Goal: Task Accomplishment & Management: Manage account settings

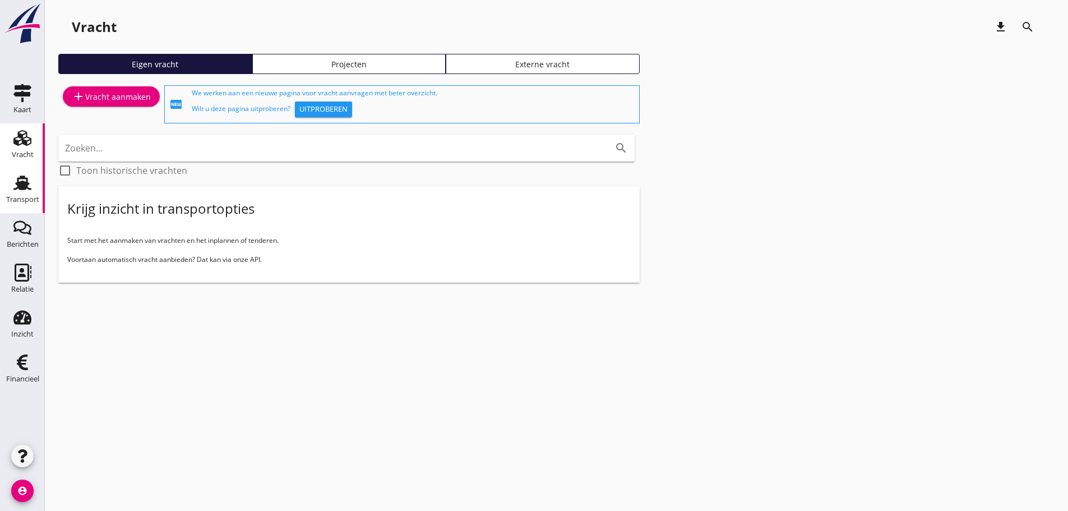
click at [29, 189] on icon "Transport" at bounding box center [22, 183] width 18 height 18
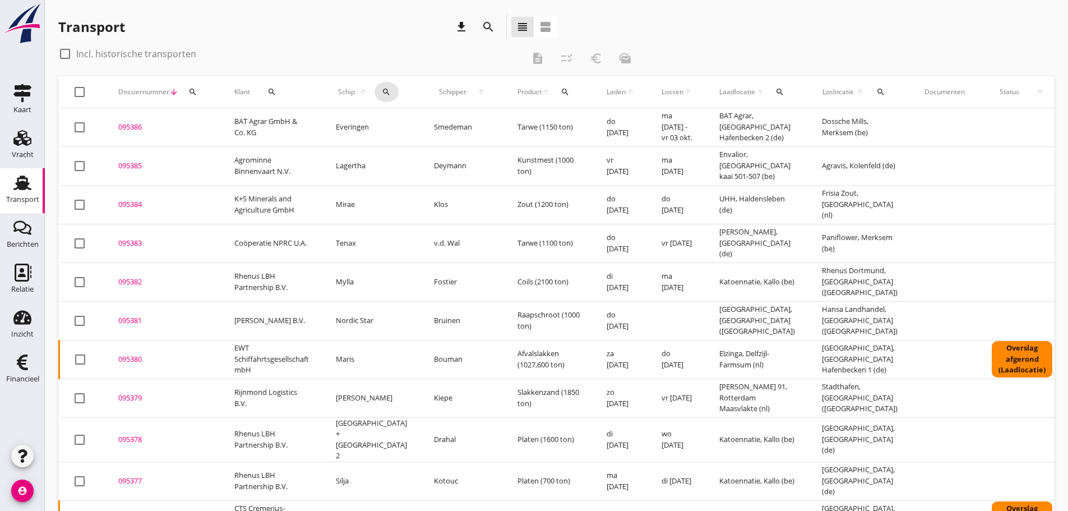
drag, startPoint x: 377, startPoint y: 91, endPoint x: 394, endPoint y: 129, distance: 40.9
click at [382, 94] on icon "search" at bounding box center [386, 91] width 9 height 9
click at [394, 127] on input "Zoek op (scheeps)naam" at bounding box center [430, 124] width 117 height 18
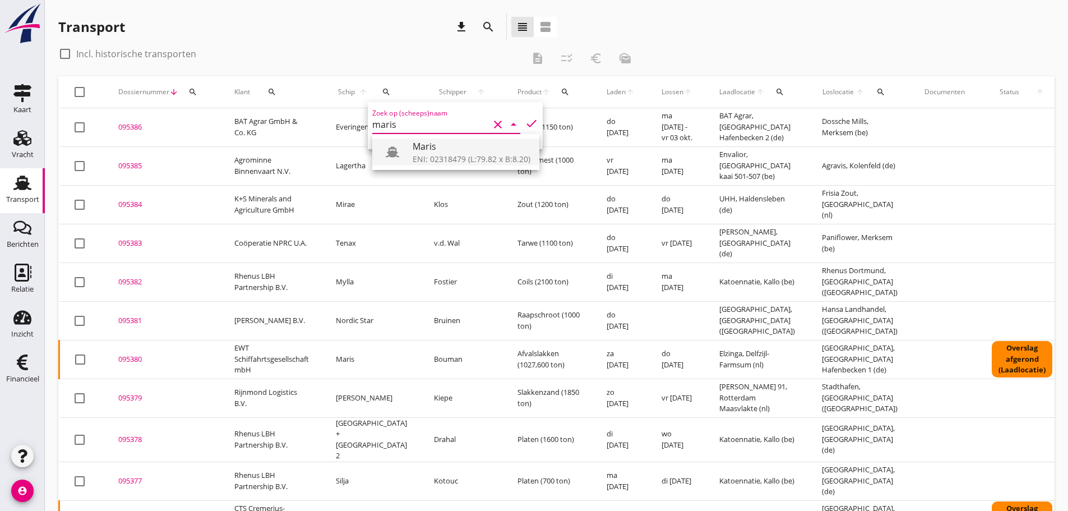
click at [439, 147] on div "Maris" at bounding box center [472, 146] width 118 height 13
click at [525, 121] on icon "check" at bounding box center [531, 123] width 13 height 13
type input "Maris"
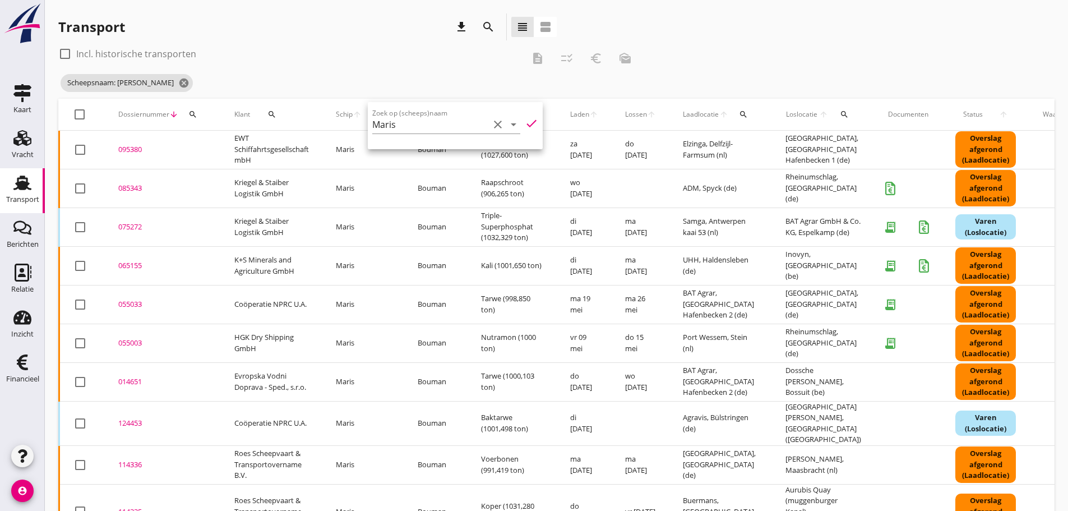
click at [404, 66] on div "check_box_outline_blank Incl. historische transporten description checklist_rtl…" at bounding box center [348, 58] width 581 height 27
click at [130, 189] on div "085343" at bounding box center [162, 188] width 89 height 11
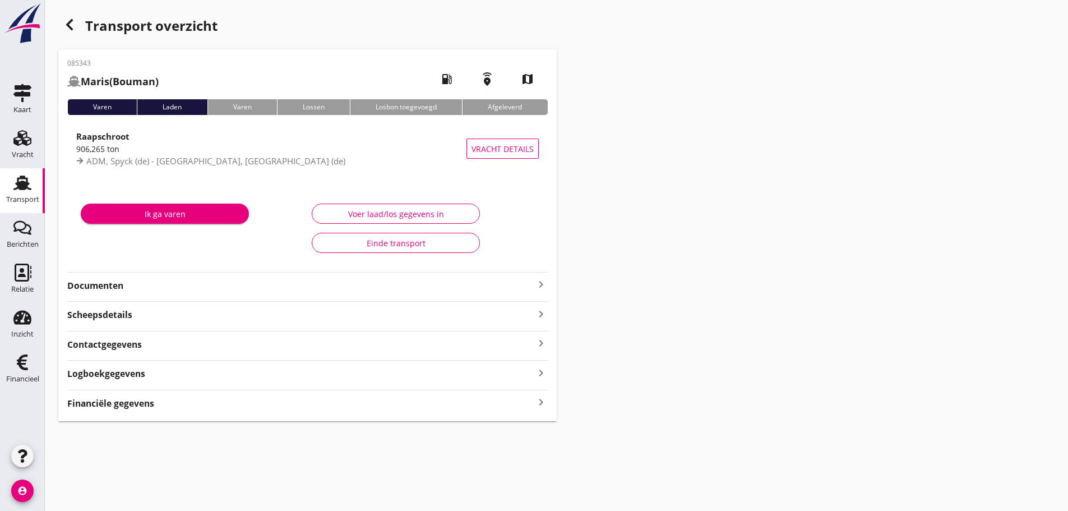
click at [130, 401] on strong "Financiële gegevens" at bounding box center [110, 403] width 87 height 13
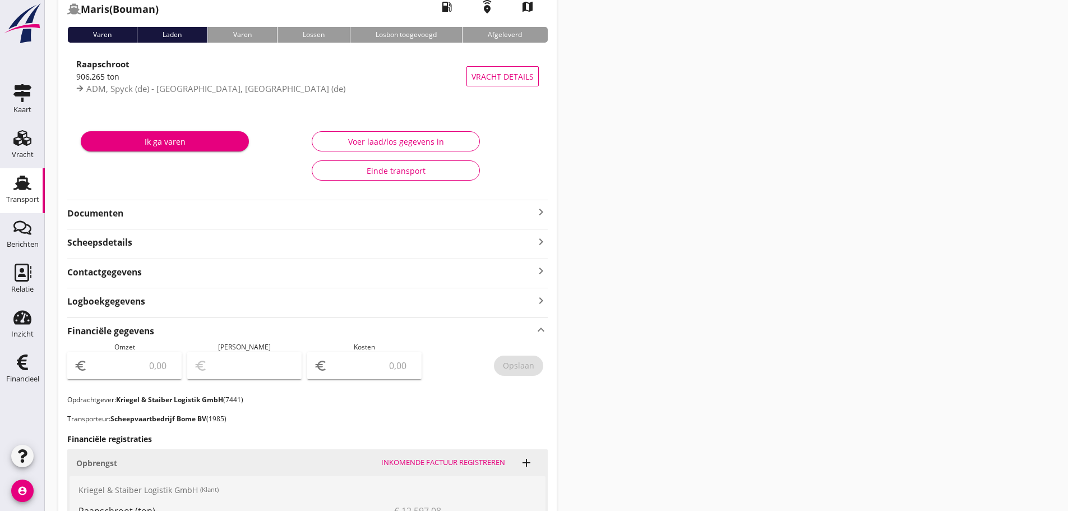
scroll to position [91, 0]
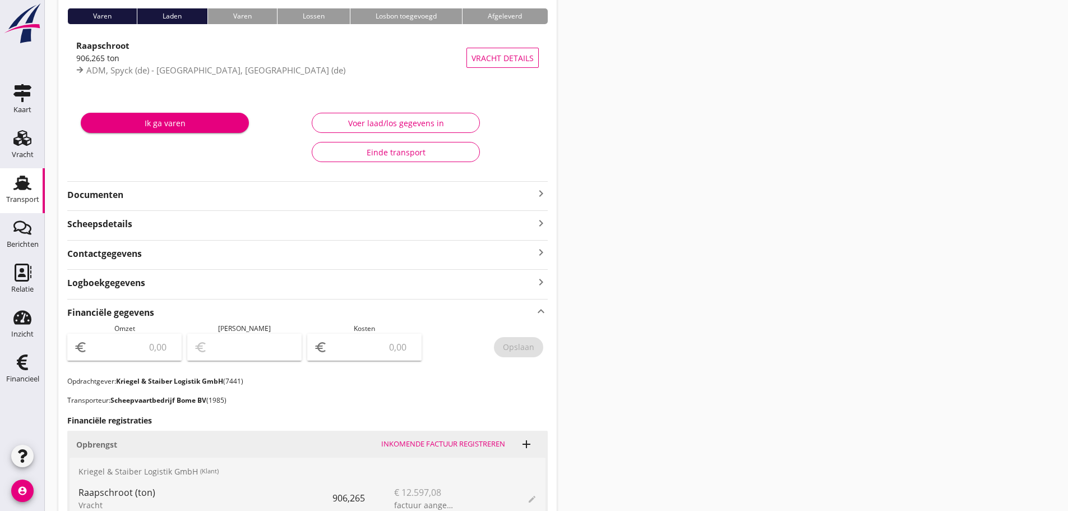
click at [126, 359] on div "euro" at bounding box center [124, 347] width 114 height 27
type input "13348"
type input "13348.18"
click at [360, 350] on input "number" at bounding box center [372, 347] width 85 height 18
type input "13347.18"
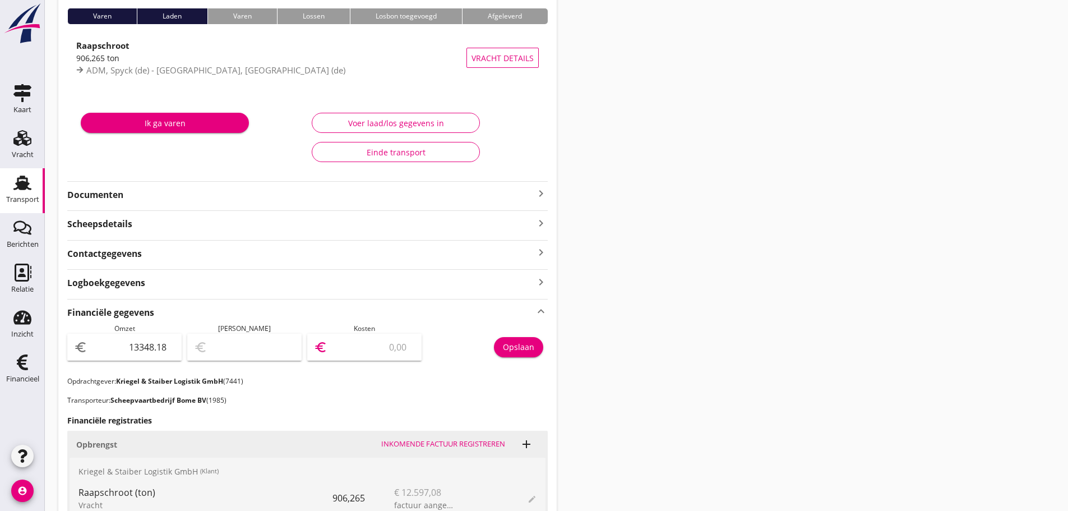
type input "1"
type input "13336.18"
type input "12"
type input "13223.18"
type input "125"
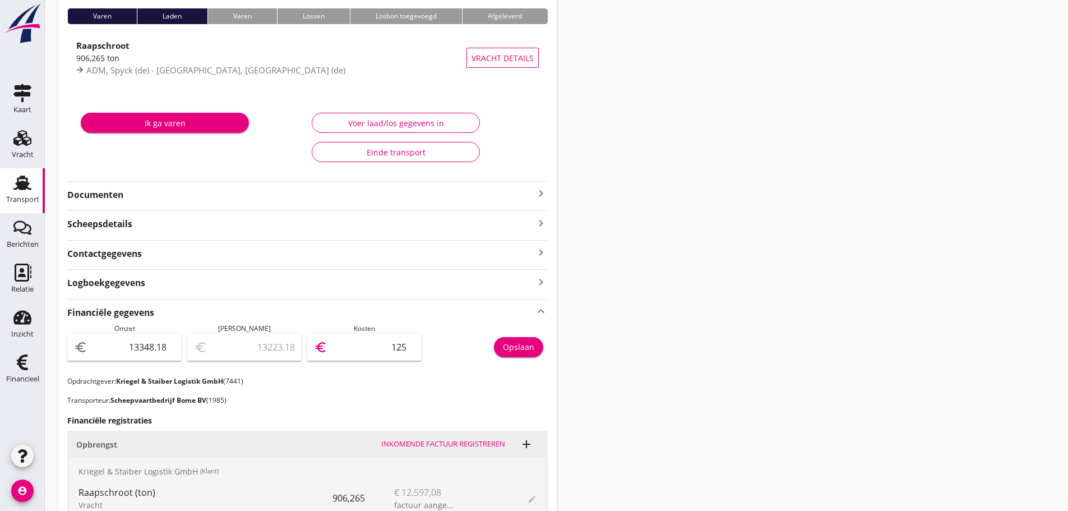
type input "12093.18"
type input "1255"
type input "798.18"
type input "12550"
click at [520, 340] on button "Opslaan" at bounding box center [518, 347] width 49 height 20
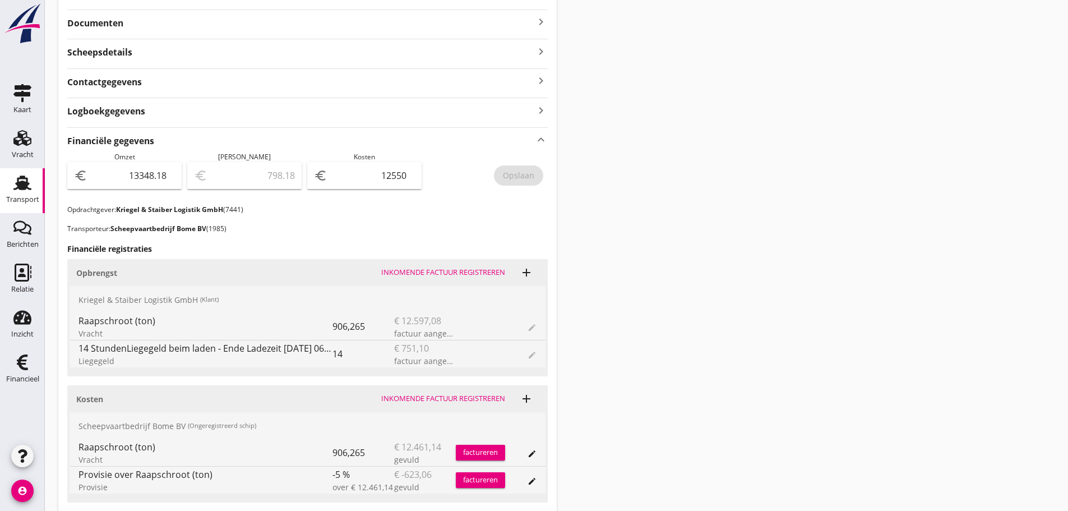
scroll to position [35, 0]
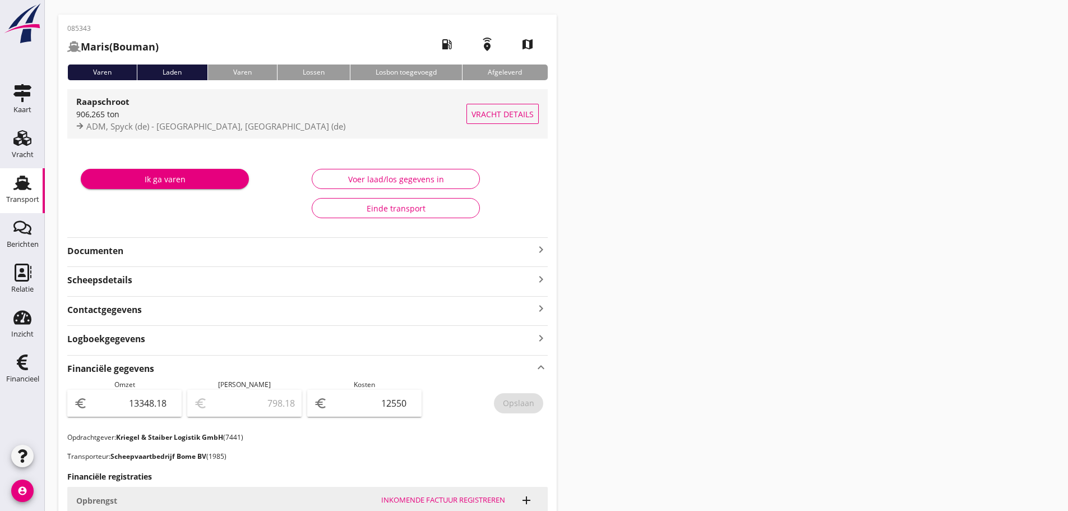
click at [114, 131] on span "ADM, Spyck (de) - Rheinumschlag, Oldenburg (de)" at bounding box center [215, 126] width 259 height 11
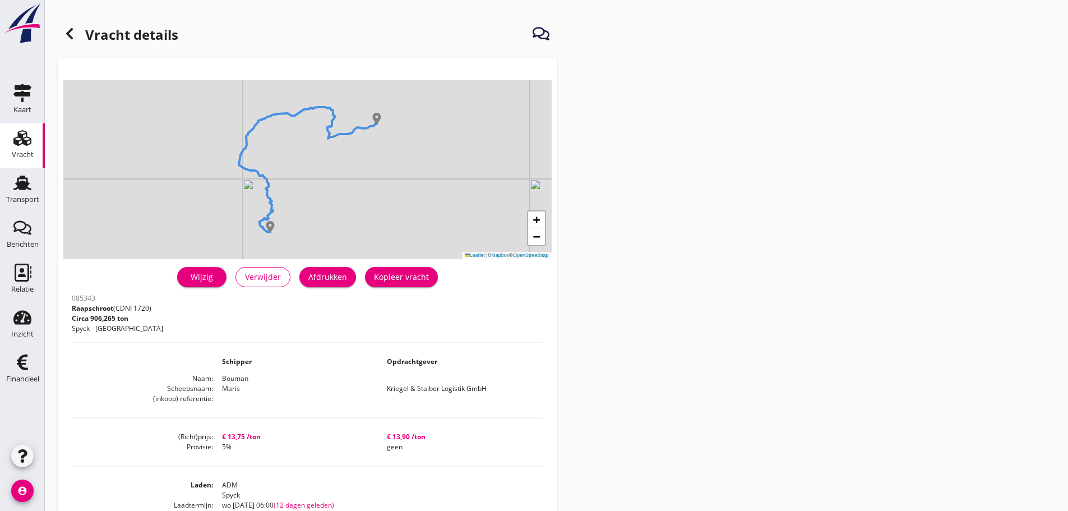
click at [71, 30] on use at bounding box center [69, 33] width 7 height 11
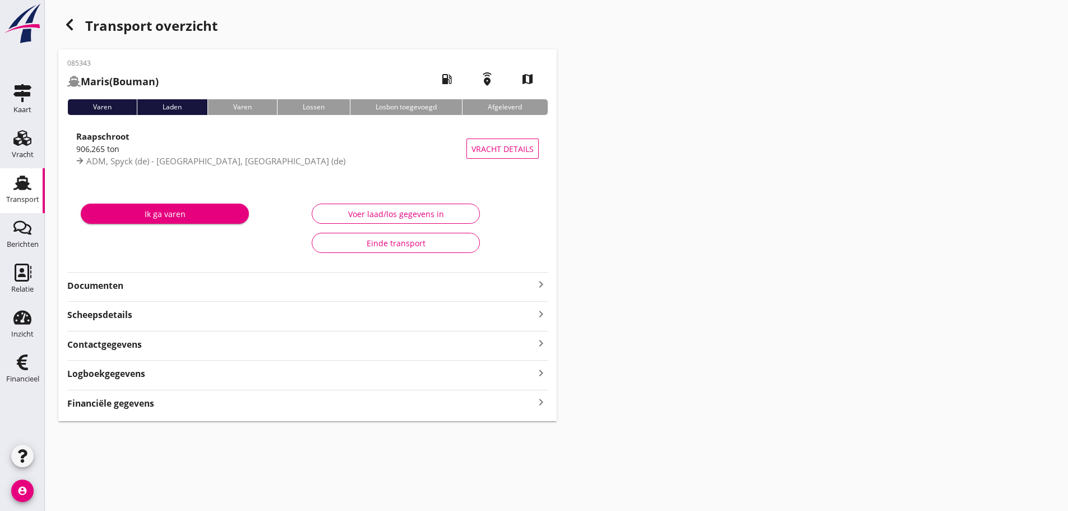
click at [540, 399] on icon "keyboard_arrow_right" at bounding box center [540, 402] width 13 height 15
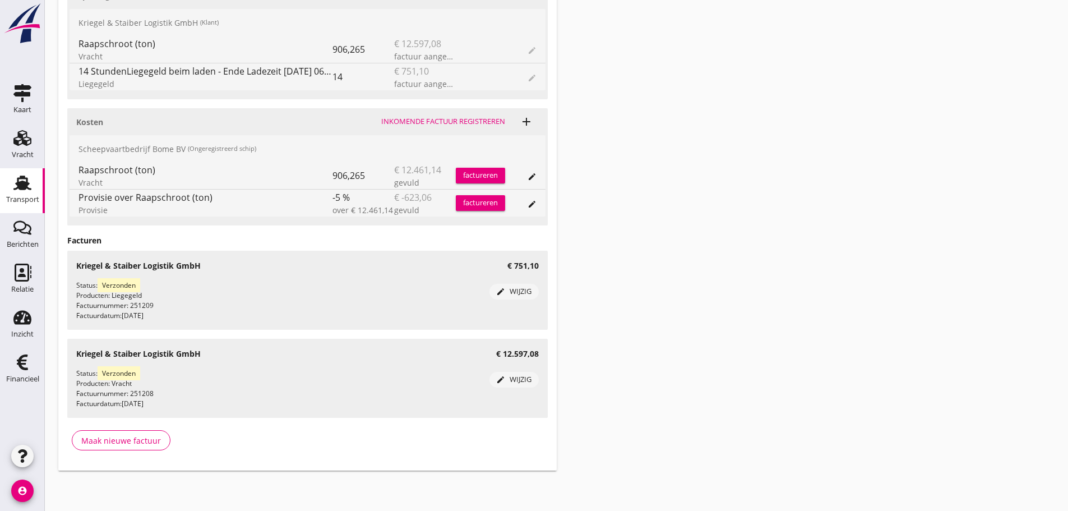
scroll to position [203, 0]
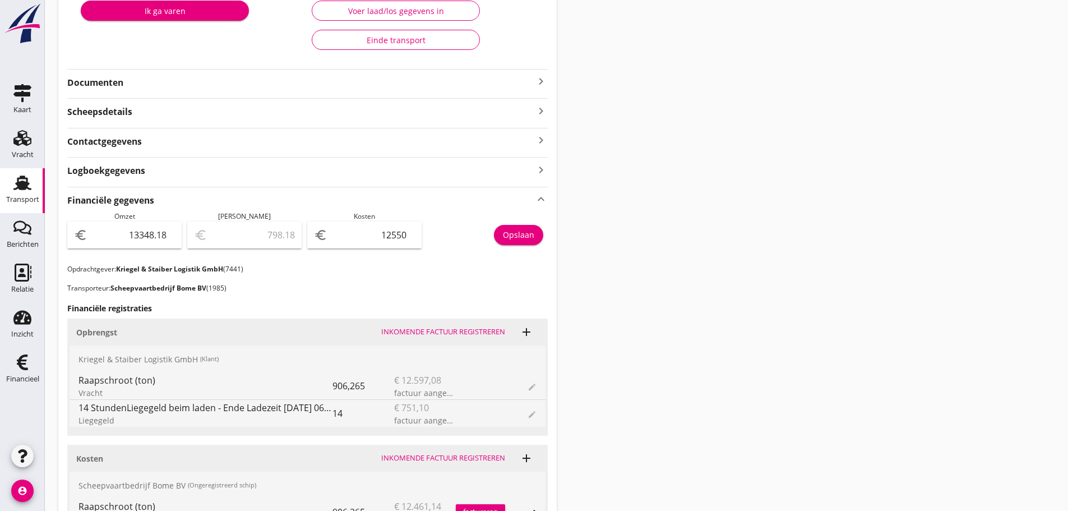
drag, startPoint x: 542, startPoint y: 79, endPoint x: 518, endPoint y: 93, distance: 27.4
click at [541, 80] on icon "keyboard_arrow_right" at bounding box center [540, 81] width 13 height 13
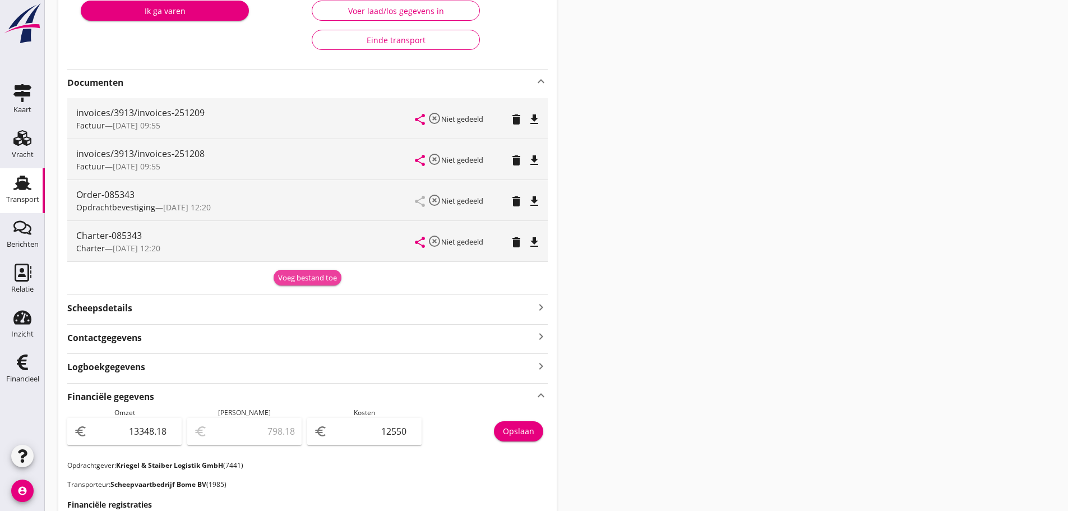
click at [299, 278] on div "Voeg bestand toe" at bounding box center [307, 277] width 59 height 11
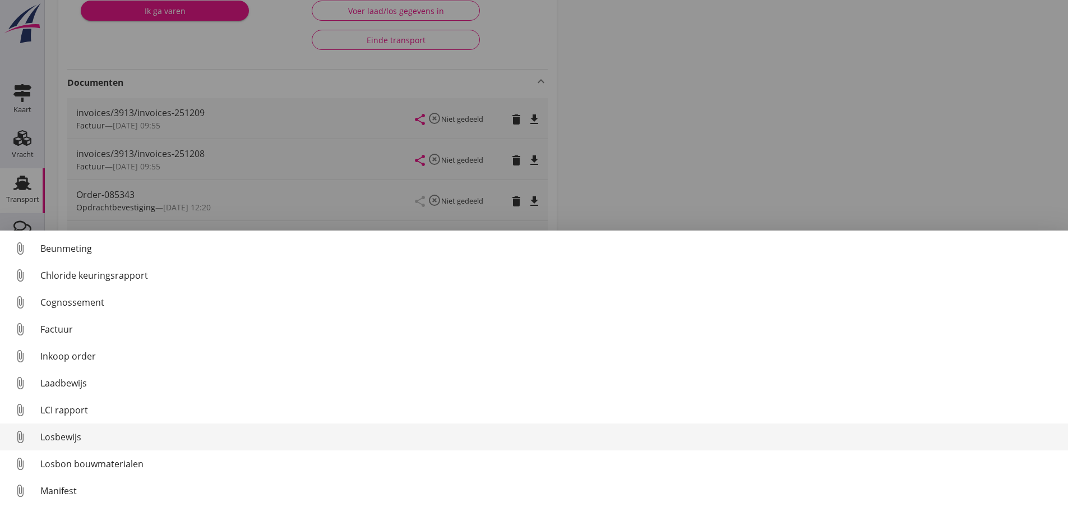
click at [74, 437] on div "Losbewijs" at bounding box center [549, 436] width 1019 height 13
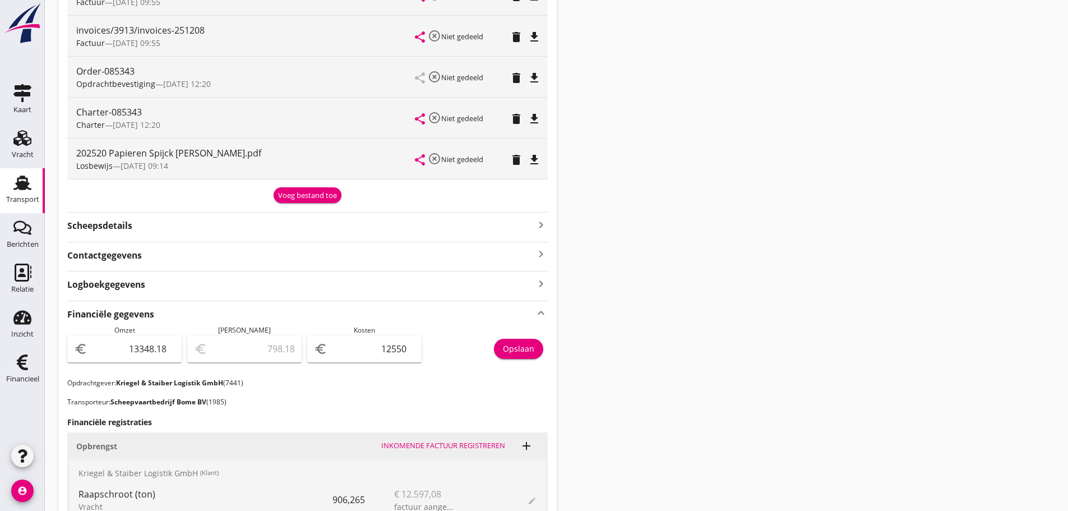
scroll to position [280, 0]
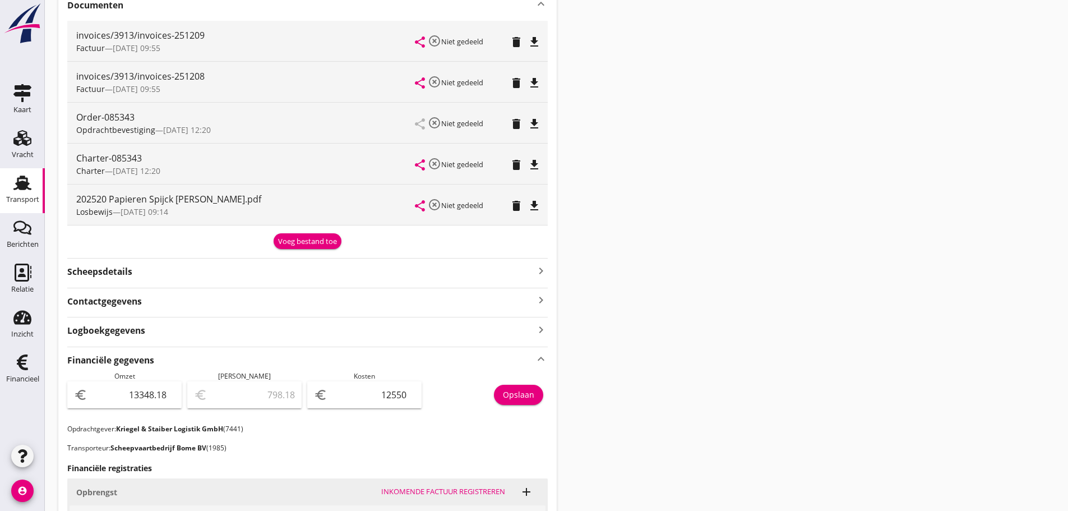
click at [309, 245] on div "Voeg bestand toe" at bounding box center [307, 241] width 59 height 11
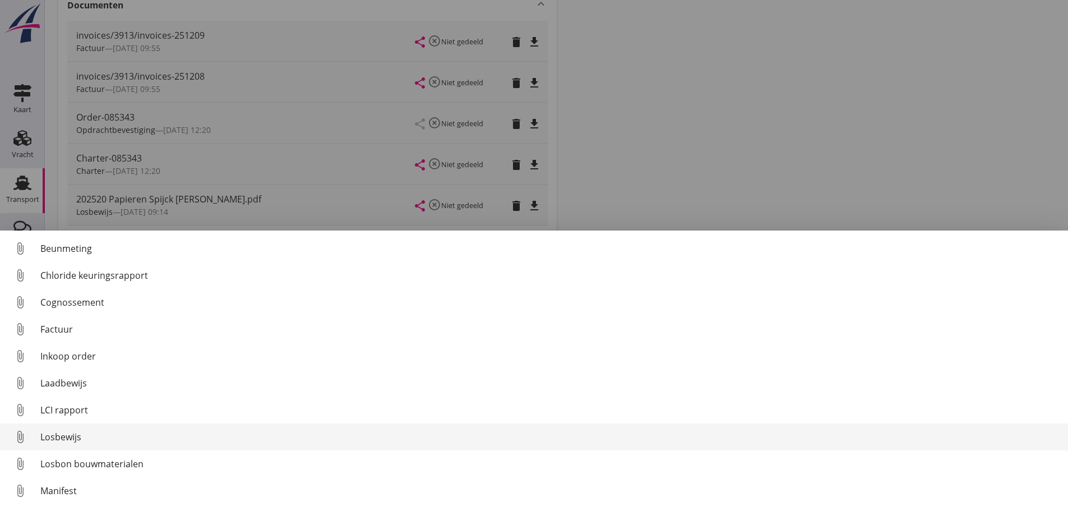
click at [72, 438] on div "Losbewijs" at bounding box center [549, 436] width 1019 height 13
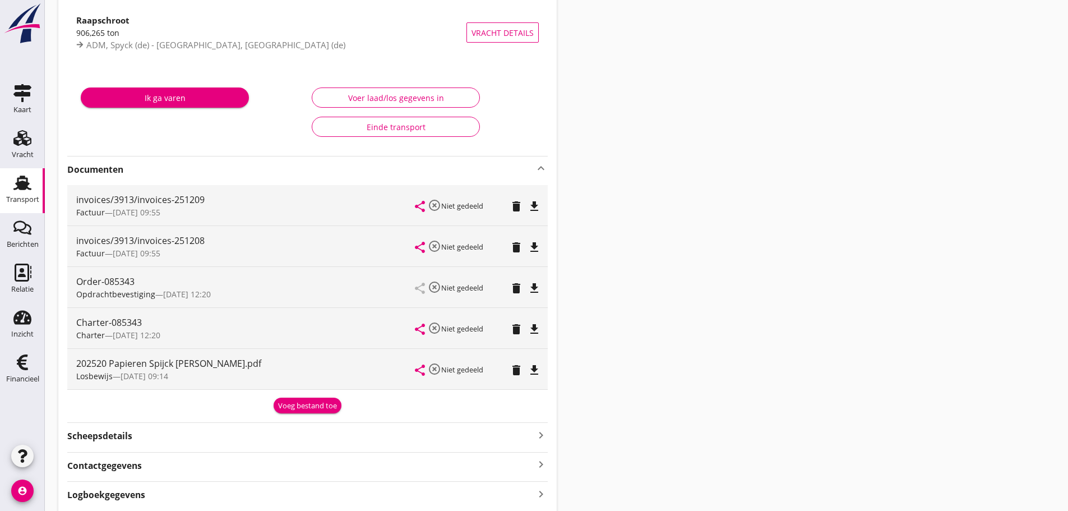
scroll to position [0, 0]
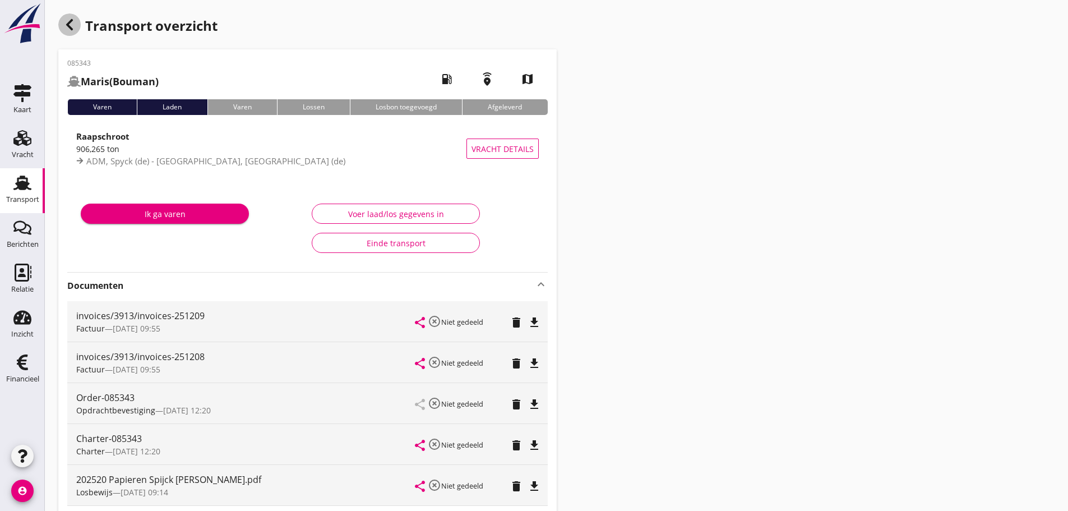
click at [69, 25] on icon "button" at bounding box center [69, 24] width 13 height 13
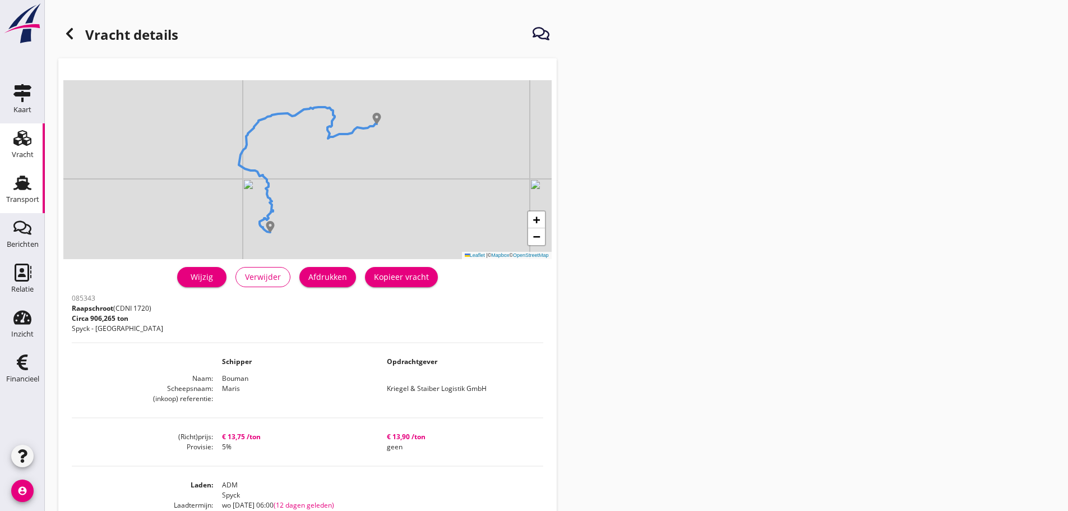
click at [26, 197] on div "Transport" at bounding box center [22, 199] width 33 height 7
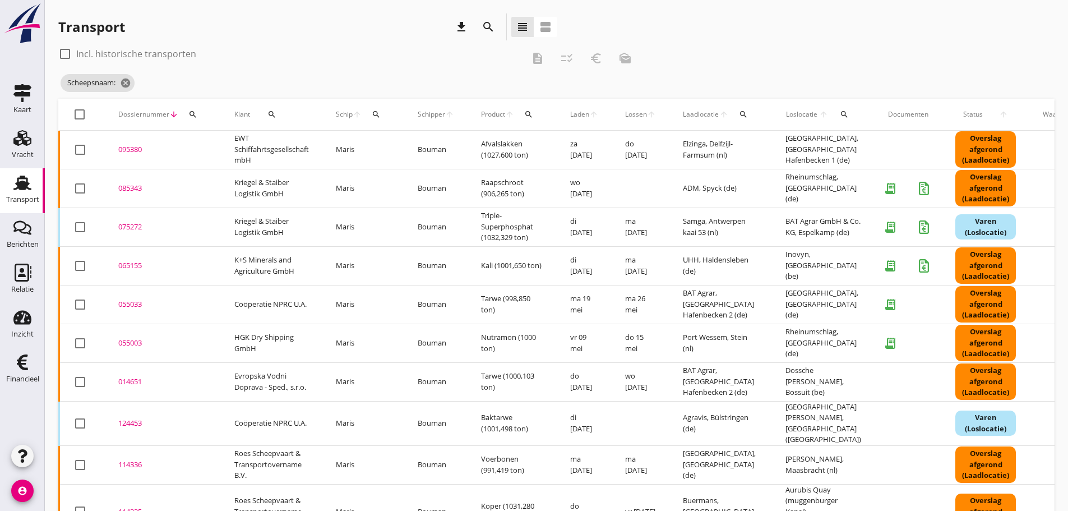
click at [377, 113] on icon "search" at bounding box center [376, 114] width 9 height 9
click at [391, 149] on input "Zoek op (scheeps)naam" at bounding box center [430, 147] width 117 height 18
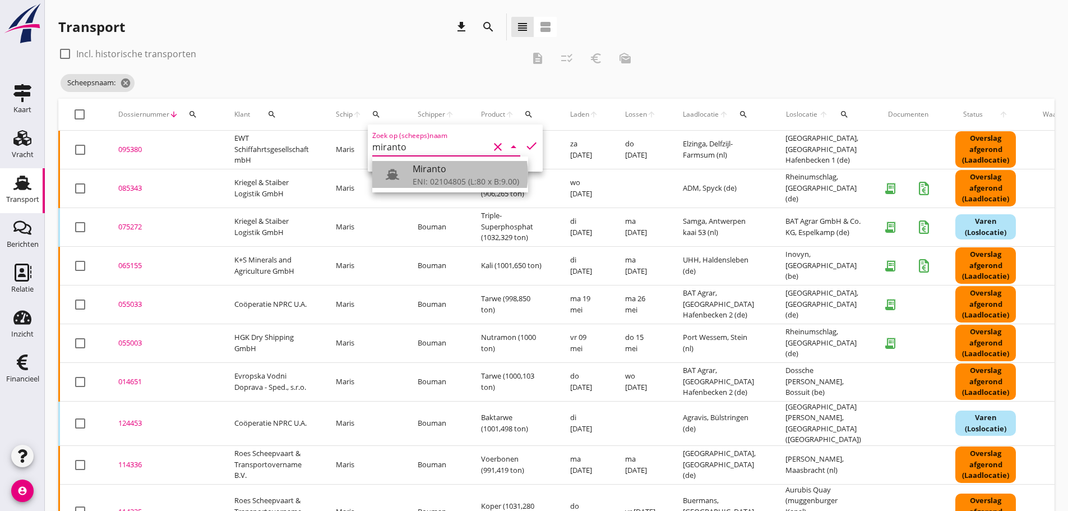
click at [442, 175] on div "Miranto" at bounding box center [466, 168] width 107 height 13
click at [525, 146] on icon "check" at bounding box center [531, 145] width 13 height 13
type input "Miranto"
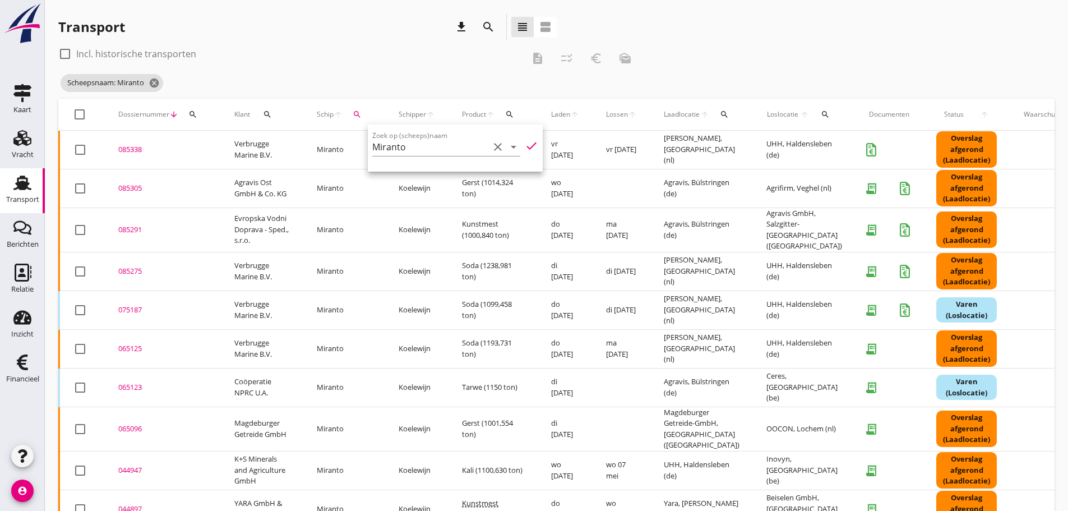
click at [378, 40] on div "Transport download search view_headline view_agenda" at bounding box center [307, 28] width 498 height 31
click at [123, 152] on div "085338" at bounding box center [162, 149] width 89 height 11
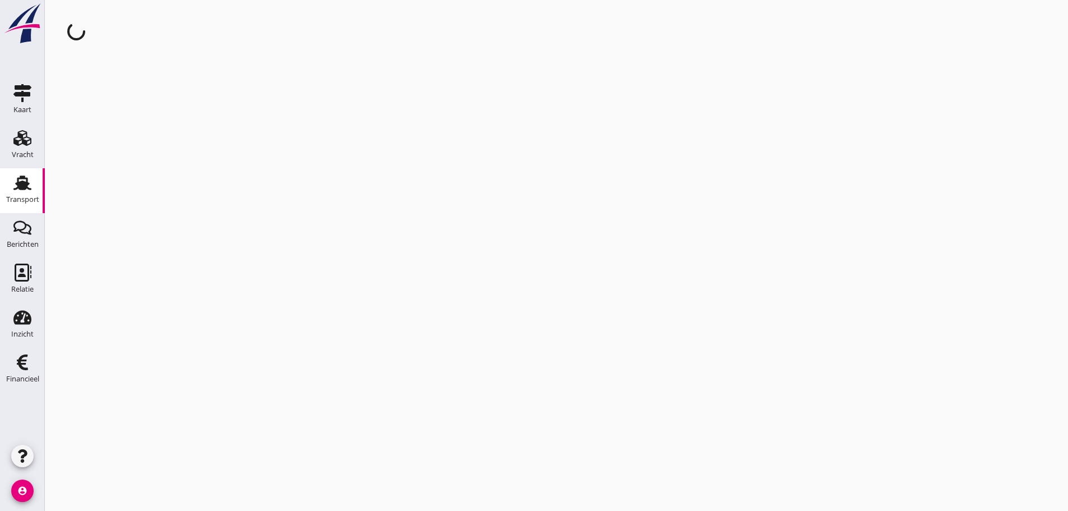
click at [123, 151] on div "cancel You are impersonating another user." at bounding box center [556, 255] width 1023 height 511
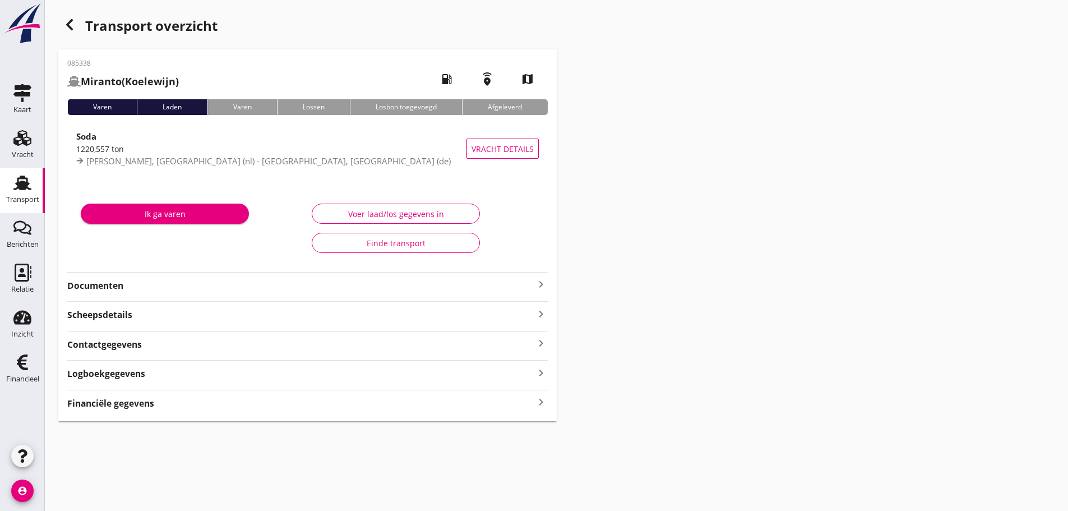
click at [139, 405] on strong "Financiële gegevens" at bounding box center [110, 403] width 87 height 13
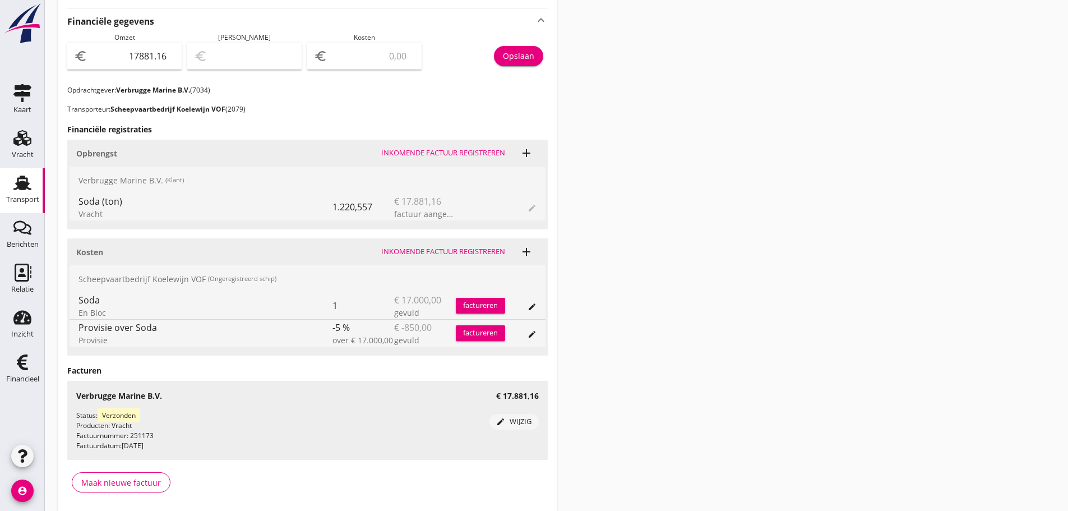
scroll to position [392, 0]
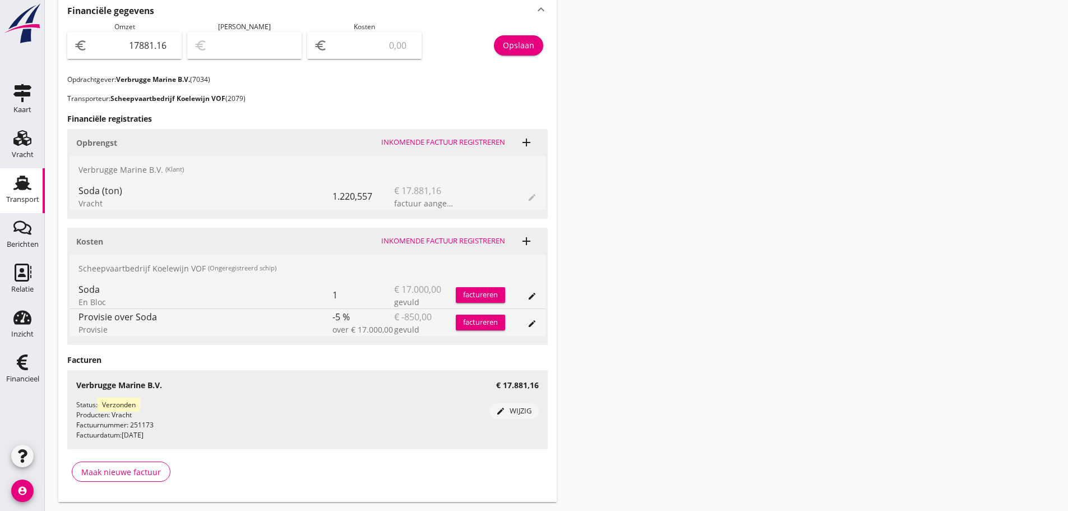
click at [372, 47] on input "number" at bounding box center [372, 45] width 85 height 18
type input "17880.16"
type input "1"
type input "17865.16"
type input "16"
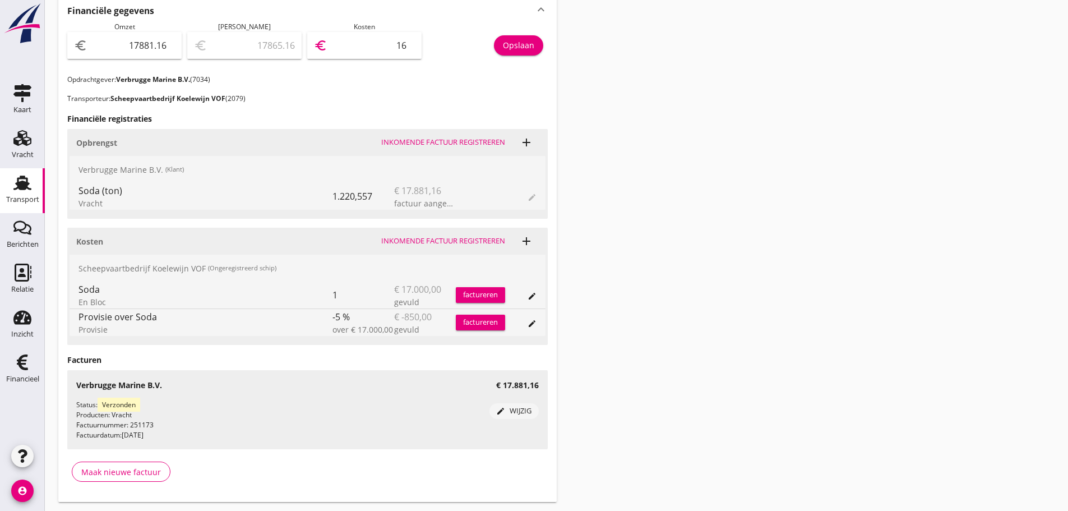
type input "17720.16"
type input "1615"
type input "1731.16"
type input "16150"
click at [522, 44] on div "Opslaan" at bounding box center [518, 45] width 31 height 12
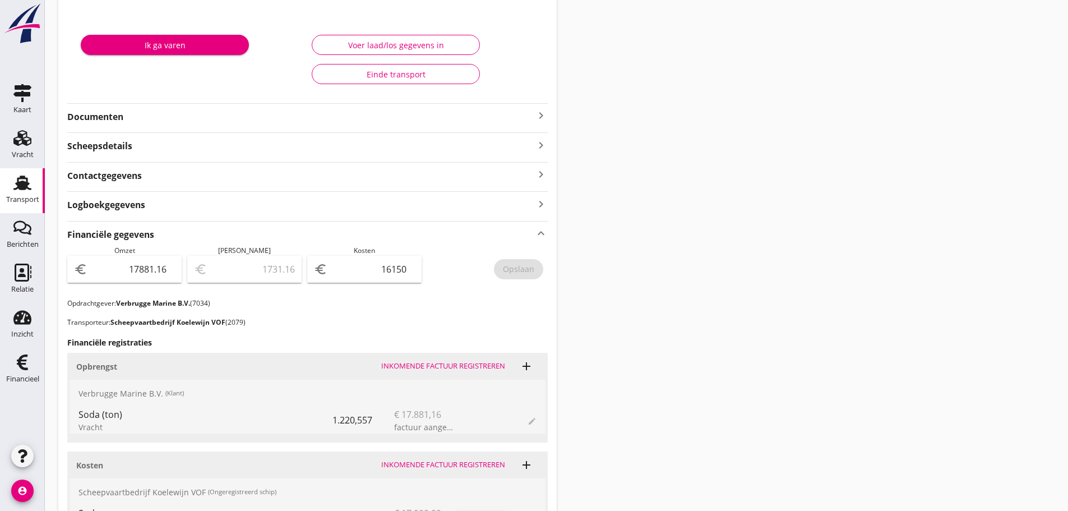
scroll to position [168, 0]
click at [540, 114] on icon "keyboard_arrow_right" at bounding box center [540, 115] width 13 height 13
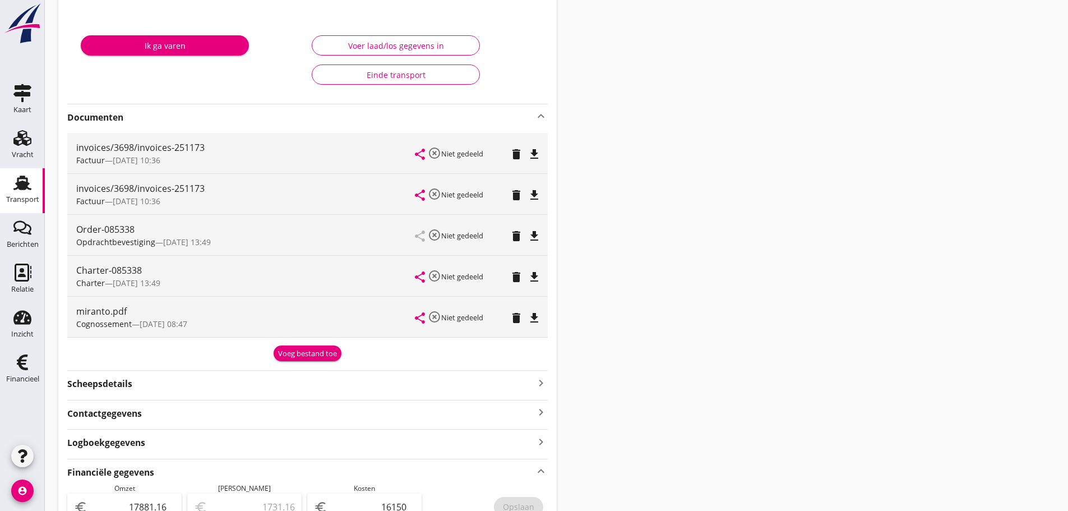
click at [304, 359] on div "Voeg bestand toe" at bounding box center [307, 353] width 59 height 11
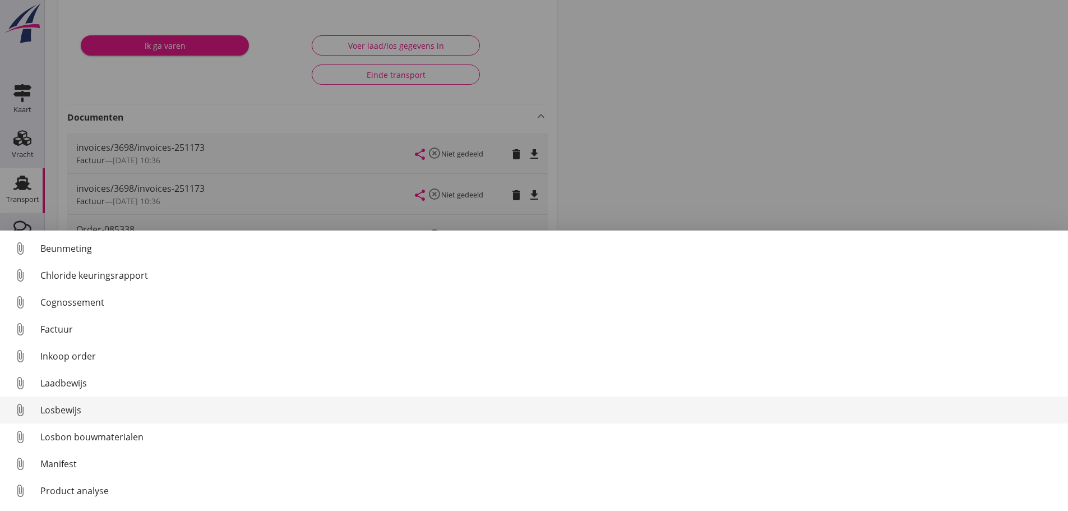
click at [58, 411] on div "Losbewijs" at bounding box center [549, 409] width 1019 height 13
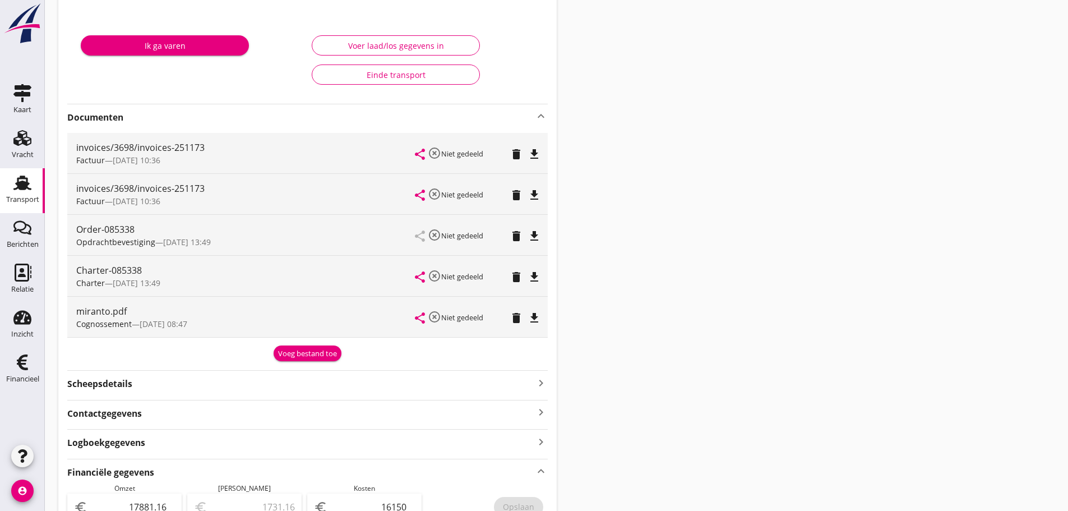
click at [308, 355] on div "Voeg bestand toe" at bounding box center [307, 353] width 59 height 11
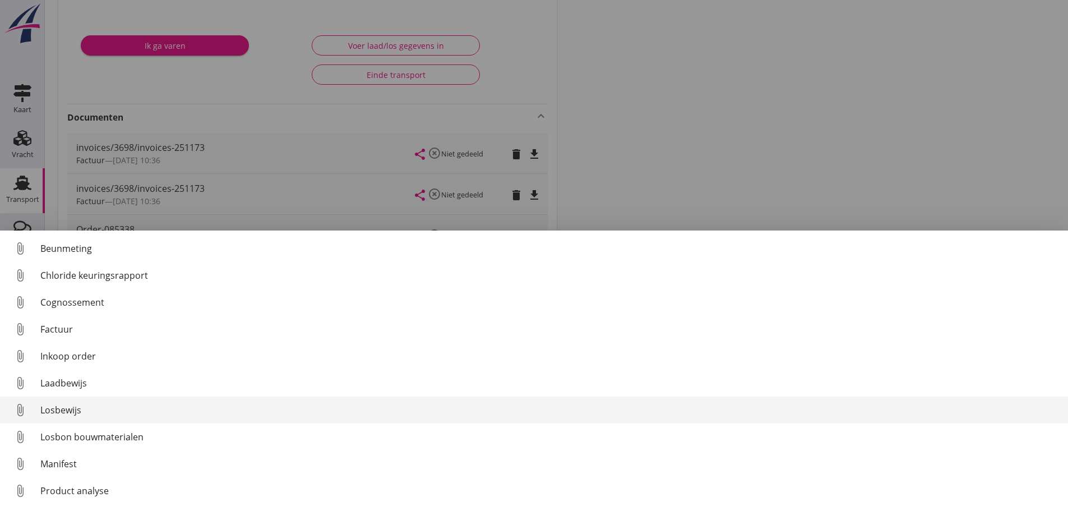
click at [74, 418] on link "attach_file Losbewijs" at bounding box center [534, 409] width 1068 height 27
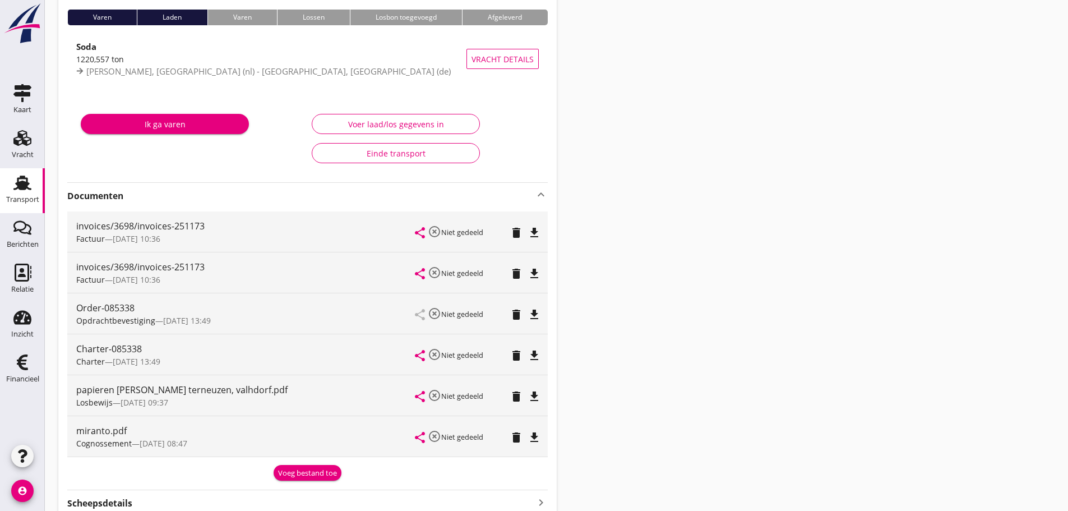
scroll to position [0, 0]
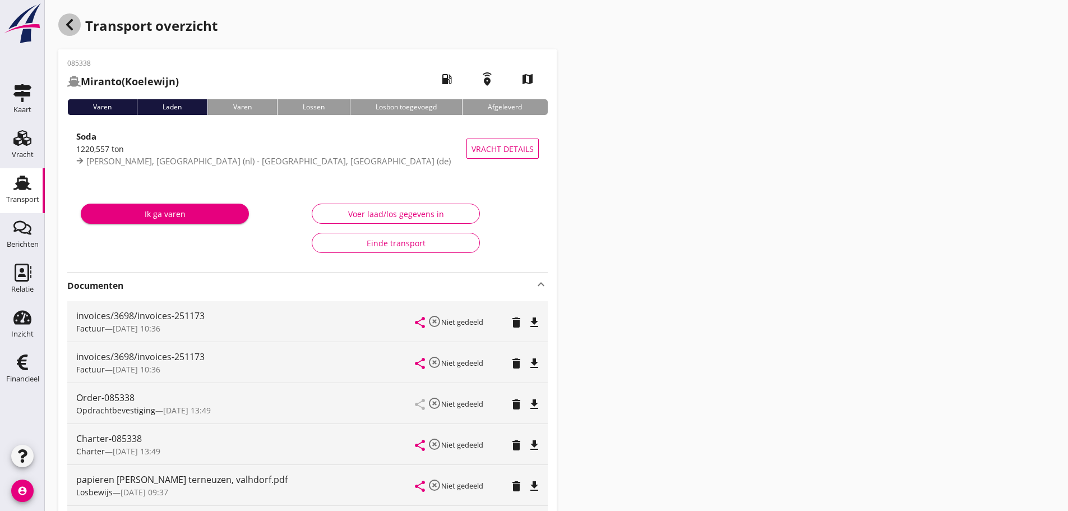
click at [72, 30] on use "button" at bounding box center [69, 24] width 7 height 11
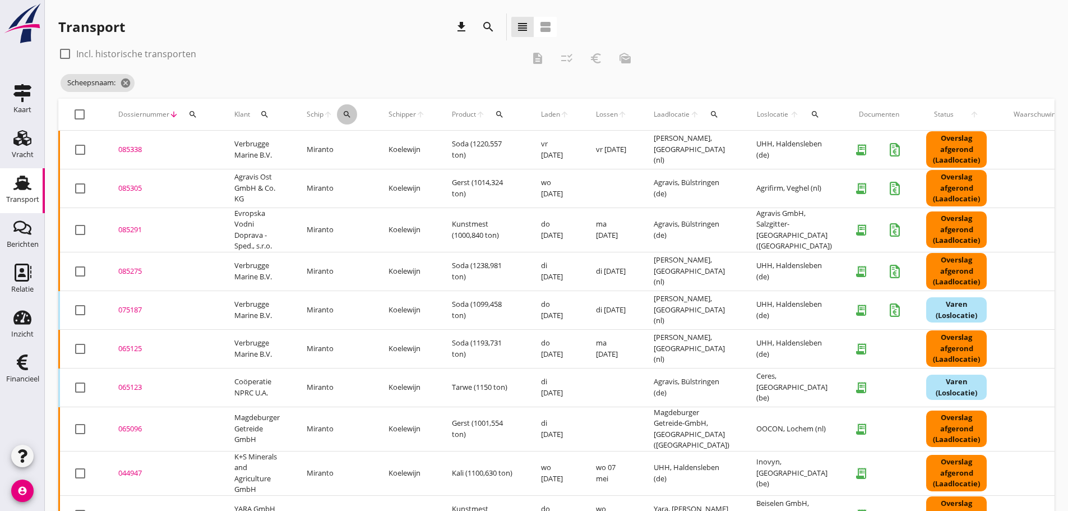
click at [349, 117] on icon "search" at bounding box center [347, 114] width 9 height 9
click at [363, 150] on input "Zoek op (scheeps)naam" at bounding box center [400, 147] width 117 height 18
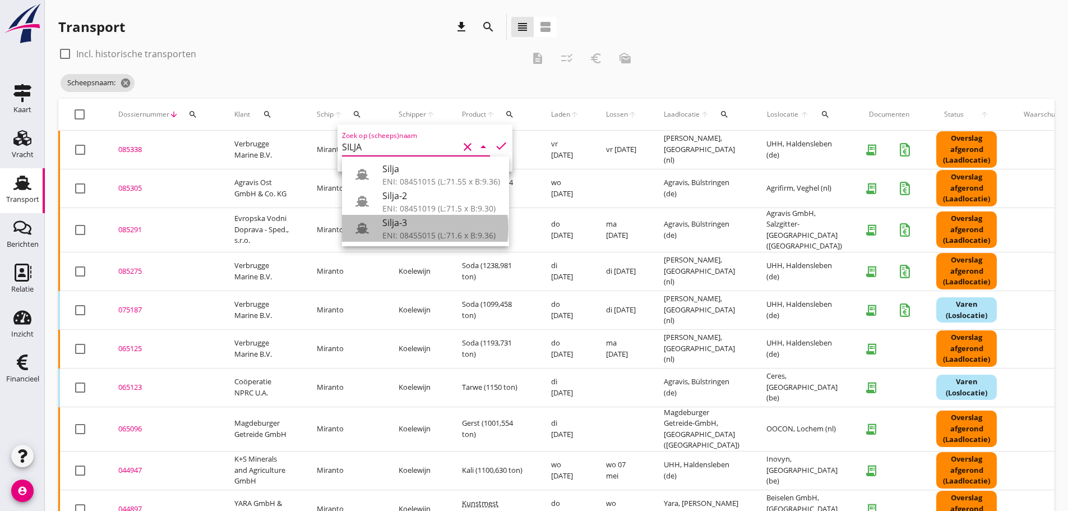
click at [413, 223] on div "Silja-3" at bounding box center [441, 222] width 118 height 13
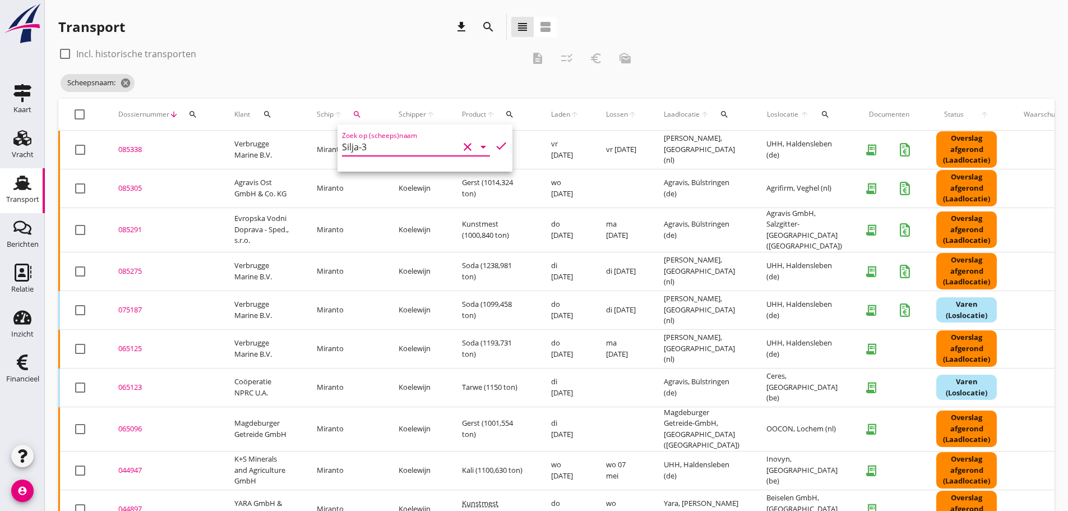
click at [494, 145] on icon "check" at bounding box center [500, 145] width 13 height 13
type input "Silja-3"
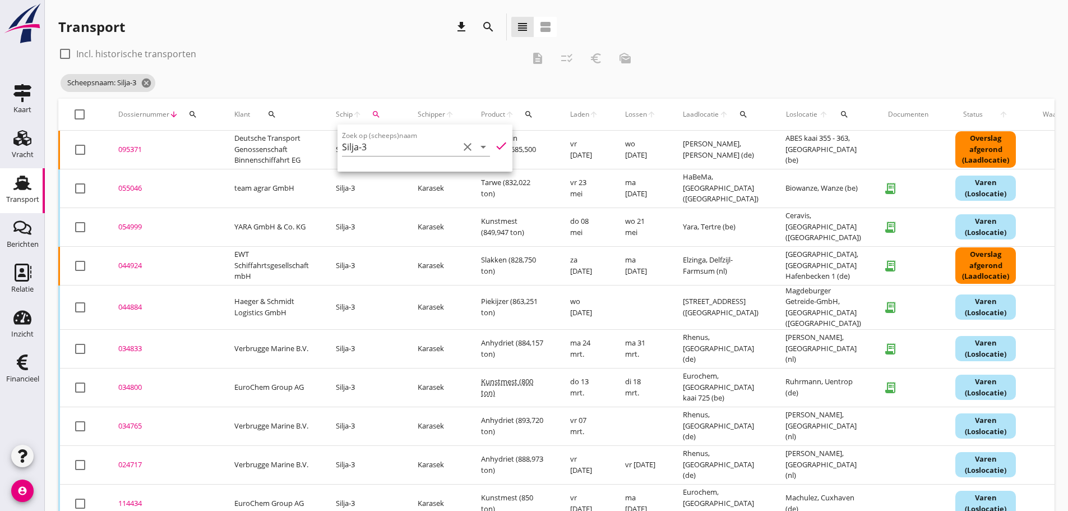
click at [136, 151] on div "095371" at bounding box center [162, 149] width 89 height 11
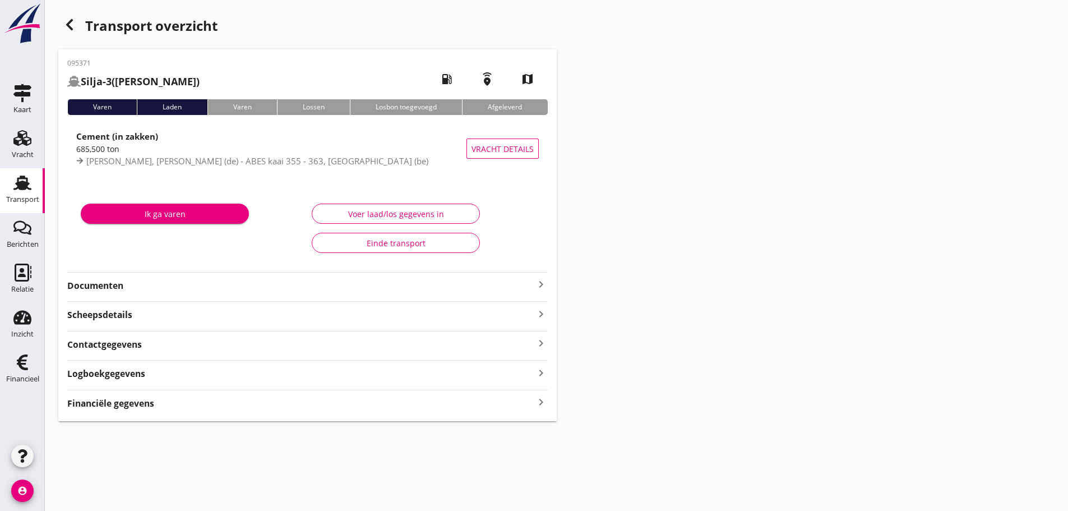
click at [86, 400] on strong "Financiële gegevens" at bounding box center [110, 403] width 87 height 13
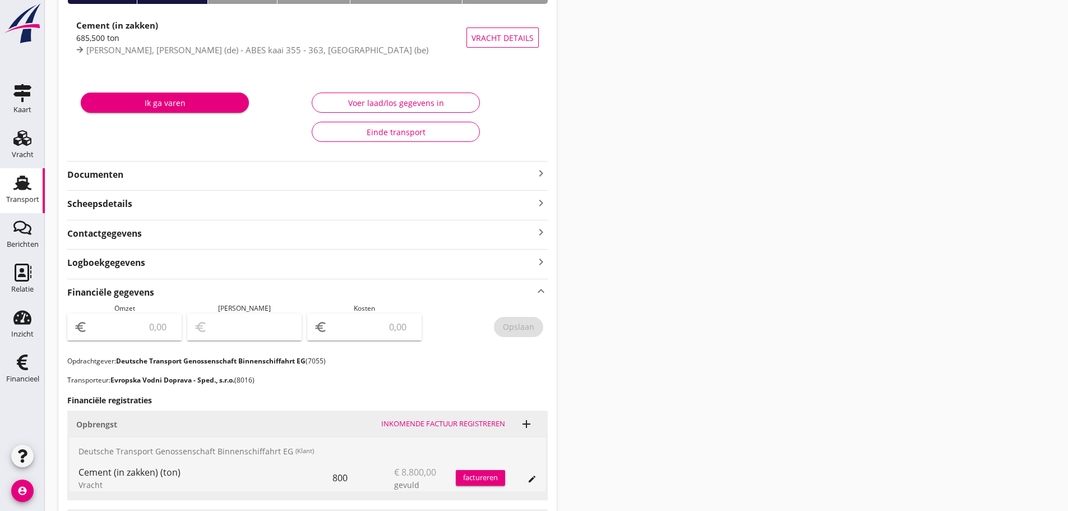
scroll to position [292, 0]
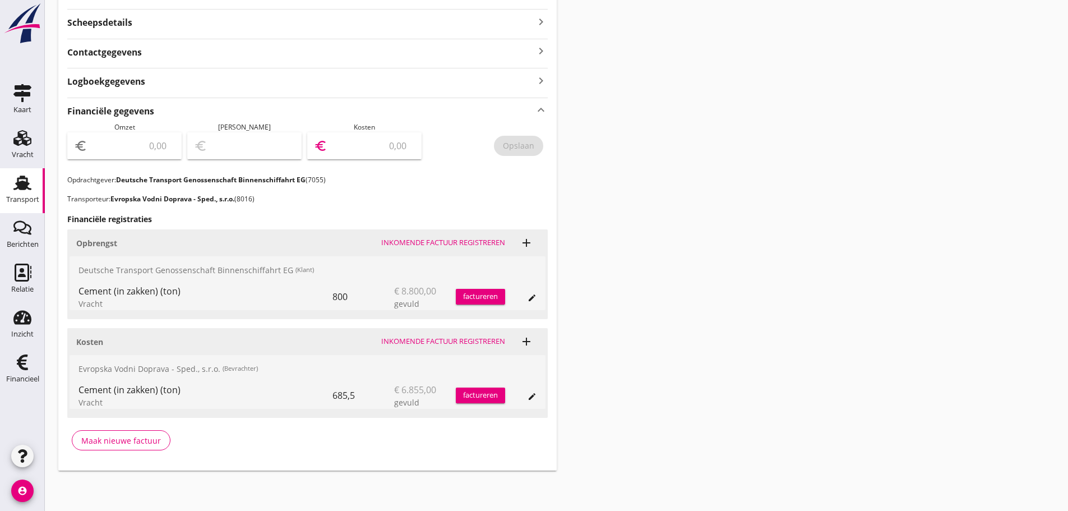
click at [358, 144] on input "number" at bounding box center [372, 146] width 85 height 18
type input "8000"
click at [529, 145] on div "Opslaan" at bounding box center [518, 146] width 31 height 12
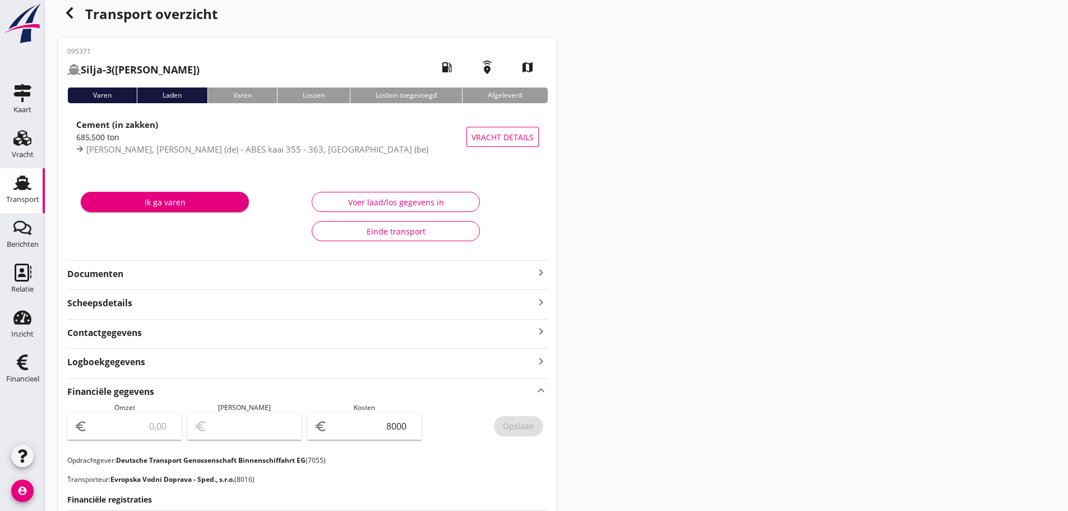
scroll to position [0, 0]
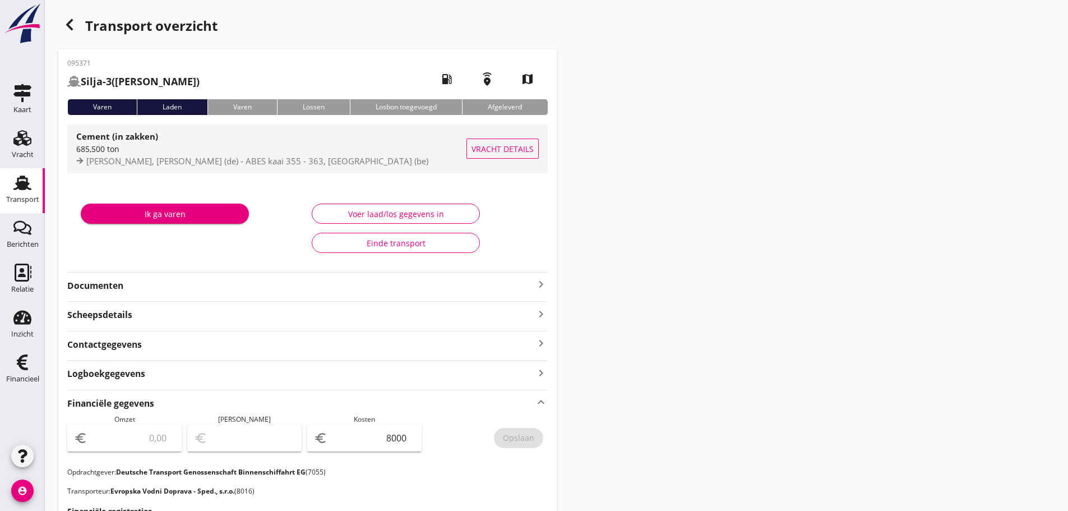
click at [226, 146] on div "685,500 ton" at bounding box center [271, 149] width 390 height 12
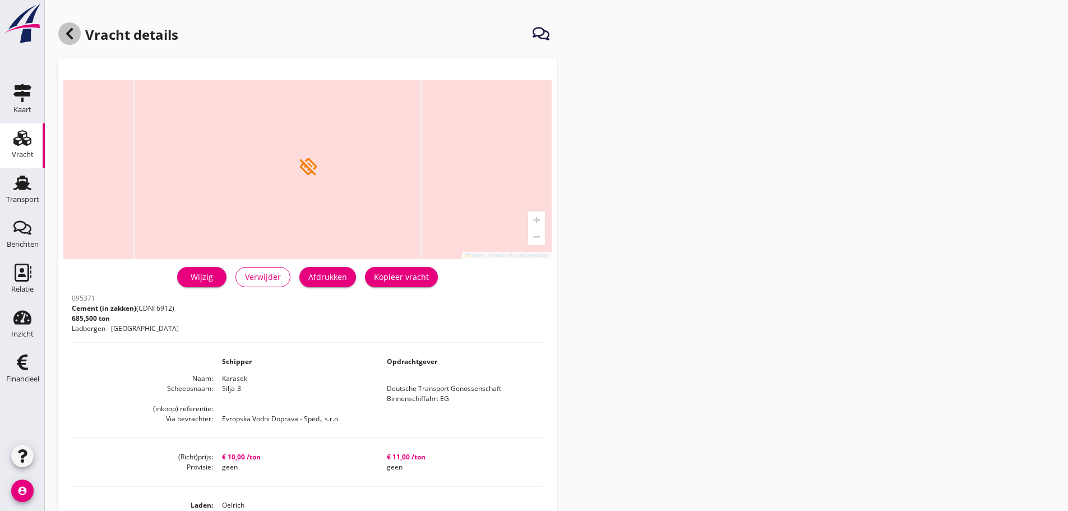
click at [73, 36] on icon at bounding box center [69, 33] width 13 height 13
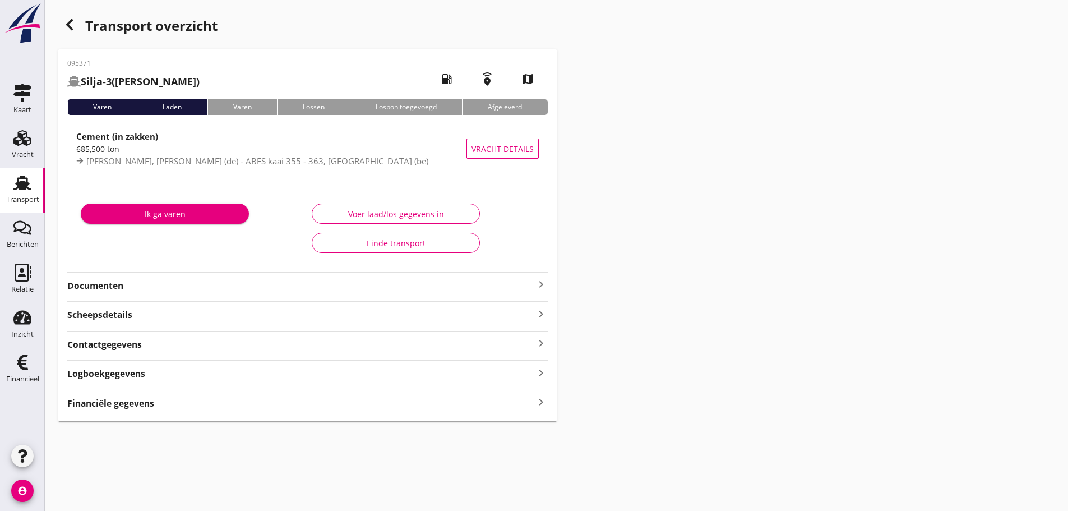
click at [544, 399] on icon "keyboard_arrow_right" at bounding box center [540, 402] width 13 height 15
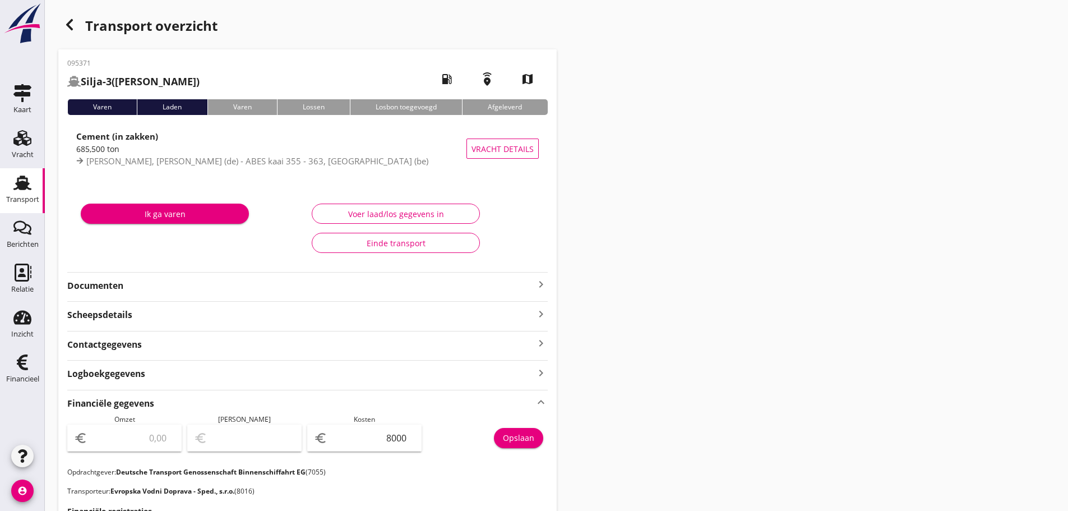
click at [73, 29] on icon "button" at bounding box center [69, 24] width 13 height 13
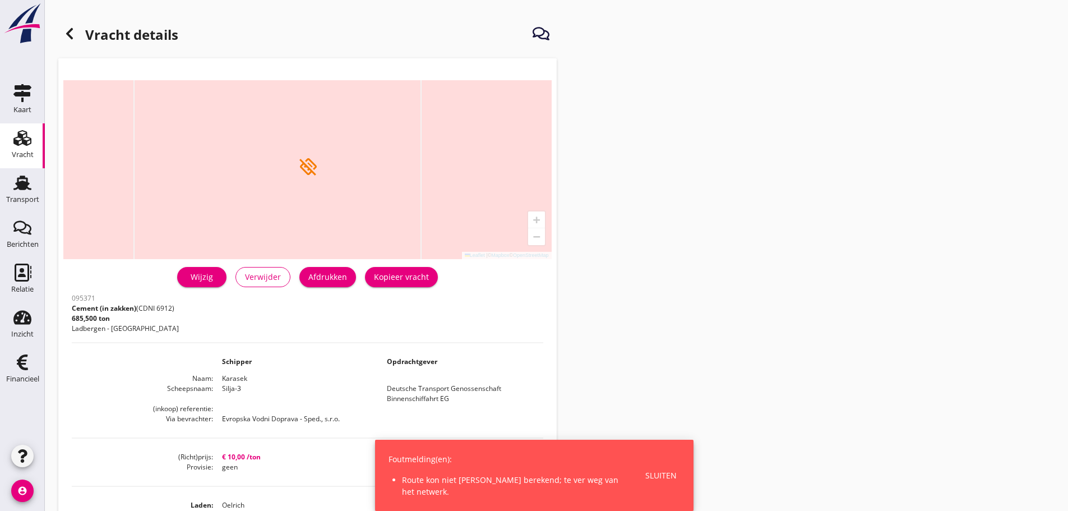
drag, startPoint x: 975, startPoint y: 272, endPoint x: 510, endPoint y: 265, distance: 465.4
click at [975, 272] on div "Vracht details + − Leaflet | © Mapbox © OpenStreetMap directions_off warning He…" at bounding box center [556, 397] width 1023 height 795
click at [25, 186] on use at bounding box center [22, 182] width 18 height 15
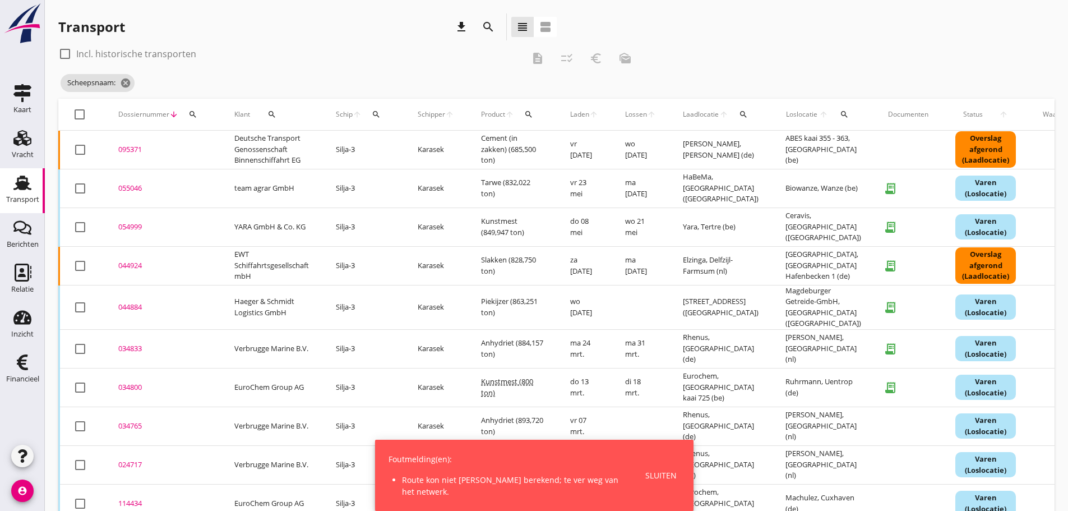
drag, startPoint x: 345, startPoint y: 115, endPoint x: 354, endPoint y: 123, distance: 12.0
click at [347, 115] on span "Schip" at bounding box center [344, 114] width 17 height 10
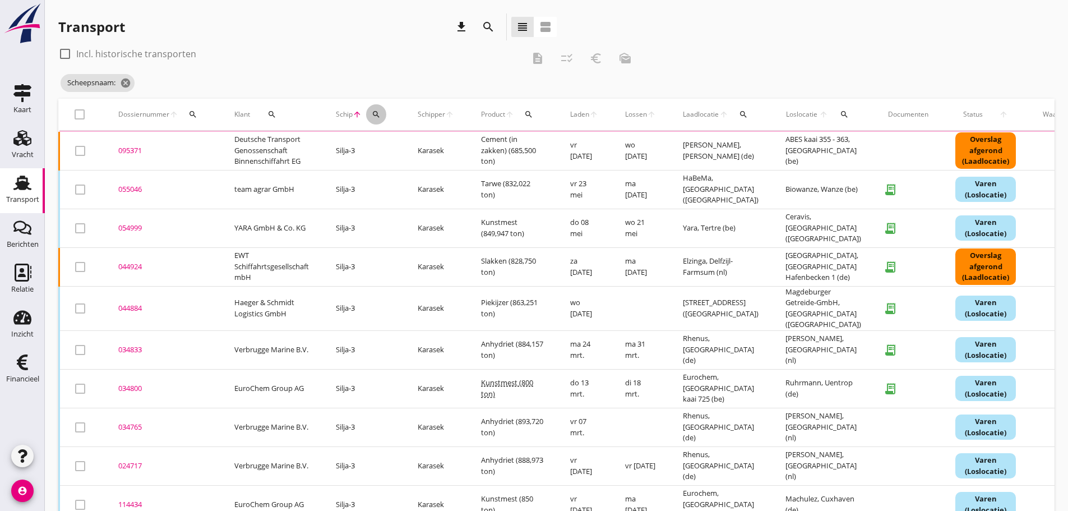
click at [386, 110] on button "search" at bounding box center [376, 114] width 20 height 20
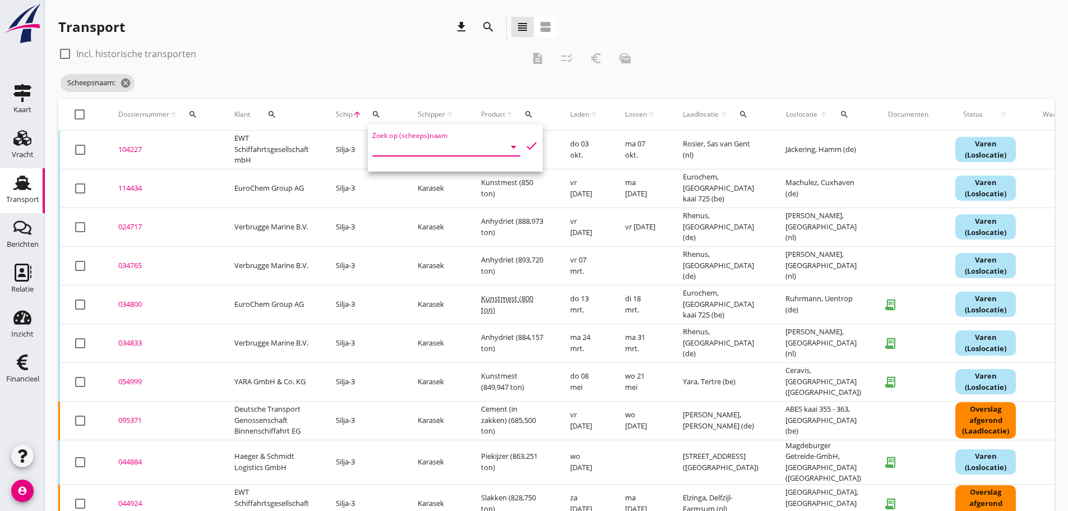
click at [373, 154] on input "Zoek op (scheeps)naam" at bounding box center [430, 147] width 117 height 18
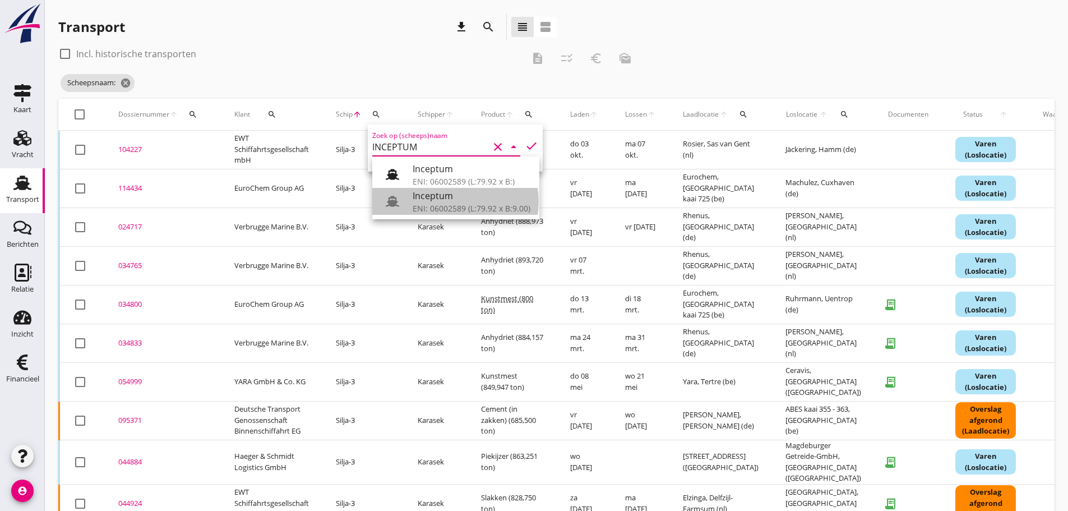
drag, startPoint x: 448, startPoint y: 198, endPoint x: 515, endPoint y: 147, distance: 84.4
click at [454, 196] on div "Inceptum" at bounding box center [472, 195] width 118 height 13
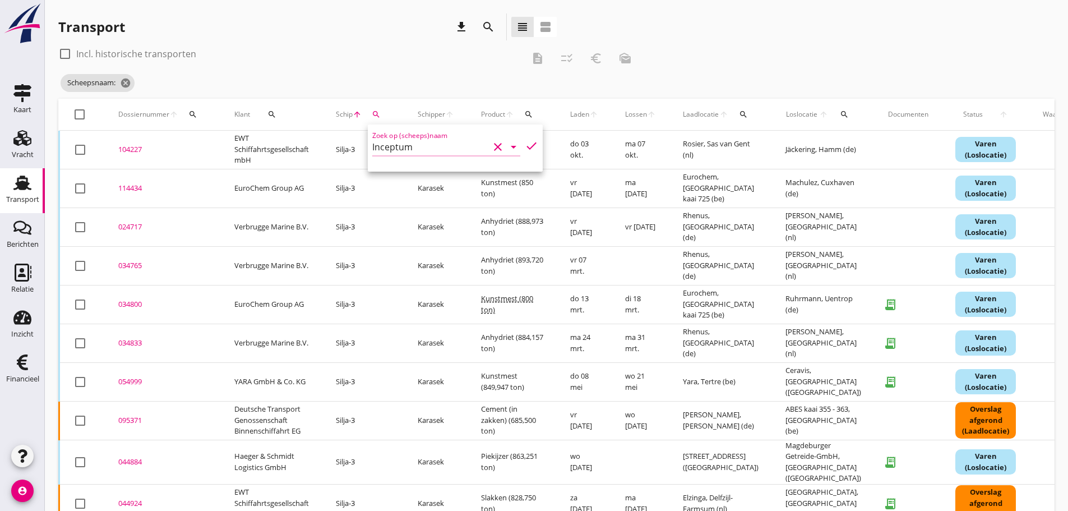
click at [526, 146] on icon "check" at bounding box center [531, 145] width 13 height 13
type input "Inceptum"
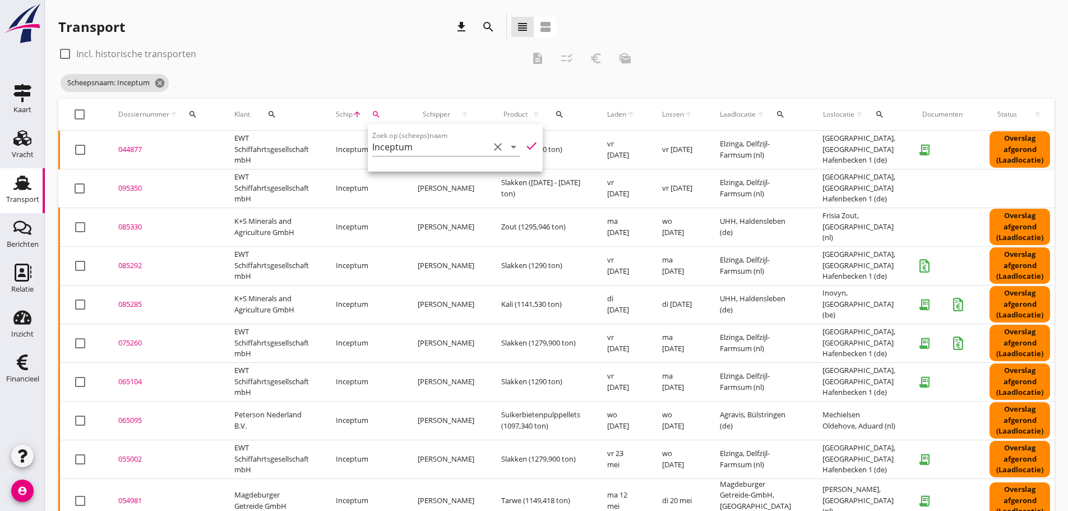
click at [363, 63] on div "check_box_outline_blank Incl. historische transporten description checklist_rtl…" at bounding box center [348, 58] width 581 height 27
click at [140, 267] on div "085292" at bounding box center [162, 265] width 89 height 11
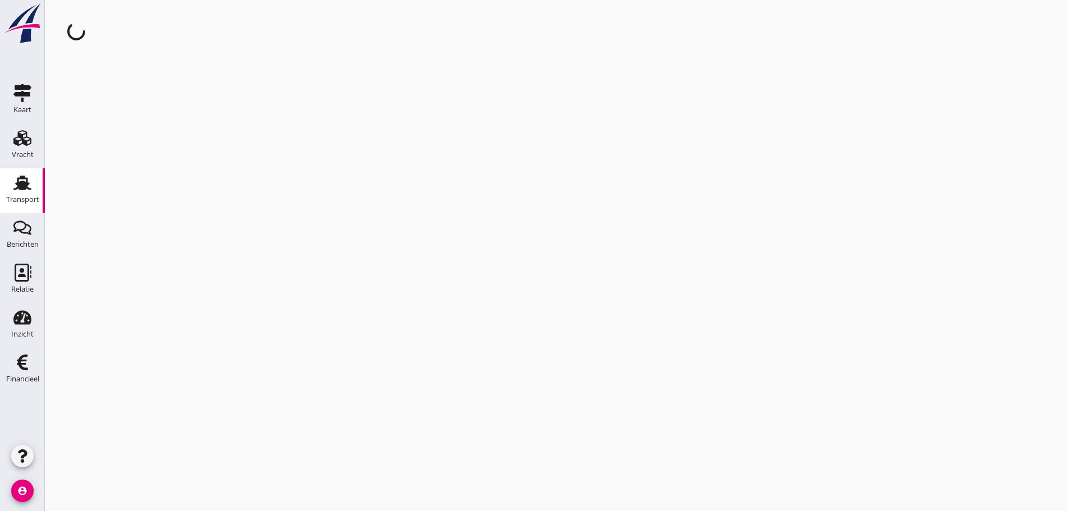
click at [140, 267] on div "cancel You are impersonating another user." at bounding box center [556, 255] width 1023 height 511
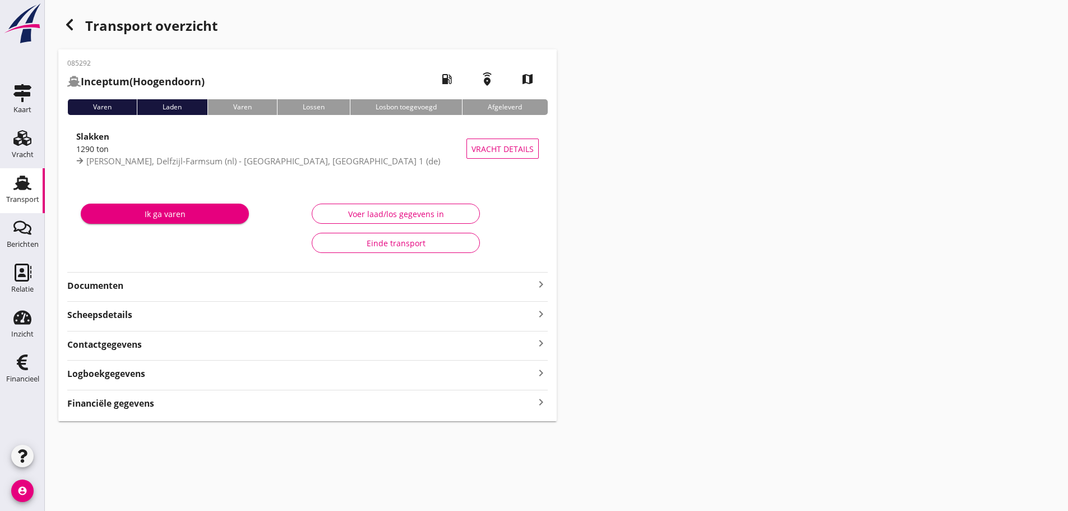
click at [534, 405] on icon "keyboard_arrow_right" at bounding box center [540, 402] width 13 height 15
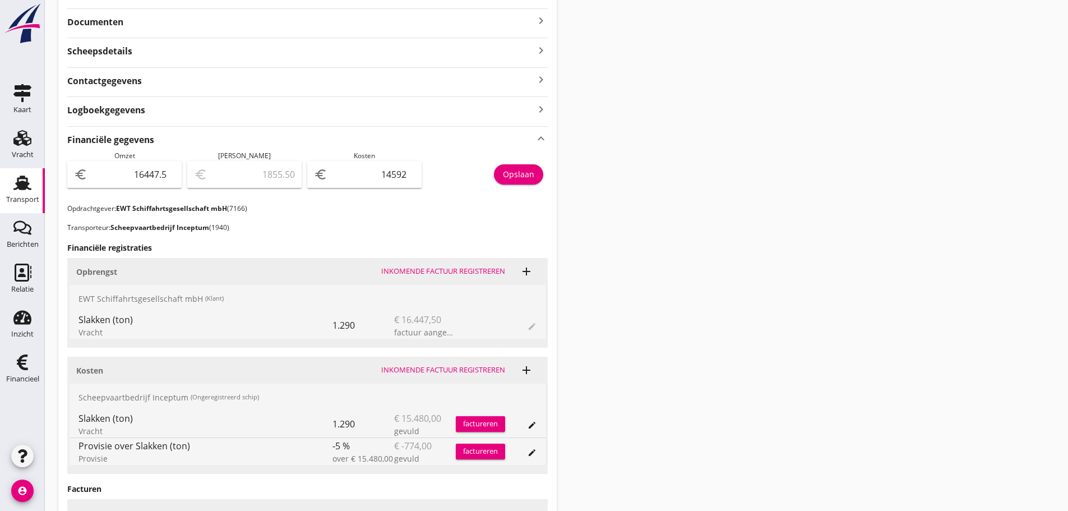
scroll to position [56, 0]
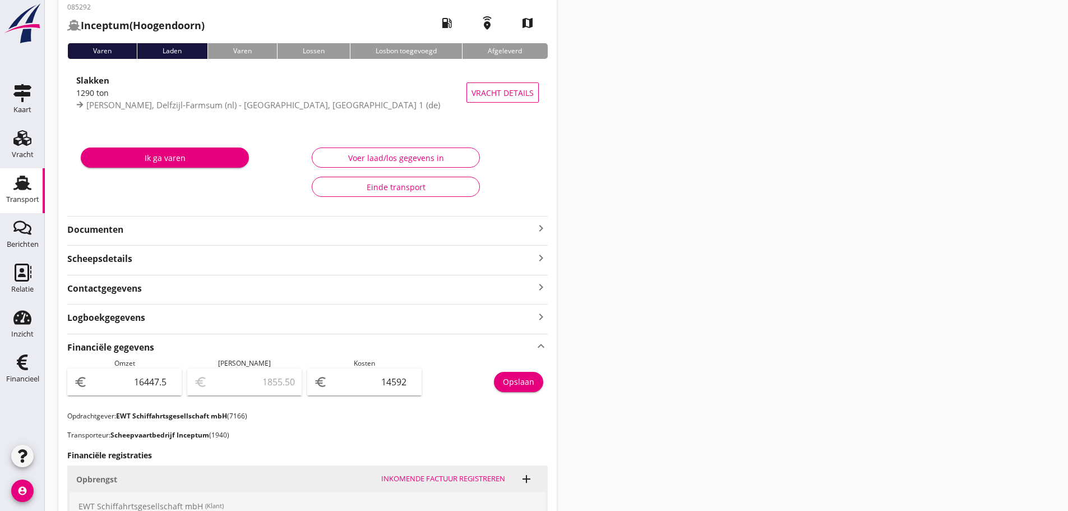
click at [535, 228] on icon "keyboard_arrow_right" at bounding box center [540, 227] width 13 height 13
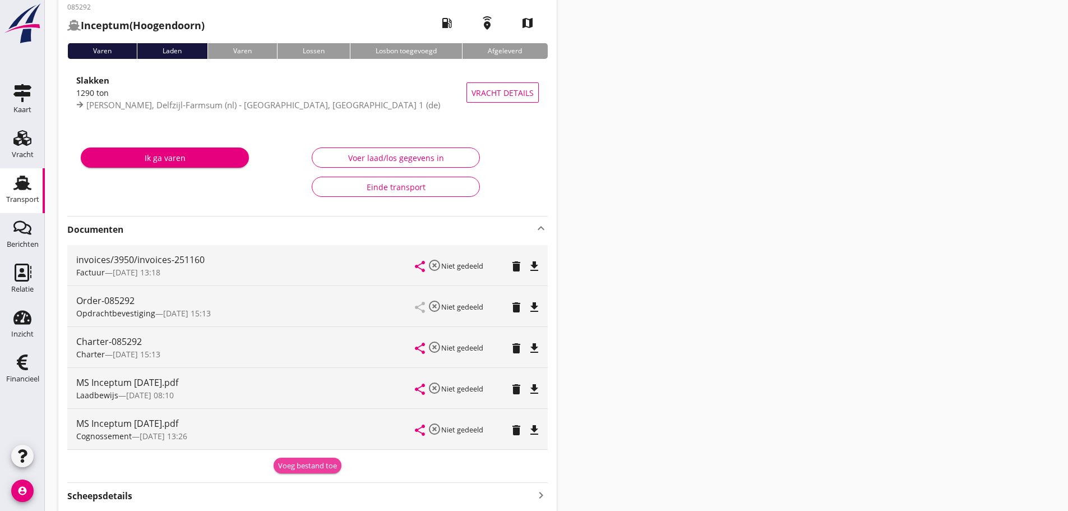
click at [293, 460] on div "Voeg bestand toe" at bounding box center [307, 465] width 59 height 11
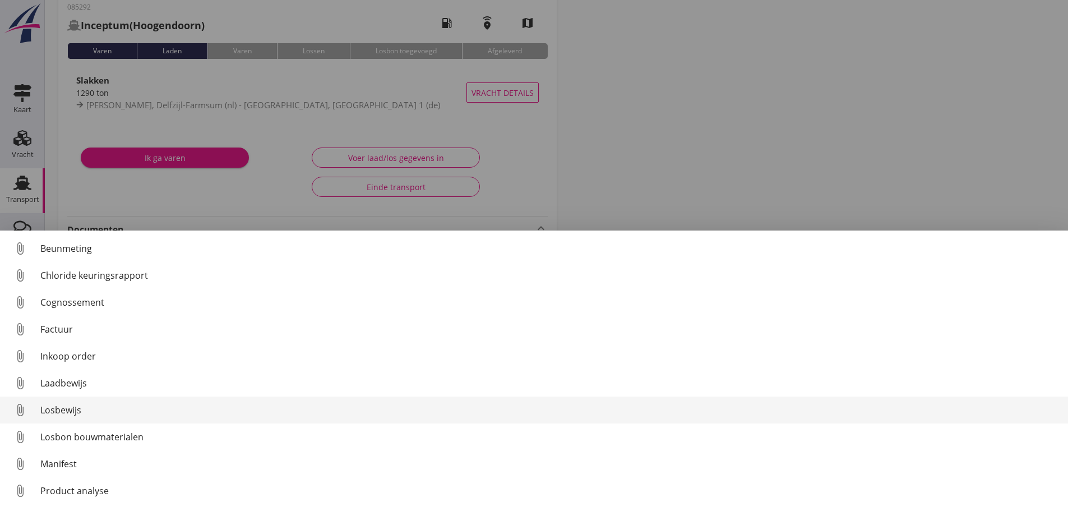
click at [67, 415] on div "Losbewijs" at bounding box center [549, 409] width 1019 height 13
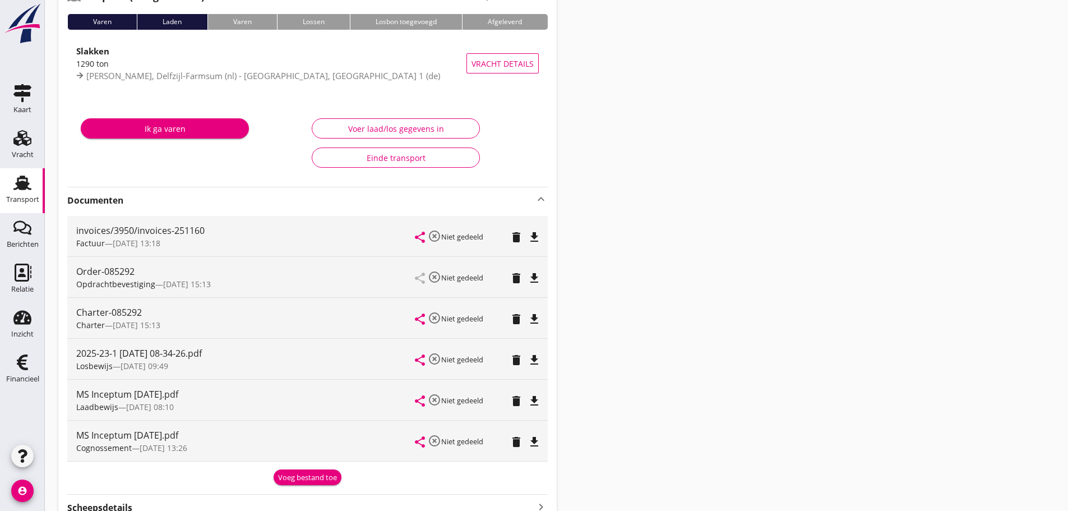
scroll to position [0, 0]
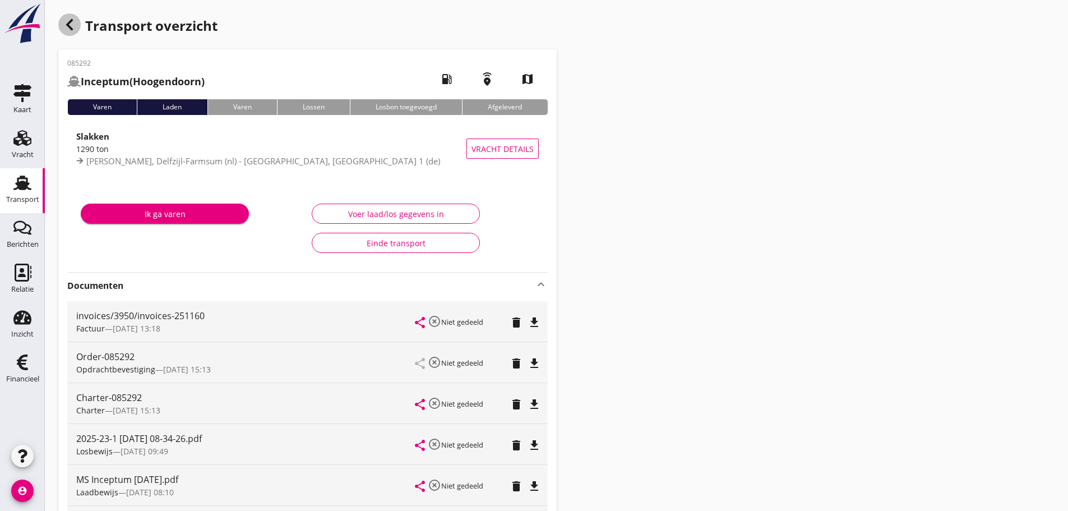
click at [68, 29] on icon "button" at bounding box center [69, 24] width 13 height 13
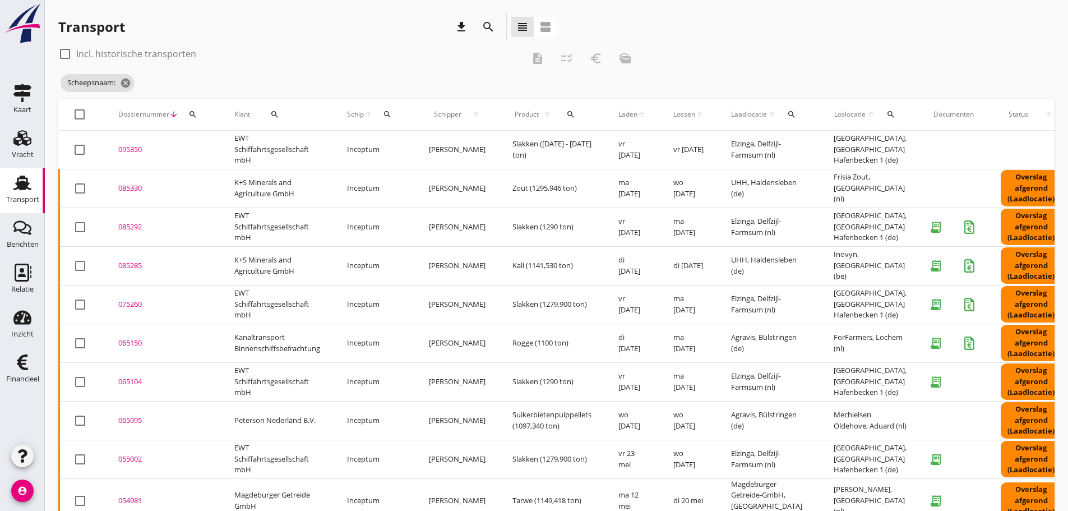
click at [138, 190] on div "085330" at bounding box center [162, 188] width 89 height 11
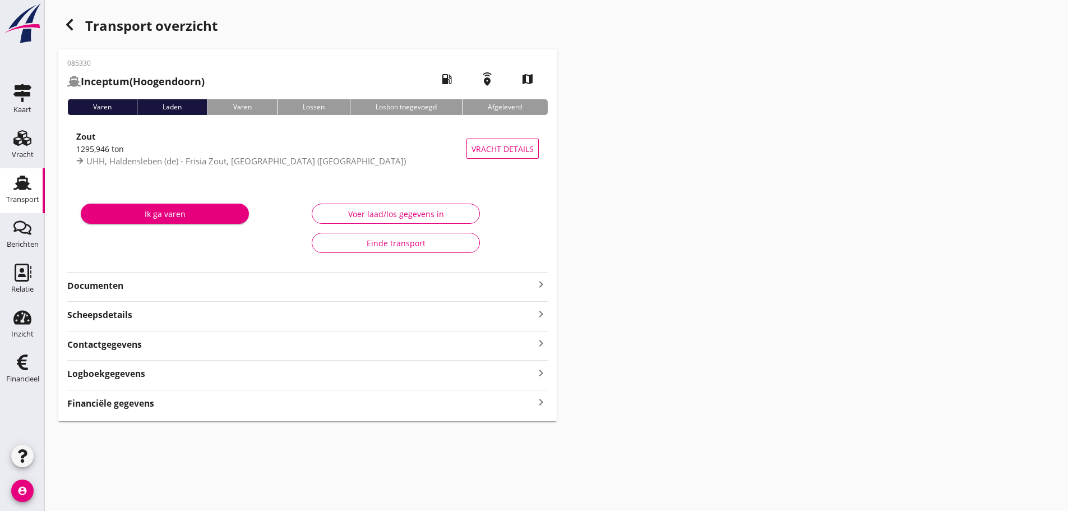
click at [540, 286] on icon "keyboard_arrow_right" at bounding box center [540, 284] width 13 height 13
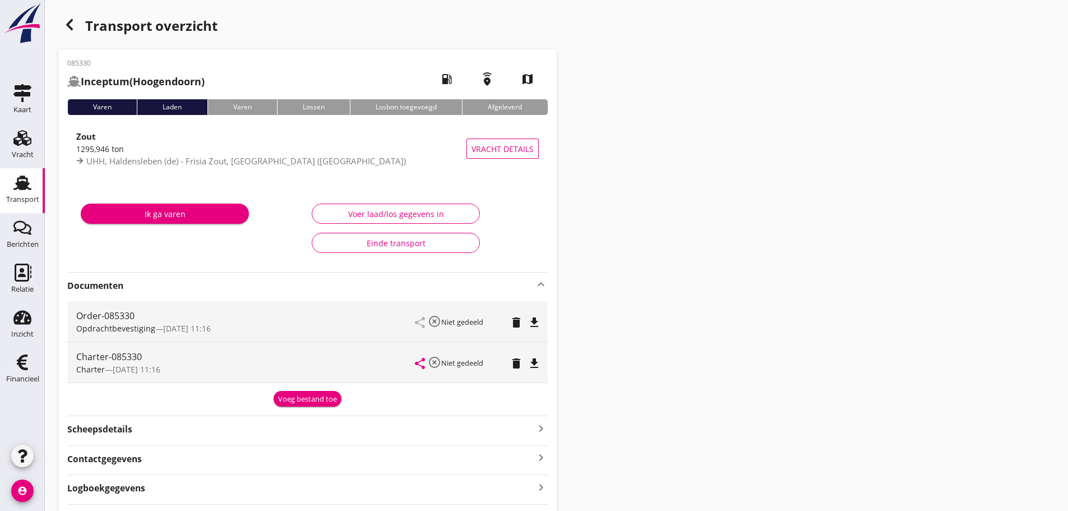
click at [297, 401] on div "Voeg bestand toe" at bounding box center [307, 399] width 59 height 11
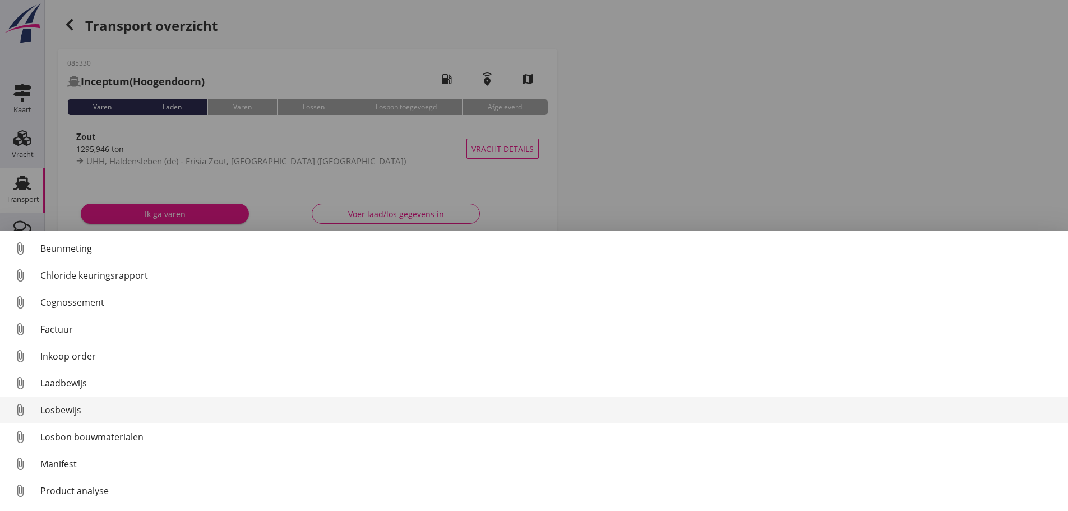
click at [78, 409] on div "Losbewijs" at bounding box center [549, 409] width 1019 height 13
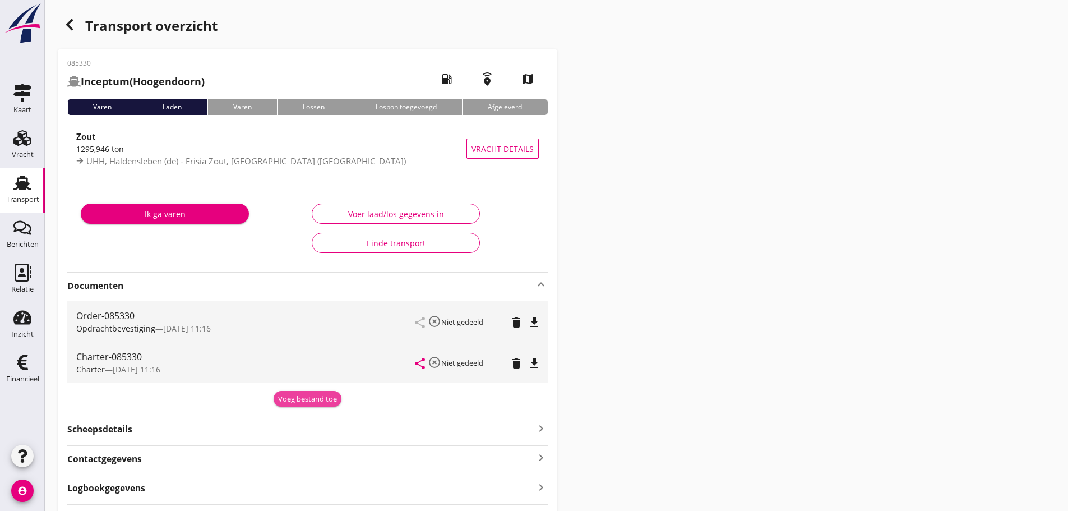
click at [303, 398] on div "Voeg bestand toe" at bounding box center [307, 399] width 59 height 11
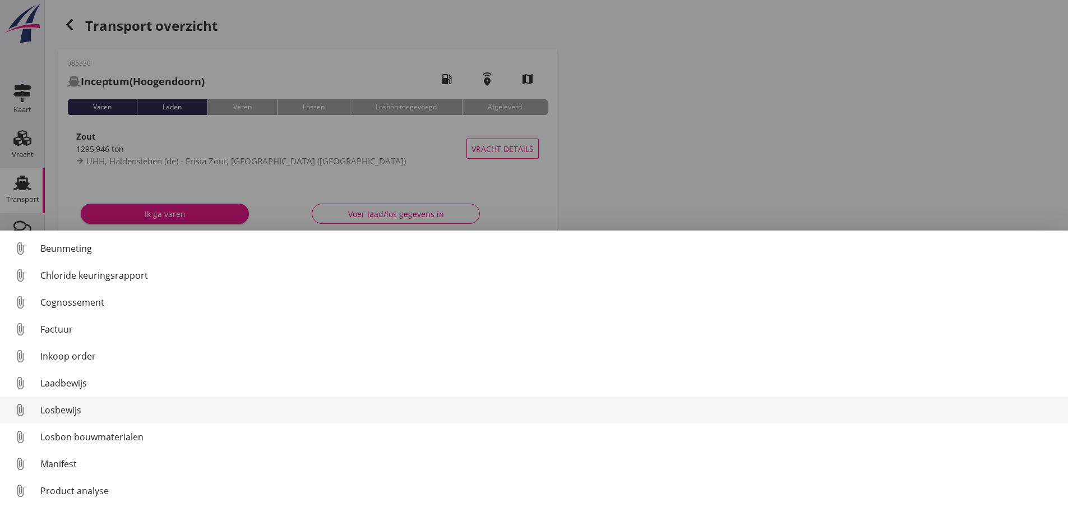
click at [78, 415] on div "Losbewijs" at bounding box center [549, 409] width 1019 height 13
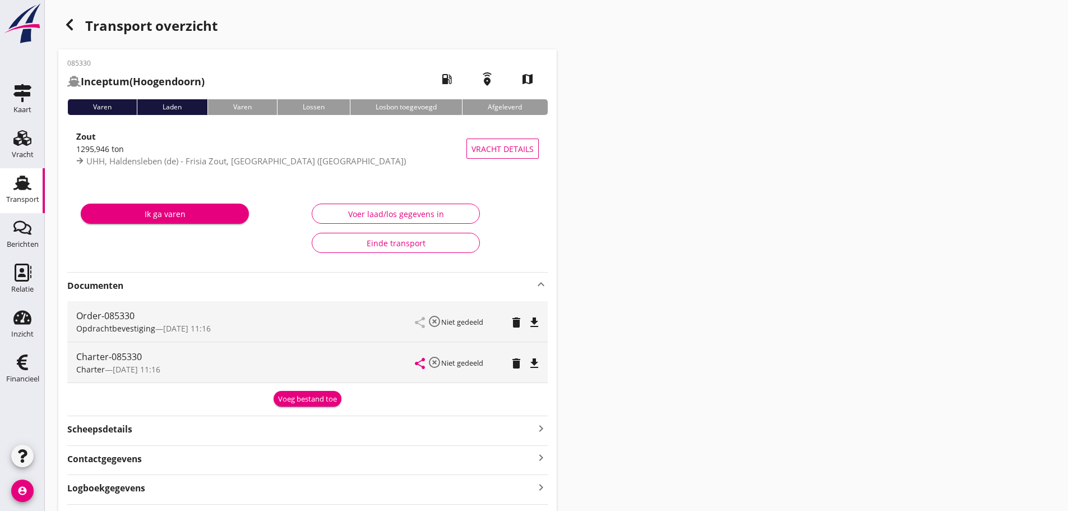
click at [835, 286] on div "Transport overzicht 085330 Inceptum (Hoogendoorn) local_gas_station emergency_s…" at bounding box center [556, 274] width 1023 height 549
drag, startPoint x: 884, startPoint y: 8, endPoint x: 615, endPoint y: 432, distance: 501.3
click at [615, 432] on div "Transport overzicht 085330 Inceptum (Hoogendoorn) local_gas_station emergency_s…" at bounding box center [556, 274] width 1023 height 549
drag, startPoint x: 303, startPoint y: 377, endPoint x: 295, endPoint y: 394, distance: 19.3
click at [302, 378] on div "Charter-085330 Charter — 26/08 11:16" at bounding box center [245, 362] width 339 height 40
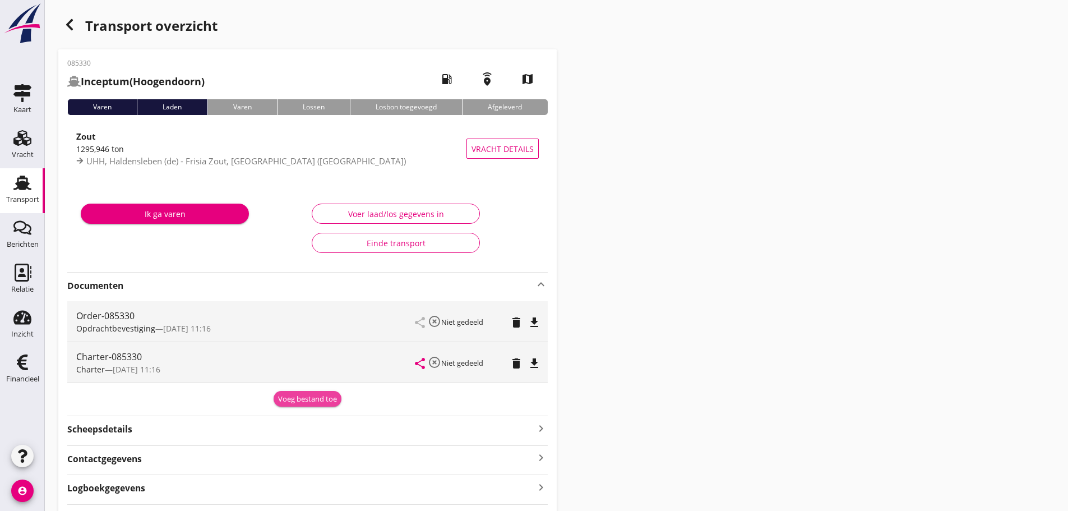
click at [298, 401] on div "Voeg bestand toe" at bounding box center [307, 399] width 59 height 11
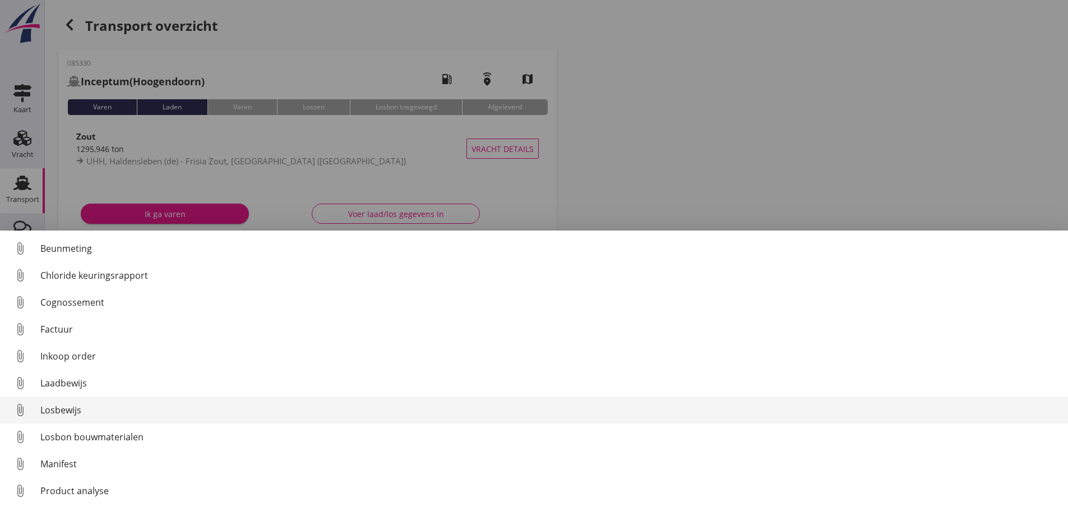
click at [70, 412] on div "Losbewijs" at bounding box center [549, 409] width 1019 height 13
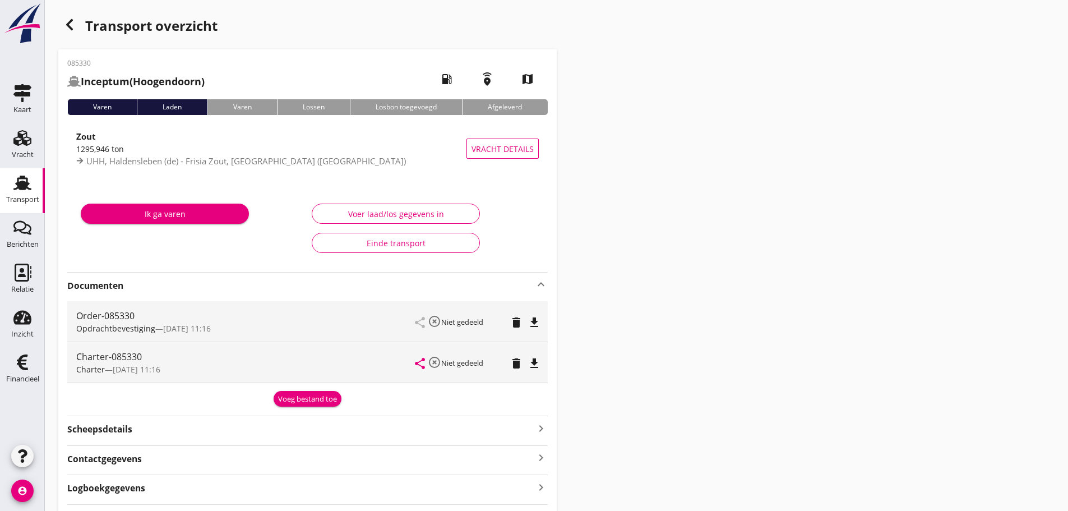
click at [19, 492] on icon "account_circle" at bounding box center [22, 490] width 22 height 22
click at [58, 487] on icon "logout" at bounding box center [48, 486] width 22 height 22
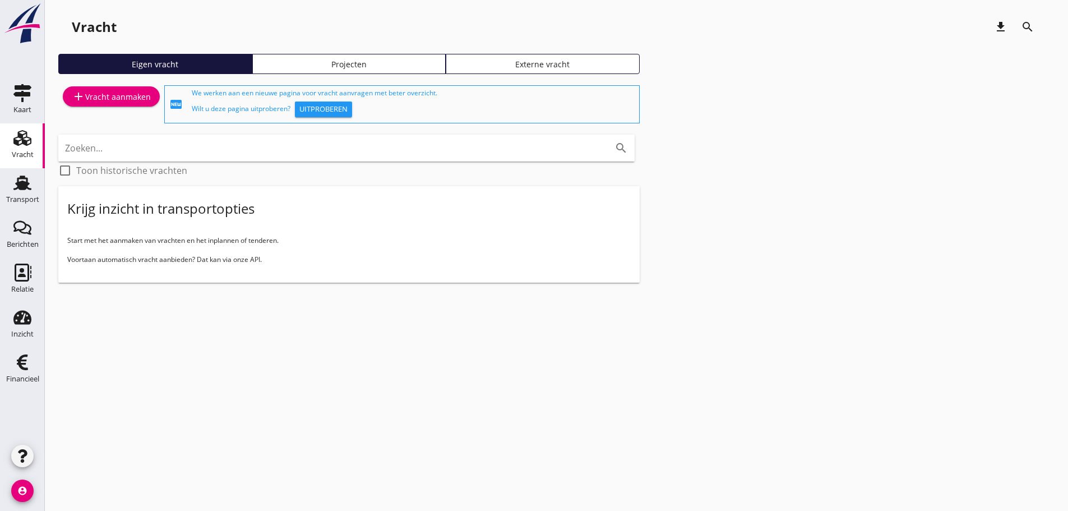
drag, startPoint x: 21, startPoint y: 200, endPoint x: 62, endPoint y: 192, distance: 42.1
click at [21, 200] on div "Transport" at bounding box center [22, 199] width 33 height 7
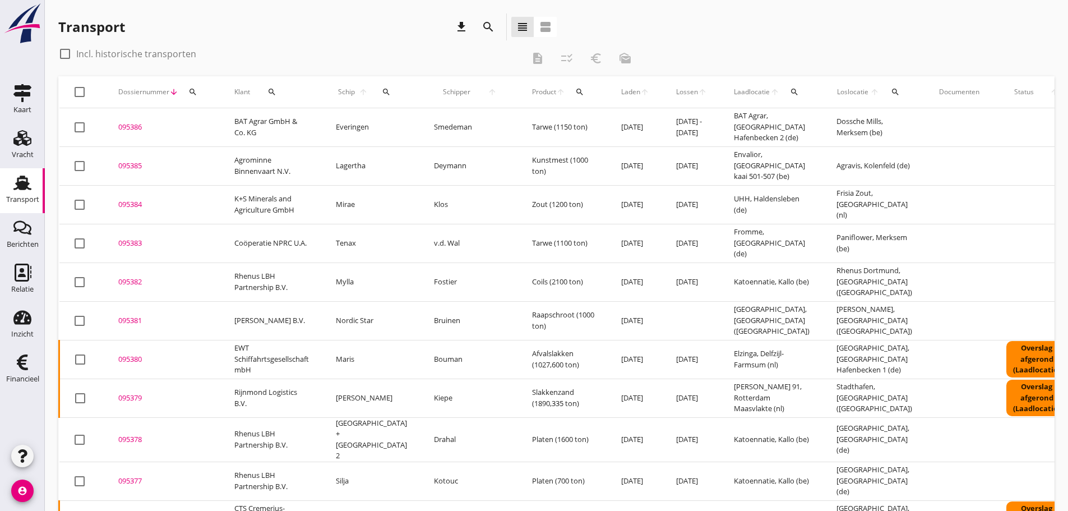
click at [193, 94] on icon "search" at bounding box center [192, 91] width 9 height 9
click at [212, 127] on input "Zoeken op dossiernummer..." at bounding box center [245, 124] width 117 height 18
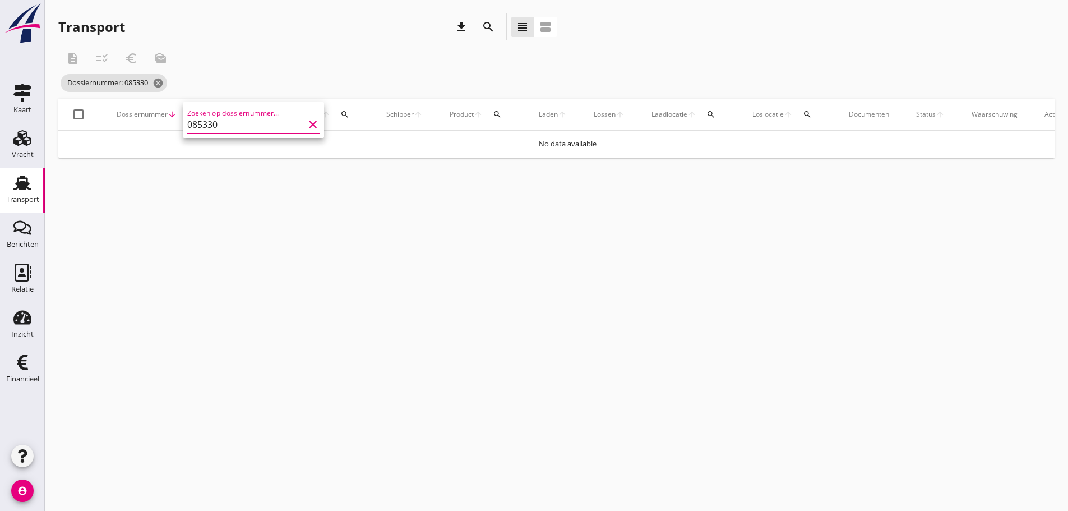
type input "085330"
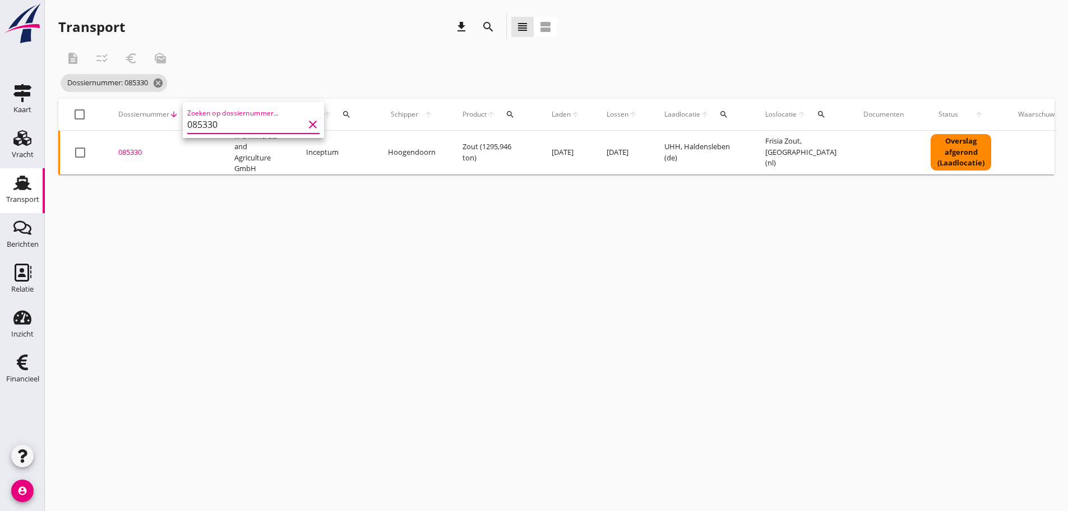
click at [138, 154] on div "085330" at bounding box center [162, 152] width 89 height 11
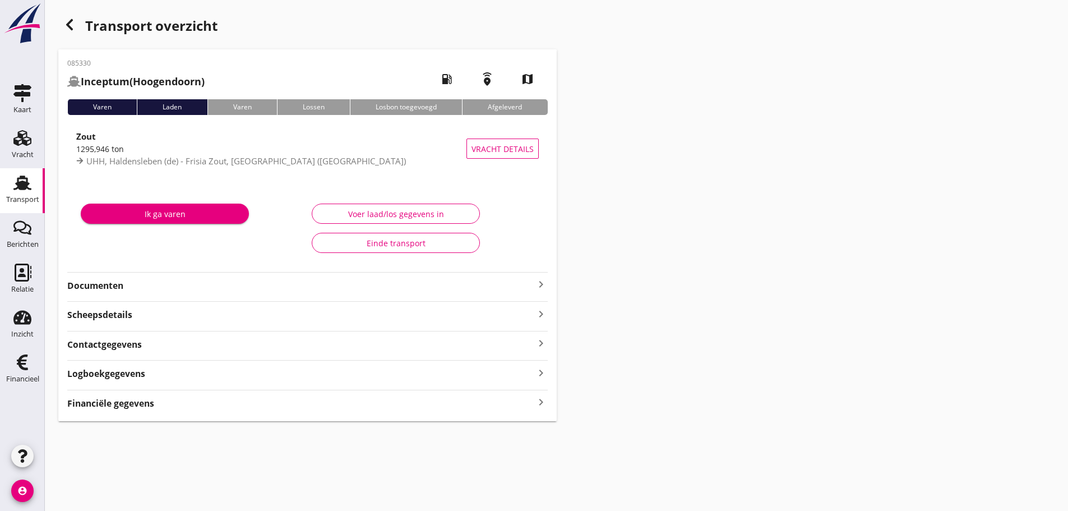
click at [122, 408] on strong "Financiële gegevens" at bounding box center [110, 403] width 87 height 13
click at [536, 280] on icon "keyboard_arrow_right" at bounding box center [540, 284] width 13 height 13
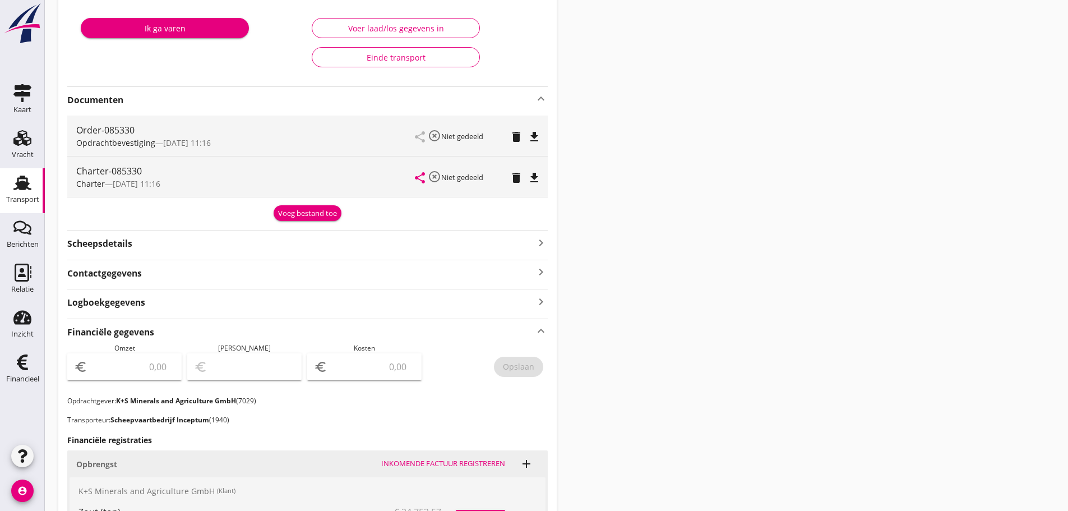
scroll to position [336, 0]
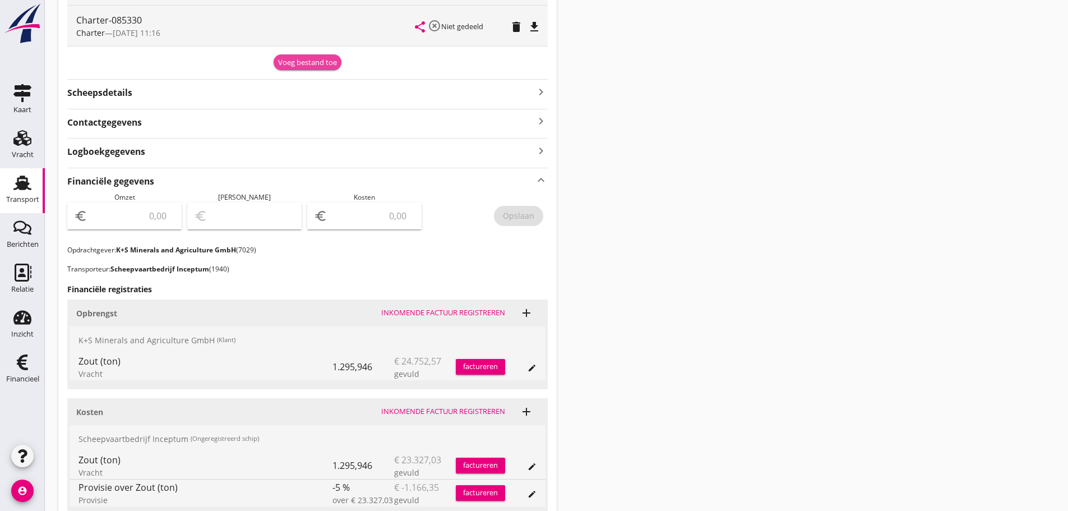
click at [285, 68] on div "Voeg bestand toe" at bounding box center [307, 62] width 59 height 11
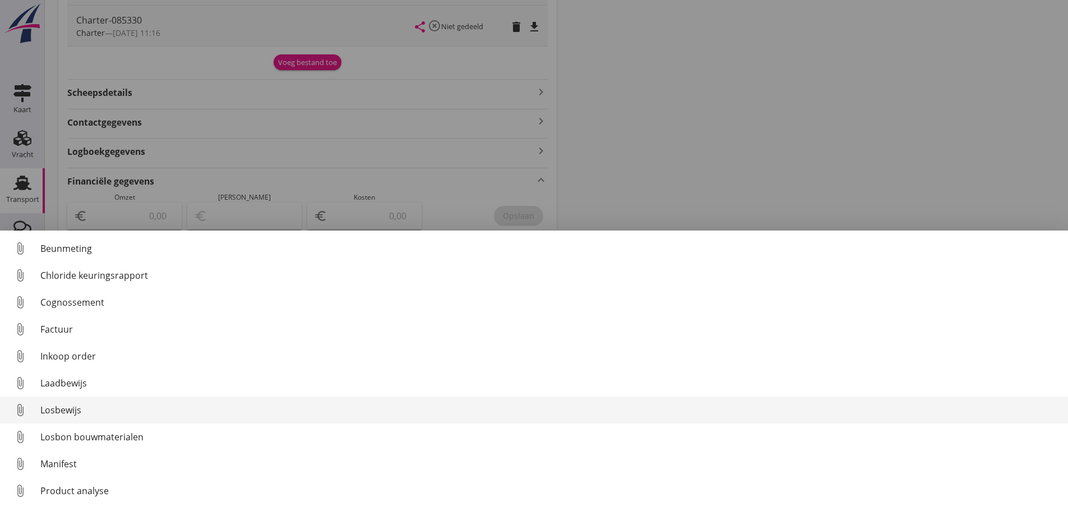
click at [56, 416] on div "Losbewijs" at bounding box center [549, 409] width 1019 height 13
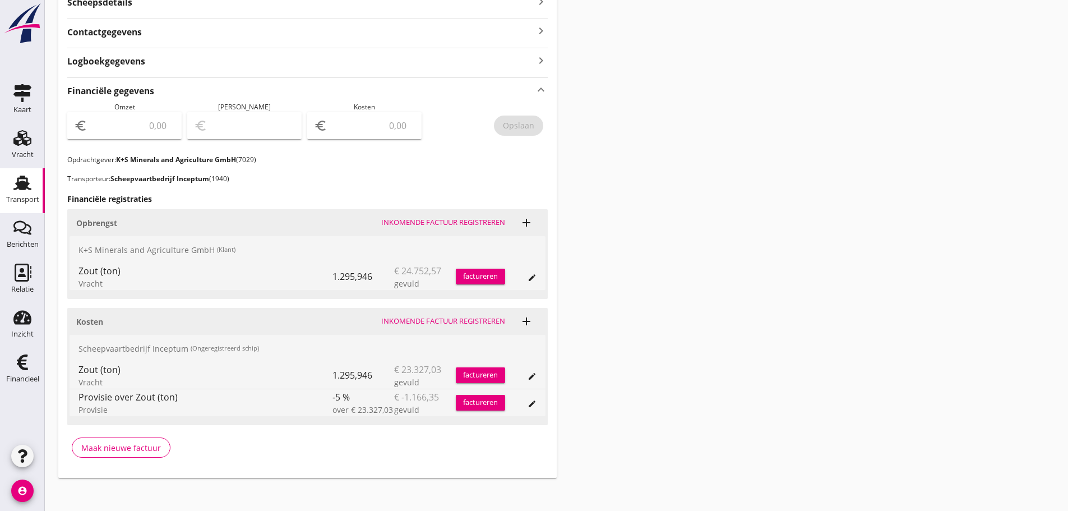
scroll to position [475, 0]
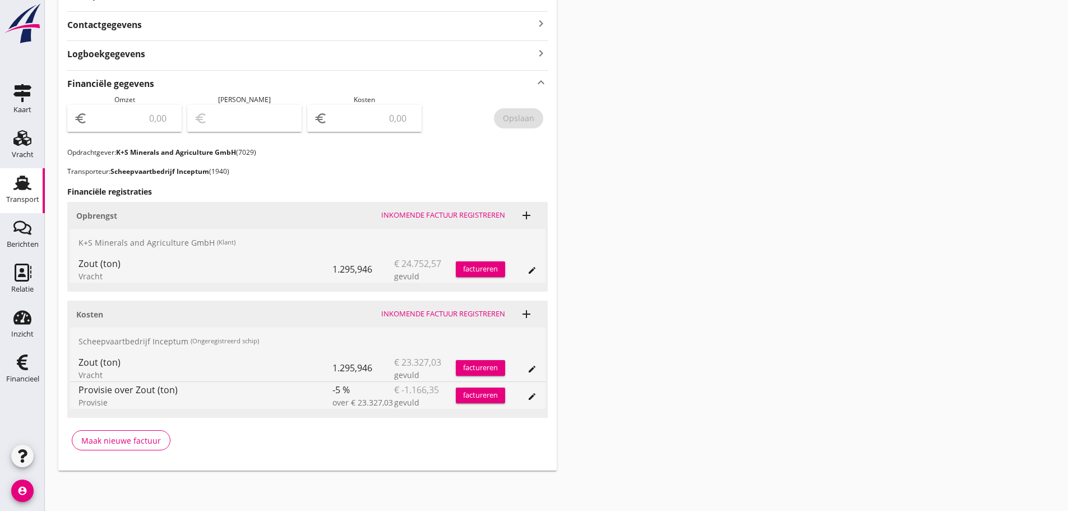
click at [350, 124] on input "number" at bounding box center [372, 118] width 85 height 18
type input "22160"
type input "22160.68"
click at [539, 105] on div "Opslaan" at bounding box center [487, 121] width 120 height 53
click at [525, 121] on div "Opslaan" at bounding box center [518, 118] width 31 height 12
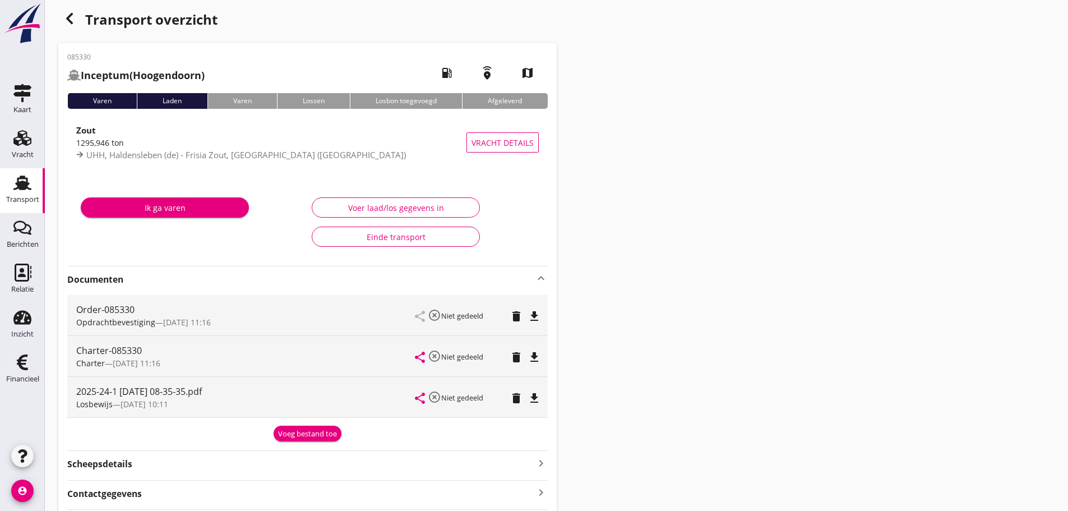
scroll to position [0, 0]
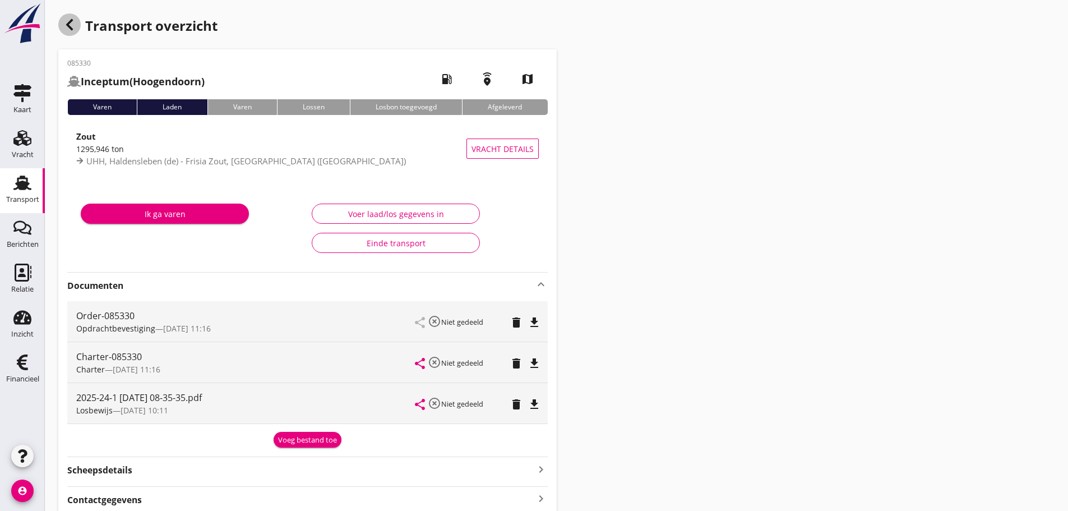
click at [75, 23] on icon "button" at bounding box center [69, 24] width 13 height 13
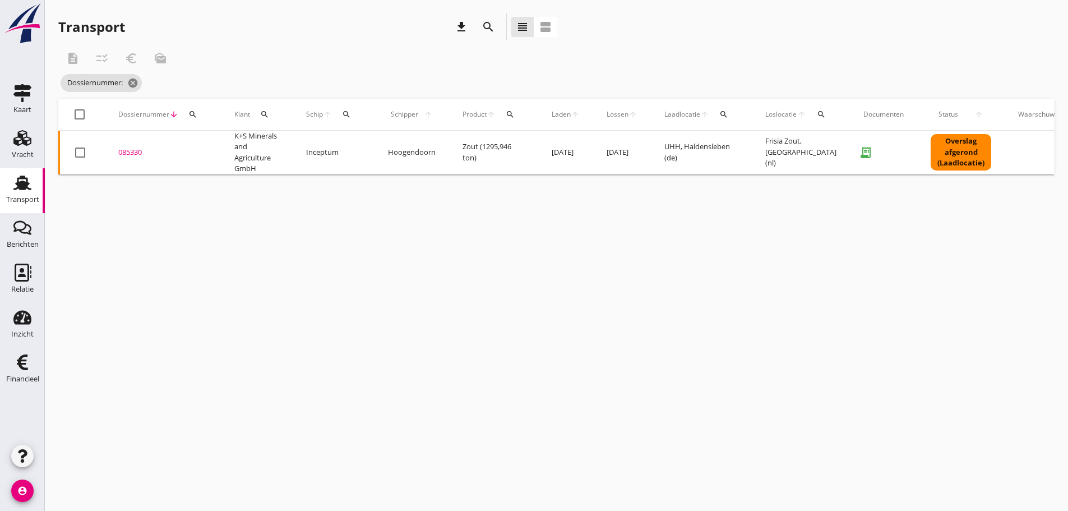
click at [344, 117] on icon "search" at bounding box center [346, 114] width 9 height 9
drag, startPoint x: 360, startPoint y: 150, endPoint x: 400, endPoint y: 152, distance: 39.9
click at [364, 150] on input "Zoek op (scheeps)naam" at bounding box center [399, 147] width 117 height 18
drag, startPoint x: 411, startPoint y: 177, endPoint x: 426, endPoint y: 169, distance: 16.1
click at [413, 175] on div "ENI: 02314510 (L:80 x B:9.35)" at bounding box center [435, 181] width 107 height 12
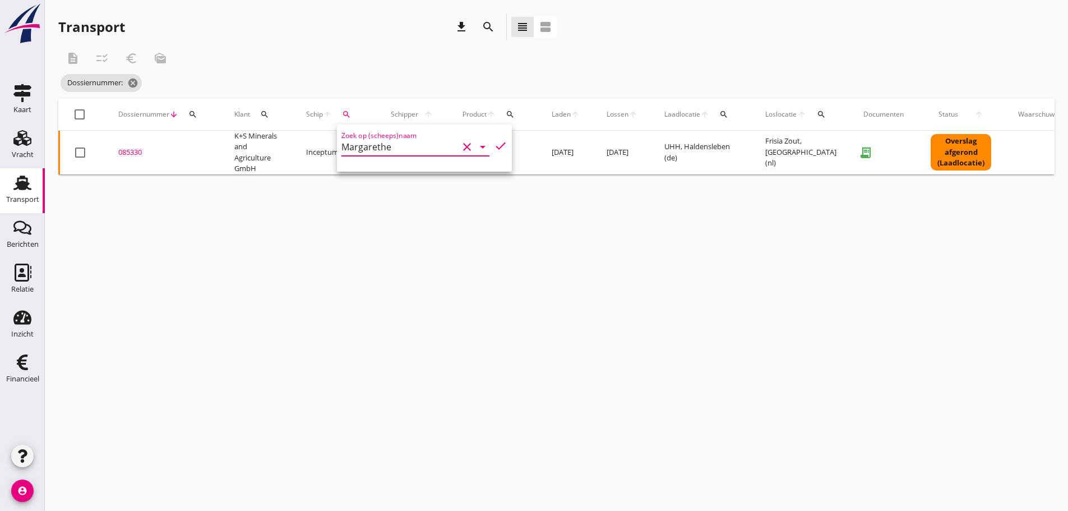
click at [494, 149] on icon "check" at bounding box center [500, 145] width 13 height 13
type input "Margarethe"
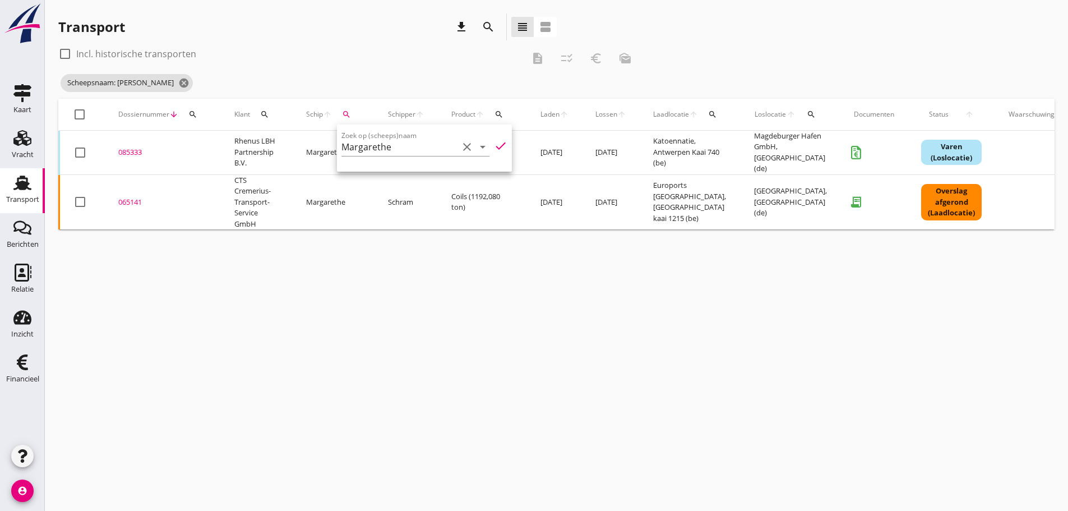
click at [133, 149] on div "085333" at bounding box center [162, 152] width 89 height 11
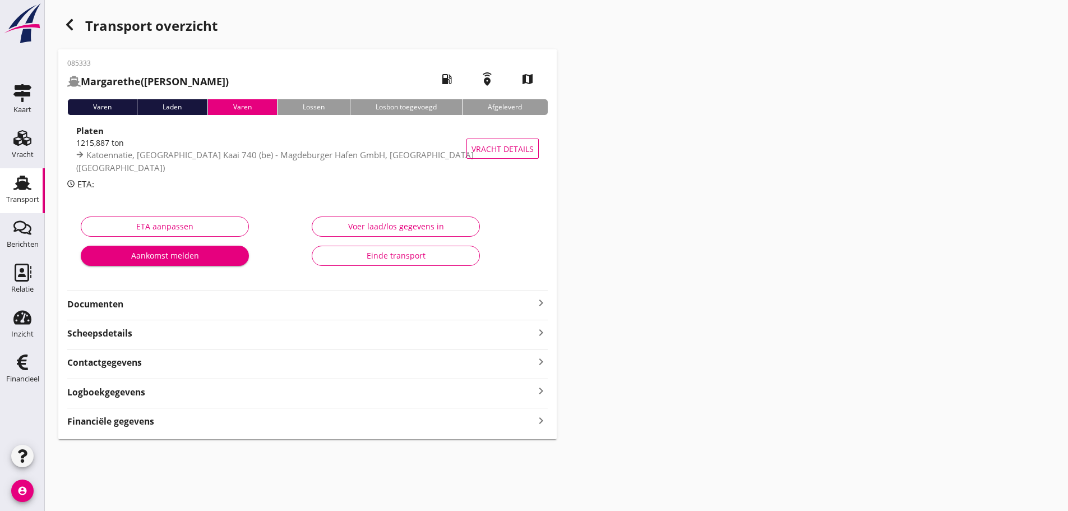
drag, startPoint x: 542, startPoint y: 304, endPoint x: 526, endPoint y: 307, distance: 16.5
click at [542, 303] on icon "keyboard_arrow_right" at bounding box center [540, 302] width 13 height 13
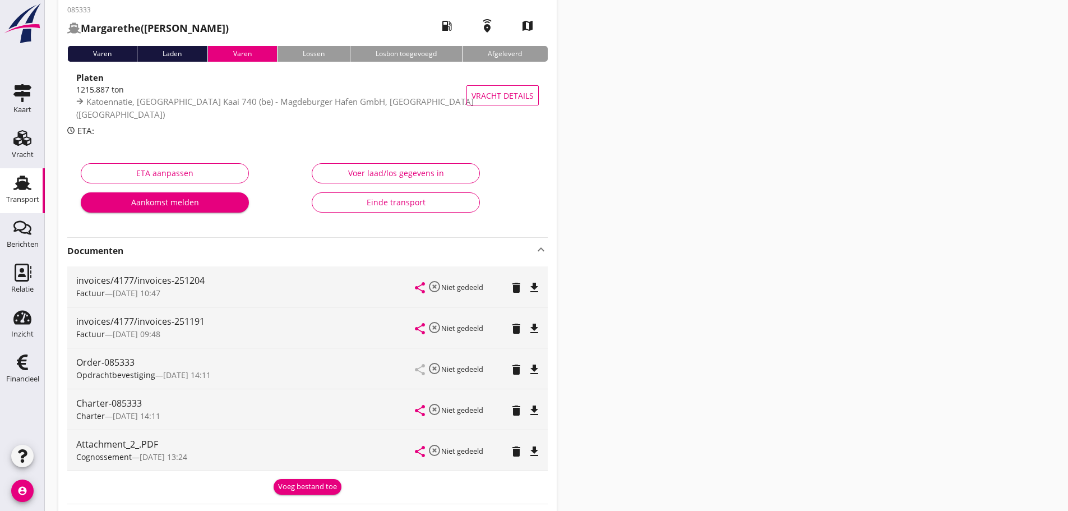
scroll to position [206, 0]
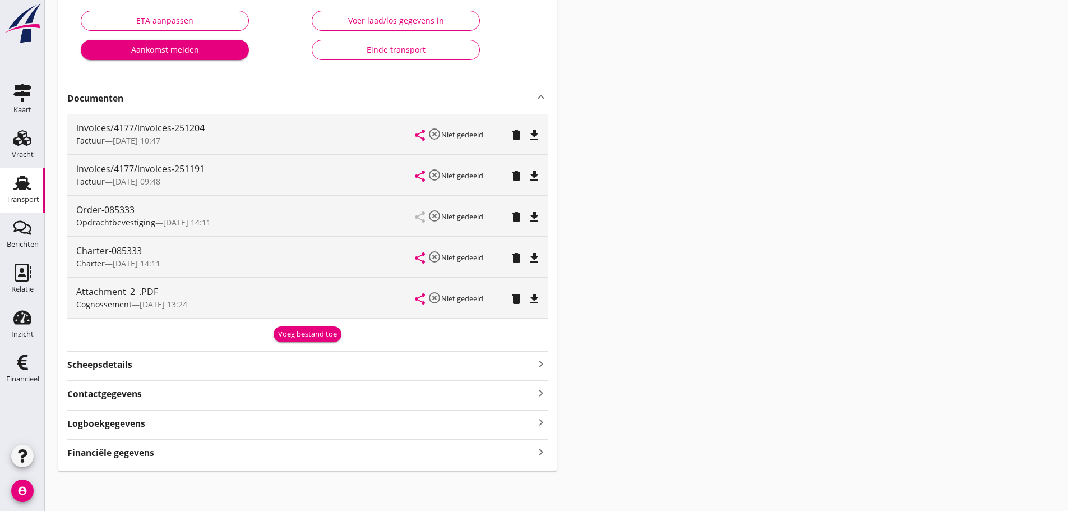
click at [284, 335] on div "Voeg bestand toe" at bounding box center [307, 334] width 59 height 11
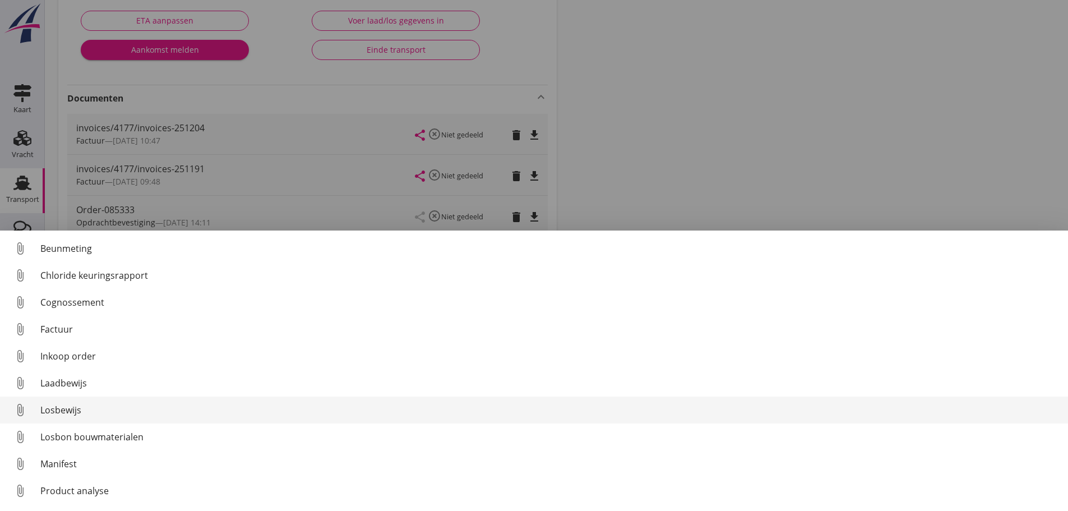
click at [75, 415] on div "Losbewijs" at bounding box center [549, 409] width 1019 height 13
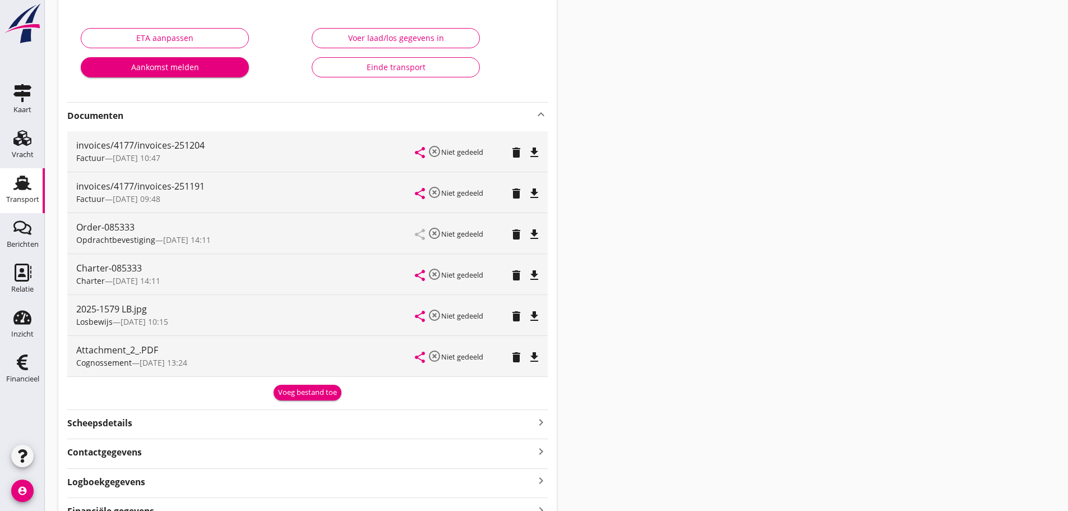
scroll to position [247, 0]
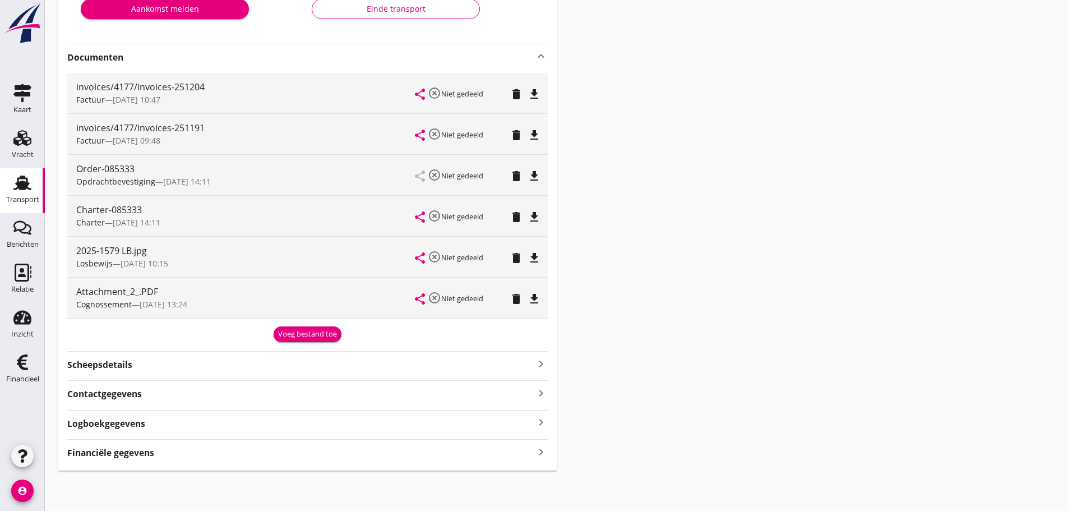
click at [537, 450] on icon "keyboard_arrow_right" at bounding box center [540, 451] width 13 height 15
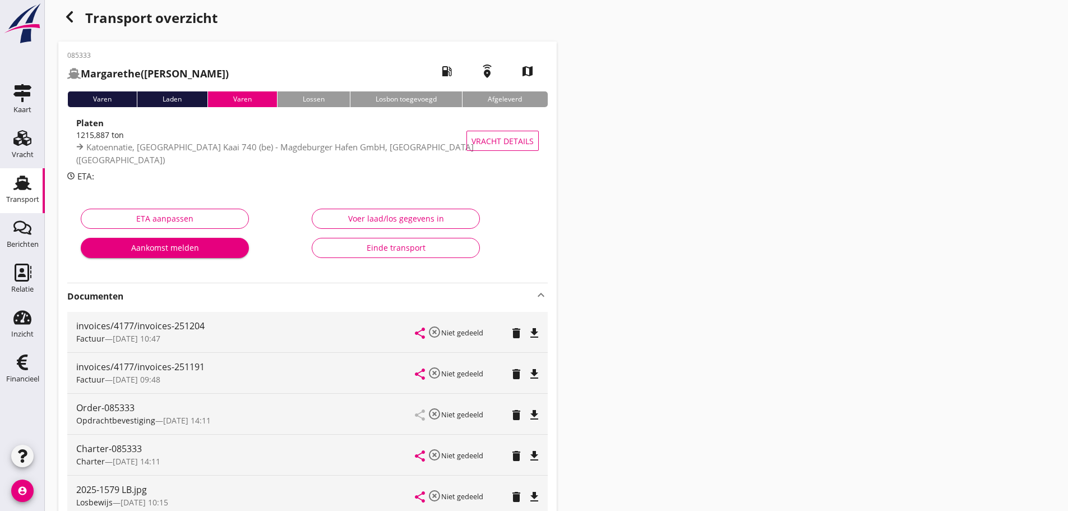
scroll to position [0, 0]
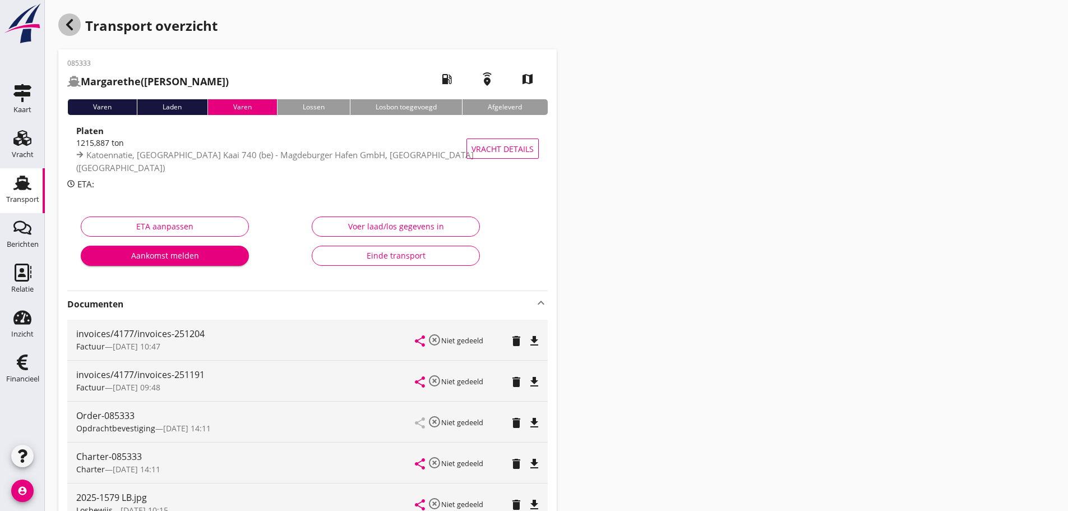
click at [66, 24] on icon "button" at bounding box center [69, 24] width 13 height 13
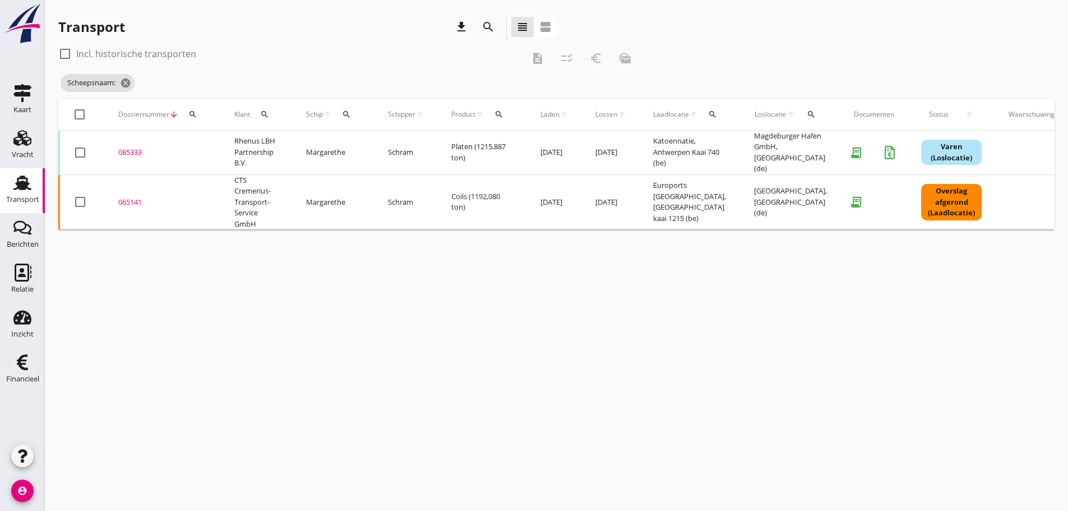
drag, startPoint x: 349, startPoint y: 110, endPoint x: 354, endPoint y: 118, distance: 9.3
click at [349, 110] on icon "search" at bounding box center [346, 114] width 9 height 9
drag, startPoint x: 367, startPoint y: 142, endPoint x: 353, endPoint y: 160, distance: 22.3
click at [367, 149] on input "Zoek op (scheeps)naam" at bounding box center [399, 147] width 117 height 18
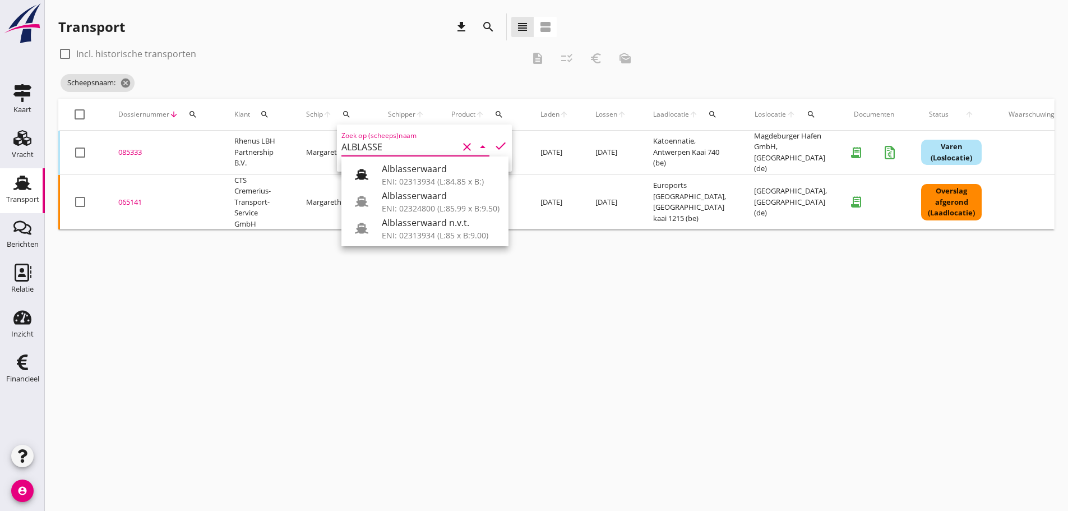
drag, startPoint x: 433, startPoint y: 198, endPoint x: 464, endPoint y: 156, distance: 52.5
click at [437, 196] on div "Alblasserwaard" at bounding box center [441, 195] width 118 height 13
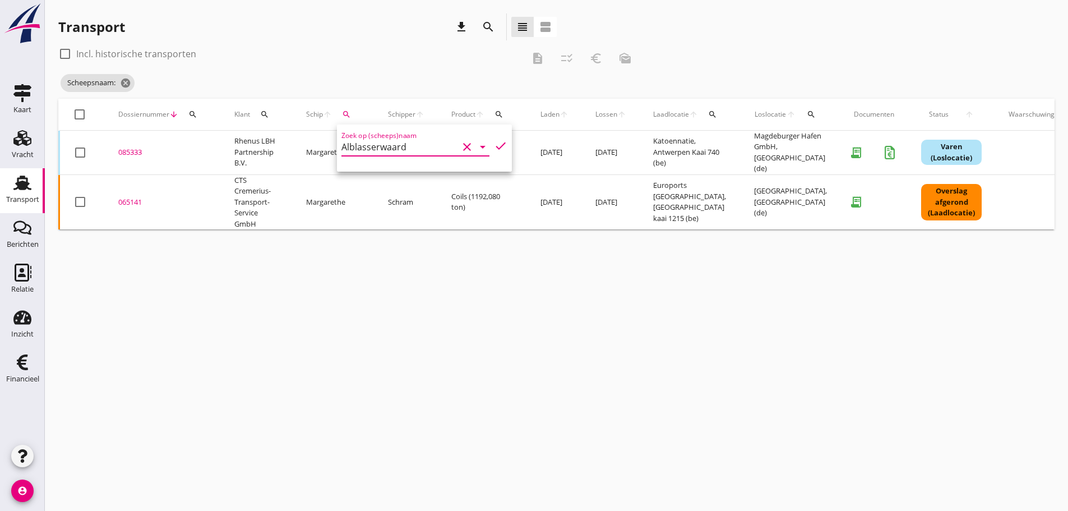
click at [494, 146] on icon "check" at bounding box center [500, 145] width 13 height 13
type input "Alblasserwaard"
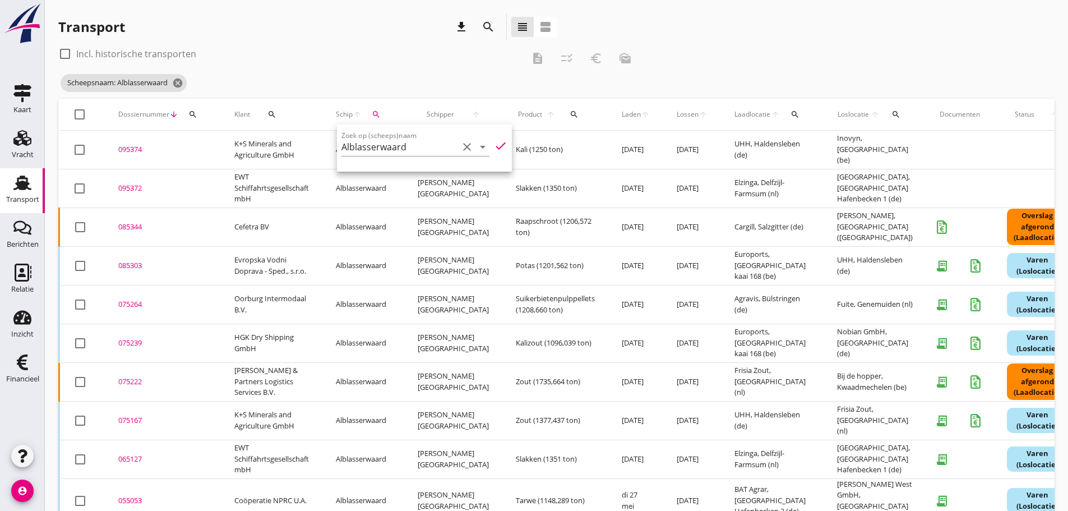
click at [390, 18] on div "Transport download search view_headline view_agenda" at bounding box center [307, 26] width 498 height 27
click at [129, 227] on div "085344" at bounding box center [162, 226] width 89 height 11
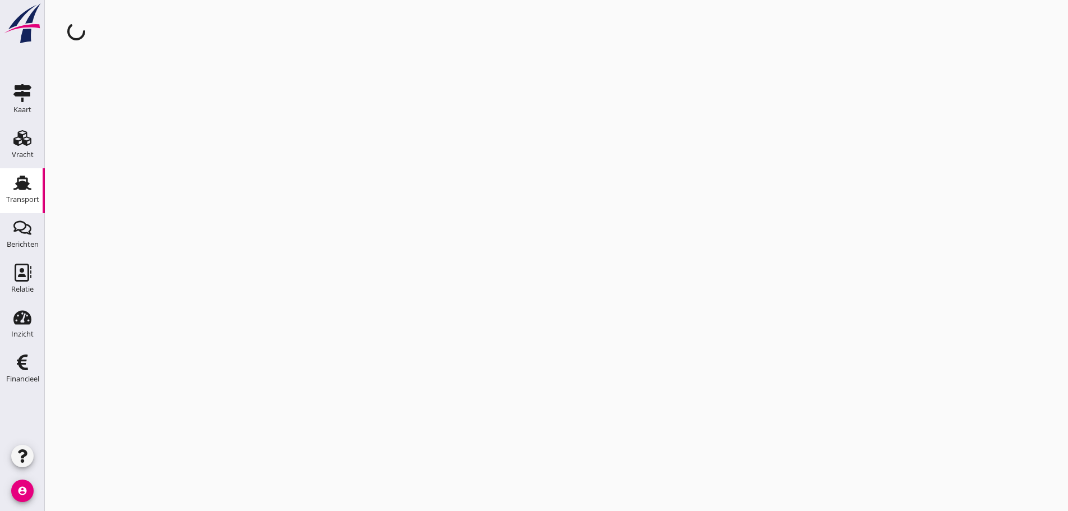
click at [130, 226] on div "cancel You are impersonating another user." at bounding box center [556, 255] width 1023 height 511
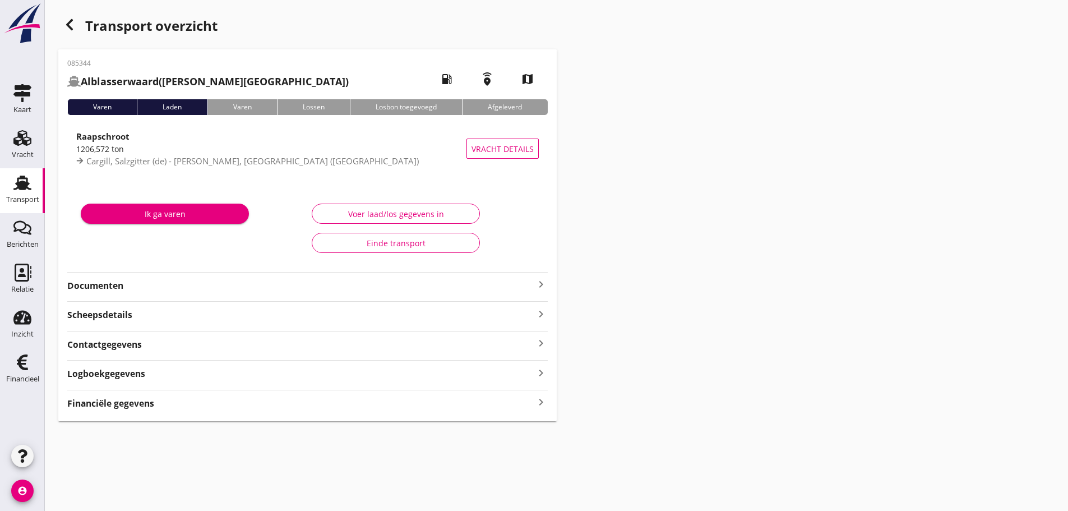
drag, startPoint x: 541, startPoint y: 400, endPoint x: 609, endPoint y: 401, distance: 68.4
click at [540, 399] on icon "keyboard_arrow_right" at bounding box center [540, 402] width 13 height 15
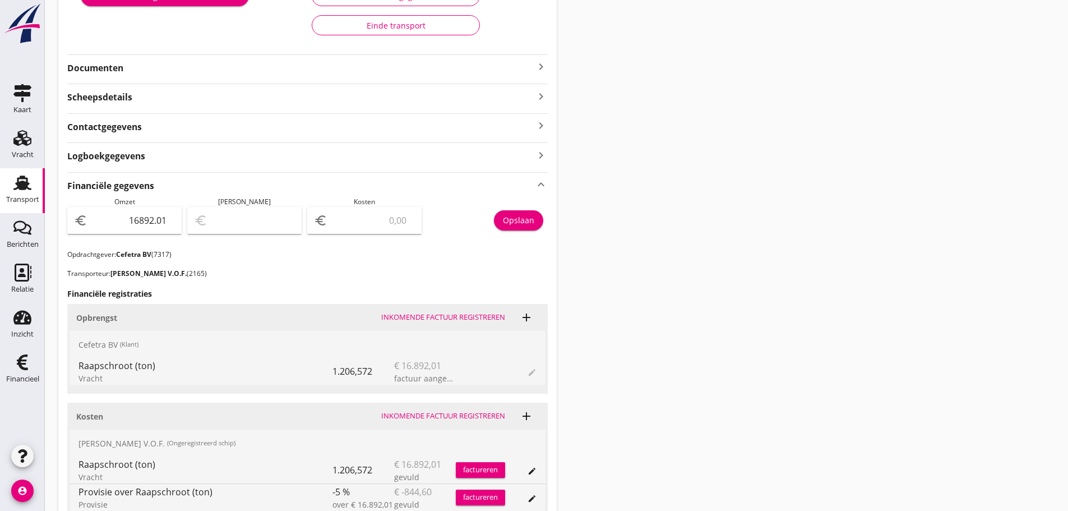
scroll to position [224, 0]
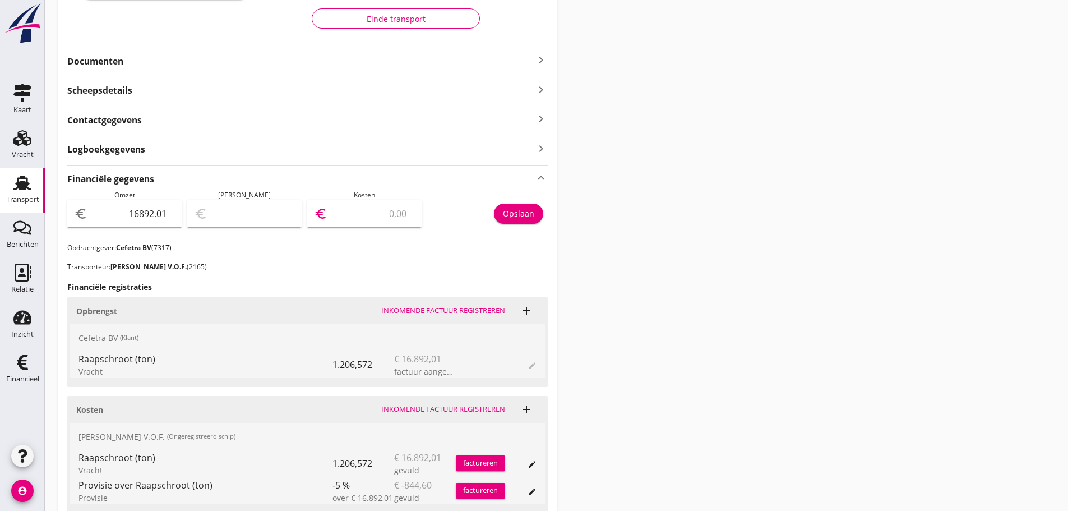
click at [350, 206] on input "number" at bounding box center [372, 214] width 85 height 18
type input "16891.01"
type input "1"
type input "16876.01"
type input "16"
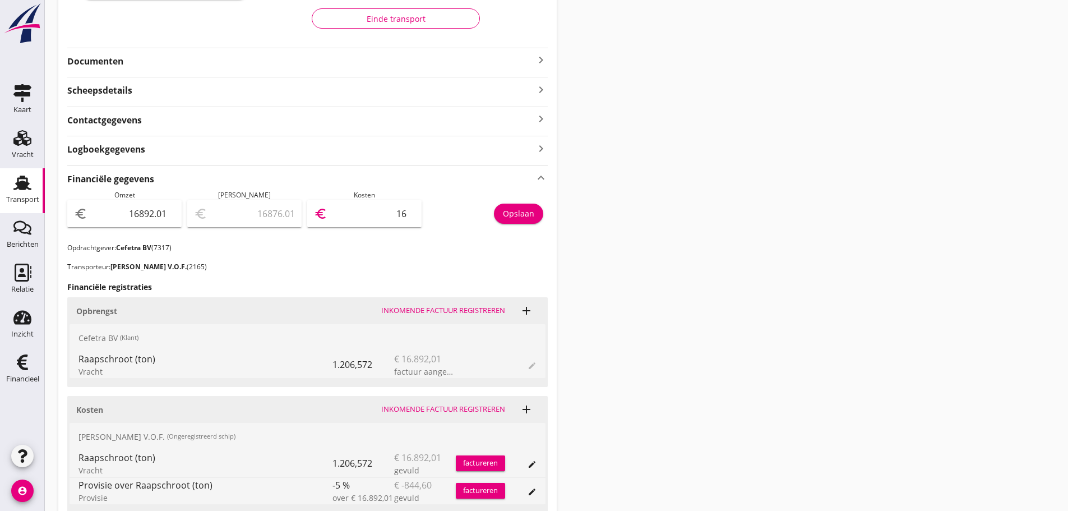
type input "16732.01"
type input "160"
type input "15289.01"
type input "1603"
type input "853.01"
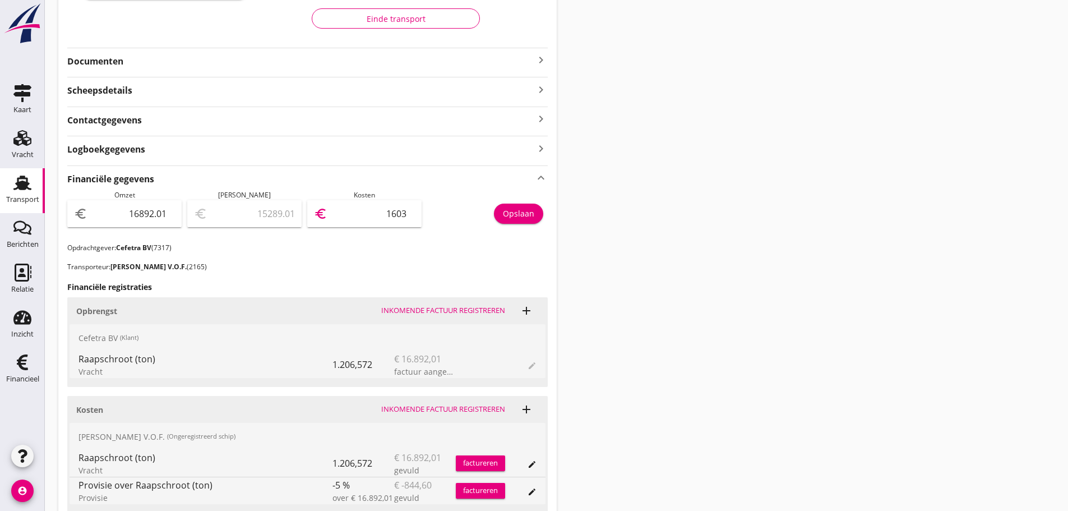
type input "16039"
type input "852.21"
type input "16039.80"
click at [521, 210] on div "Opslaan" at bounding box center [518, 213] width 31 height 12
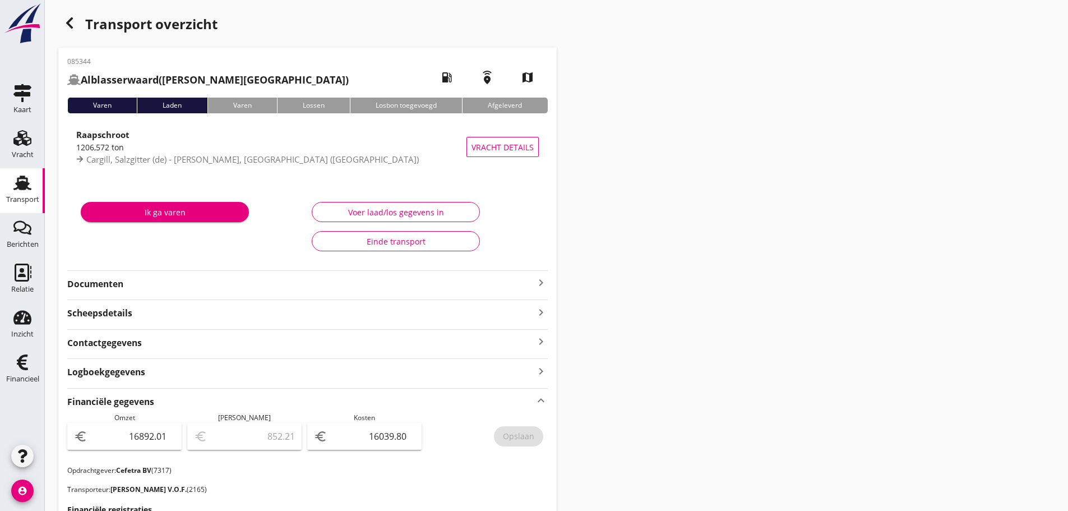
scroll to position [0, 0]
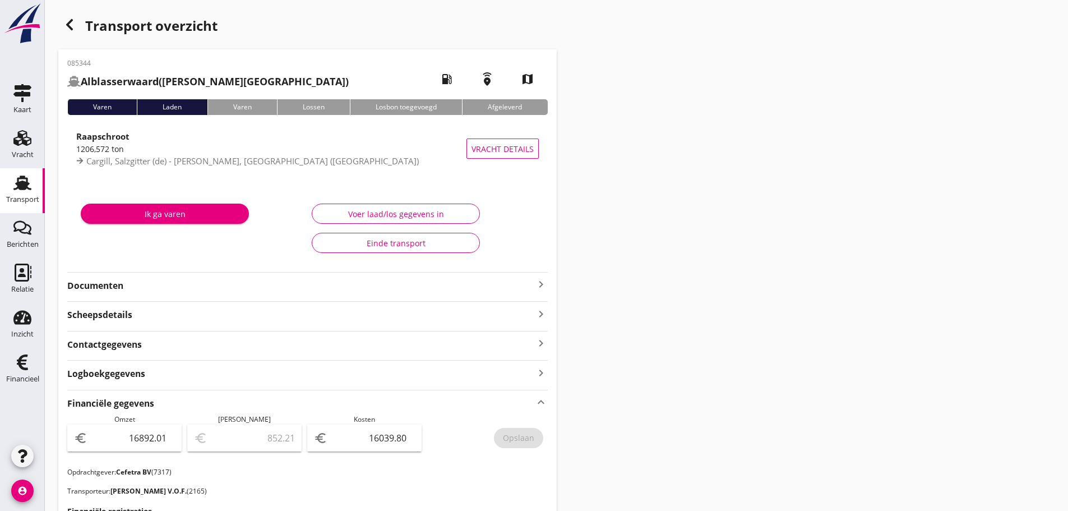
click at [539, 283] on icon "keyboard_arrow_right" at bounding box center [540, 284] width 13 height 13
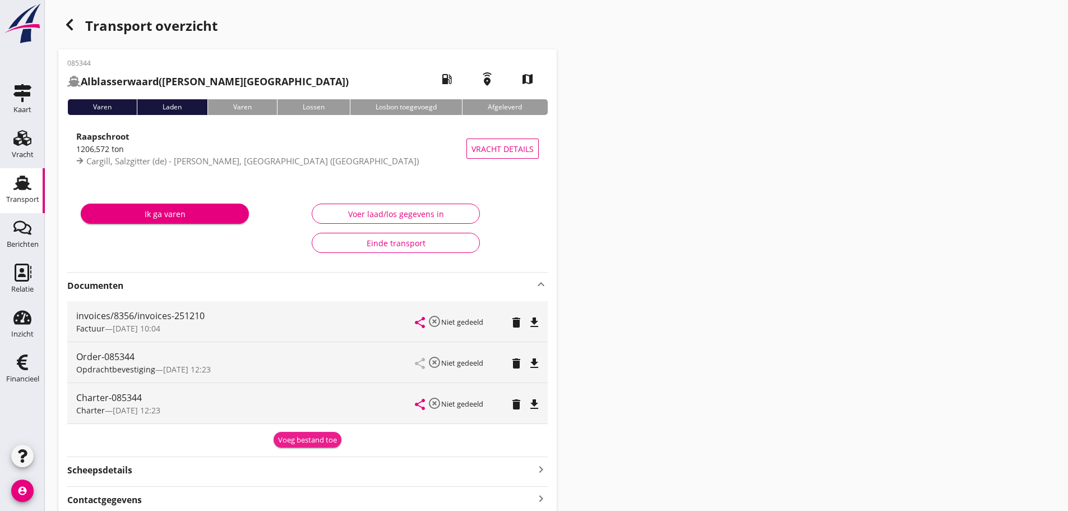
drag, startPoint x: 294, startPoint y: 438, endPoint x: 207, endPoint y: 454, distance: 88.2
click at [293, 438] on div "Voeg bestand toe" at bounding box center [307, 439] width 59 height 11
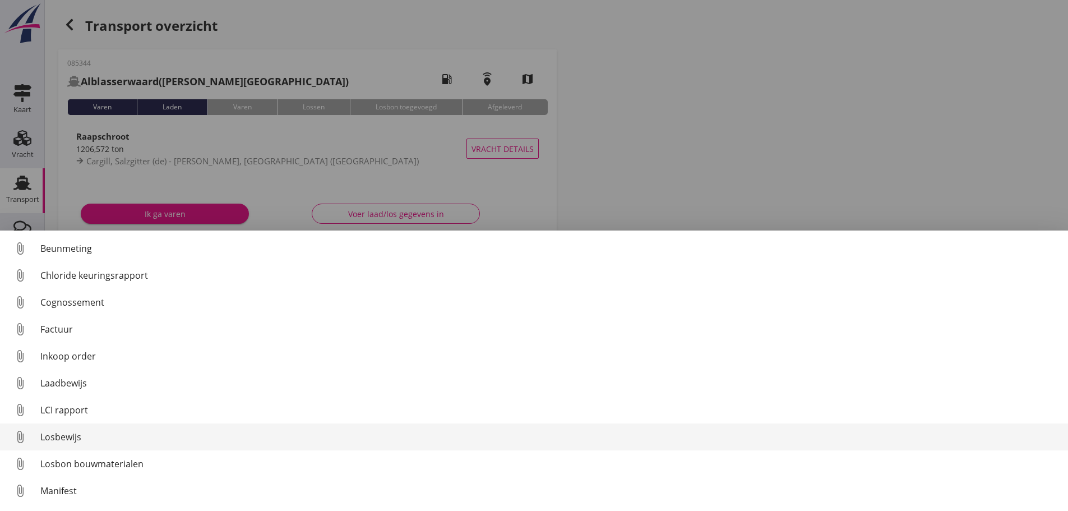
drag, startPoint x: 64, startPoint y: 409, endPoint x: 71, endPoint y: 441, distance: 33.1
click at [71, 441] on div "attach_file Beunmeting attach_file Chloride keuringsrapport attach_file Cognoss…" at bounding box center [534, 370] width 1068 height 280
click at [71, 441] on div "Losbewijs" at bounding box center [549, 436] width 1019 height 13
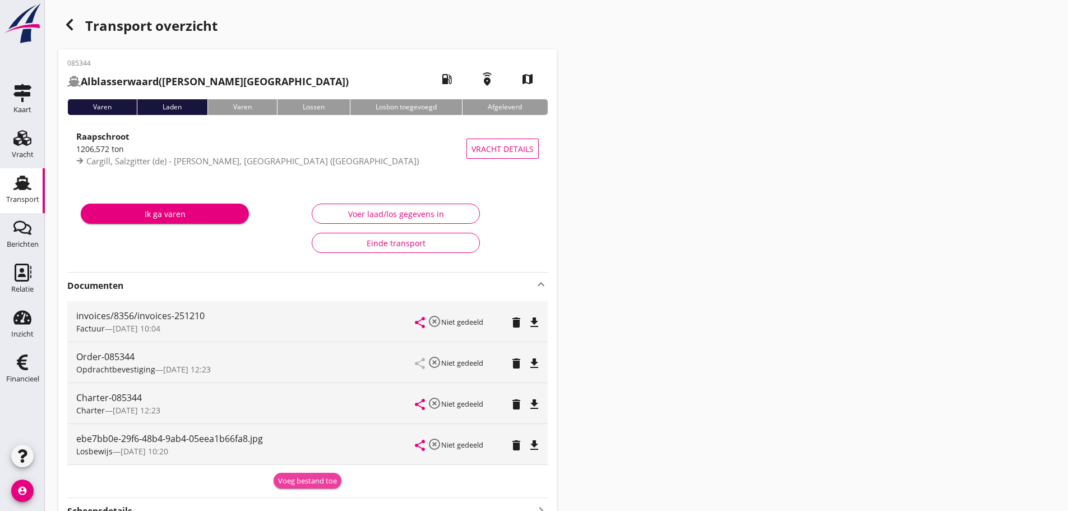
click at [303, 485] on div "Voeg bestand toe" at bounding box center [307, 480] width 59 height 11
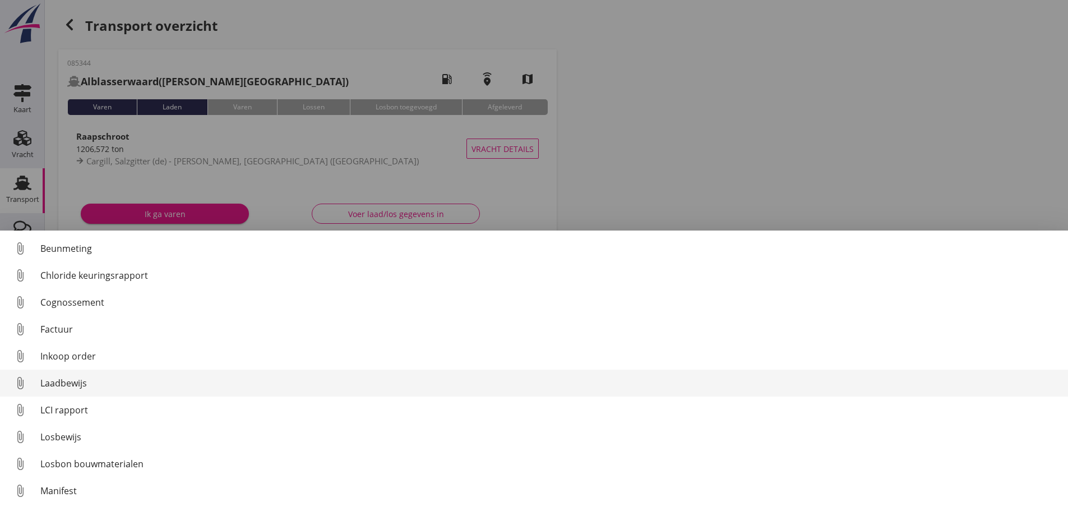
click at [70, 387] on div "Laadbewijs" at bounding box center [549, 382] width 1019 height 13
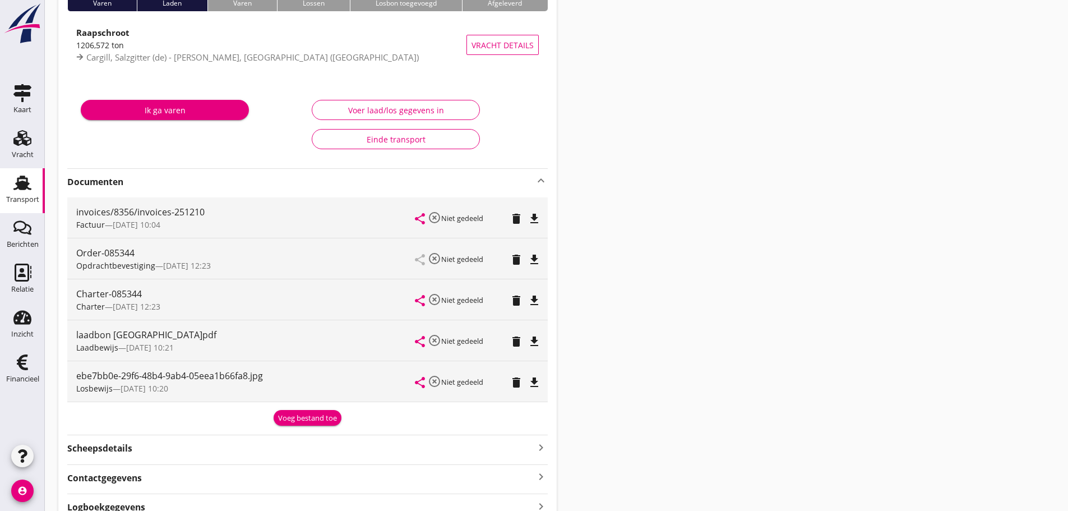
scroll to position [168, 0]
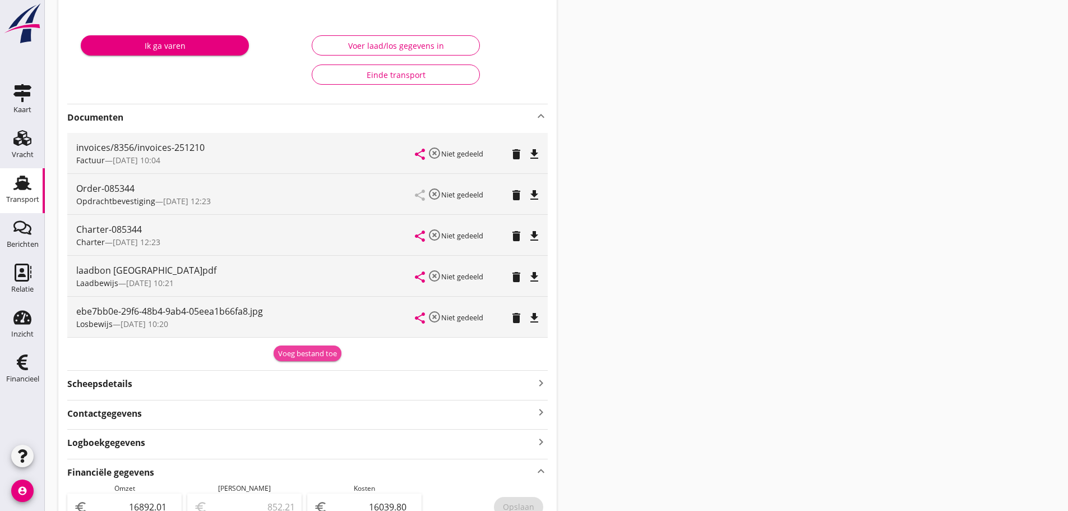
click at [320, 355] on div "Voeg bestand toe" at bounding box center [307, 353] width 59 height 11
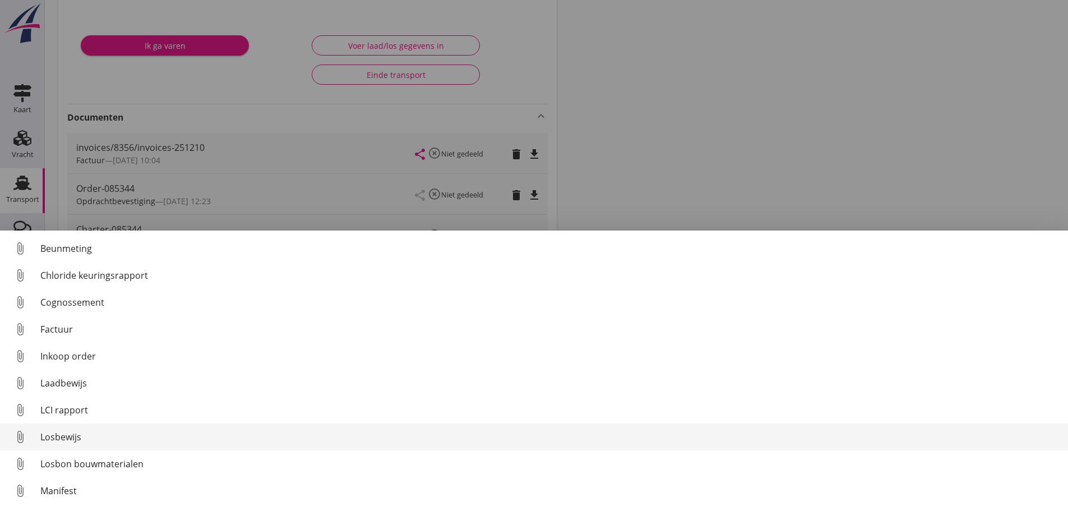
click at [79, 440] on div "Losbewijs" at bounding box center [549, 436] width 1019 height 13
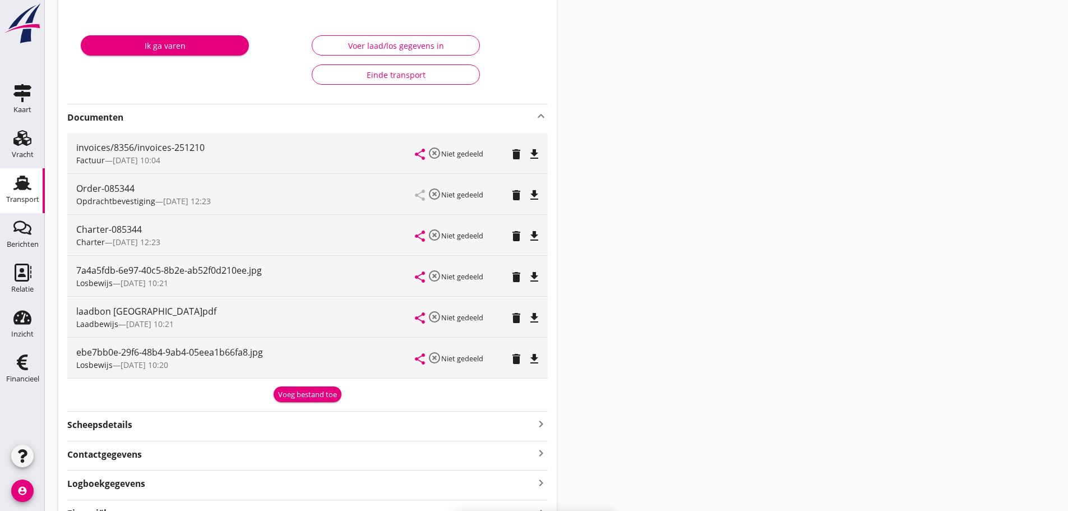
click at [545, 359] on div "ebe7bb0e-29f6-48b4-9ab4-05eea1b66fa8.jpg Losbewijs — 15/09 10:20 share highligh…" at bounding box center [307, 357] width 480 height 40
click at [534, 357] on icon "file_download" at bounding box center [534, 358] width 13 height 13
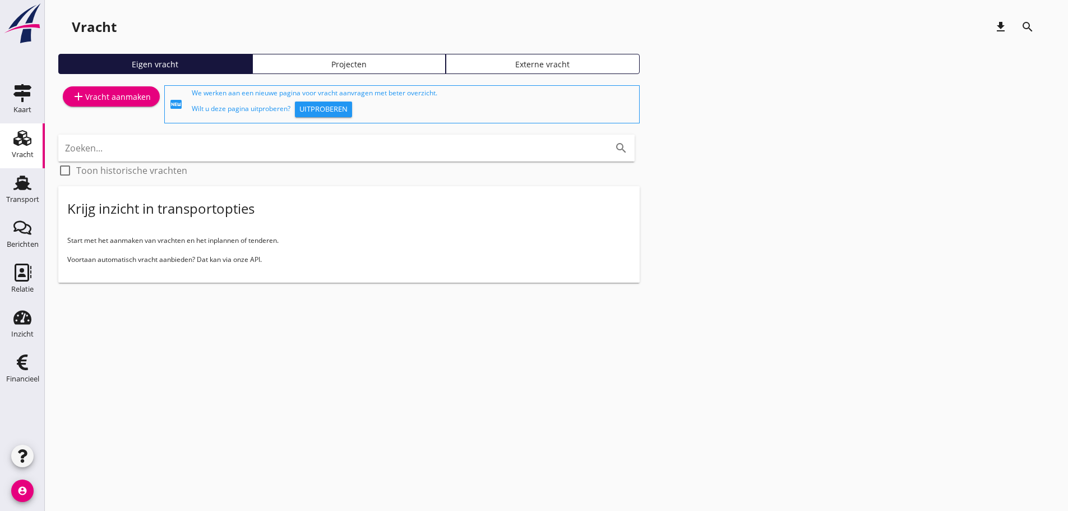
drag, startPoint x: 25, startPoint y: 187, endPoint x: 93, endPoint y: 260, distance: 98.8
click at [25, 188] on use at bounding box center [22, 182] width 18 height 15
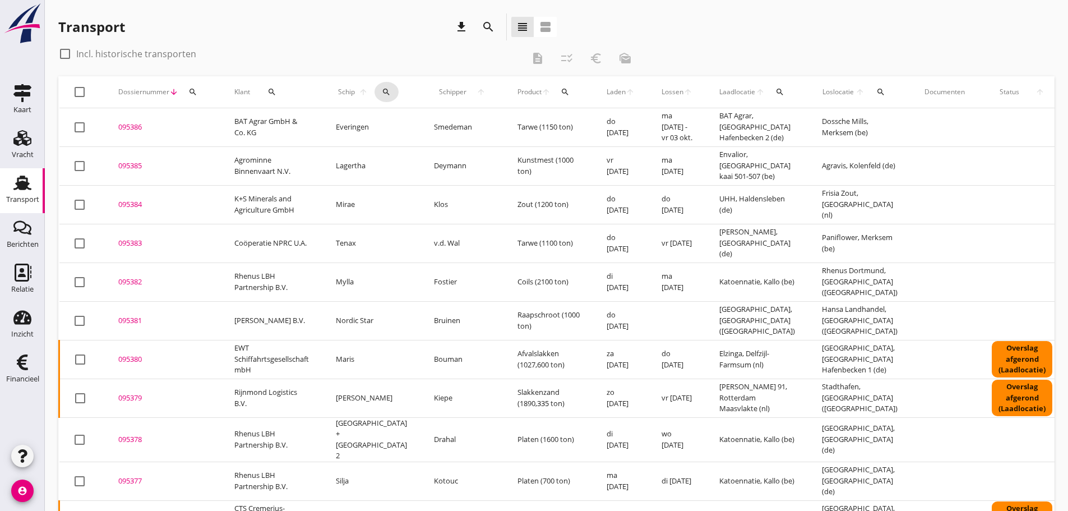
drag, startPoint x: 380, startPoint y: 88, endPoint x: 381, endPoint y: 121, distance: 32.5
click at [382, 91] on icon "search" at bounding box center [386, 91] width 9 height 9
click at [383, 125] on input "Zoek op (scheeps)naam" at bounding box center [430, 124] width 117 height 18
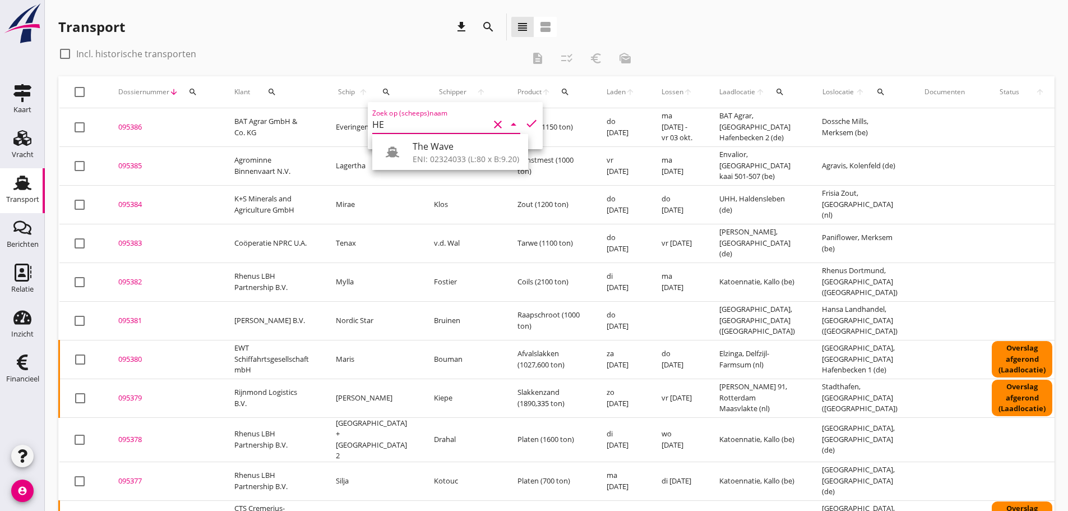
type input "H"
click at [455, 148] on div "The Wave" at bounding box center [466, 146] width 107 height 13
click at [525, 121] on icon "check" at bounding box center [531, 123] width 13 height 13
type input "The Wave"
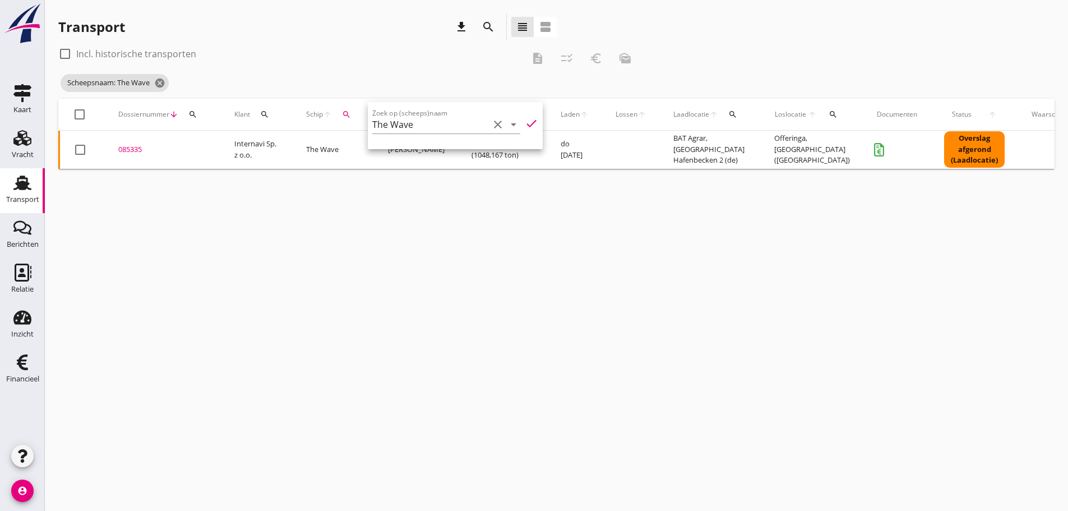
click at [136, 150] on div "085335" at bounding box center [162, 149] width 89 height 11
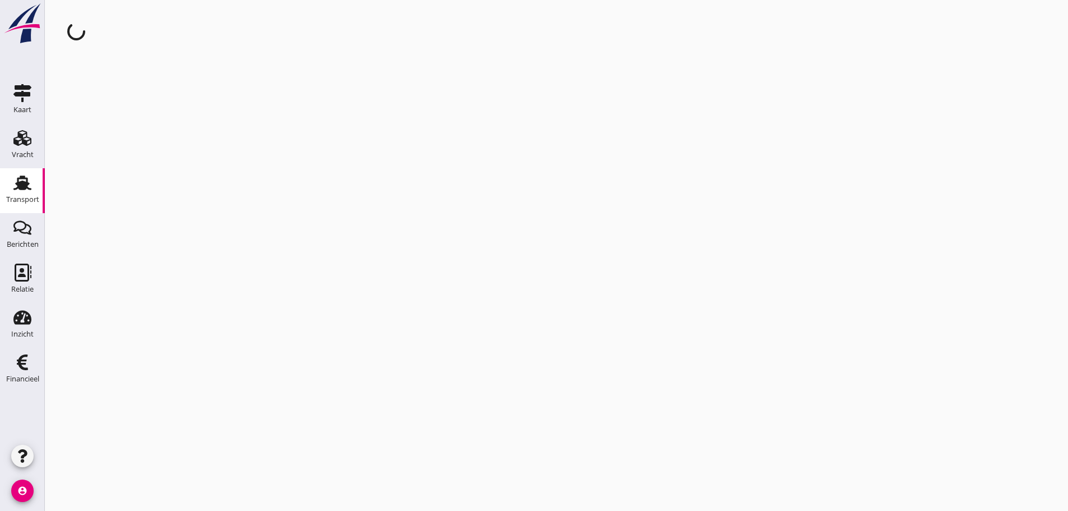
click at [136, 150] on div "cancel You are impersonating another user." at bounding box center [556, 255] width 1023 height 511
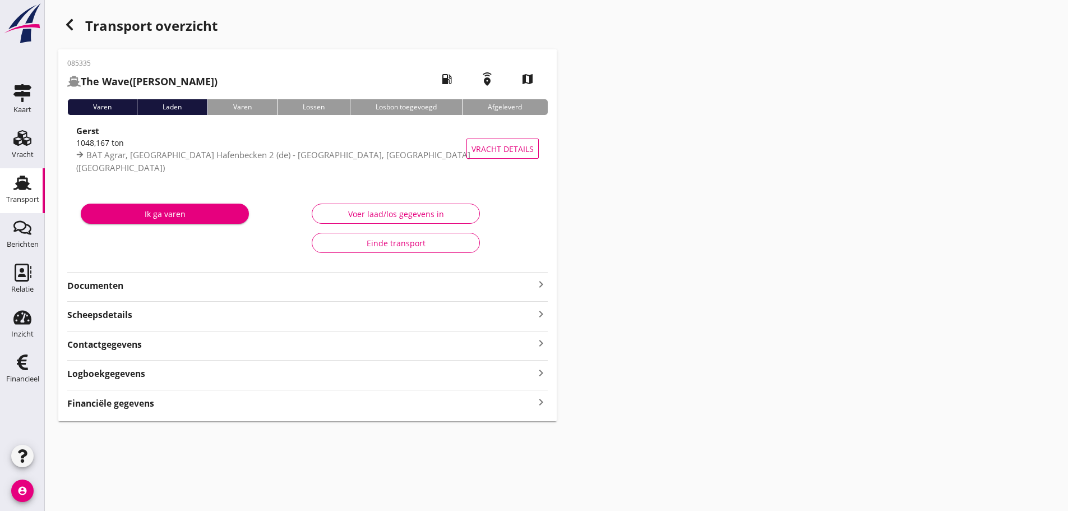
click at [538, 403] on icon "keyboard_arrow_right" at bounding box center [540, 402] width 13 height 15
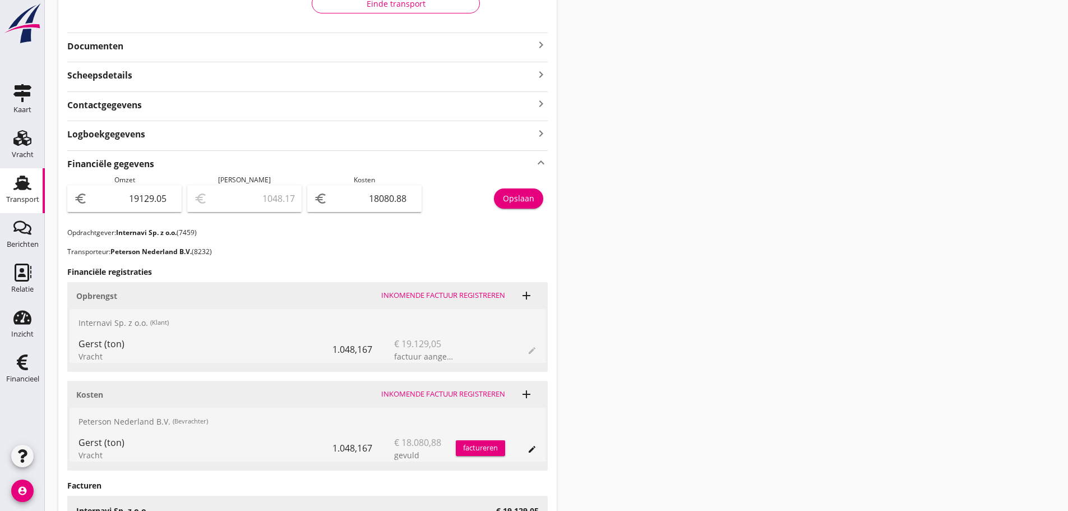
scroll to position [127, 0]
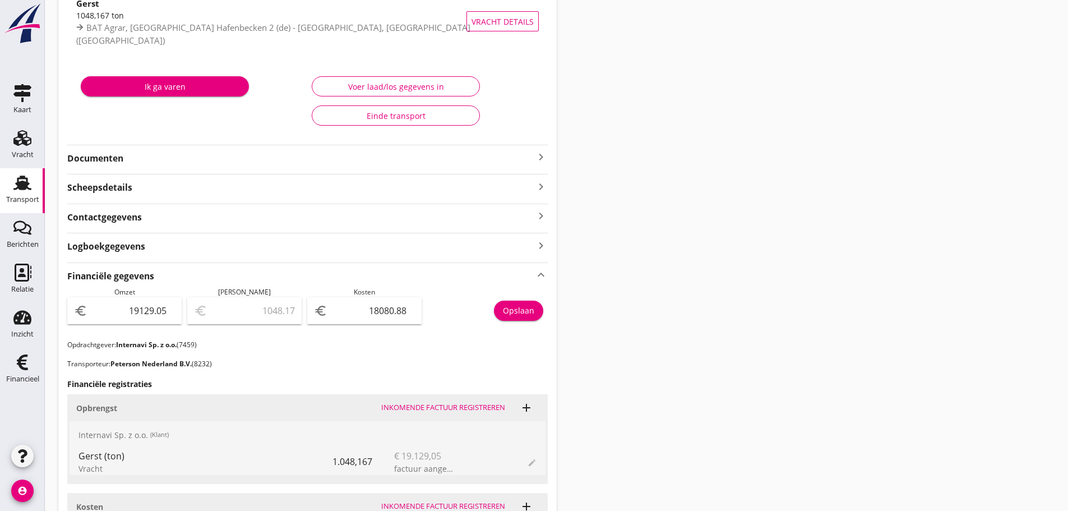
click at [543, 156] on icon "keyboard_arrow_right" at bounding box center [540, 156] width 13 height 13
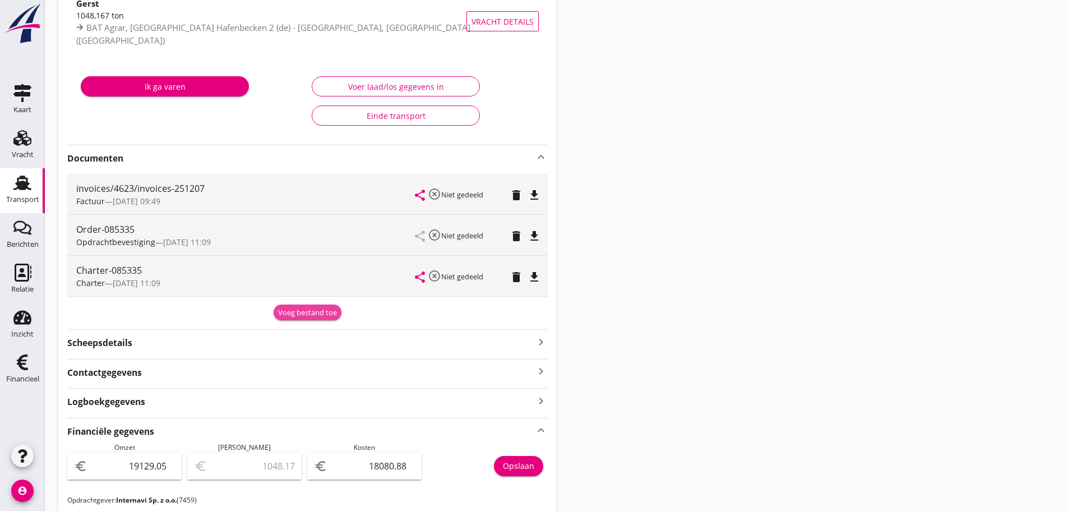
click at [301, 316] on div "Voeg bestand toe" at bounding box center [307, 312] width 59 height 11
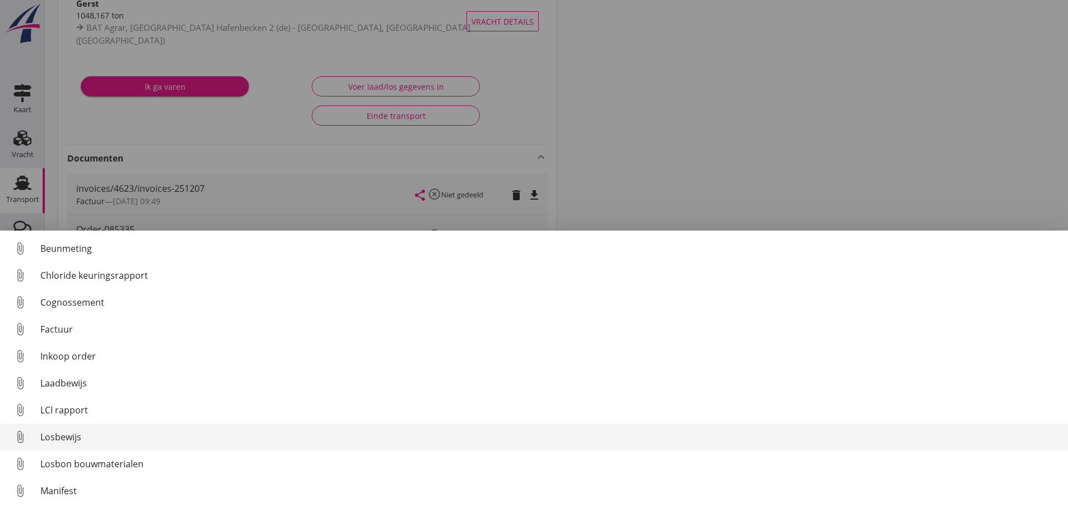
click at [81, 437] on div "Losbewijs" at bounding box center [549, 436] width 1019 height 13
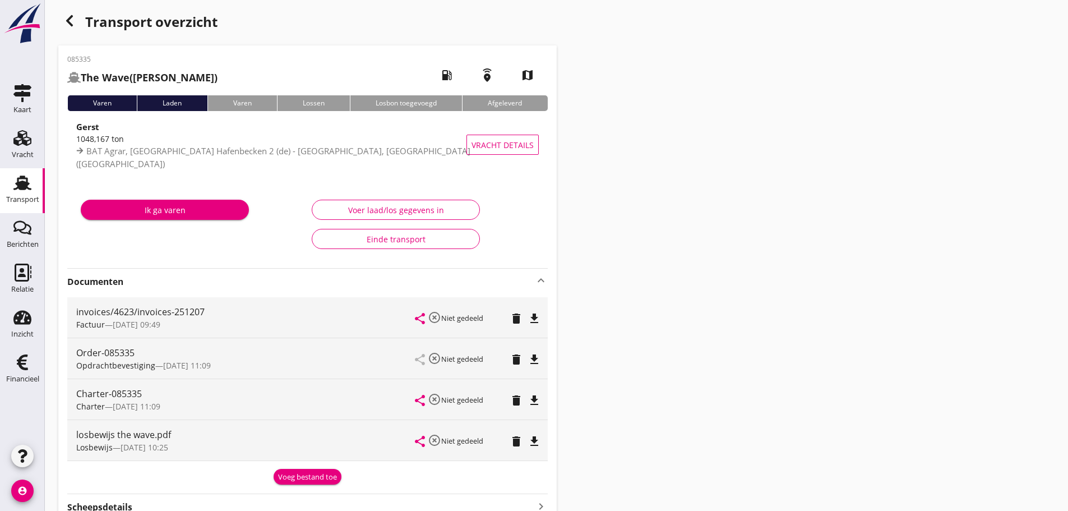
scroll to position [0, 0]
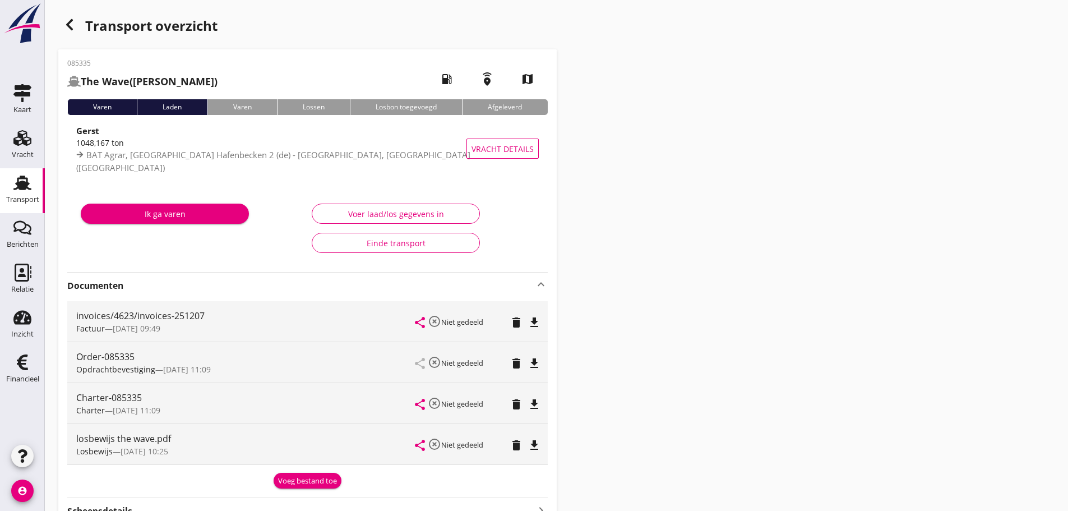
click at [71, 22] on use "button" at bounding box center [69, 24] width 7 height 11
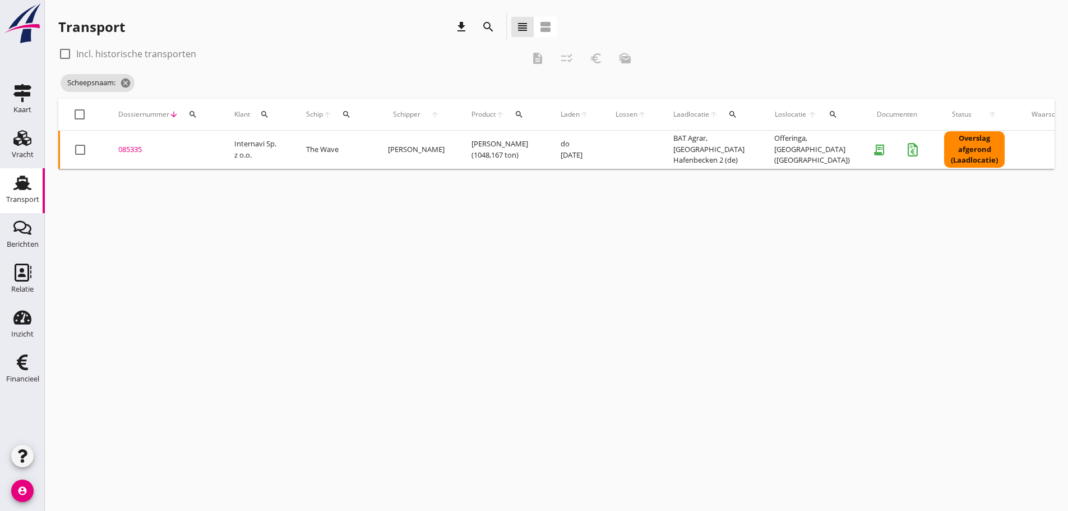
click at [197, 114] on icon "search" at bounding box center [192, 114] width 9 height 9
click at [197, 144] on input "Zoeken op dossiernummer..." at bounding box center [245, 147] width 117 height 18
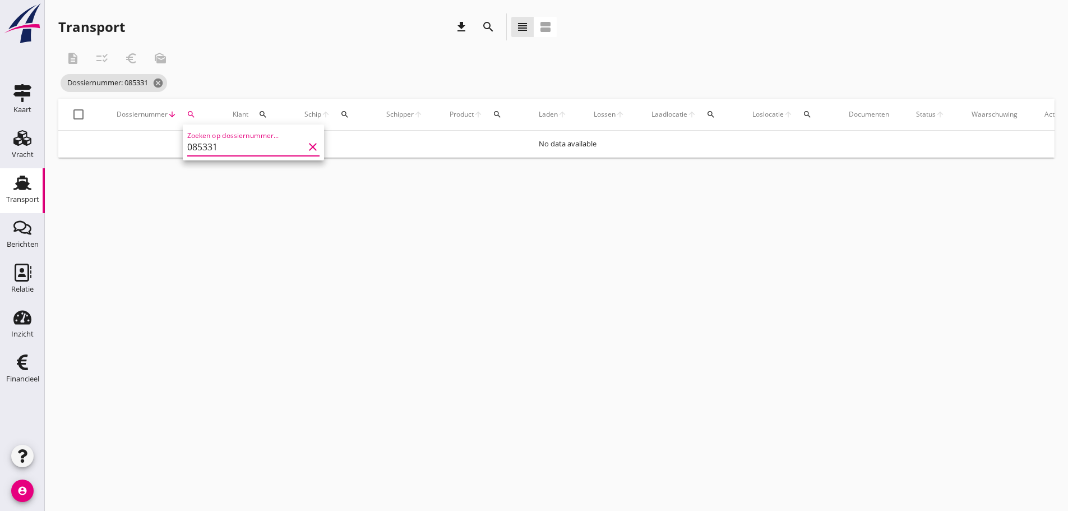
type input "085331"
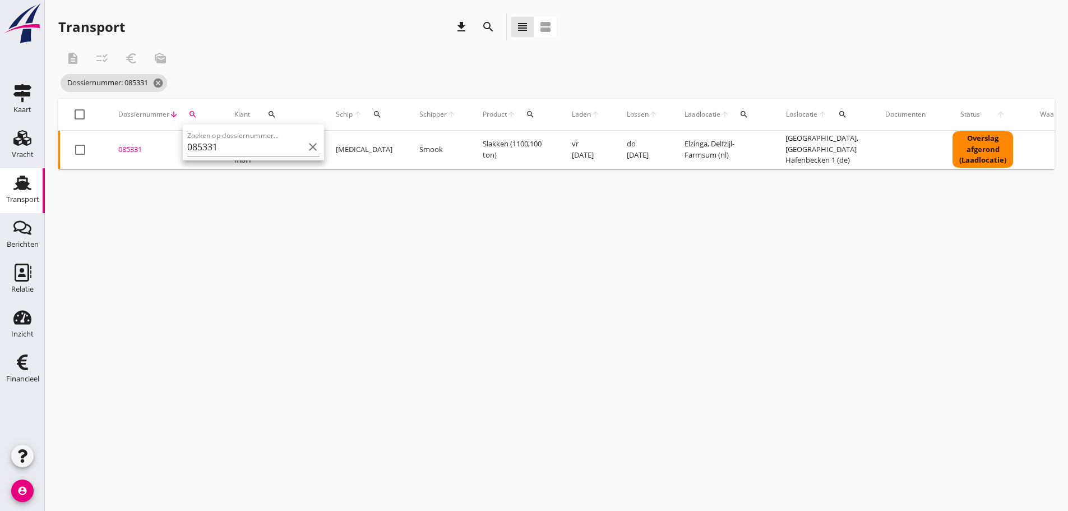
click at [137, 152] on div "085331" at bounding box center [162, 149] width 89 height 11
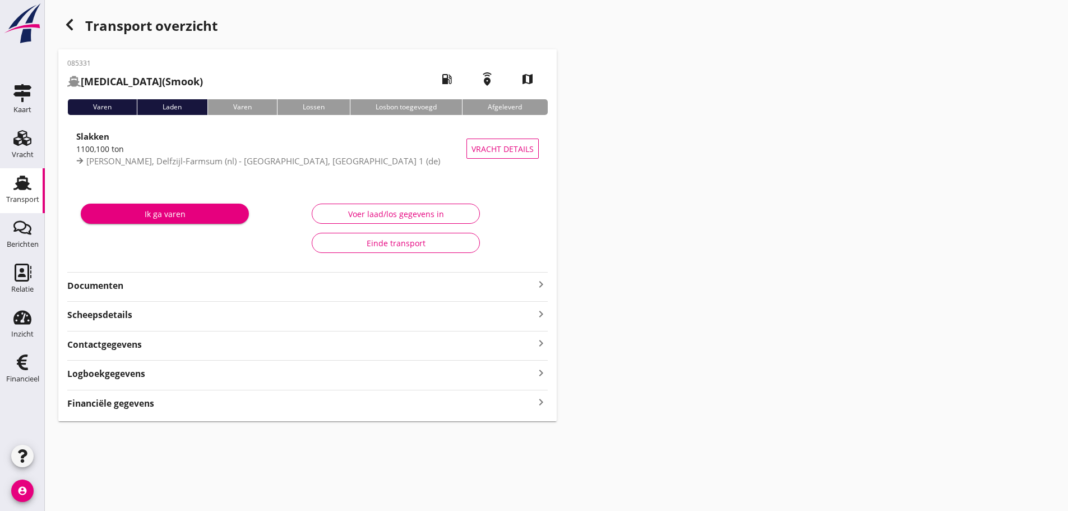
click at [540, 406] on icon "keyboard_arrow_right" at bounding box center [540, 402] width 13 height 15
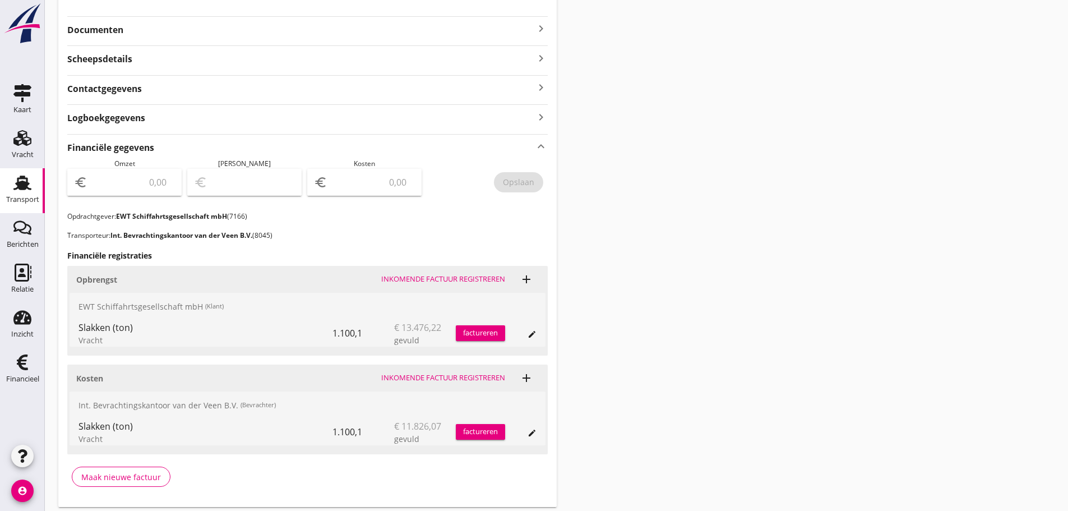
scroll to position [280, 0]
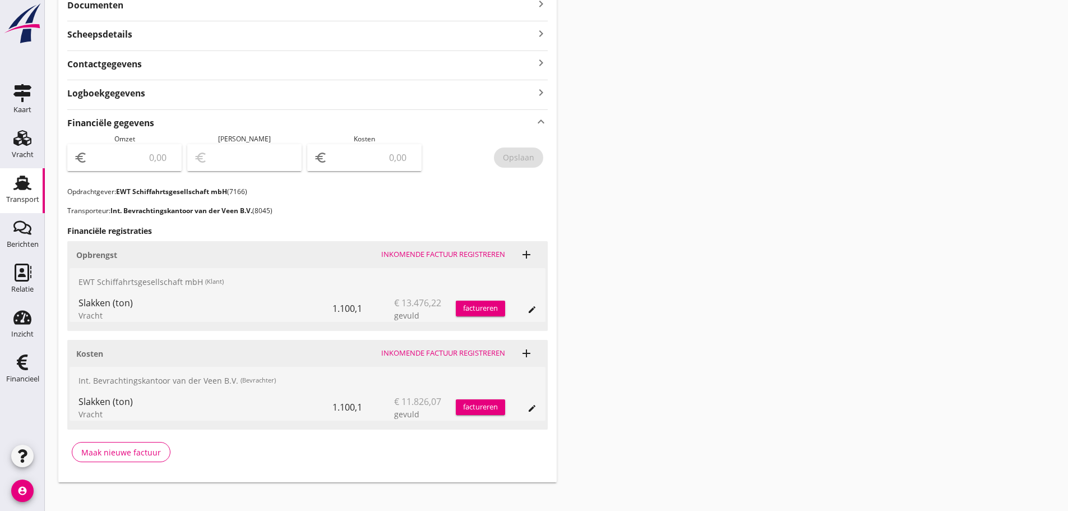
click at [492, 315] on button "factureren" at bounding box center [480, 308] width 49 height 16
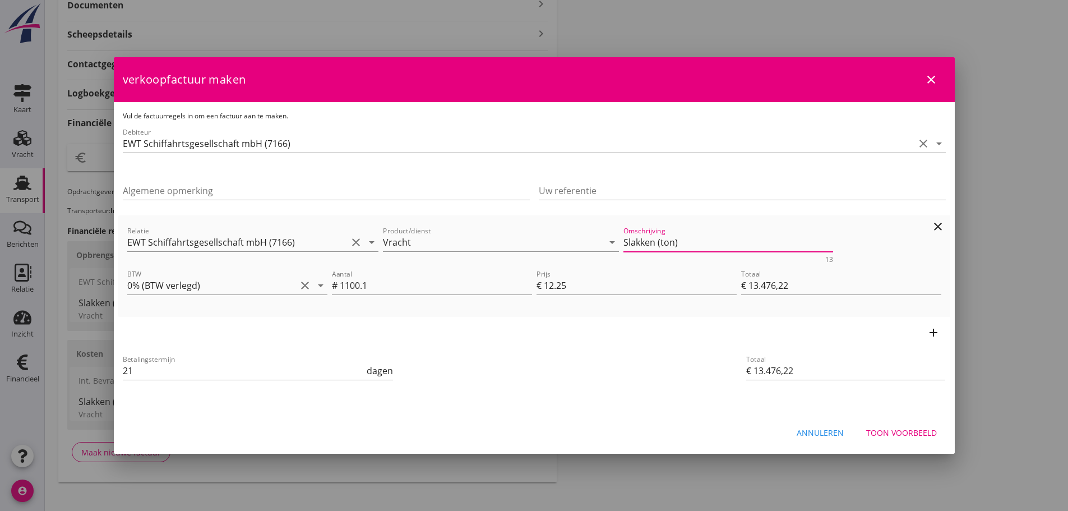
drag, startPoint x: 683, startPoint y: 239, endPoint x: 343, endPoint y: 227, distance: 340.5
click at [343, 227] on div "Relatie EWT Schiffahrtsgesellschaft mbH (7166) clear arrow_drop_down Product/di…" at bounding box center [534, 243] width 818 height 43
drag, startPoint x: 914, startPoint y: 435, endPoint x: 918, endPoint y: 420, distance: 15.6
click at [914, 434] on div "Toon voorbeeld" at bounding box center [901, 433] width 71 height 12
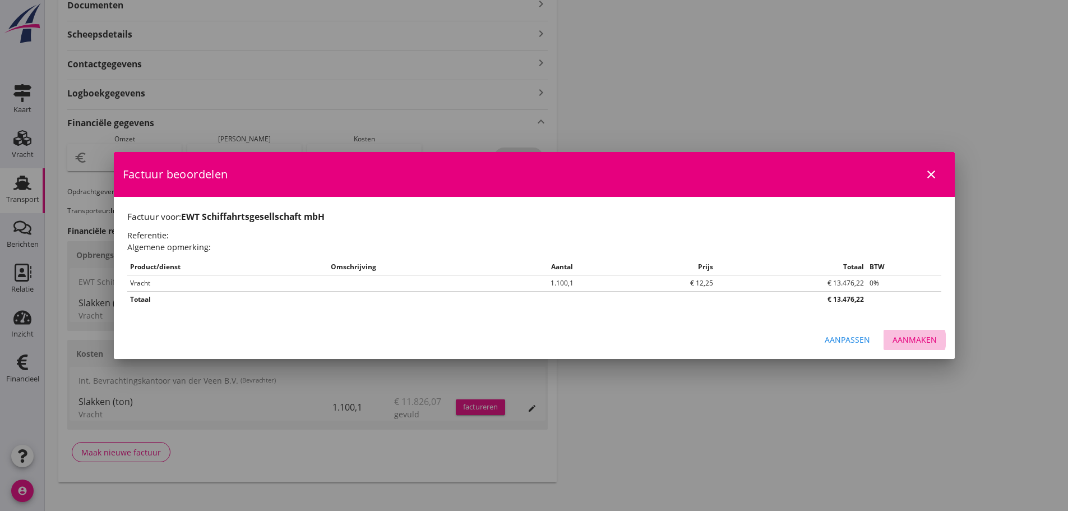
click at [932, 341] on div "Aanmaken" at bounding box center [914, 340] width 44 height 12
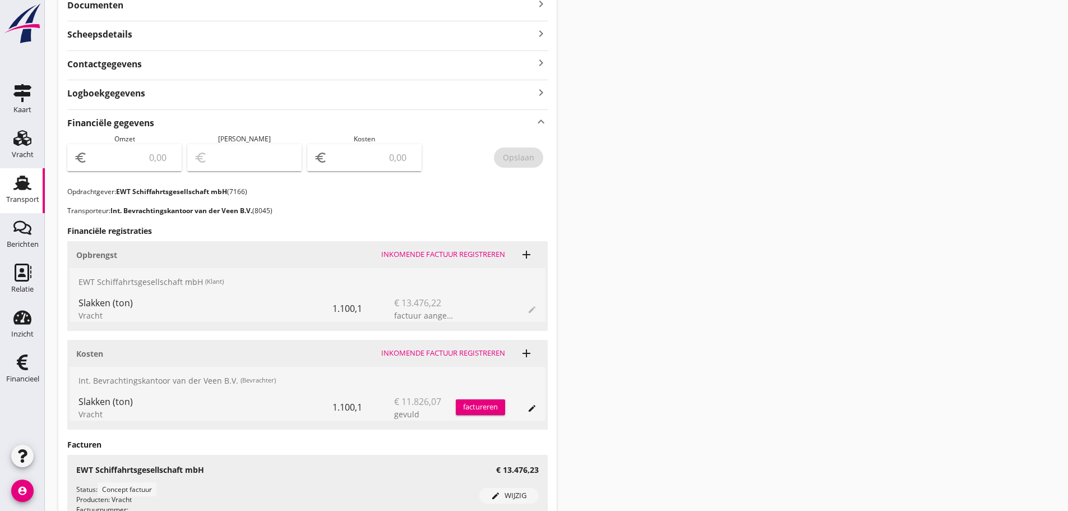
click at [127, 160] on input "number" at bounding box center [132, 158] width 85 height 18
type input "13476"
type input "13476.23"
click at [524, 160] on div "Opslaan" at bounding box center [518, 157] width 31 height 12
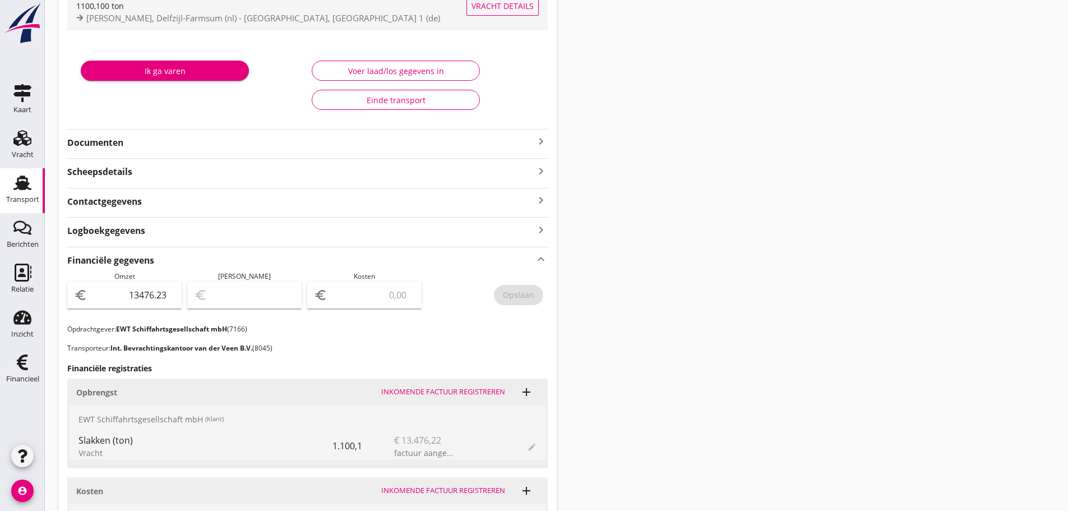
scroll to position [0, 0]
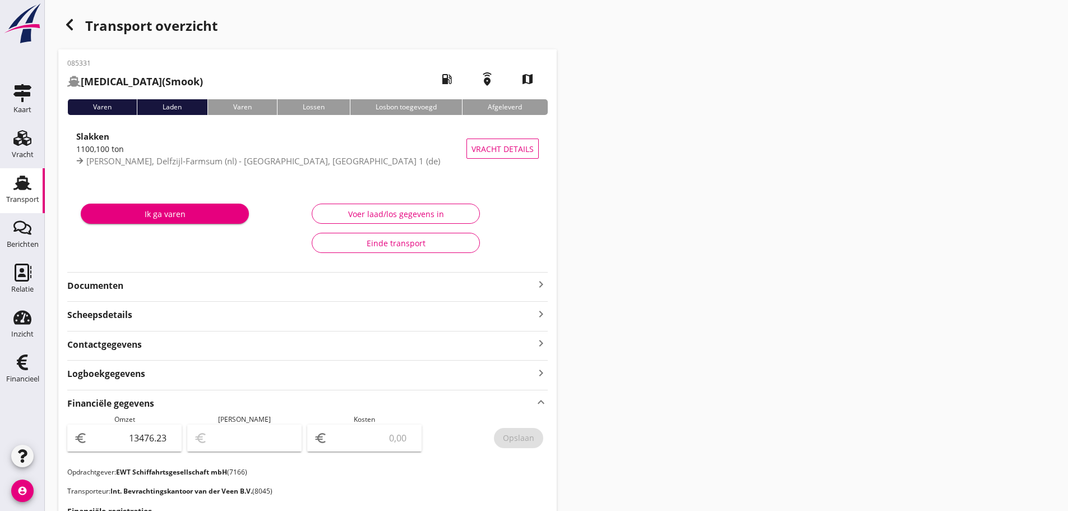
click at [34, 188] on div "Transport" at bounding box center [22, 183] width 27 height 18
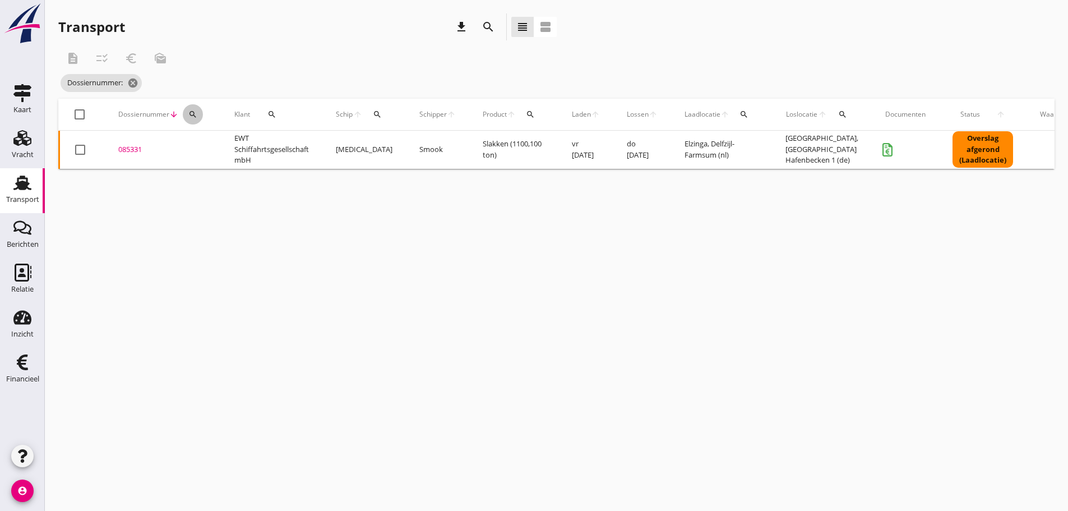
click at [195, 113] on icon "search" at bounding box center [192, 114] width 9 height 9
click at [204, 155] on div "Zoeken op dossiernummer..." at bounding box center [253, 147] width 132 height 18
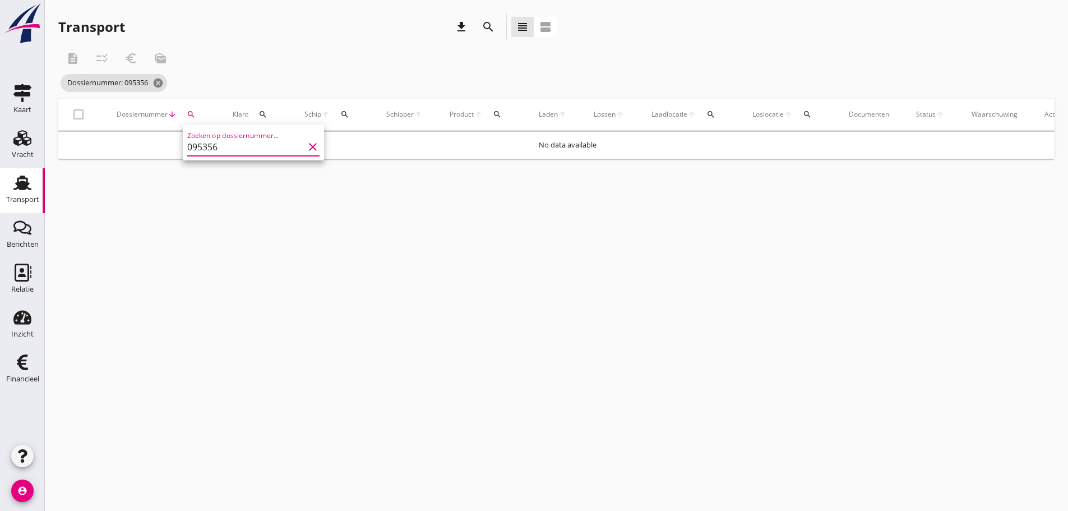
type input "095356"
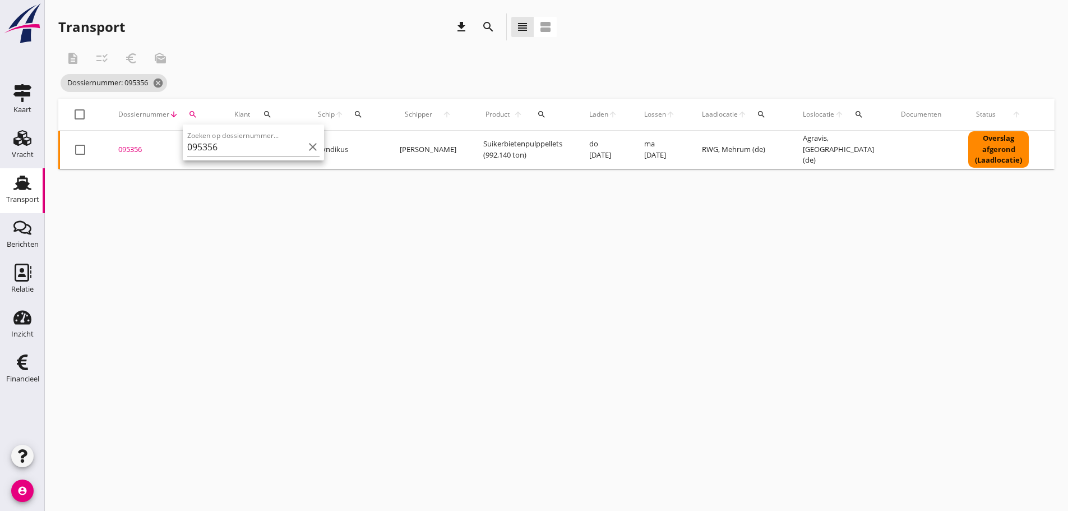
click at [134, 149] on div "095356" at bounding box center [162, 149] width 89 height 11
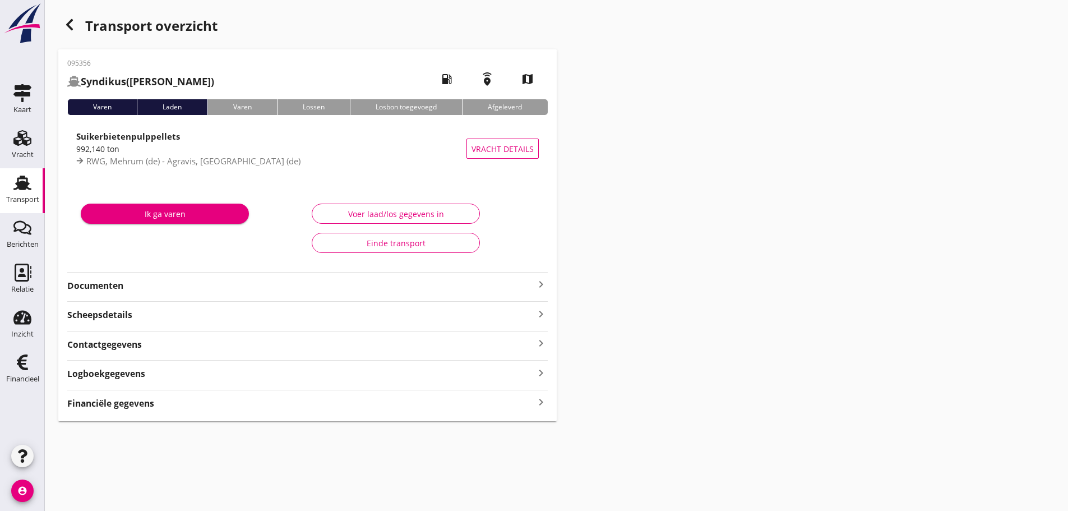
click at [543, 401] on icon "keyboard_arrow_right" at bounding box center [540, 402] width 13 height 15
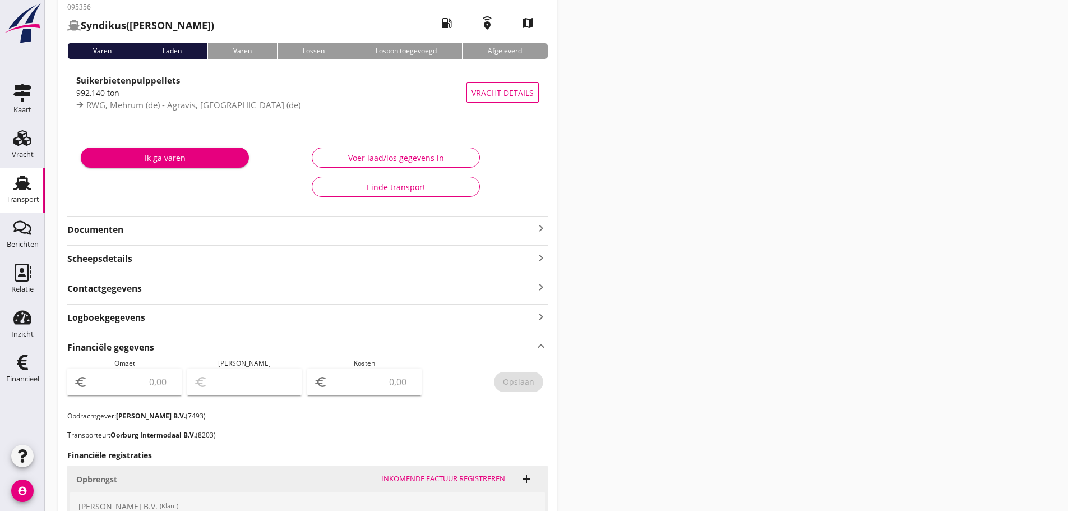
scroll to position [292, 0]
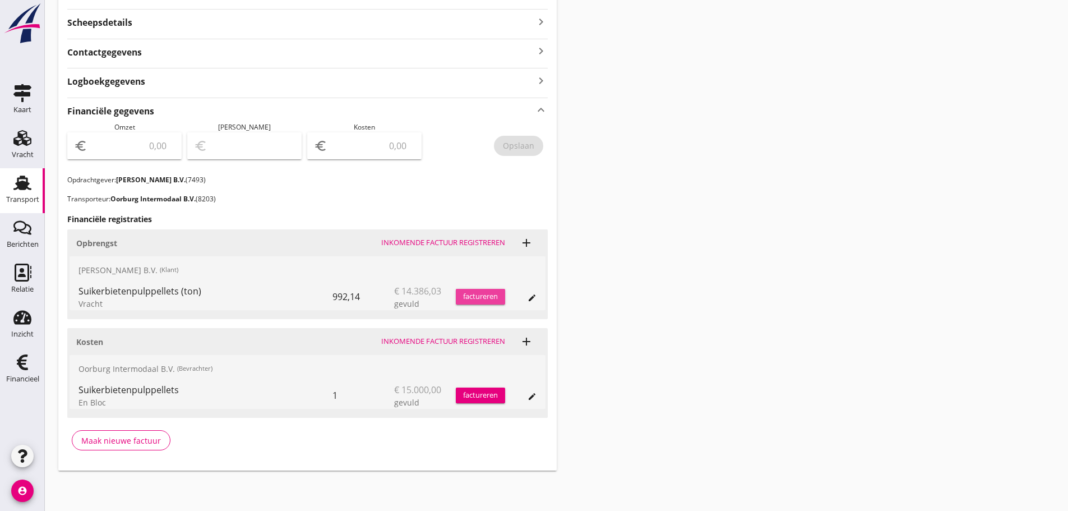
click at [489, 293] on div "factureren" at bounding box center [480, 296] width 49 height 11
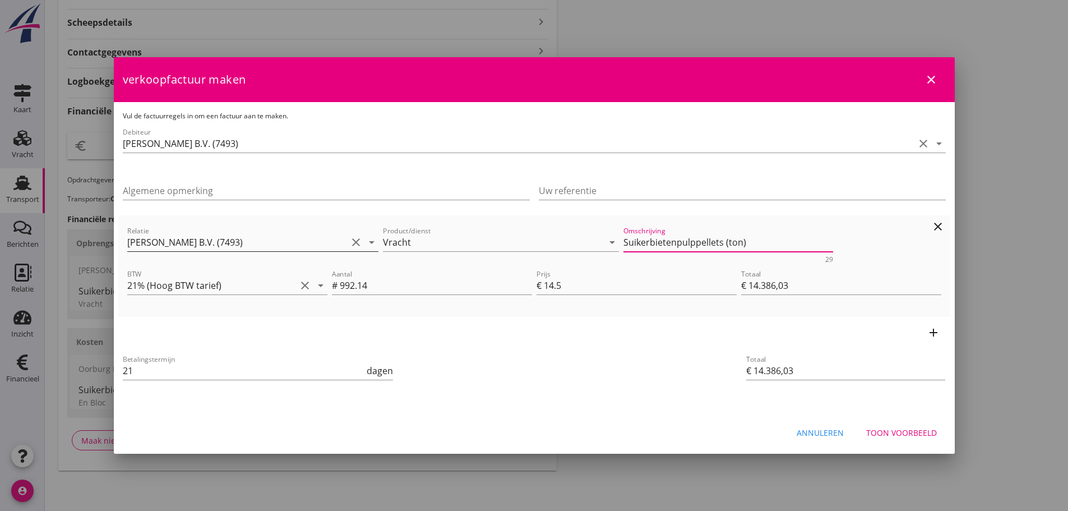
drag, startPoint x: 781, startPoint y: 248, endPoint x: 313, endPoint y: 239, distance: 468.8
click at [313, 239] on div "Relatie Jelle de Vries B.V. (7493) clear arrow_drop_down Product/dienst Vracht …" at bounding box center [534, 243] width 818 height 43
drag, startPoint x: 895, startPoint y: 435, endPoint x: 908, endPoint y: 366, distance: 70.3
click at [895, 434] on div "Toon voorbeeld" at bounding box center [901, 433] width 71 height 12
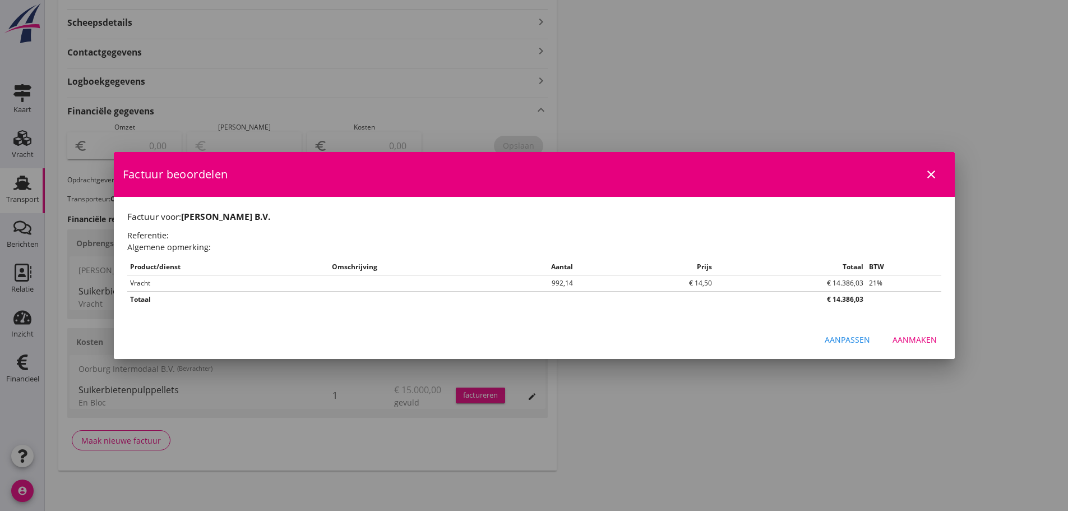
click at [921, 336] on div "Aanmaken" at bounding box center [914, 340] width 44 height 12
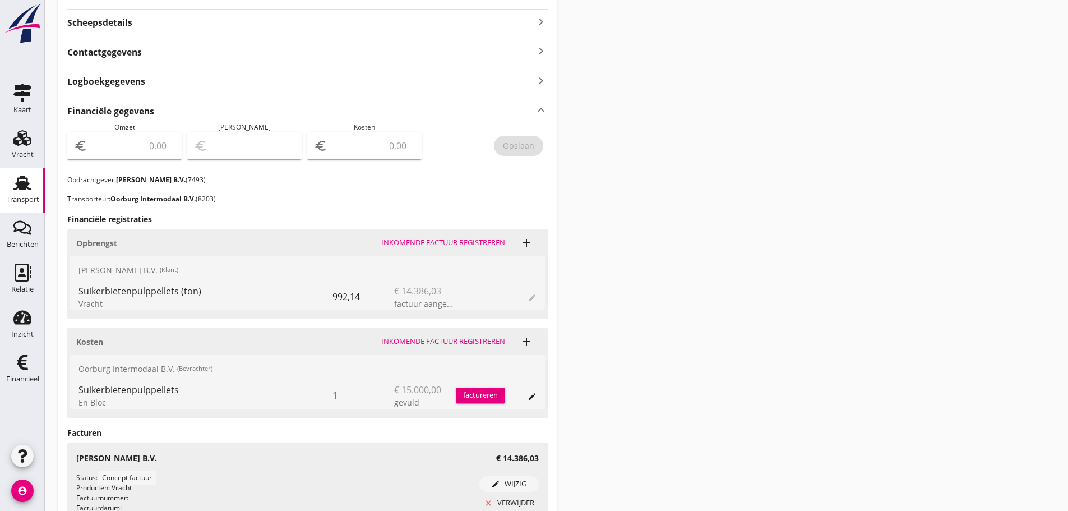
click at [134, 157] on div "euro" at bounding box center [124, 145] width 114 height 27
type input "14386"
type input "14386.03"
click at [516, 142] on div "Opslaan" at bounding box center [518, 146] width 31 height 12
drag, startPoint x: 19, startPoint y: 369, endPoint x: 93, endPoint y: 363, distance: 74.9
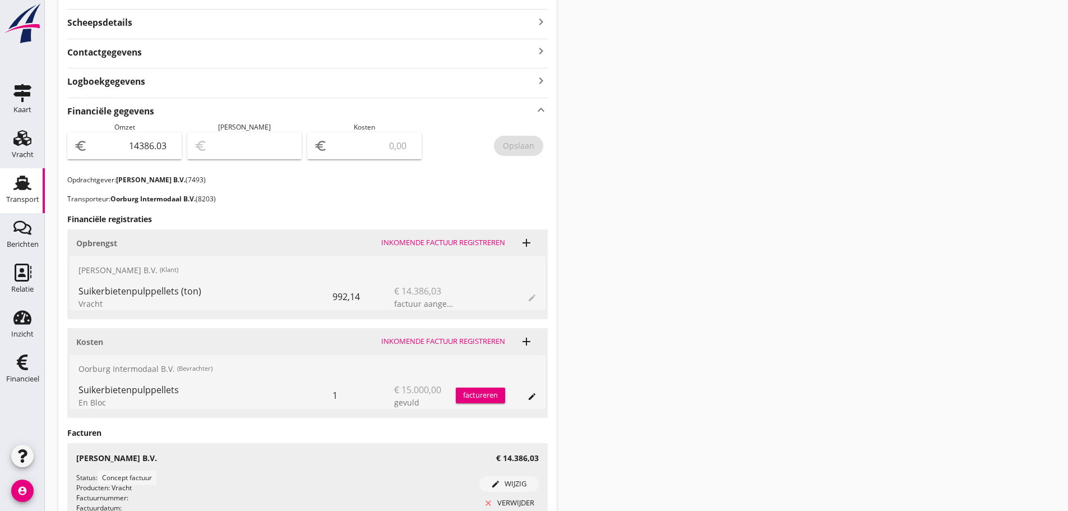
click at [19, 368] on icon "Financieel" at bounding box center [22, 362] width 18 height 18
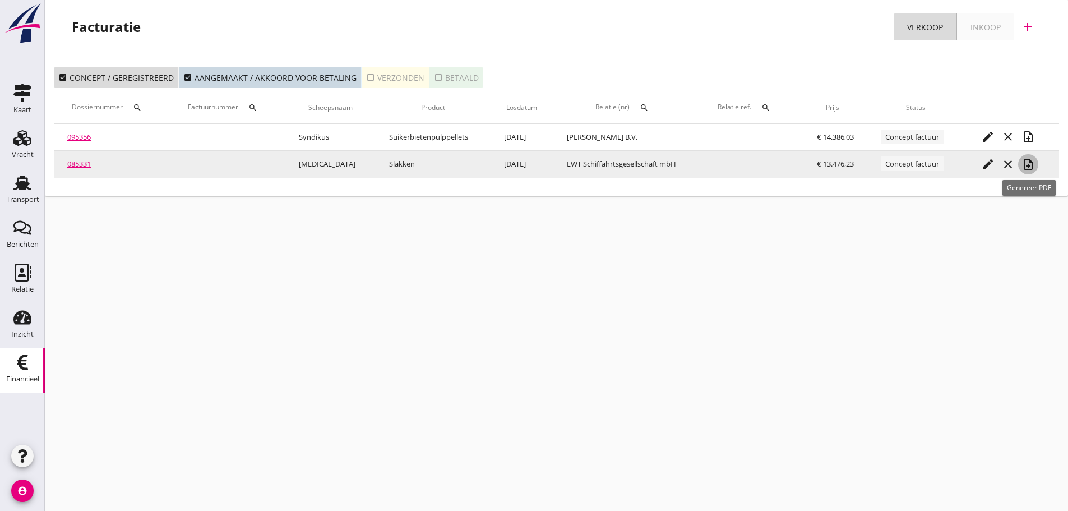
click at [1024, 162] on icon "note_add" at bounding box center [1027, 164] width 13 height 13
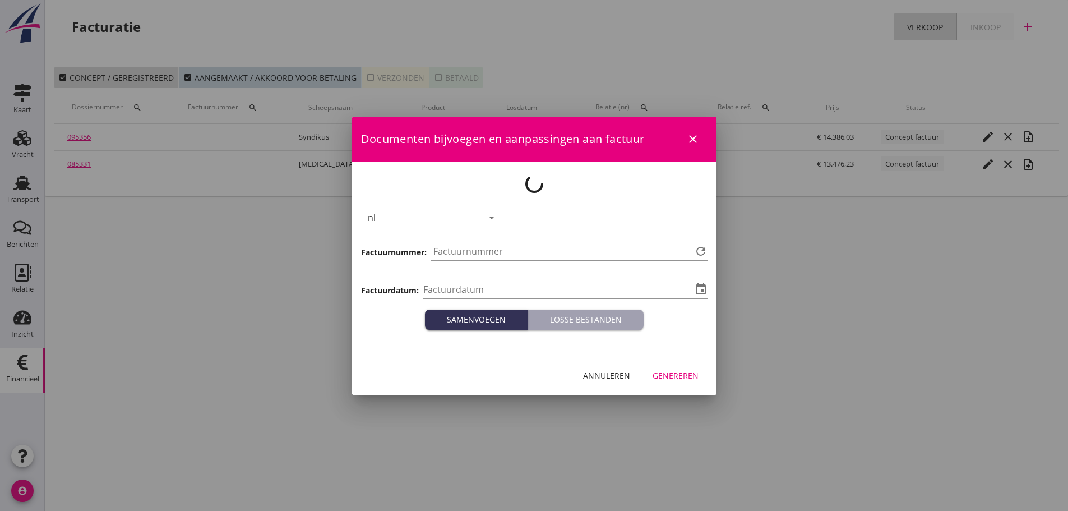
type input "[DATE]"
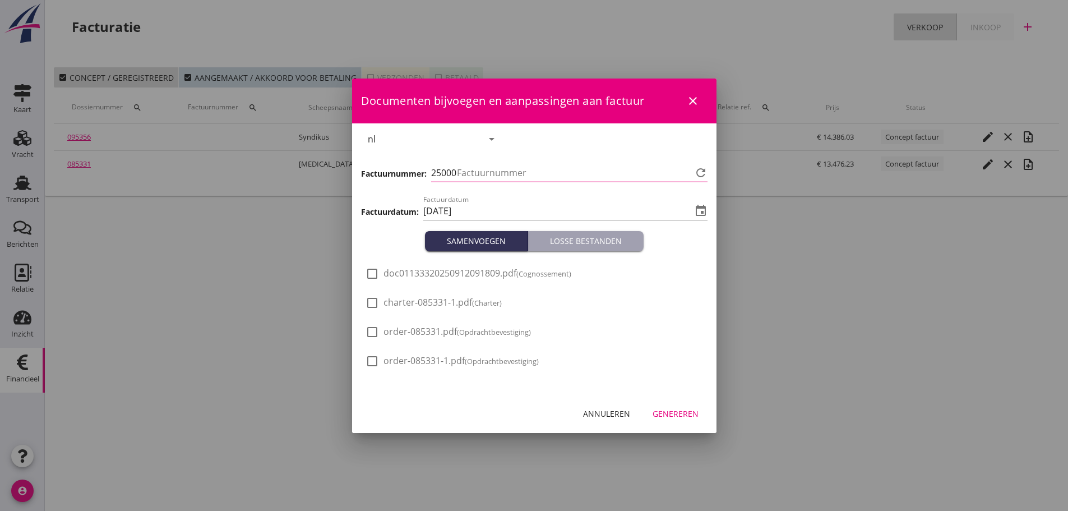
type input "1237"
click at [695, 418] on div "Genereren" at bounding box center [676, 414] width 46 height 12
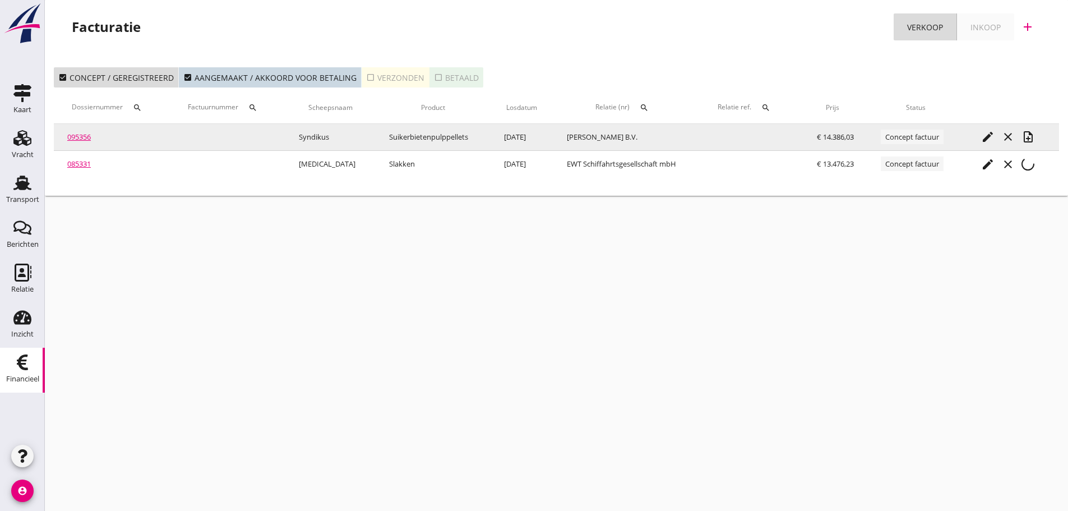
click at [1035, 142] on icon "note_add" at bounding box center [1027, 136] width 13 height 13
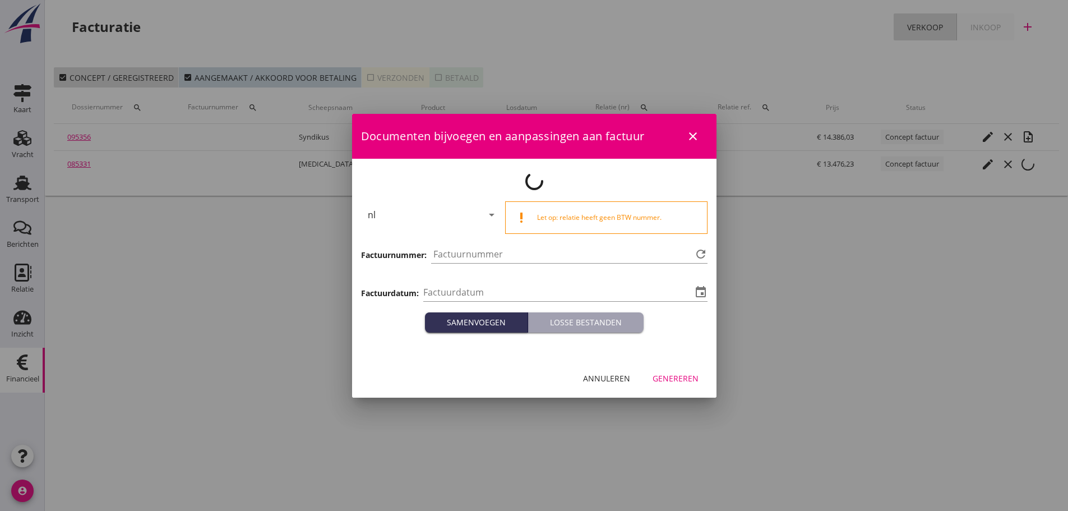
type input "[DATE]"
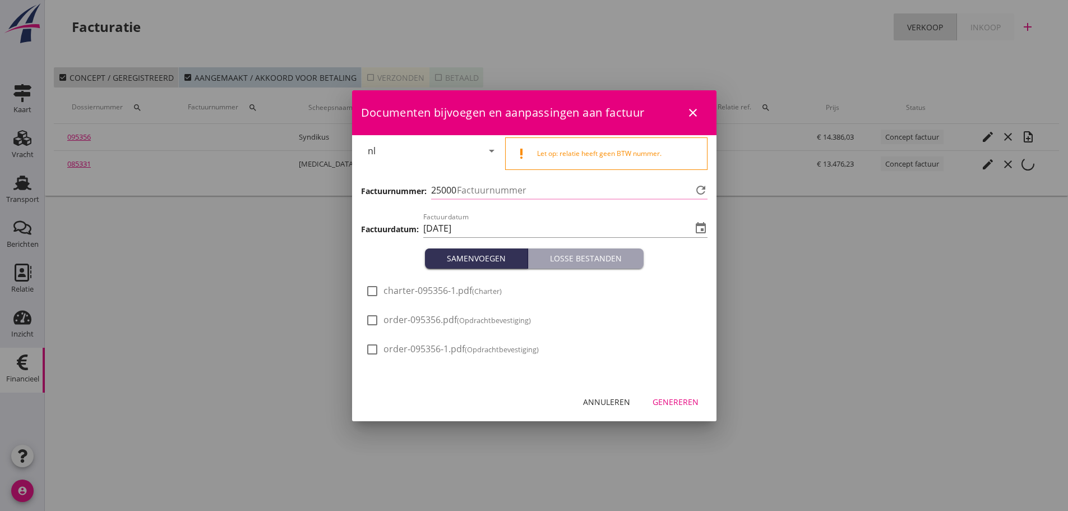
type input "1238"
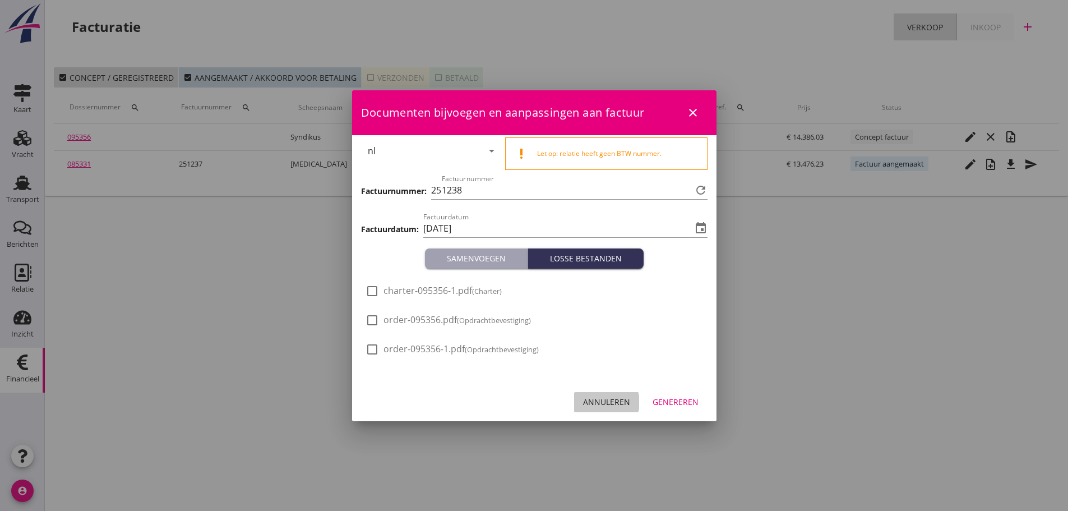
click at [618, 403] on div "Annuleren" at bounding box center [606, 402] width 47 height 12
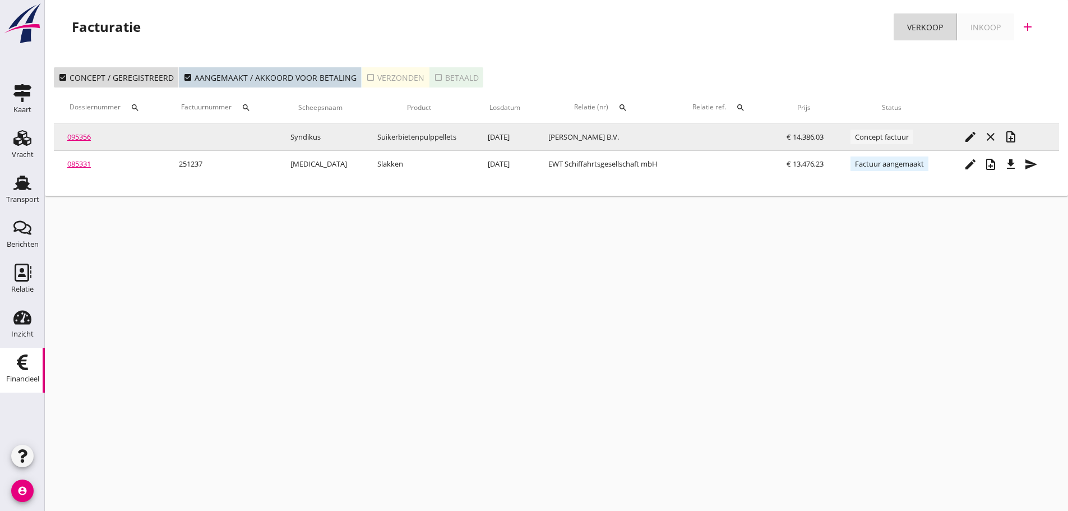
click at [73, 133] on link "095356" at bounding box center [79, 137] width 24 height 10
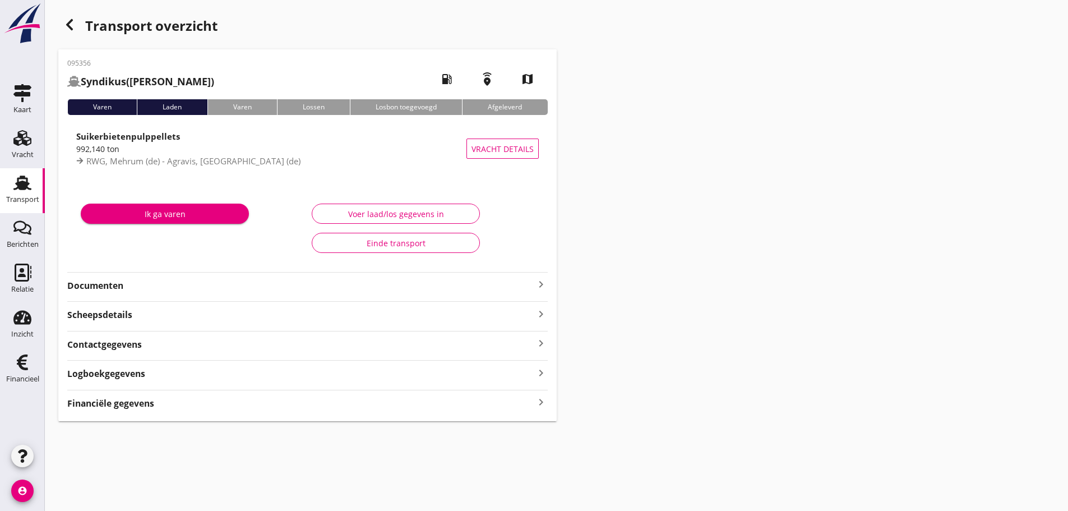
drag, startPoint x: 127, startPoint y: 399, endPoint x: 136, endPoint y: 398, distance: 9.0
click at [130, 399] on strong "Financiële gegevens" at bounding box center [110, 403] width 87 height 13
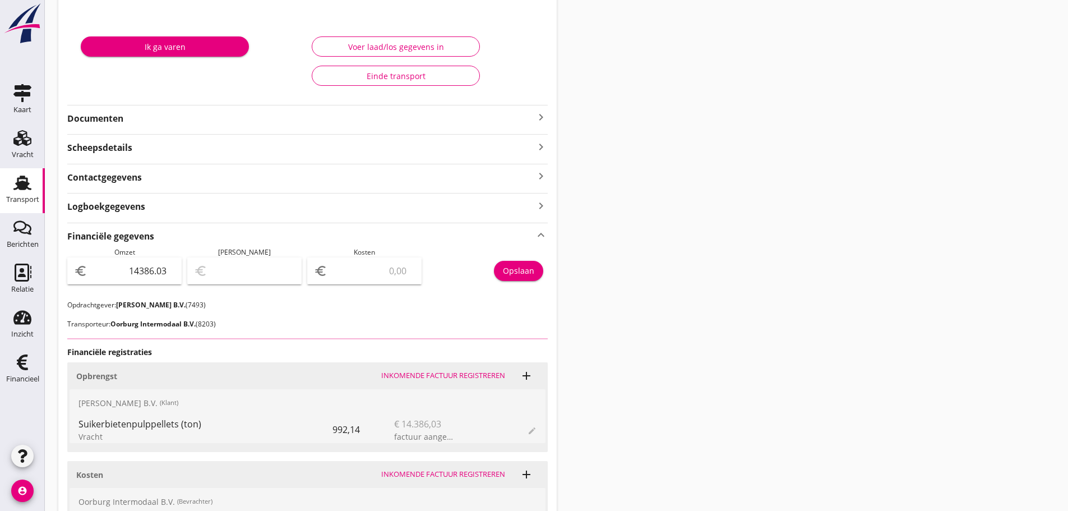
scroll to position [168, 0]
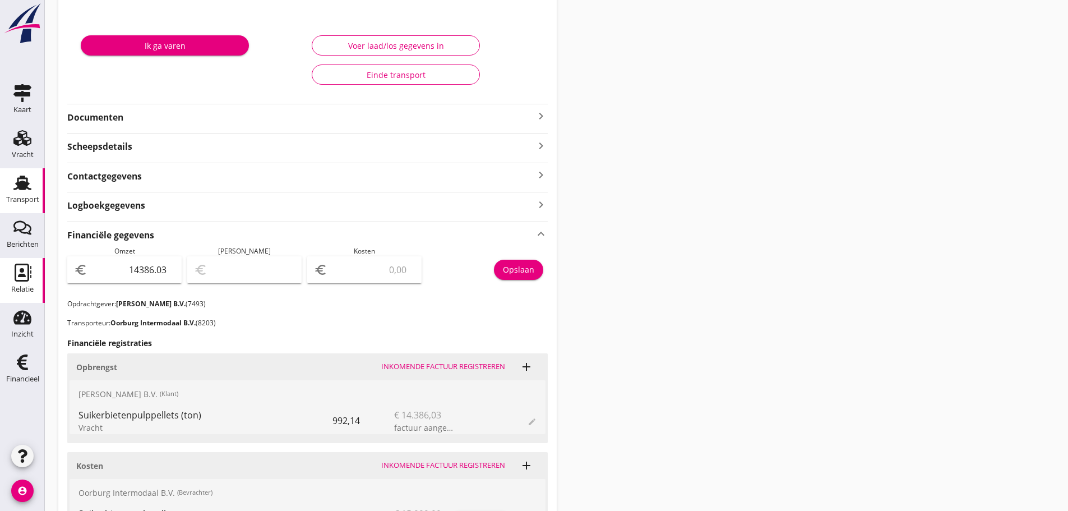
click at [31, 274] on div "Relatie" at bounding box center [22, 272] width 27 height 18
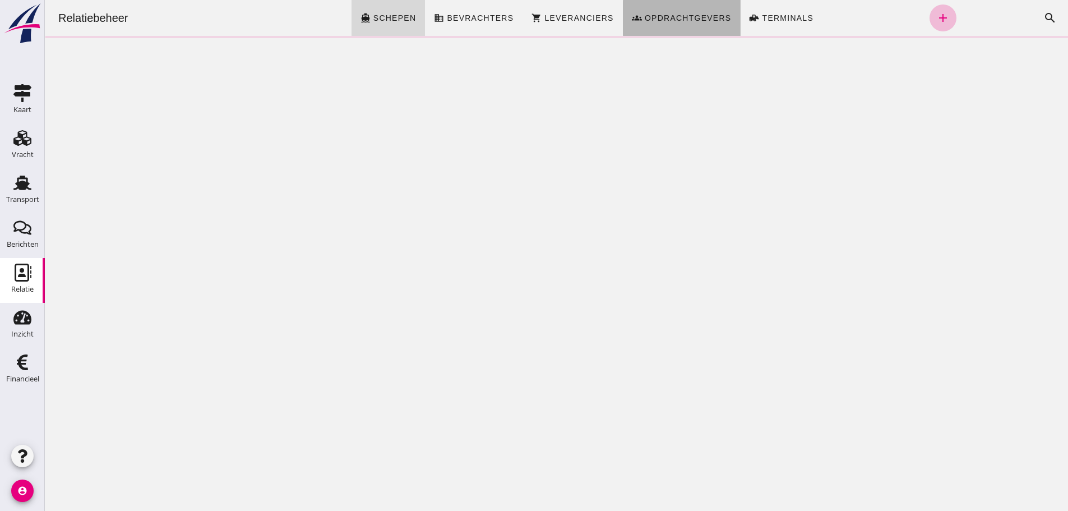
click at [699, 20] on span "Opdrachtgevers" at bounding box center [687, 17] width 87 height 9
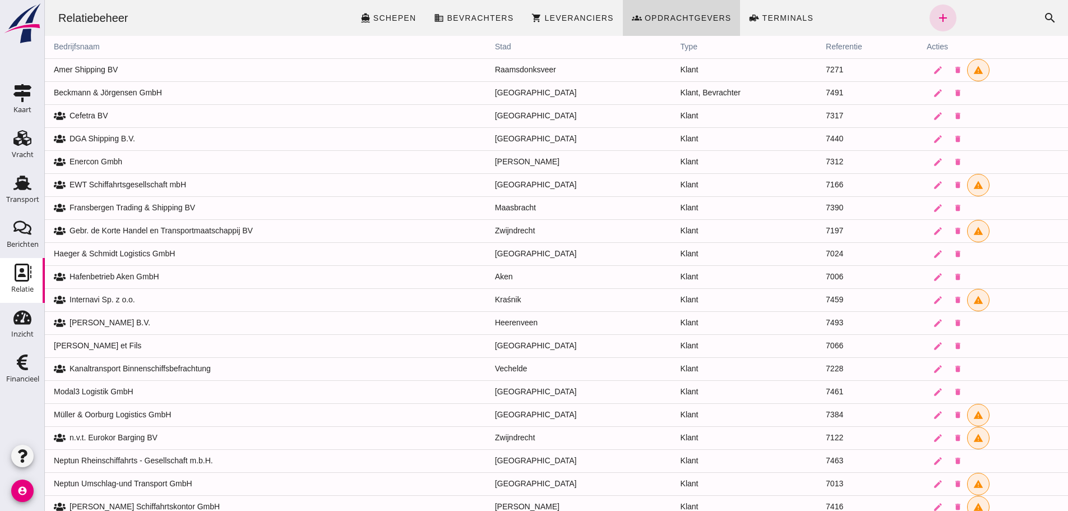
click at [918, 251] on td "edit delete" at bounding box center [993, 253] width 150 height 23
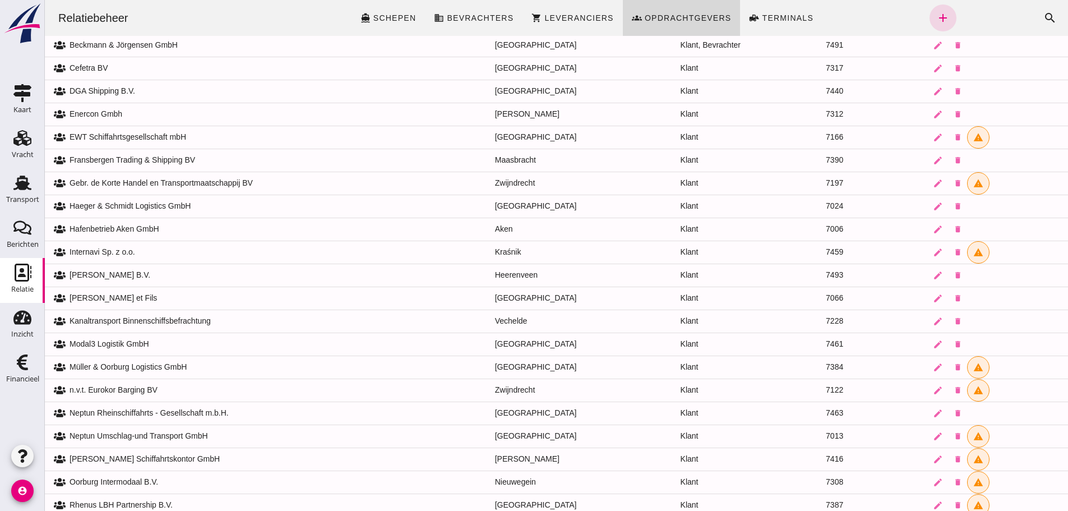
scroll to position [168, 0]
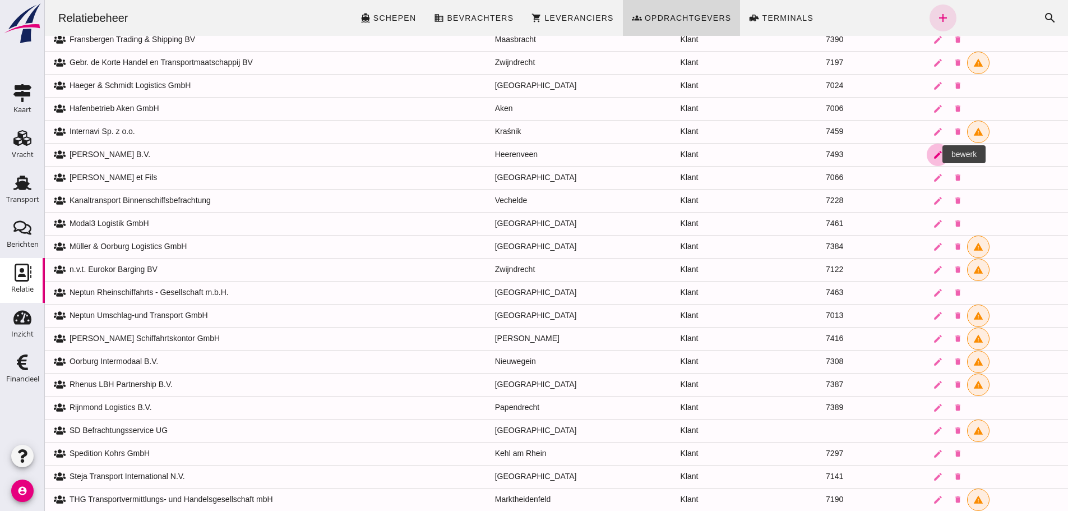
drag, startPoint x: 926, startPoint y: 155, endPoint x: 45, endPoint y: 252, distance: 886.0
click at [933, 155] on icon "edit" at bounding box center [938, 155] width 10 height 10
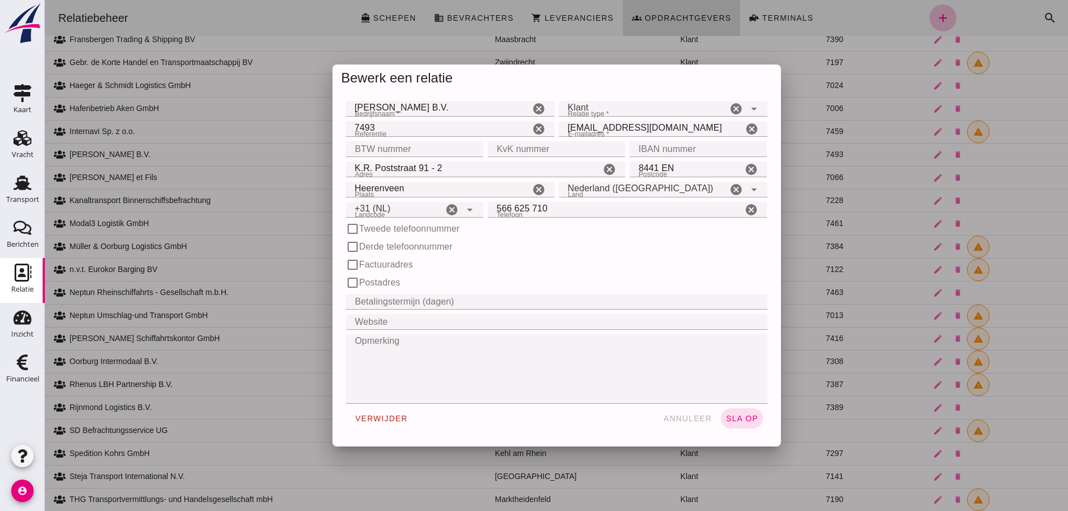
type input "+31 (NL)"
click at [491, 205] on input "566 625 710" at bounding box center [615, 210] width 255 height 16
type input "0566 625 710"
click at [608, 243] on div "check_box_outline_blank Derde telefoonnummer" at bounding box center [557, 246] width 422 height 13
drag, startPoint x: 672, startPoint y: 126, endPoint x: 433, endPoint y: 126, distance: 238.8
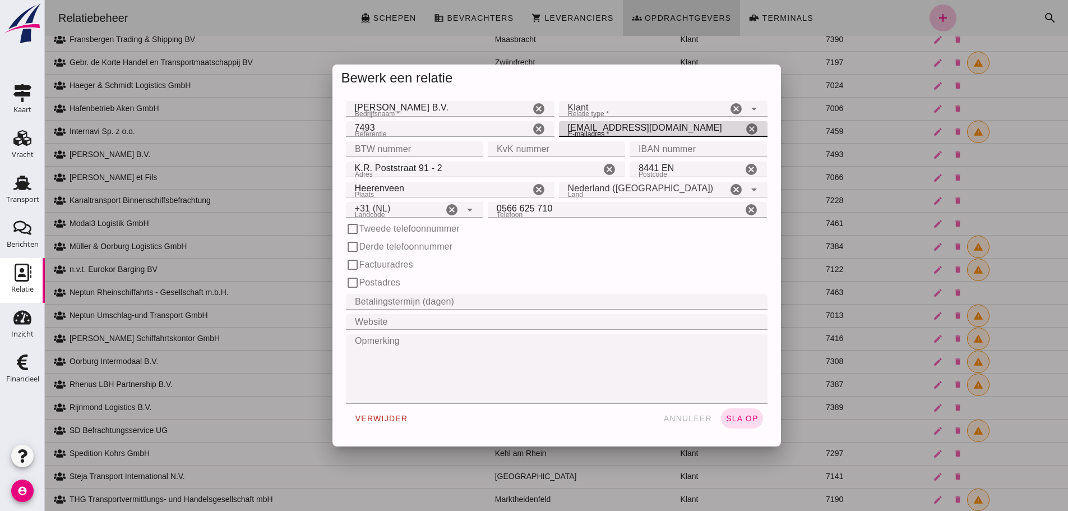
click at [433, 126] on div "Referentie Referentie 7493 cancel E-mailadres * E-mailadres * logistic@jelledev…" at bounding box center [557, 129] width 426 height 20
type input "invoices@jelledevries.nl"
click at [426, 151] on input "BTW nummer" at bounding box center [411, 149] width 131 height 16
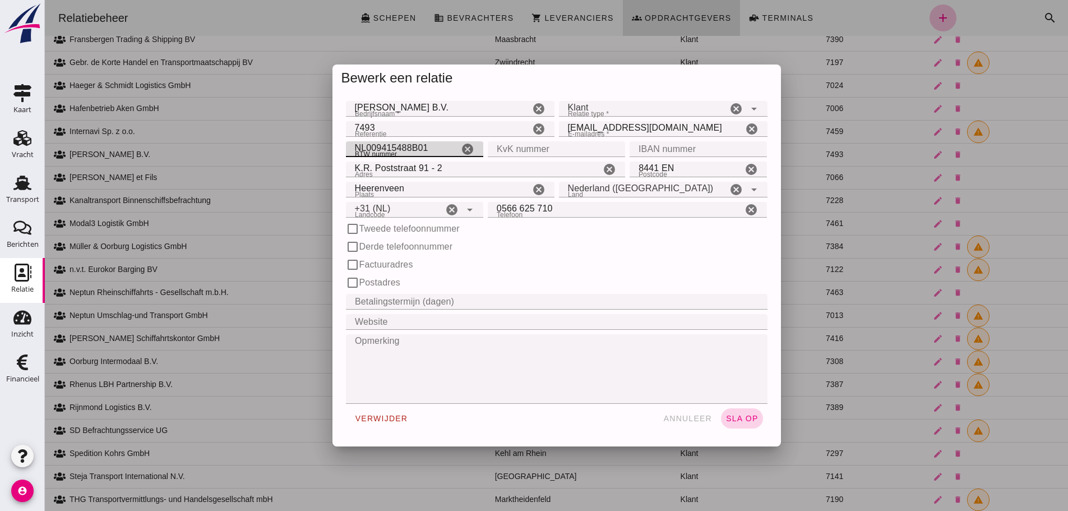
type input "NL009415488B01"
click at [728, 418] on span "sla op" at bounding box center [741, 418] width 33 height 9
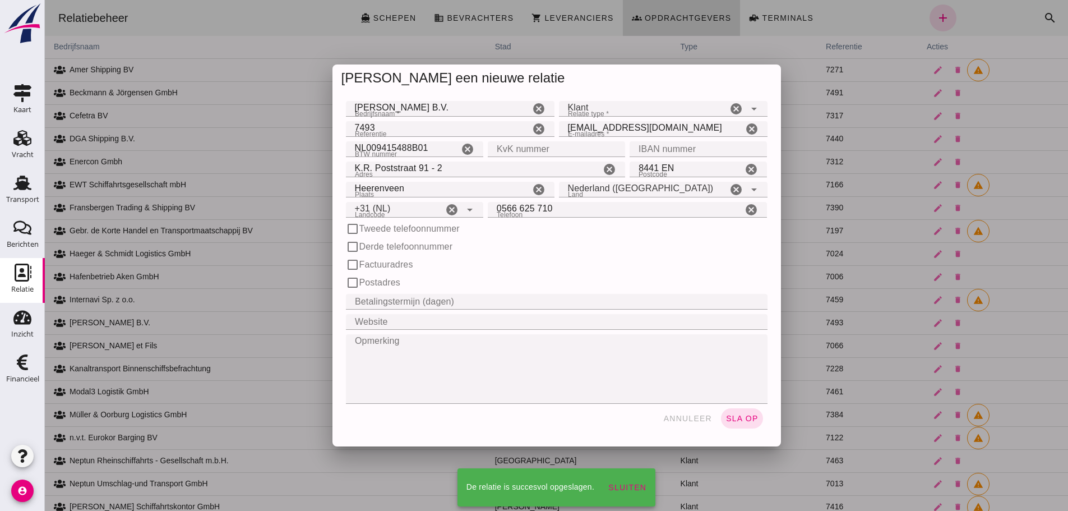
scroll to position [168, 0]
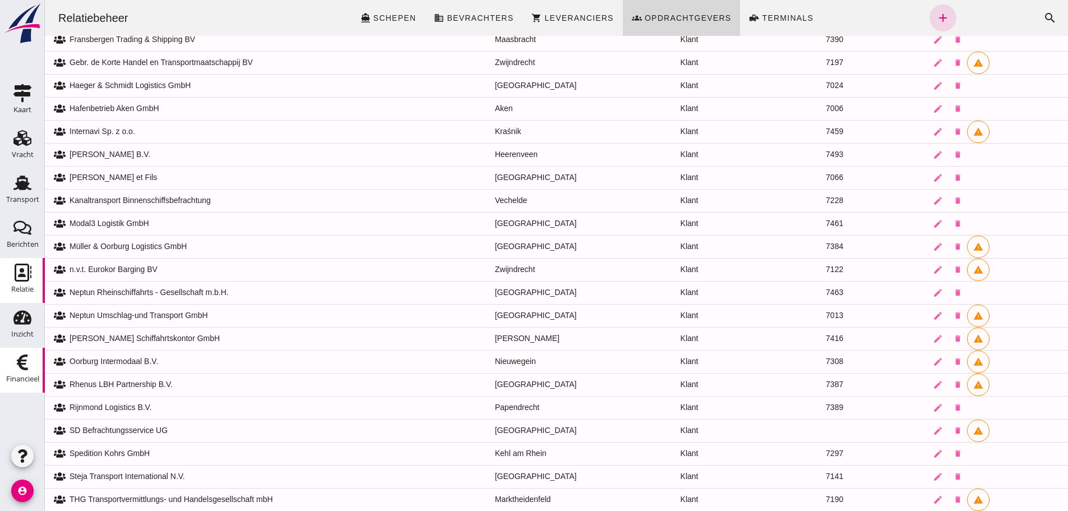
drag, startPoint x: 8, startPoint y: 371, endPoint x: 19, endPoint y: 376, distance: 12.5
click at [8, 372] on link "Financieel Financieel" at bounding box center [22, 370] width 45 height 45
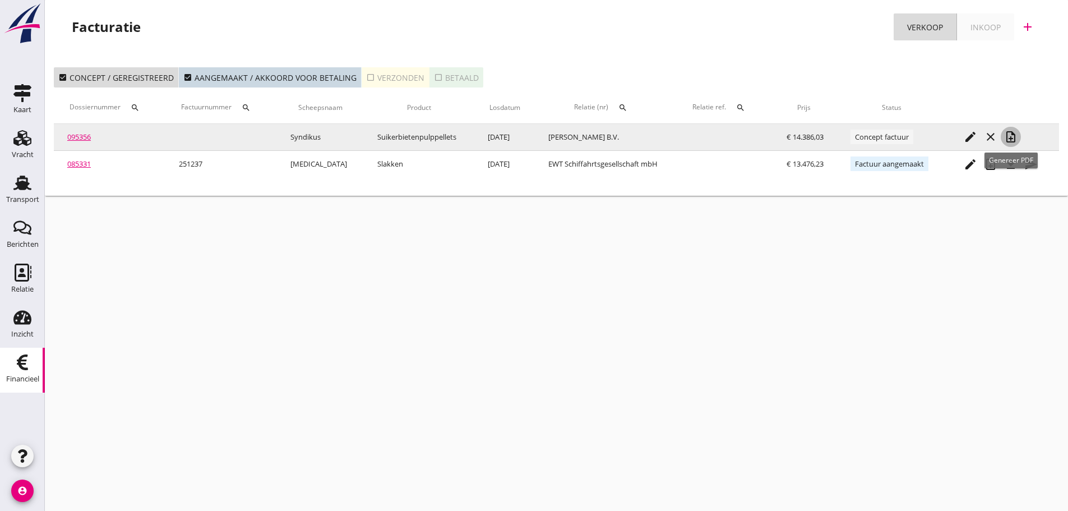
click at [1004, 138] on icon "note_add" at bounding box center [1010, 136] width 13 height 13
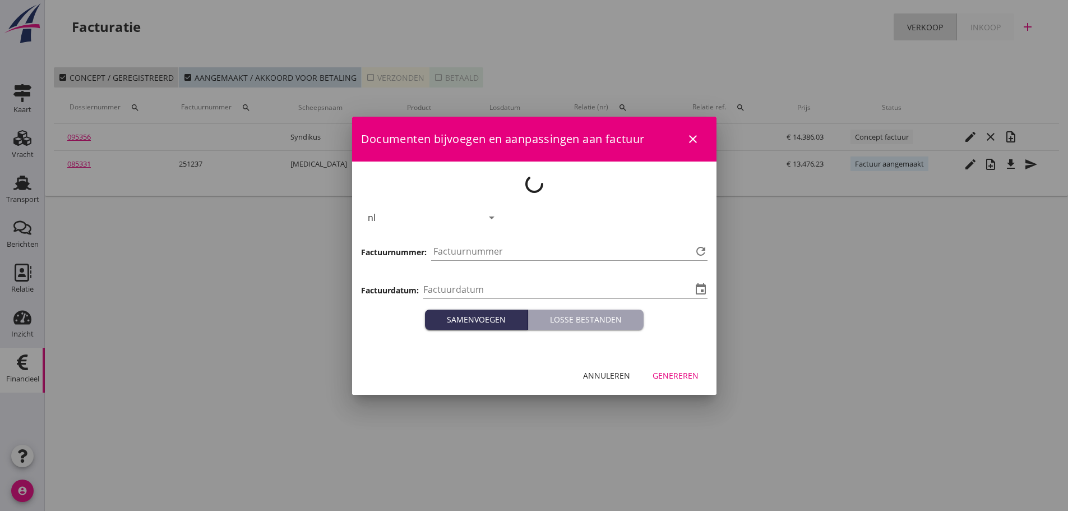
type input "[DATE]"
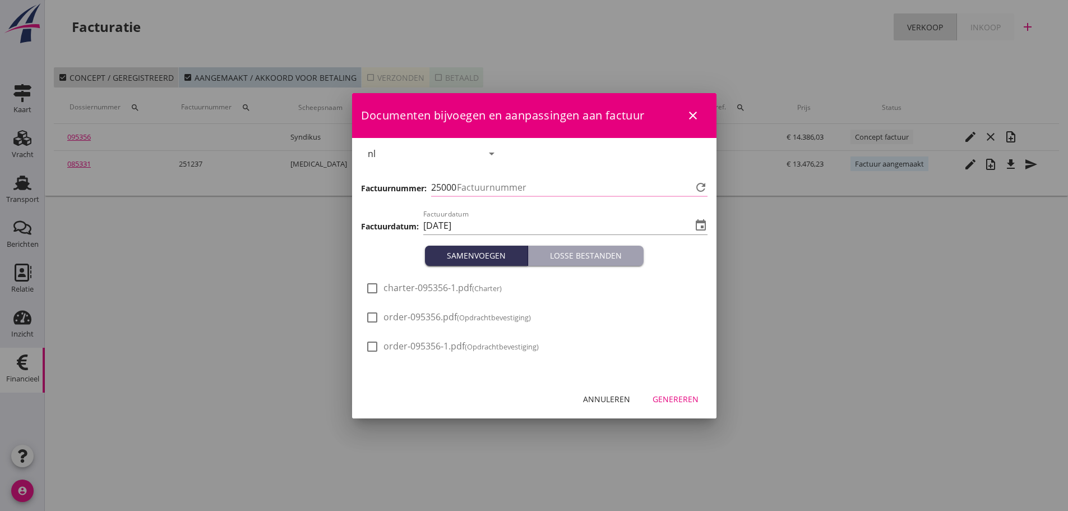
type input "1238"
click at [682, 406] on button "Genereren" at bounding box center [676, 399] width 64 height 20
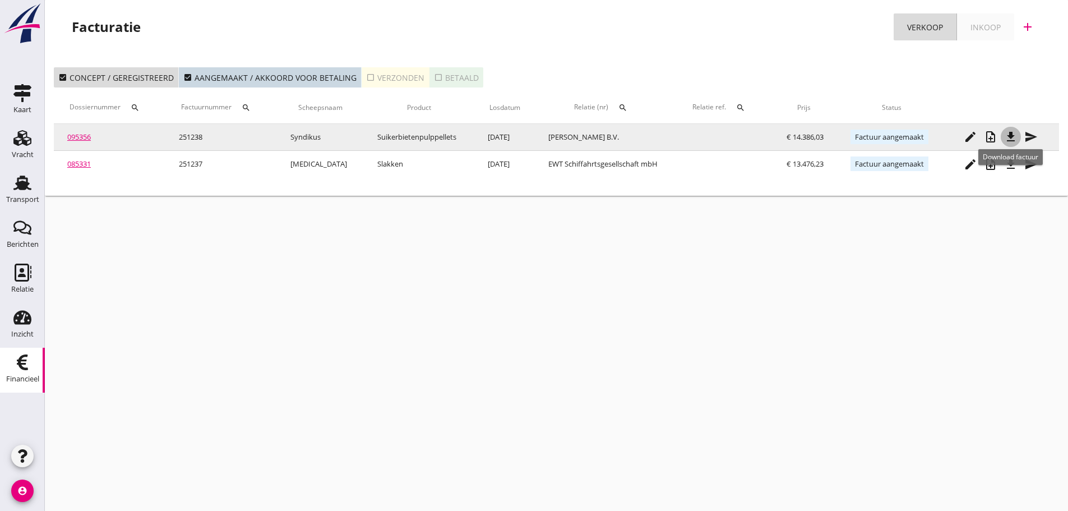
click at [1011, 142] on icon "file_download" at bounding box center [1010, 136] width 13 height 13
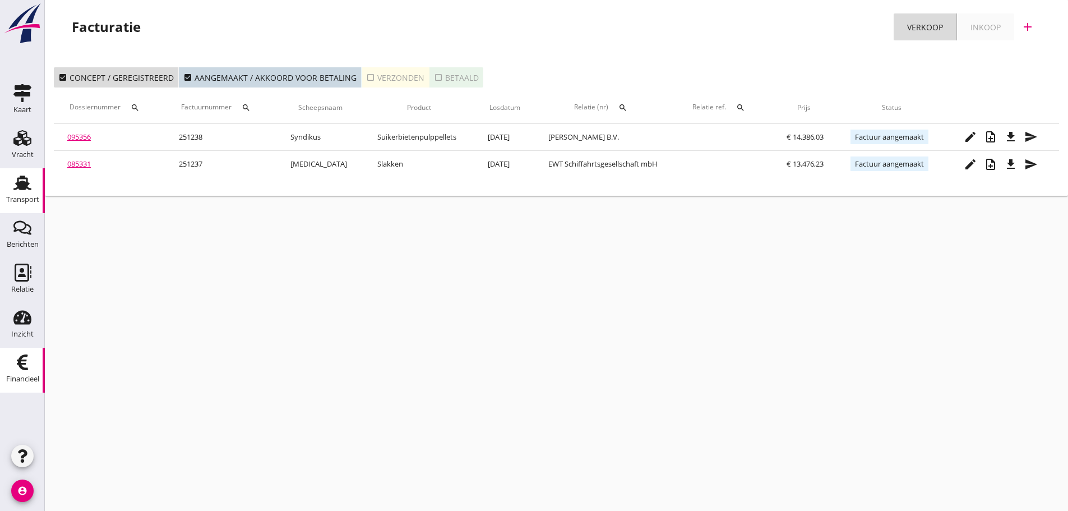
click at [24, 198] on div "Transport" at bounding box center [22, 199] width 33 height 7
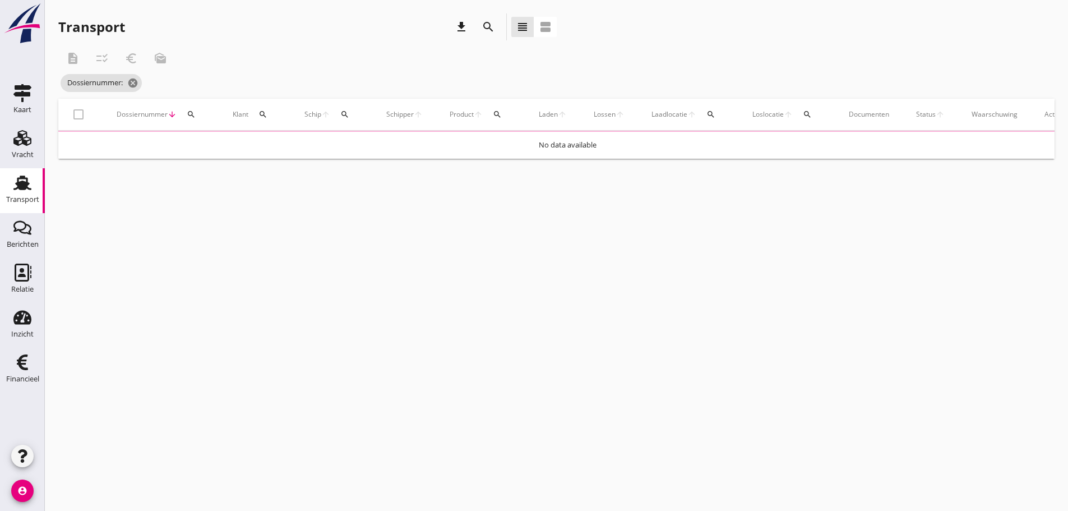
click at [190, 118] on icon "search" at bounding box center [191, 114] width 9 height 9
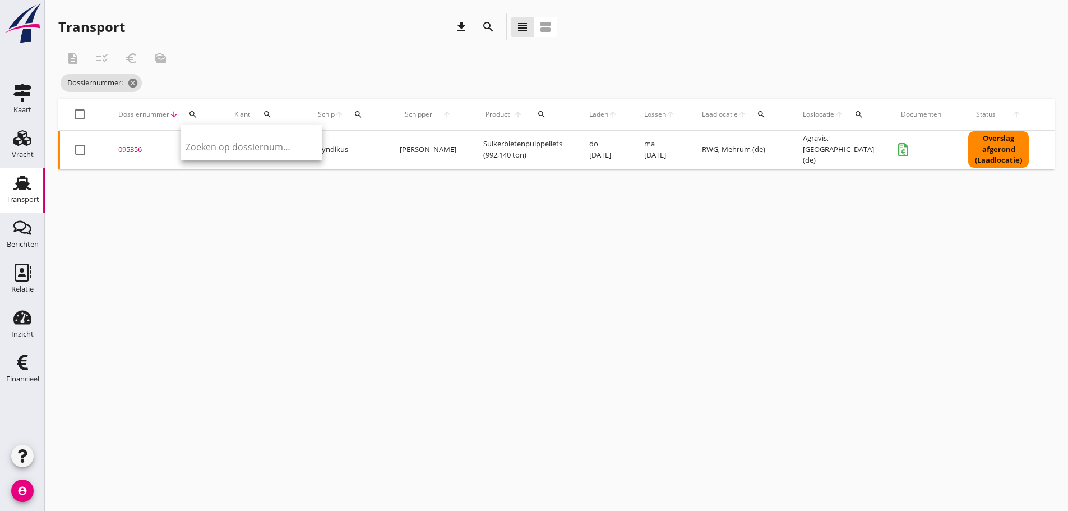
click at [225, 149] on input "Zoeken op dossiernummer..." at bounding box center [244, 147] width 117 height 18
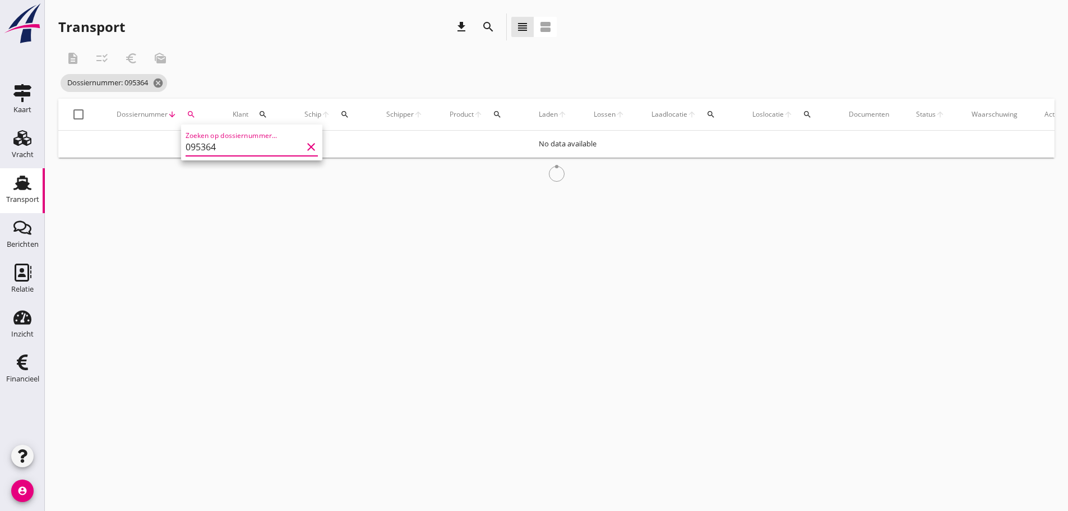
type input "095364"
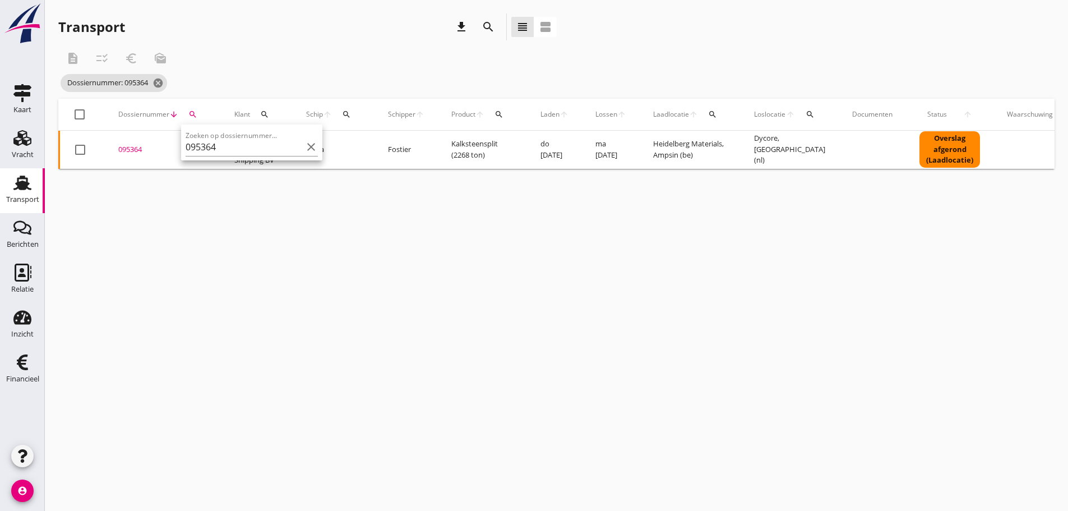
click at [128, 146] on div "095364" at bounding box center [162, 149] width 89 height 11
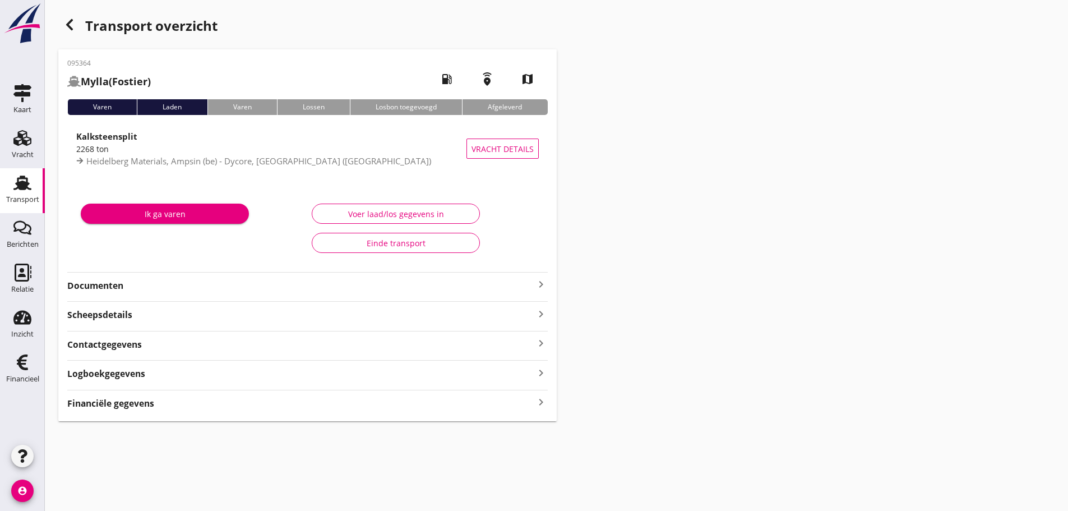
drag, startPoint x: 189, startPoint y: 398, endPoint x: 207, endPoint y: 405, distance: 19.9
click at [190, 399] on div "Financiële gegevens keyboard_arrow_right" at bounding box center [307, 402] width 480 height 15
drag, startPoint x: 71, startPoint y: 23, endPoint x: 92, endPoint y: 52, distance: 35.8
click at [71, 23] on icon "button" at bounding box center [69, 24] width 13 height 13
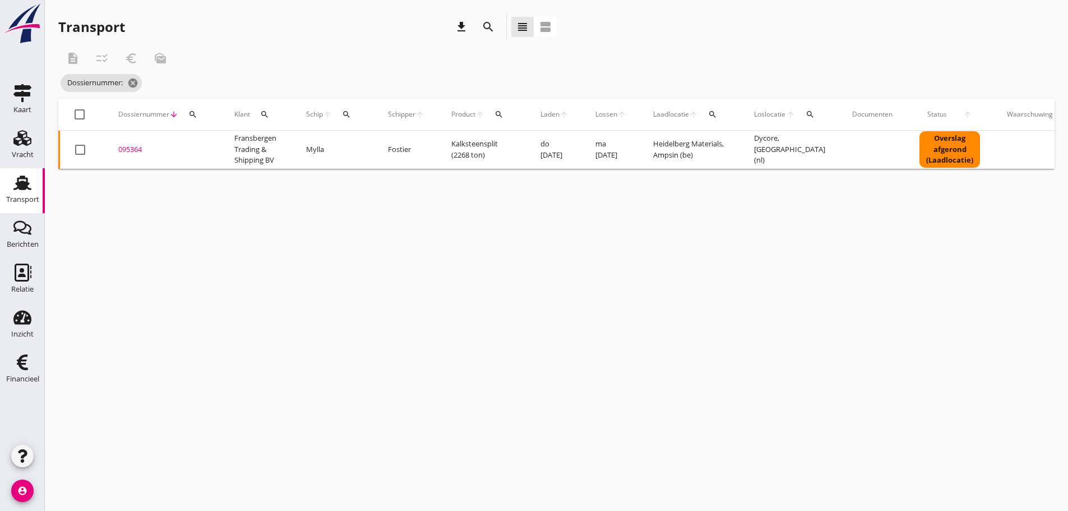
click at [186, 119] on button "search" at bounding box center [193, 114] width 20 height 20
click at [201, 142] on input "Zoeken op dossiernummer..." at bounding box center [245, 147] width 117 height 18
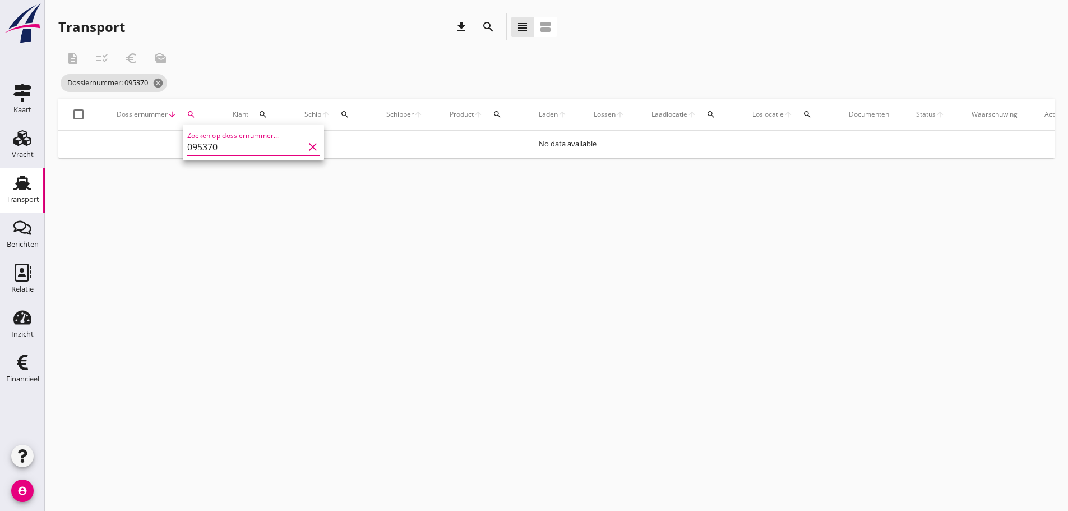
type input "095370"
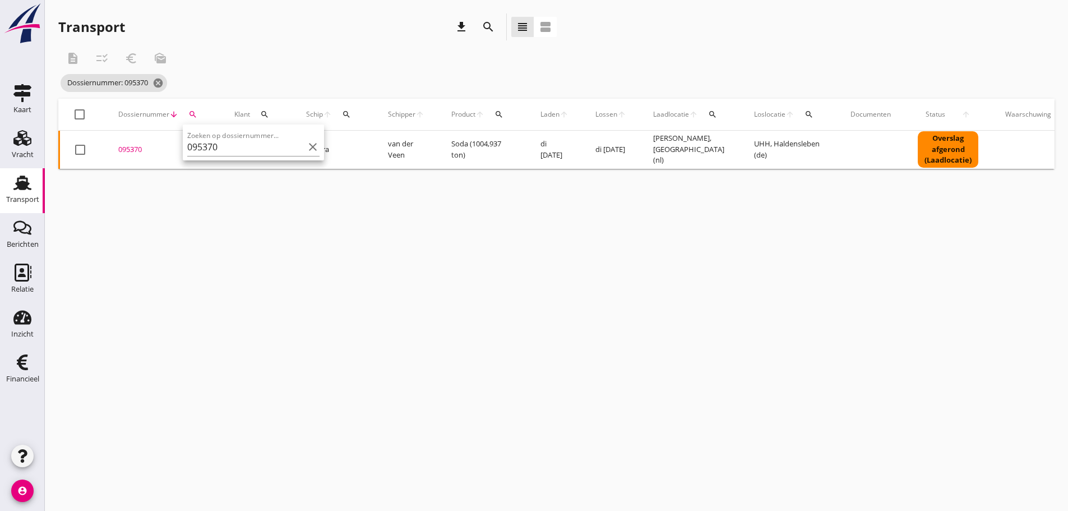
click at [137, 149] on div "095370" at bounding box center [162, 149] width 89 height 11
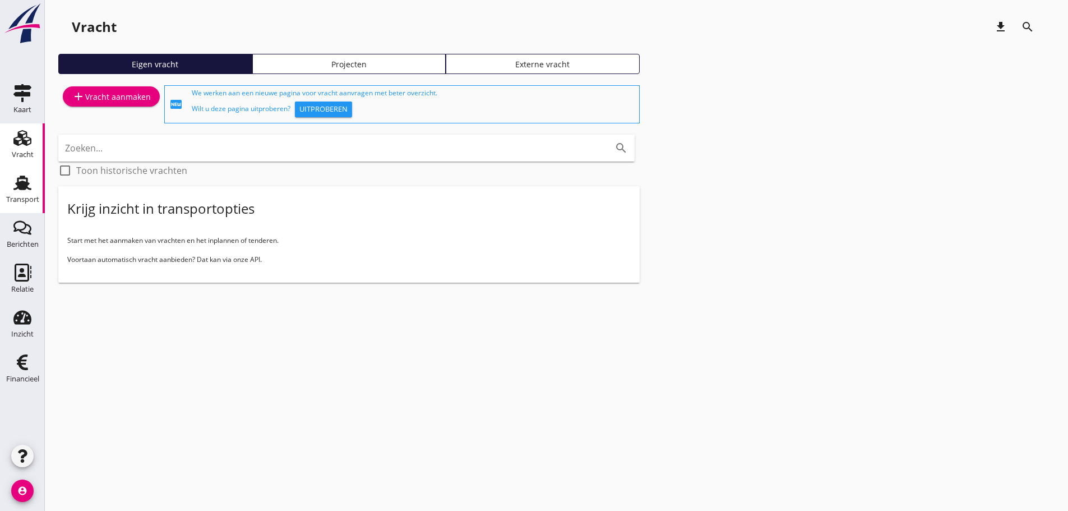
click at [8, 191] on link "Transport Transport" at bounding box center [22, 190] width 45 height 45
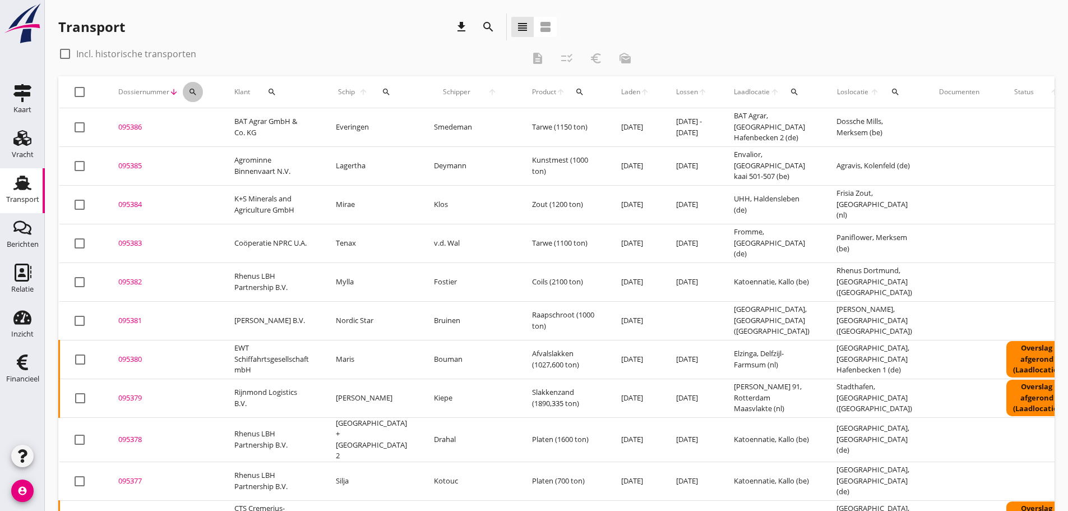
click at [200, 98] on button "search" at bounding box center [193, 92] width 20 height 20
click at [197, 122] on input "Zoeken op dossiernummer..." at bounding box center [245, 124] width 117 height 18
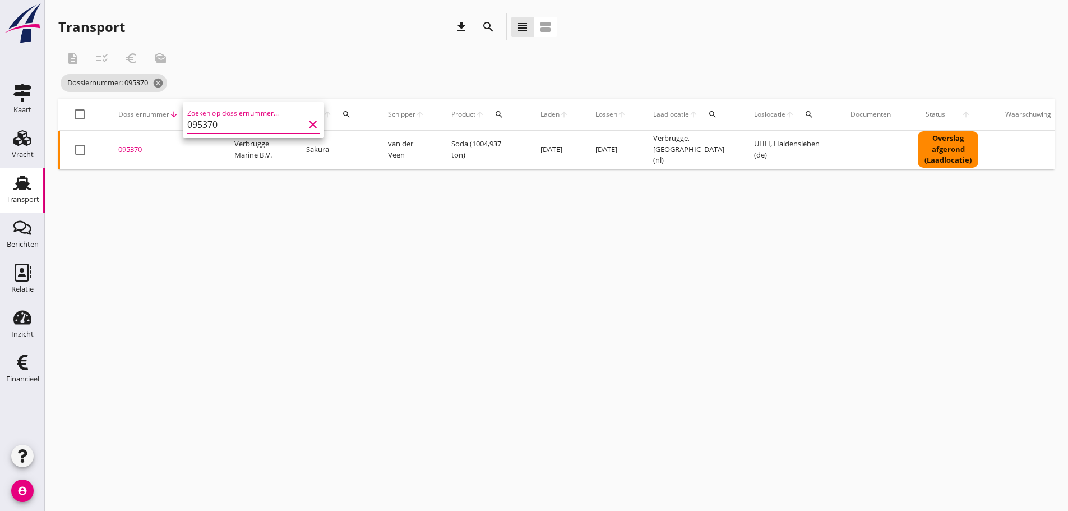
type input "095370"
click at [132, 152] on div "095370" at bounding box center [162, 149] width 89 height 11
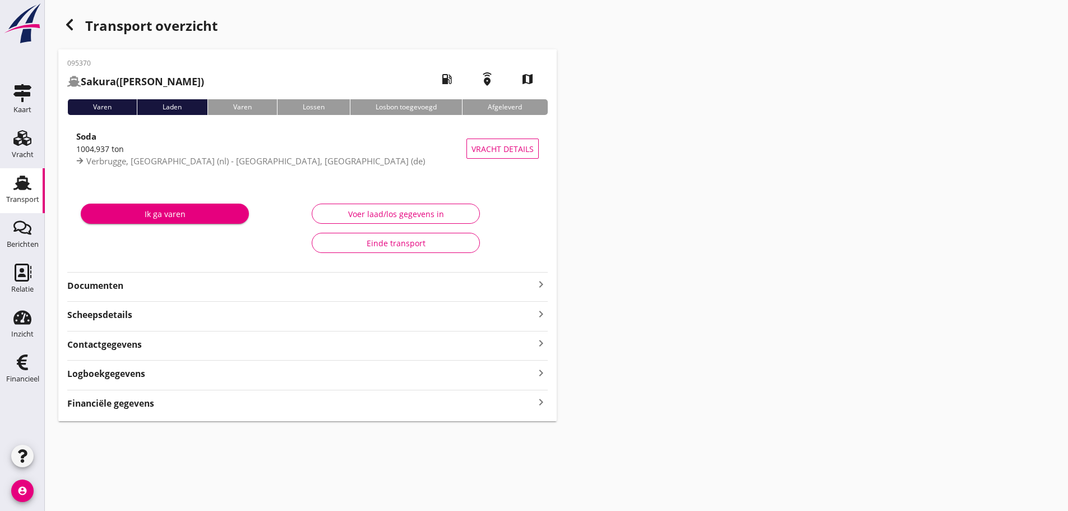
click at [528, 404] on icon "keyboard_arrow_right" at bounding box center [540, 402] width 13 height 15
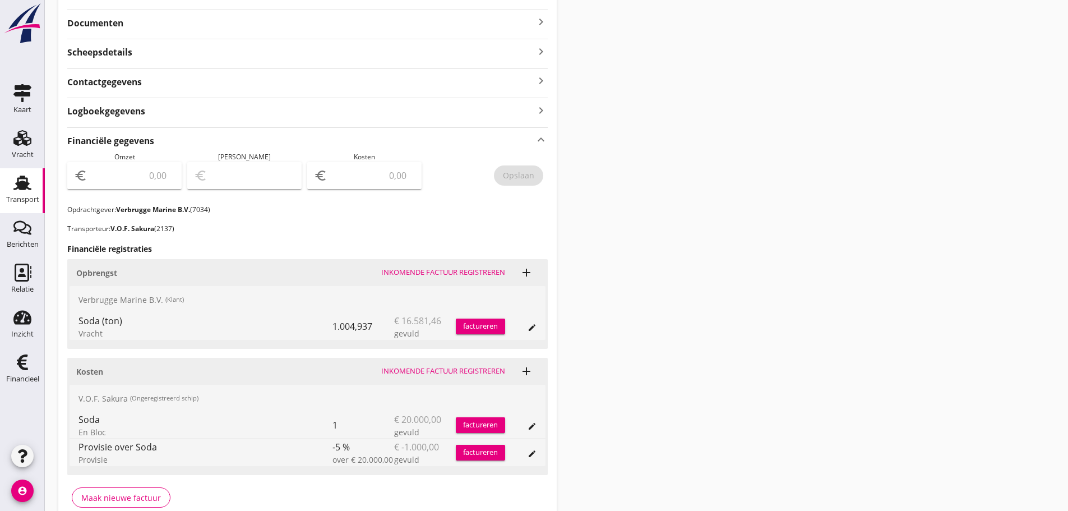
scroll to position [320, 0]
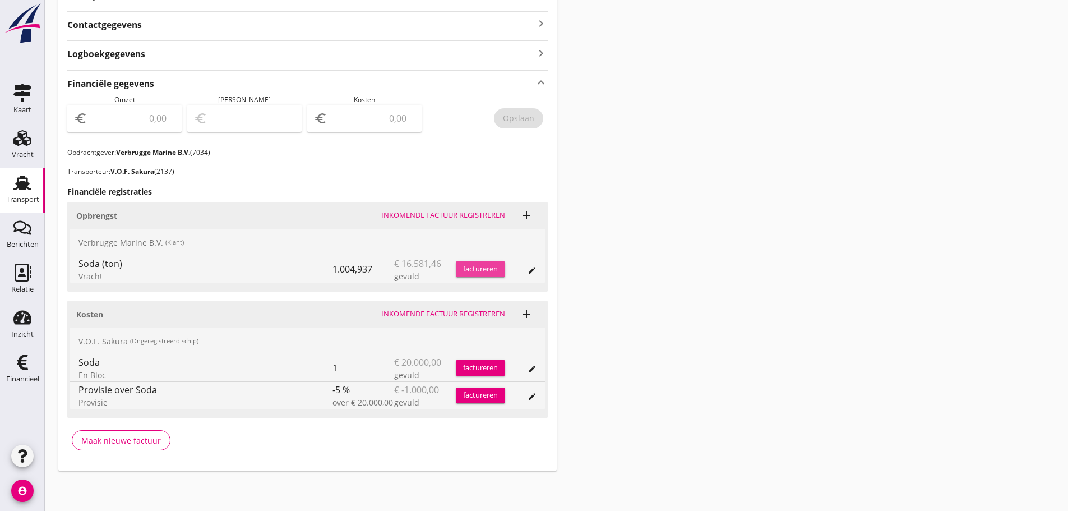
click at [485, 261] on button "factureren" at bounding box center [480, 269] width 49 height 16
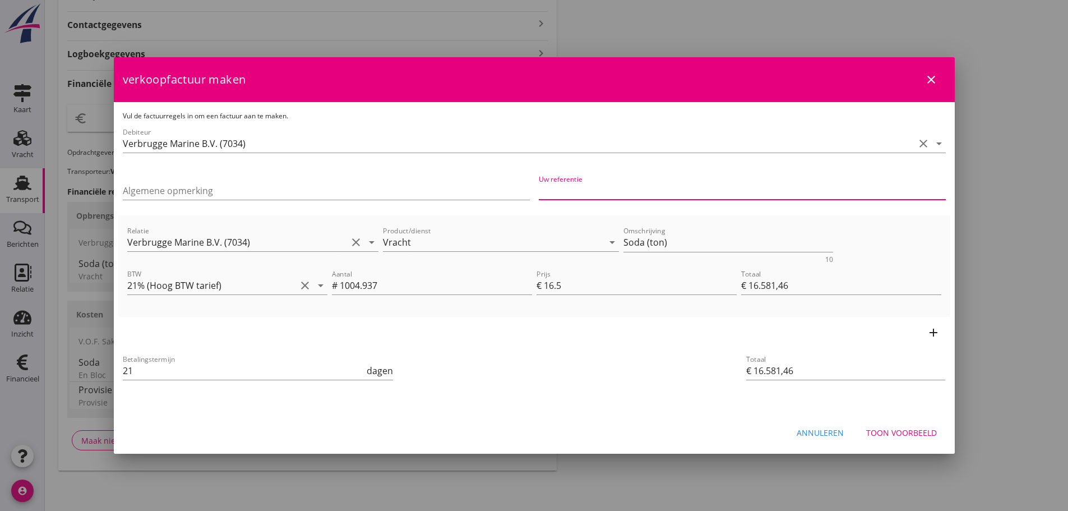
click at [528, 196] on input "Uw referentie" at bounding box center [742, 191] width 407 height 18
type input "154097535"
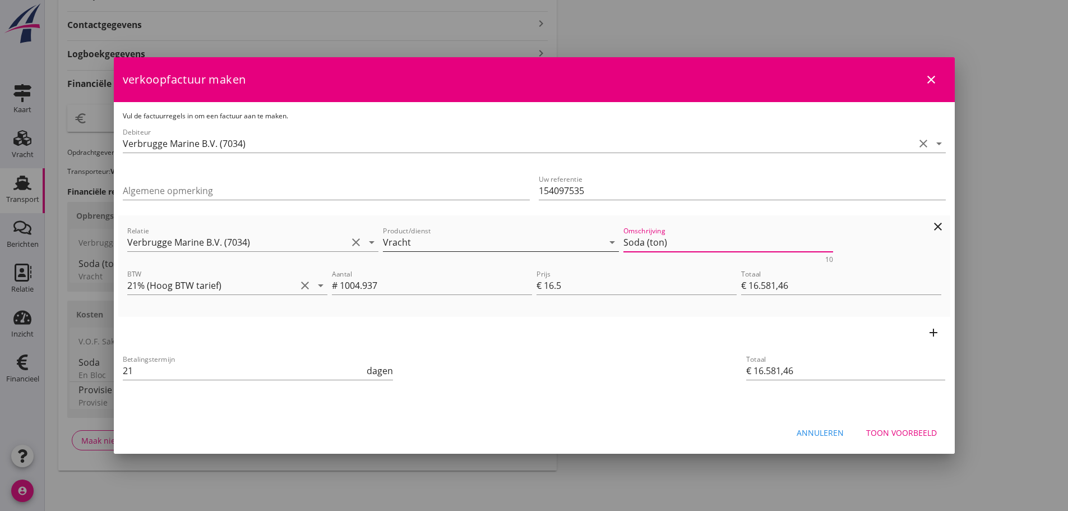
drag, startPoint x: 608, startPoint y: 245, endPoint x: 538, endPoint y: 247, distance: 69.5
click at [528, 246] on div "Relatie Verbrugge Marine B.V. (7034) clear arrow_drop_down Product/dienst Vrach…" at bounding box center [534, 243] width 818 height 43
click at [528, 442] on div "Annuleren Toon voorbeeld" at bounding box center [534, 432] width 841 height 38
click at [528, 429] on div "Toon voorbeeld" at bounding box center [901, 433] width 71 height 12
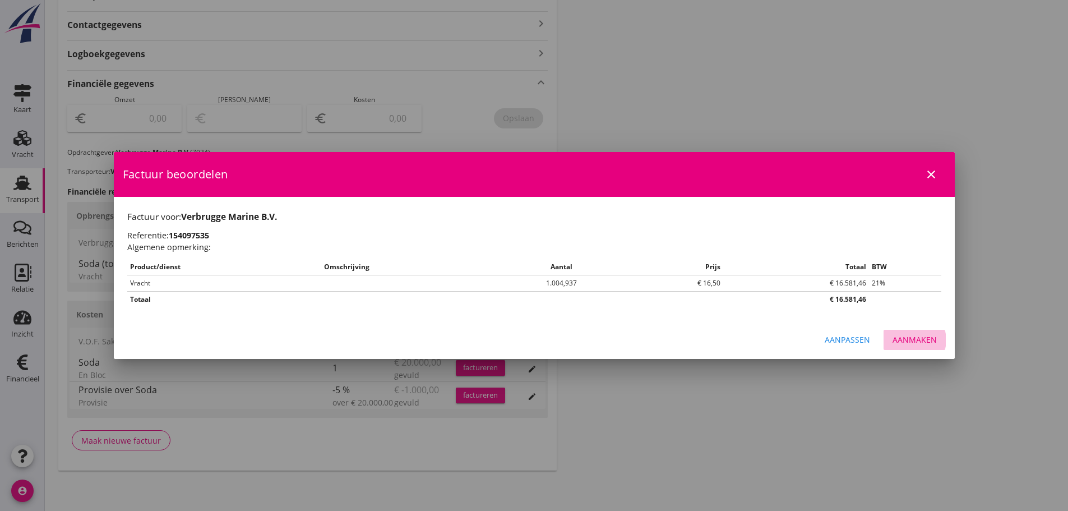
click at [528, 337] on div "Aanmaken" at bounding box center [914, 340] width 44 height 12
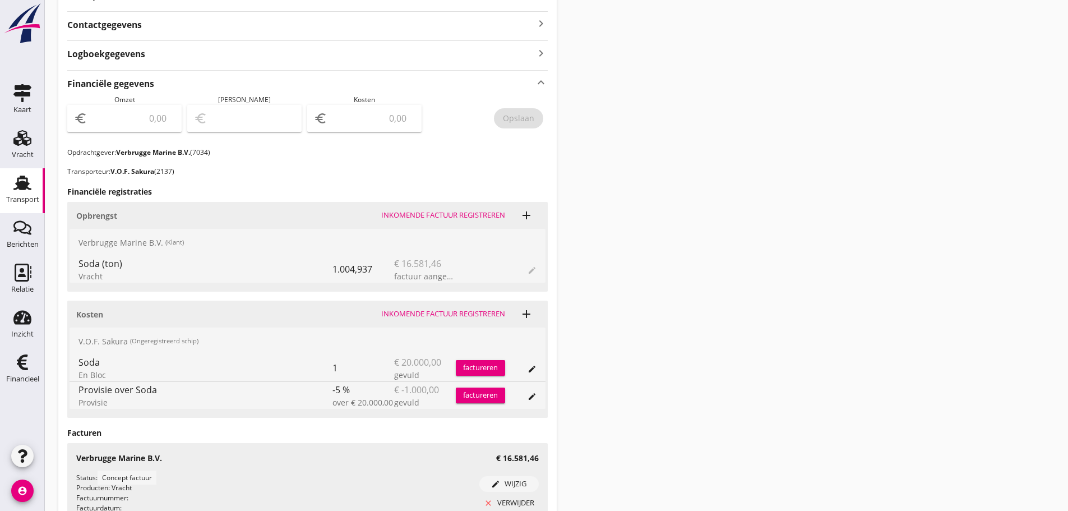
click at [103, 116] on input "number" at bounding box center [132, 118] width 85 height 18
type input "16581"
type input "16581.46"
click at [528, 122] on div "Opslaan" at bounding box center [518, 118] width 31 height 12
click at [26, 366] on icon "Financieel" at bounding box center [22, 362] width 18 height 18
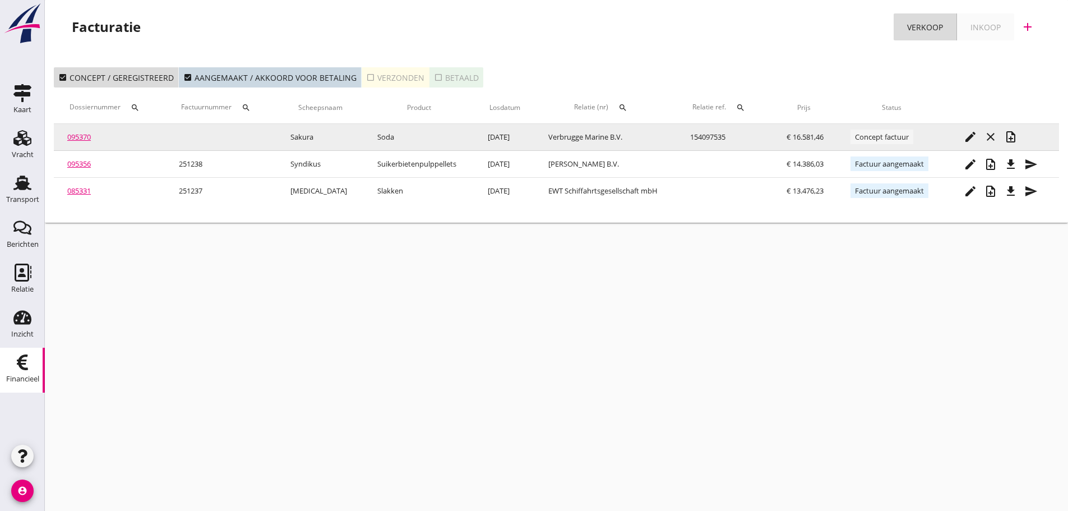
click at [528, 135] on icon "note_add" at bounding box center [1010, 136] width 13 height 13
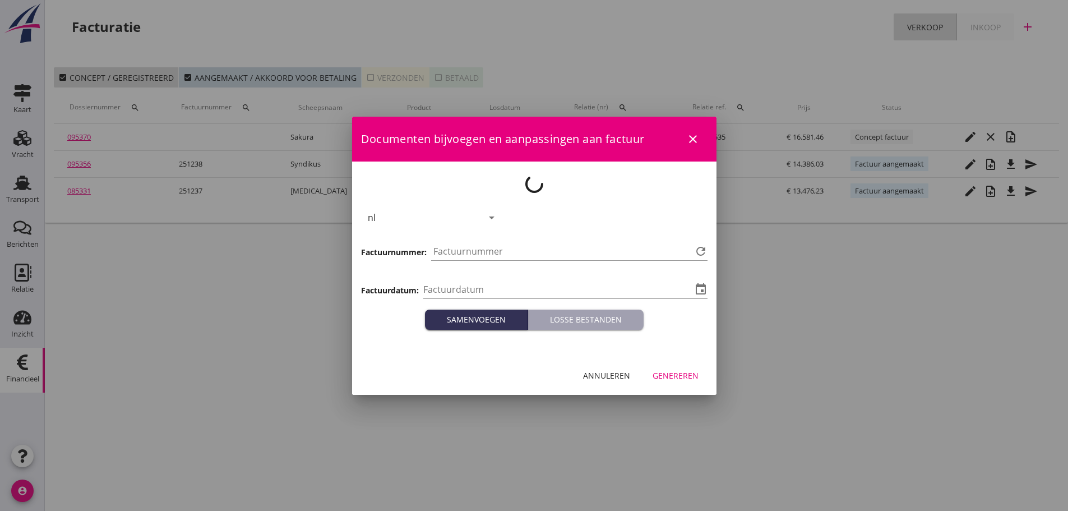
type input "[DATE]"
type input "1239"
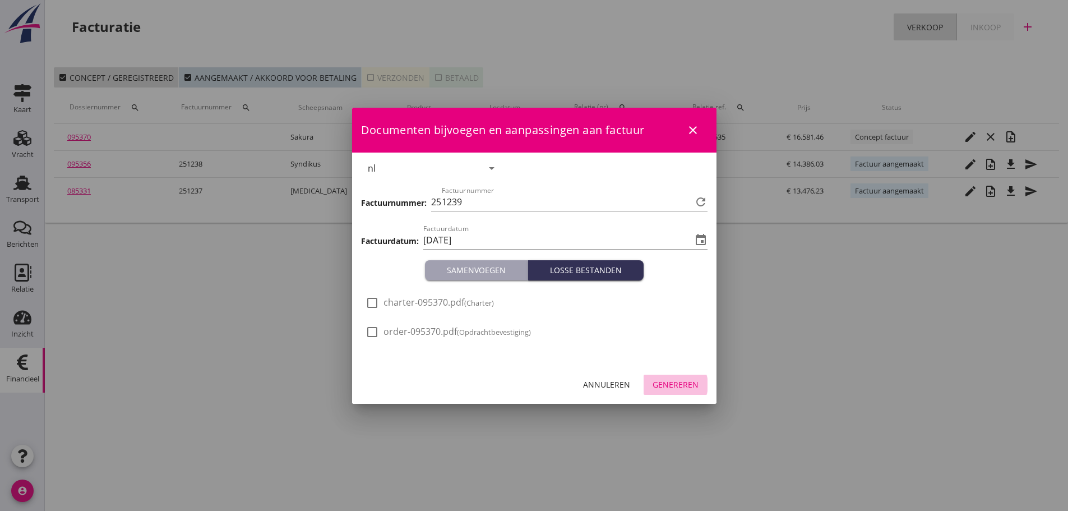
click at [528, 385] on div "Genereren" at bounding box center [676, 384] width 46 height 12
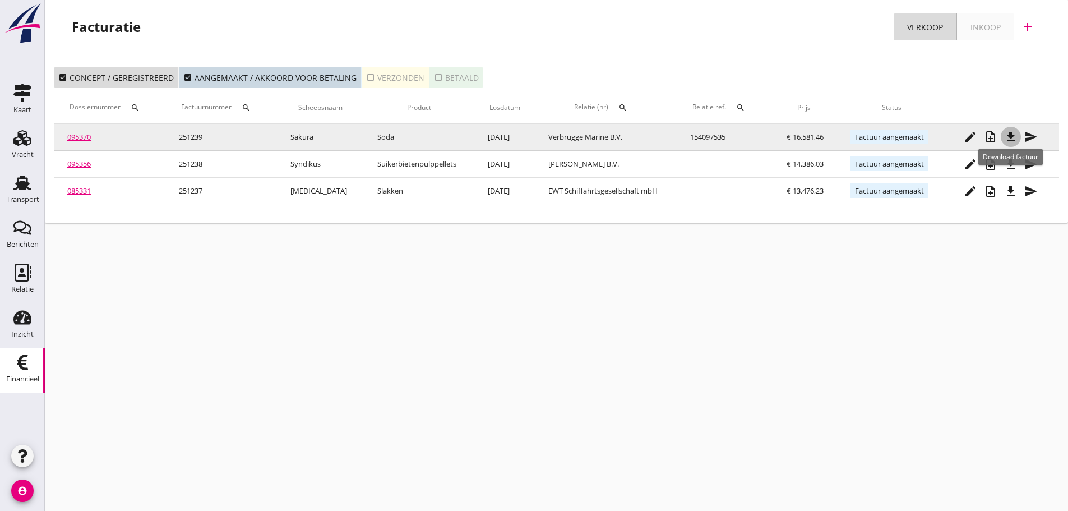
click at [528, 140] on icon "file_download" at bounding box center [1010, 136] width 13 height 13
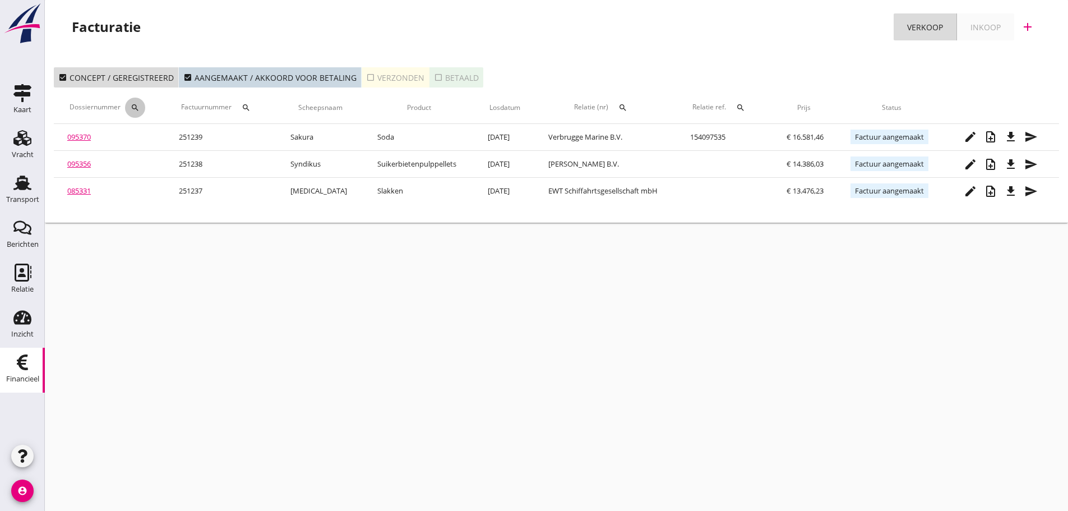
click at [140, 104] on icon "search" at bounding box center [135, 107] width 9 height 9
click at [165, 138] on input "Zoeken op dossiernummer..." at bounding box center [189, 140] width 117 height 18
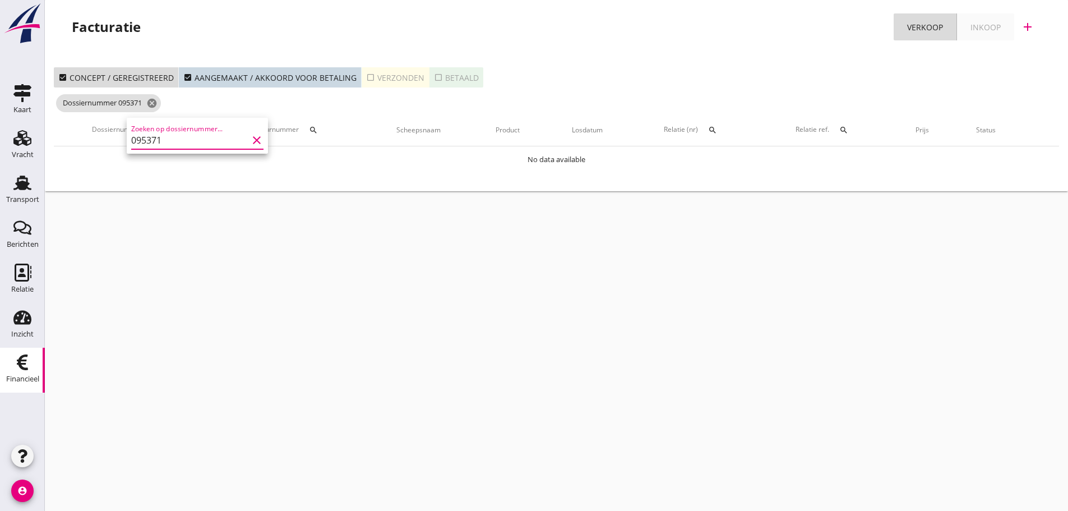
type input "095371"
click at [155, 105] on icon "cancel" at bounding box center [151, 103] width 11 height 11
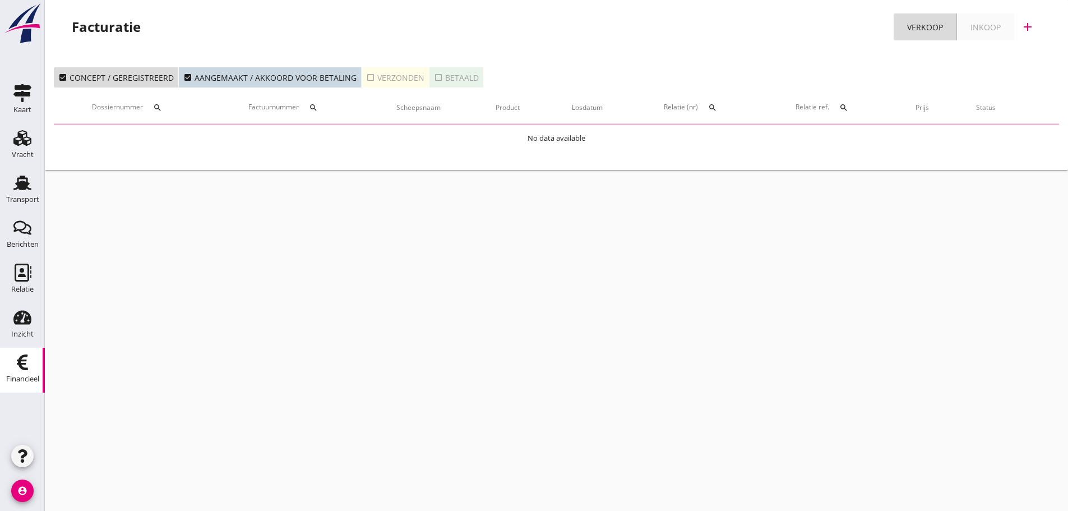
drag, startPoint x: 34, startPoint y: 197, endPoint x: 49, endPoint y: 194, distance: 15.4
click at [32, 197] on div "Transport" at bounding box center [22, 199] width 33 height 7
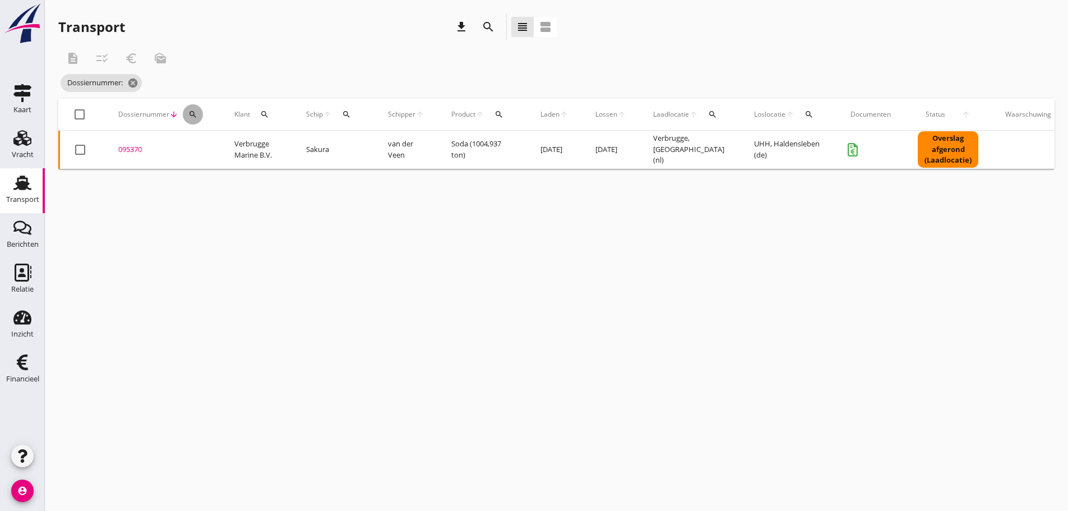
drag, startPoint x: 195, startPoint y: 111, endPoint x: 218, endPoint y: 163, distance: 56.8
click at [196, 111] on icon "search" at bounding box center [192, 114] width 9 height 9
click at [224, 148] on input "Zoeken op dossiernummer..." at bounding box center [245, 147] width 117 height 18
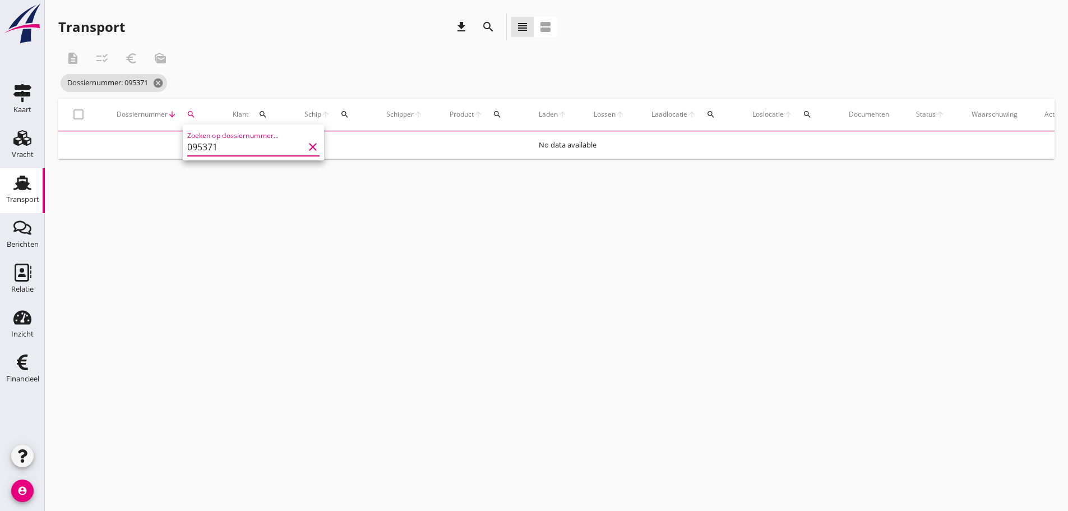
type input "095371"
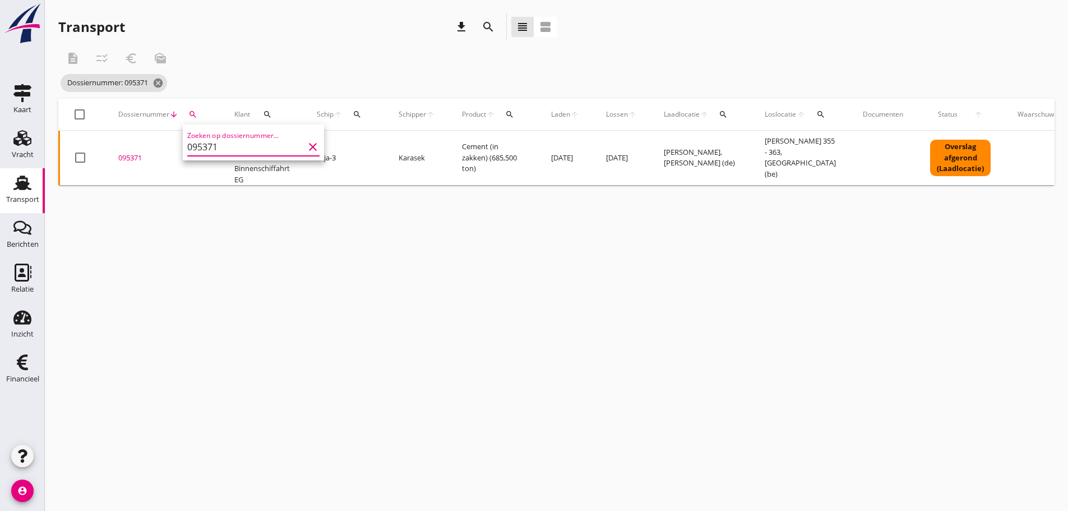
click at [133, 155] on div "095371" at bounding box center [162, 157] width 89 height 11
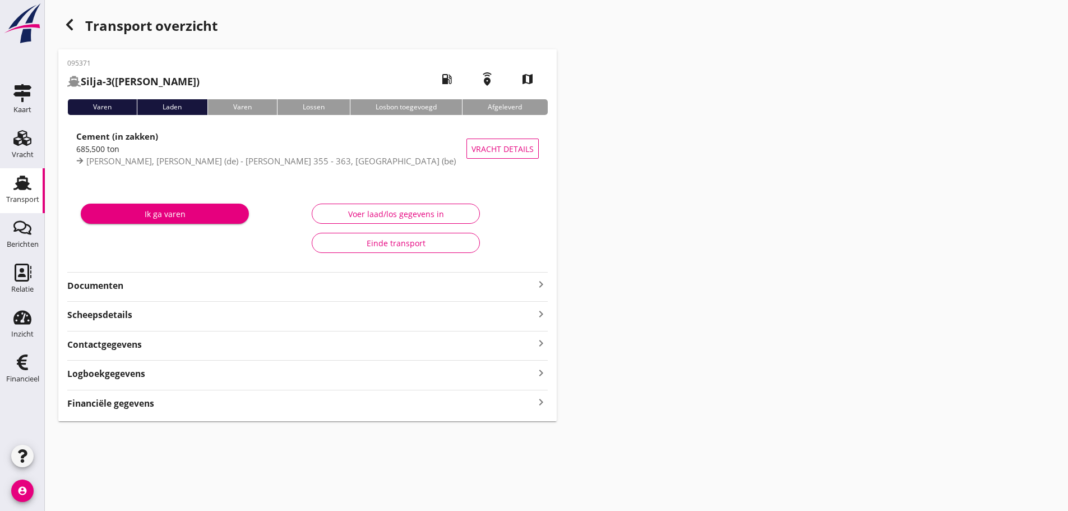
click at [148, 403] on strong "Financiële gegevens" at bounding box center [110, 403] width 87 height 13
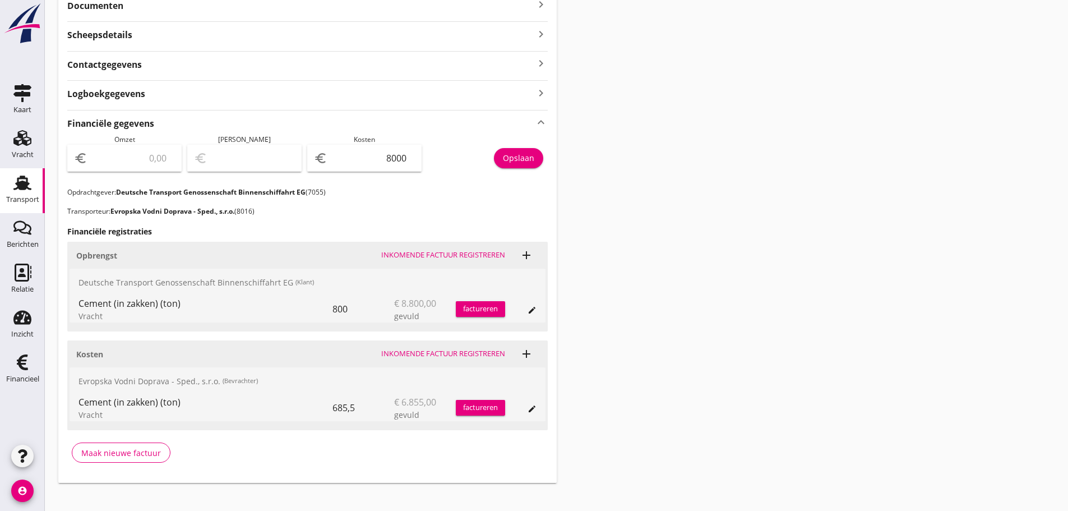
scroll to position [280, 0]
click at [483, 306] on div "factureren" at bounding box center [480, 308] width 49 height 11
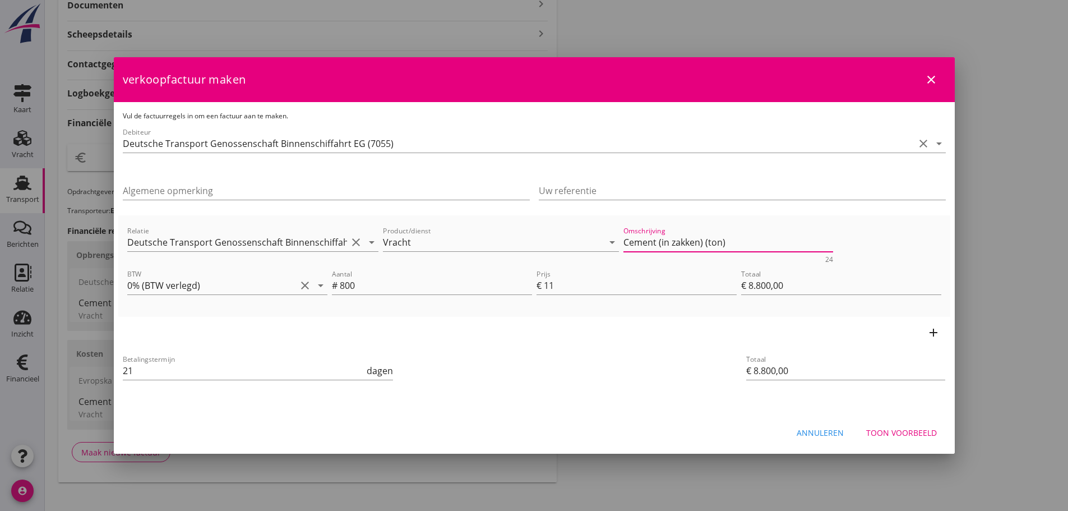
drag, startPoint x: 723, startPoint y: 244, endPoint x: 178, endPoint y: 173, distance: 549.5
click at [178, 173] on div "Vul de factuurregels in om een factuur aan te maken. Debiteur Deutsche Transpor…" at bounding box center [534, 257] width 841 height 311
click at [528, 435] on div "Toon voorbeeld" at bounding box center [901, 433] width 71 height 12
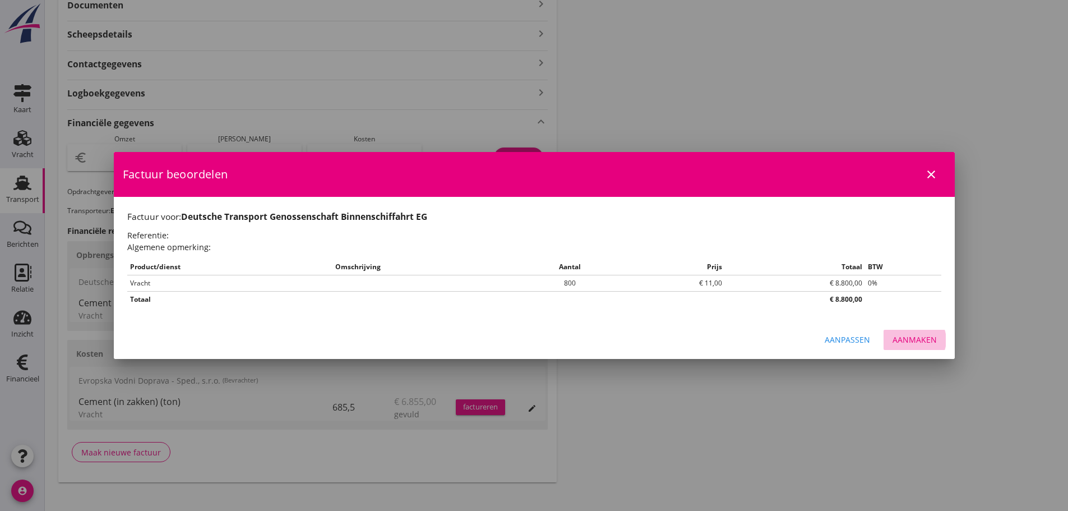
click at [528, 338] on div "Aanmaken" at bounding box center [914, 340] width 44 height 12
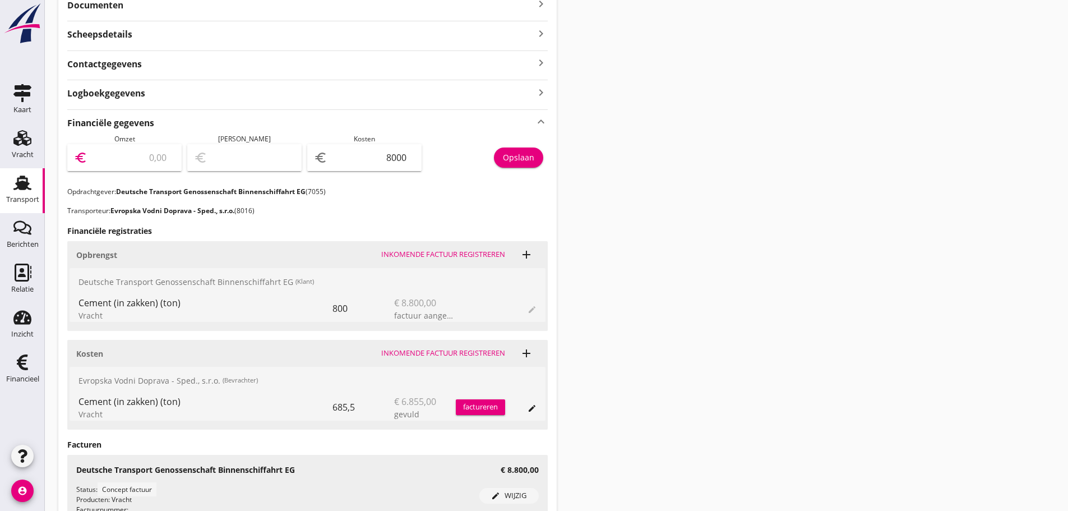
click at [135, 158] on input "number" at bounding box center [132, 158] width 85 height 18
type input "8"
type input "-7992.00"
type input "88"
type input "-7912.00"
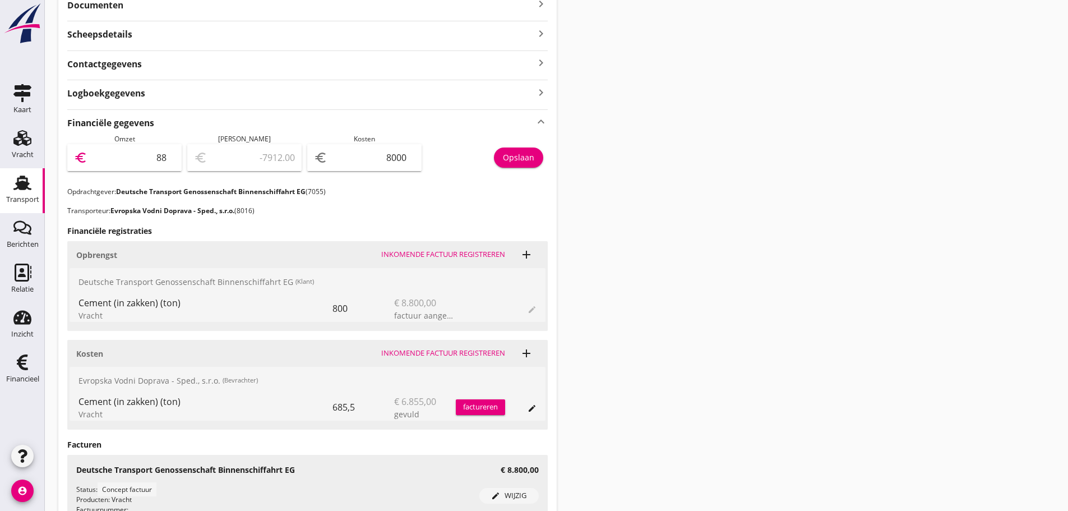
type input "880"
type input "-7120.00"
type input "8800"
type input "800.00"
type input "8800"
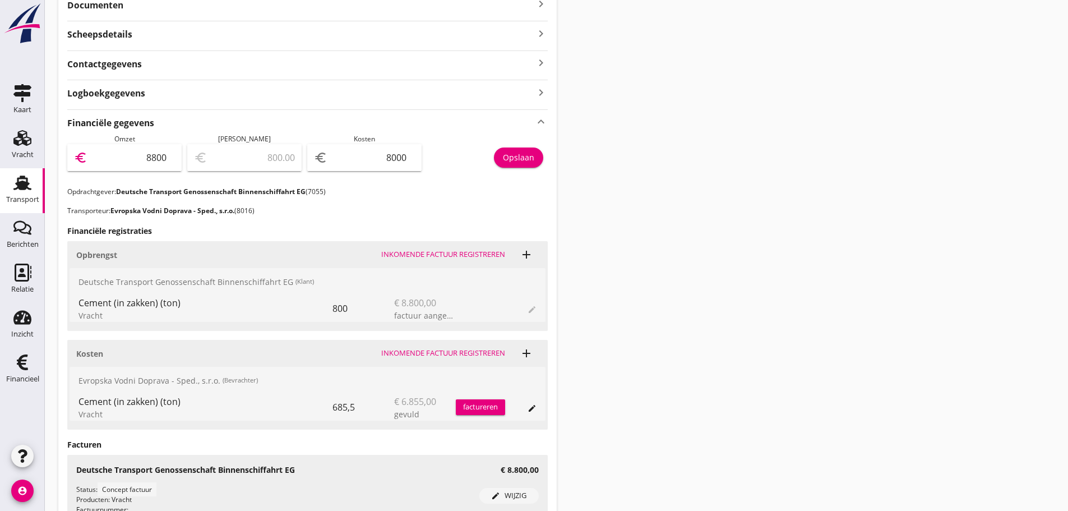
click at [528, 155] on div "Opslaan" at bounding box center [518, 157] width 31 height 12
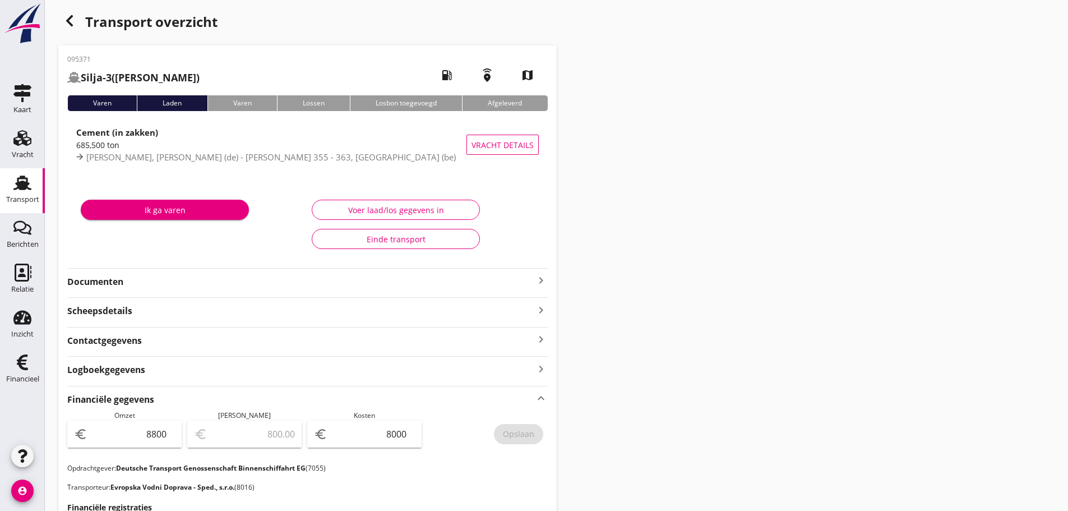
scroll to position [0, 0]
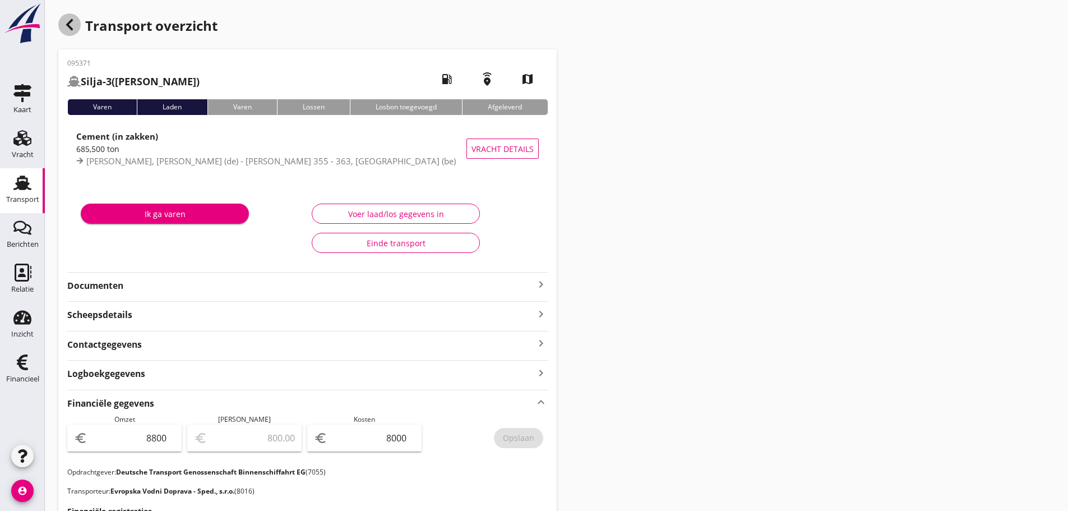
click at [72, 25] on icon "button" at bounding box center [69, 24] width 13 height 13
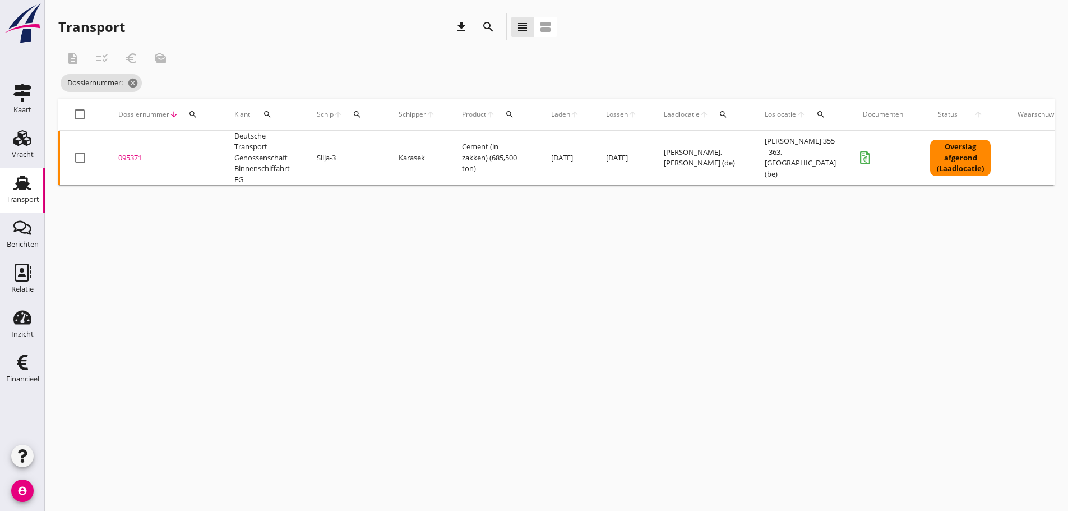
click at [195, 118] on icon "search" at bounding box center [192, 114] width 9 height 9
click at [202, 148] on input "Zoeken op dossiernummer..." at bounding box center [245, 147] width 117 height 18
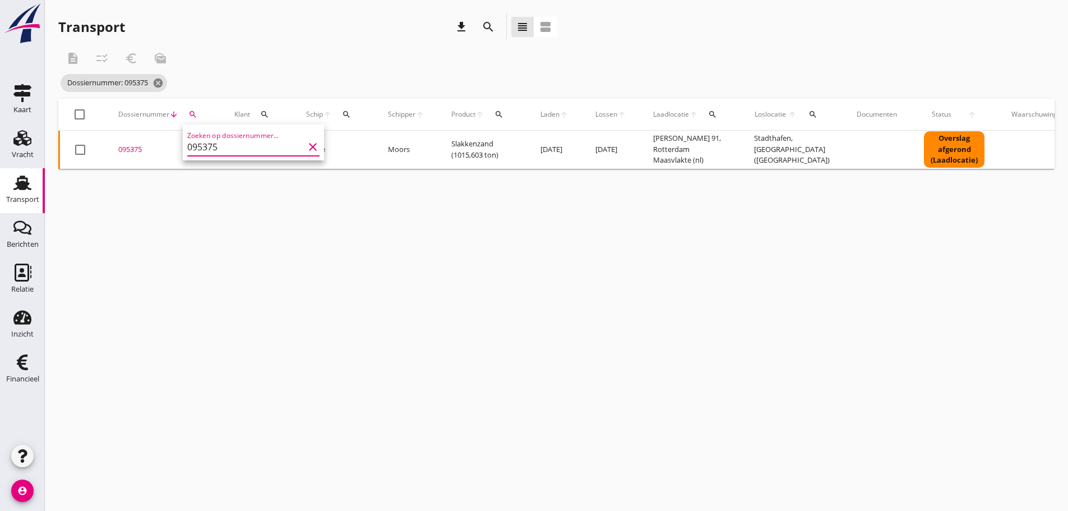
type input "095375"
click at [122, 152] on div "095375" at bounding box center [162, 149] width 89 height 11
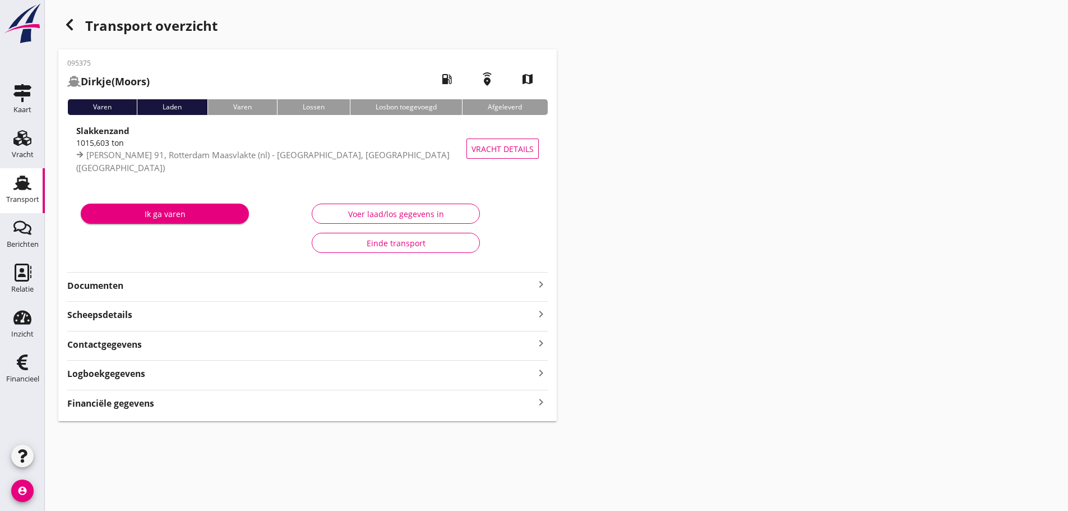
click at [131, 403] on strong "Financiële gegevens" at bounding box center [110, 403] width 87 height 13
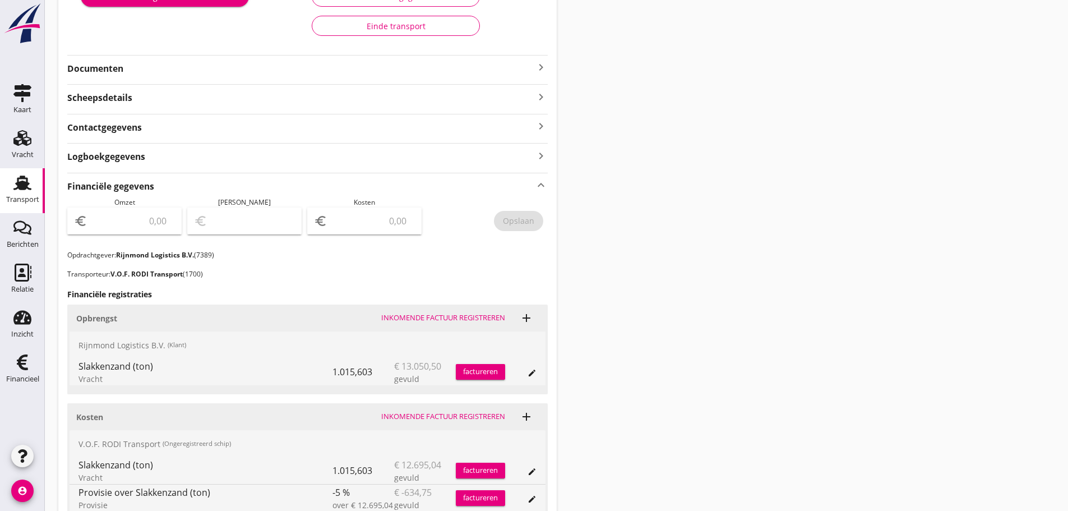
scroll to position [224, 0]
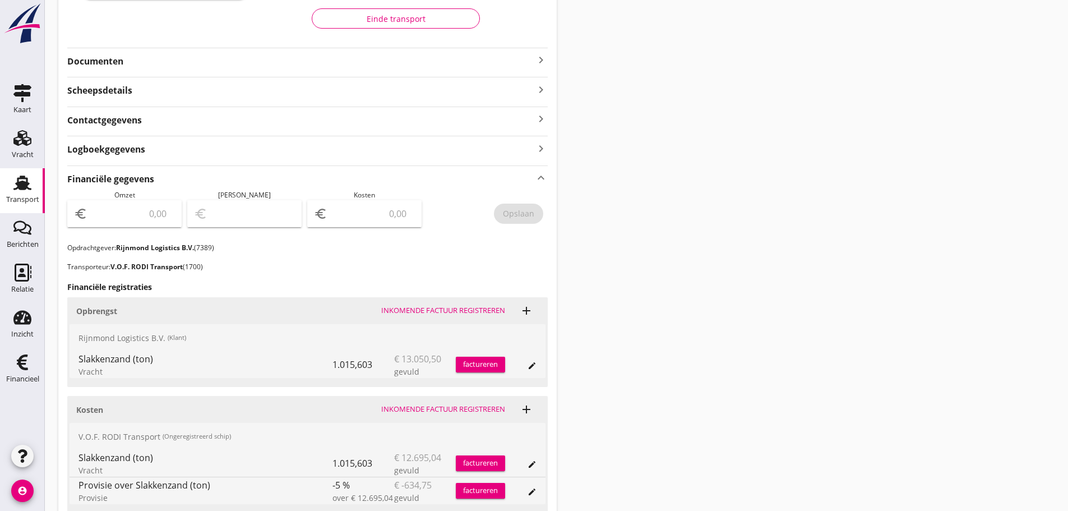
click at [479, 360] on div "factureren" at bounding box center [480, 364] width 49 height 11
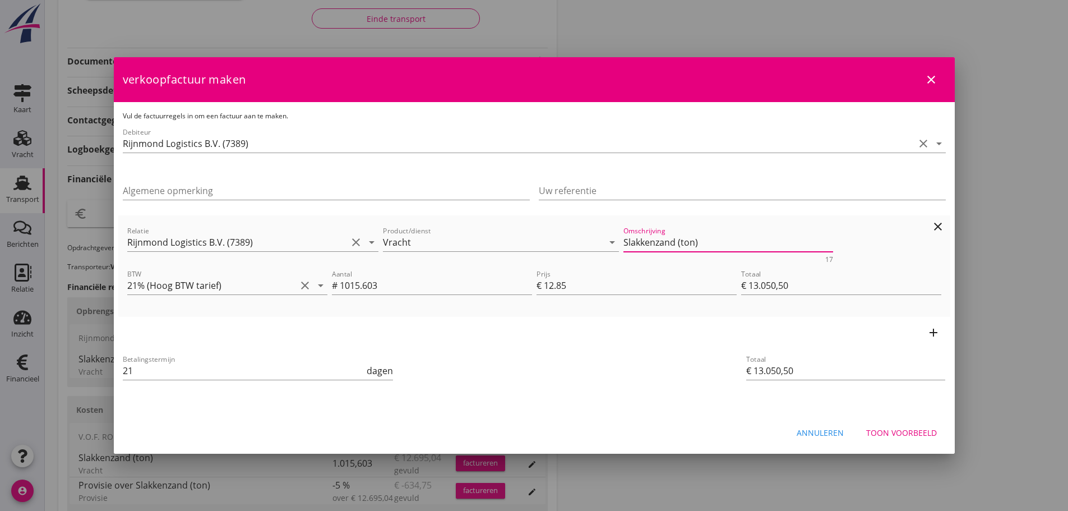
drag, startPoint x: 699, startPoint y: 246, endPoint x: 411, endPoint y: 221, distance: 288.1
click at [411, 221] on div "Relatie Rijnmond Logistics B.V. (7389) clear arrow_drop_down Product/dienst Vra…" at bounding box center [534, 266] width 823 height 93
click at [528, 438] on button "Toon voorbeeld" at bounding box center [901, 432] width 89 height 20
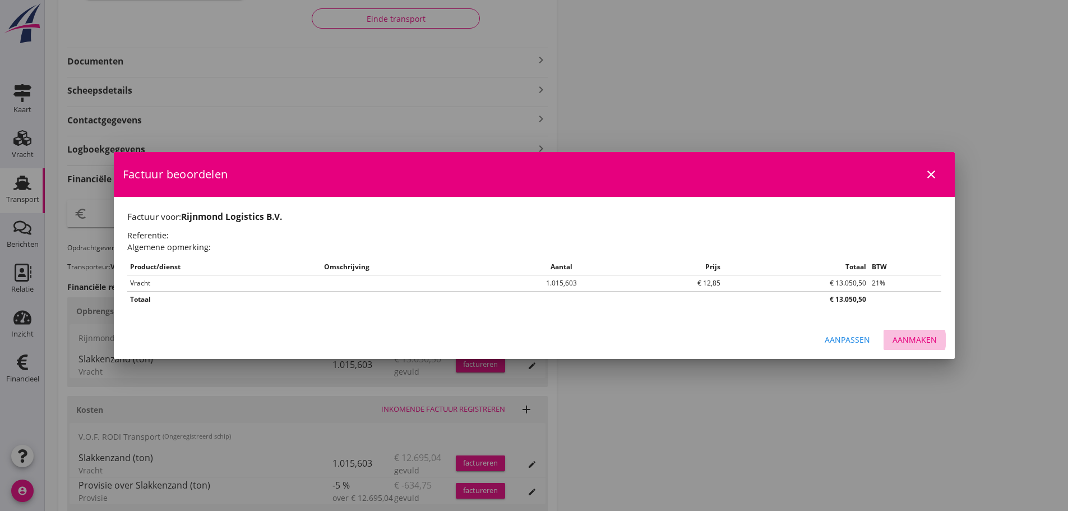
click at [528, 340] on div "Aanmaken" at bounding box center [914, 340] width 44 height 12
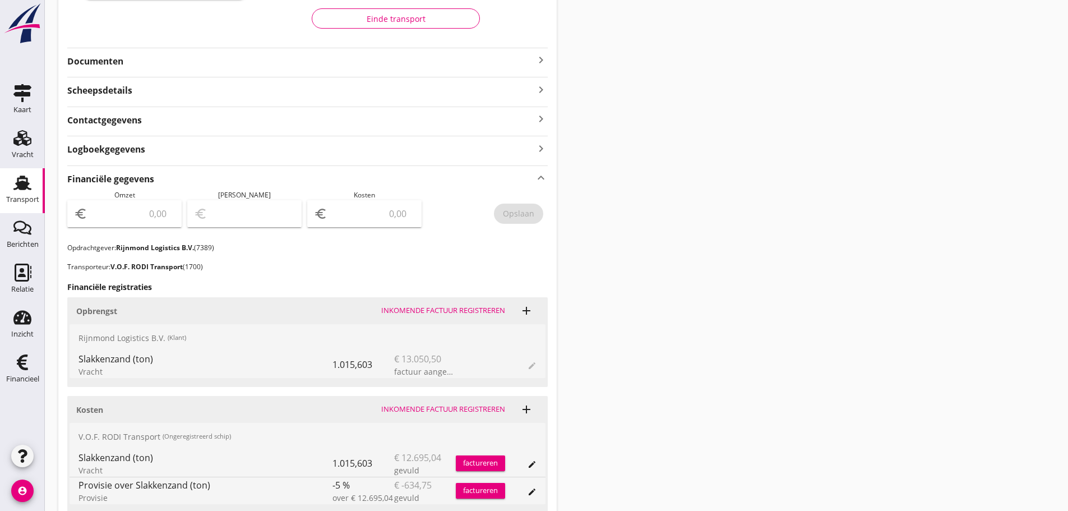
click at [101, 220] on input "number" at bounding box center [132, 214] width 85 height 18
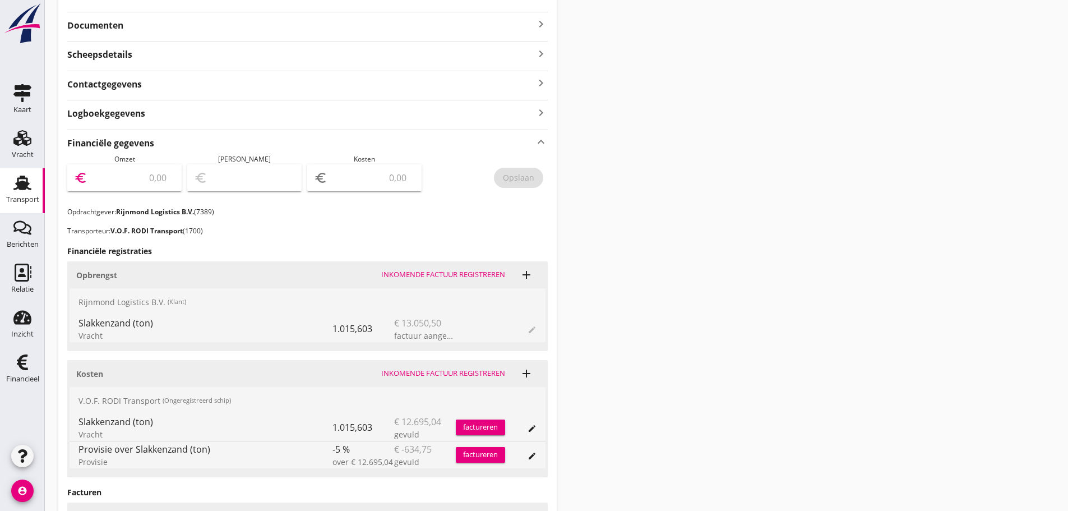
scroll to position [280, 0]
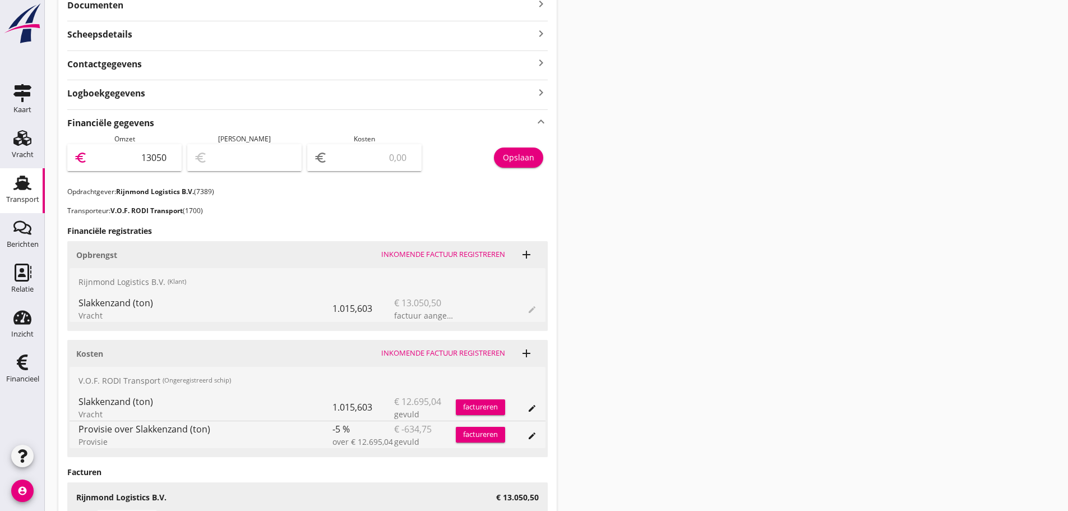
type input "130500"
type input "130500.5"
type input "13050"
type input "13050.50"
click at [528, 153] on div "Opslaan" at bounding box center [518, 157] width 31 height 12
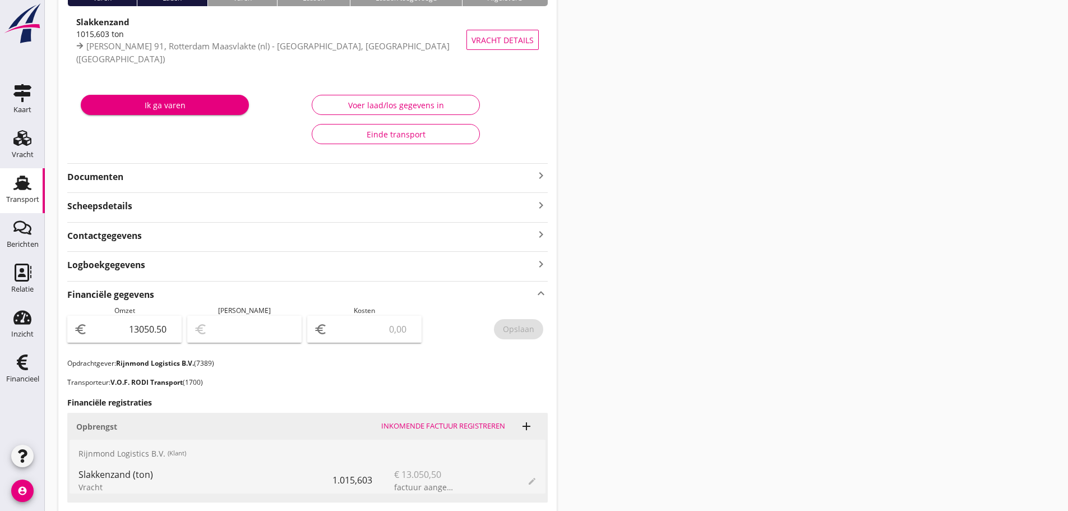
scroll to position [392, 0]
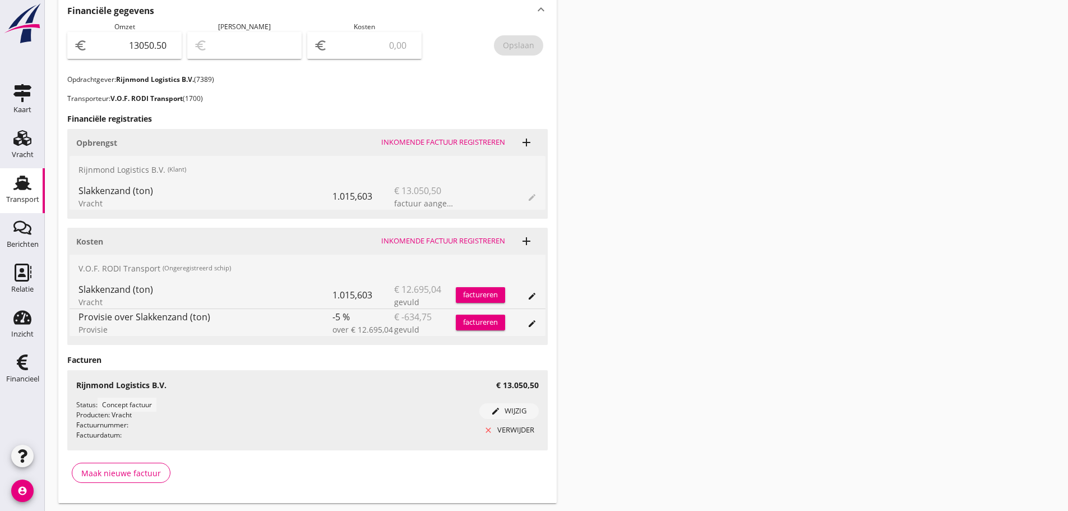
drag, startPoint x: 22, startPoint y: 367, endPoint x: 577, endPoint y: 491, distance: 568.7
click at [24, 367] on use at bounding box center [22, 362] width 11 height 16
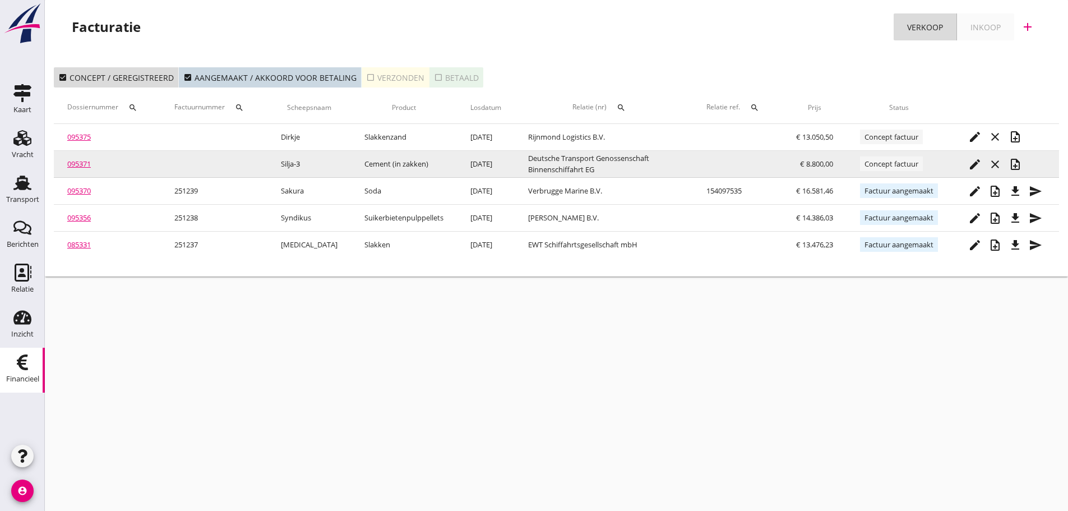
click at [528, 162] on icon "note_add" at bounding box center [1015, 164] width 13 height 13
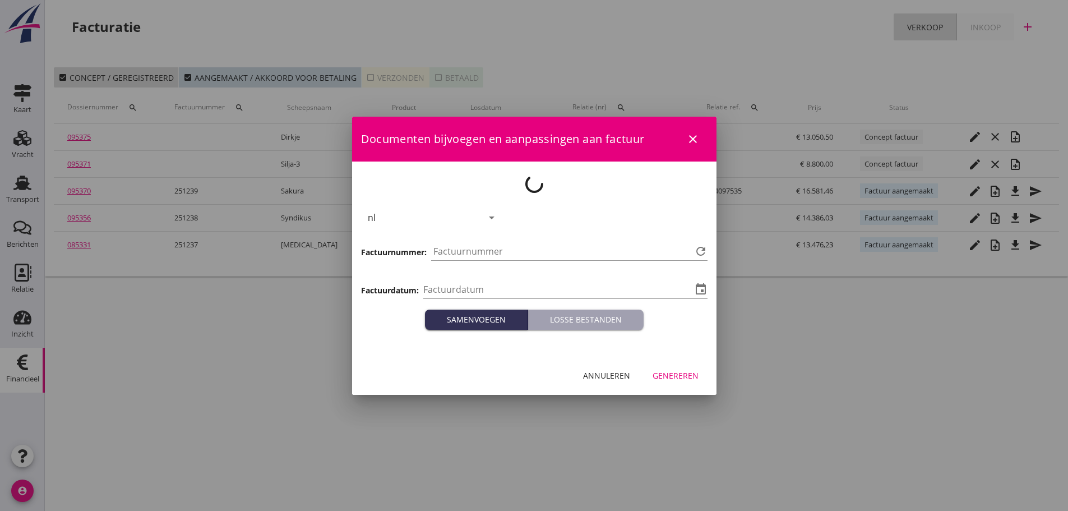
type input "[DATE]"
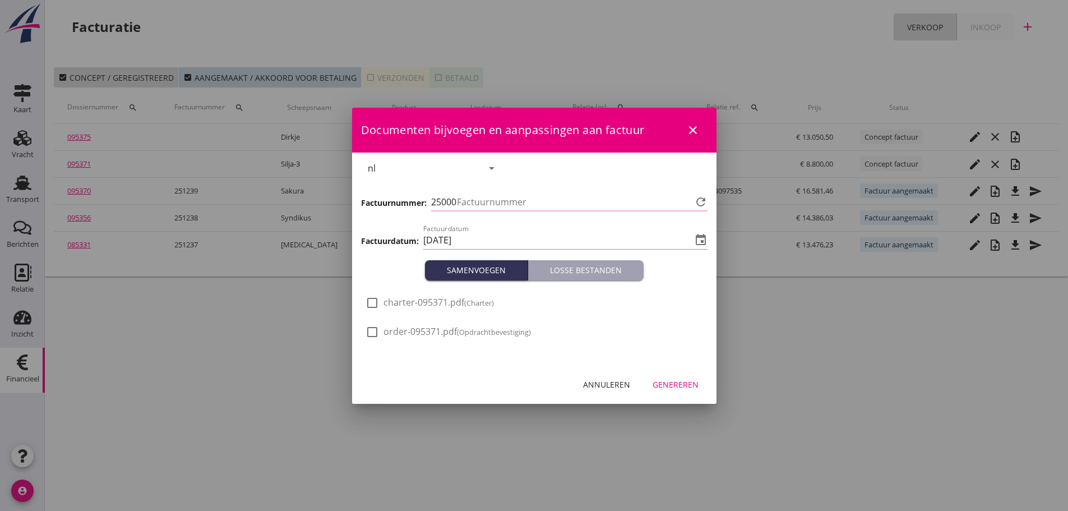
type input "1240"
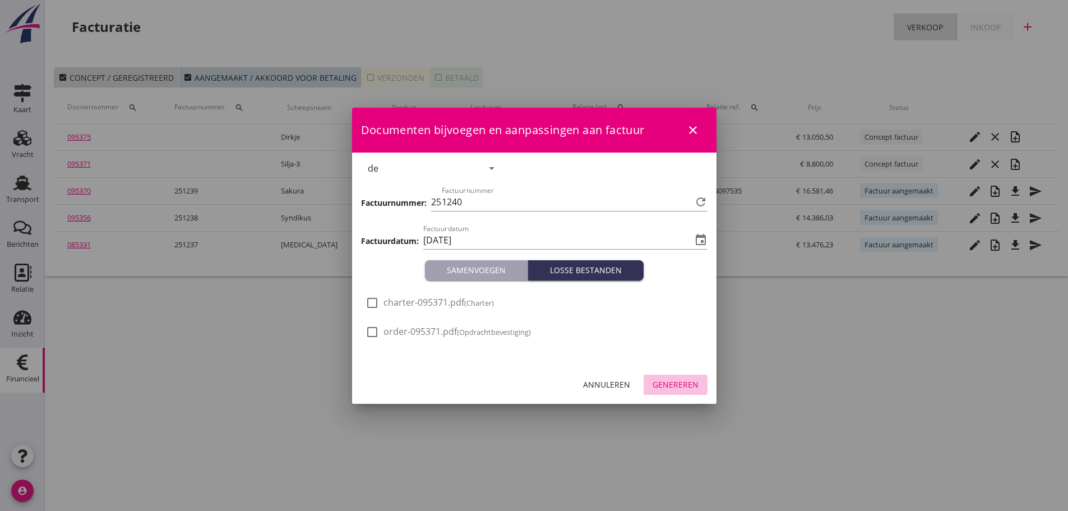
click at [528, 384] on div "Genereren" at bounding box center [676, 384] width 46 height 12
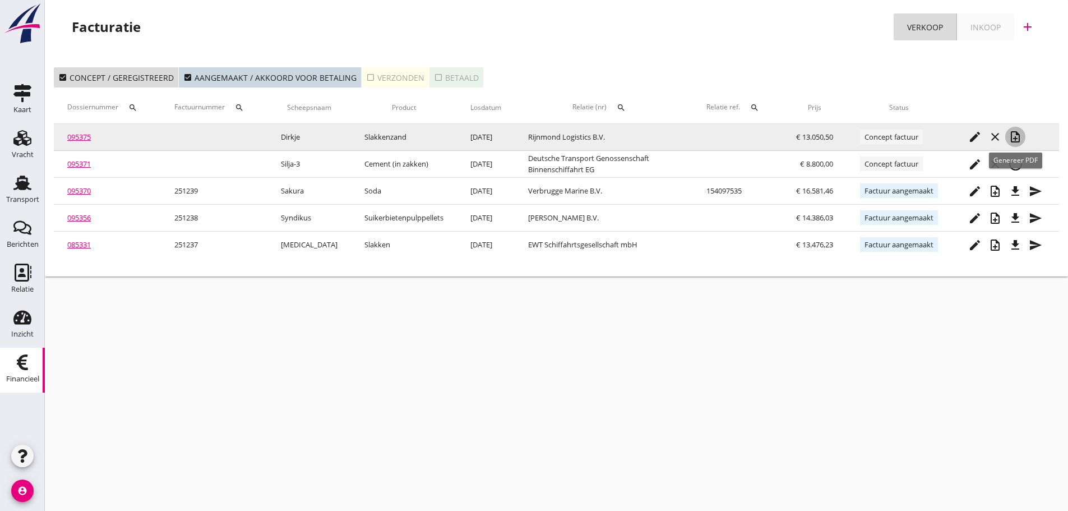
click at [528, 134] on icon "note_add" at bounding box center [1015, 136] width 13 height 13
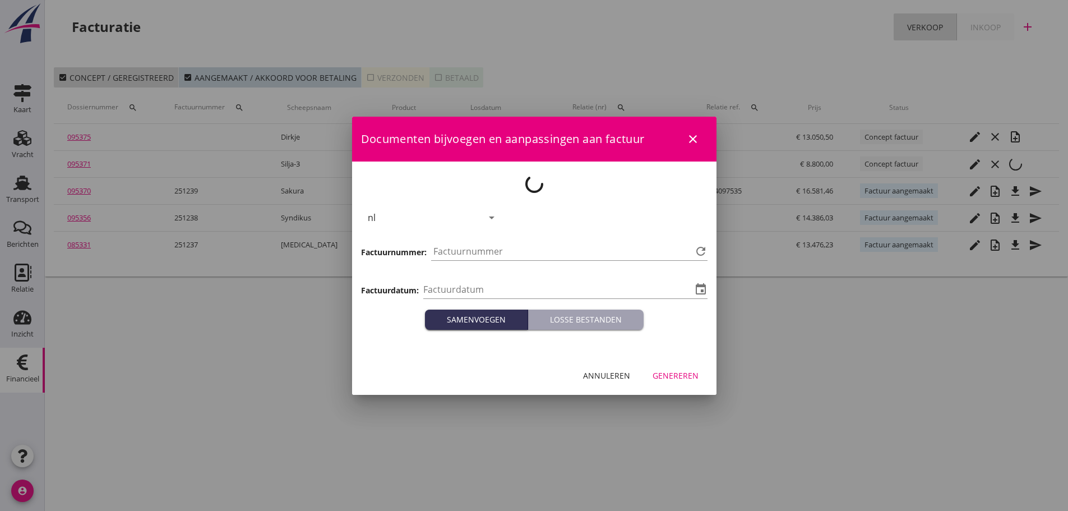
type input "[DATE]"
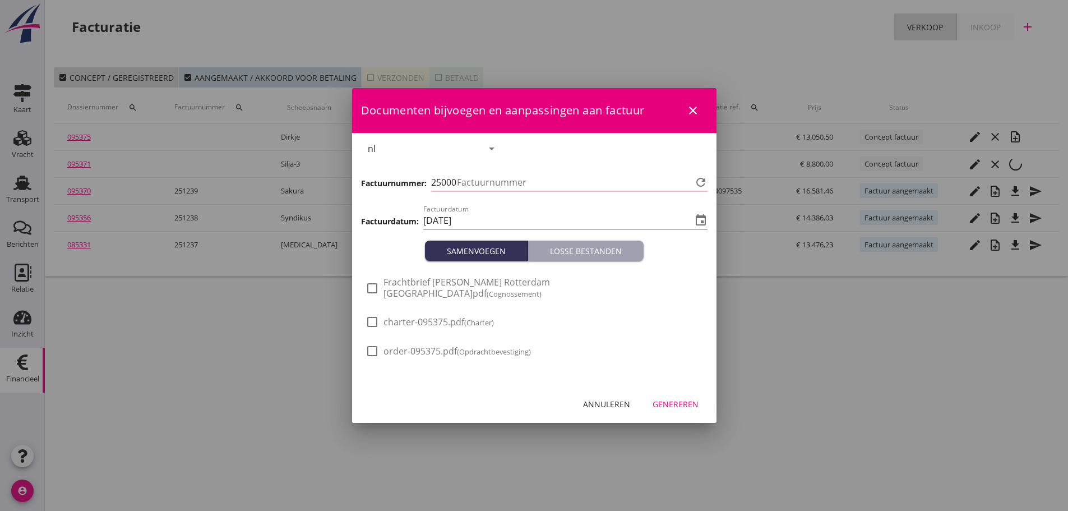
type input "1241"
click at [528, 400] on div "Genereren" at bounding box center [676, 404] width 46 height 12
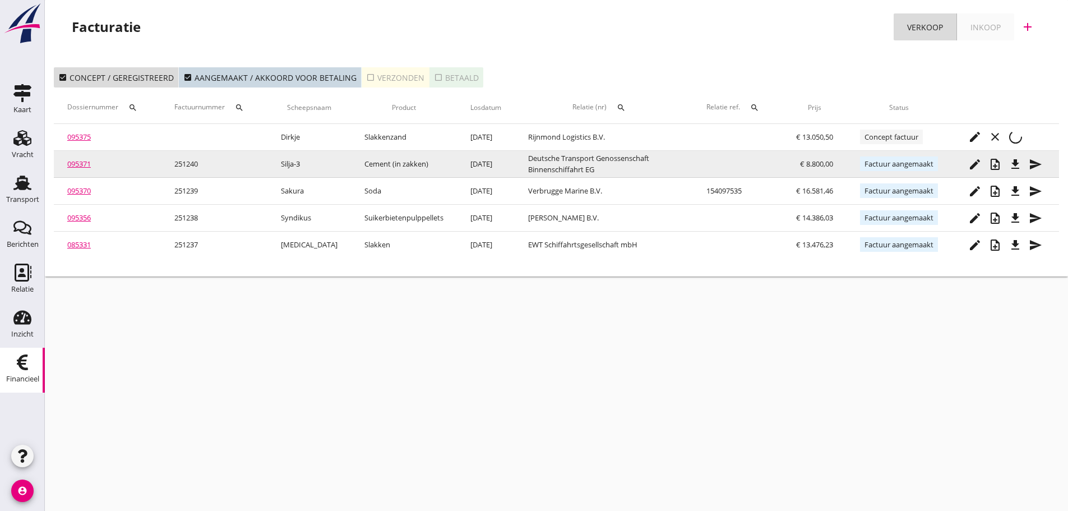
click at [528, 167] on icon "file_download" at bounding box center [1015, 164] width 13 height 13
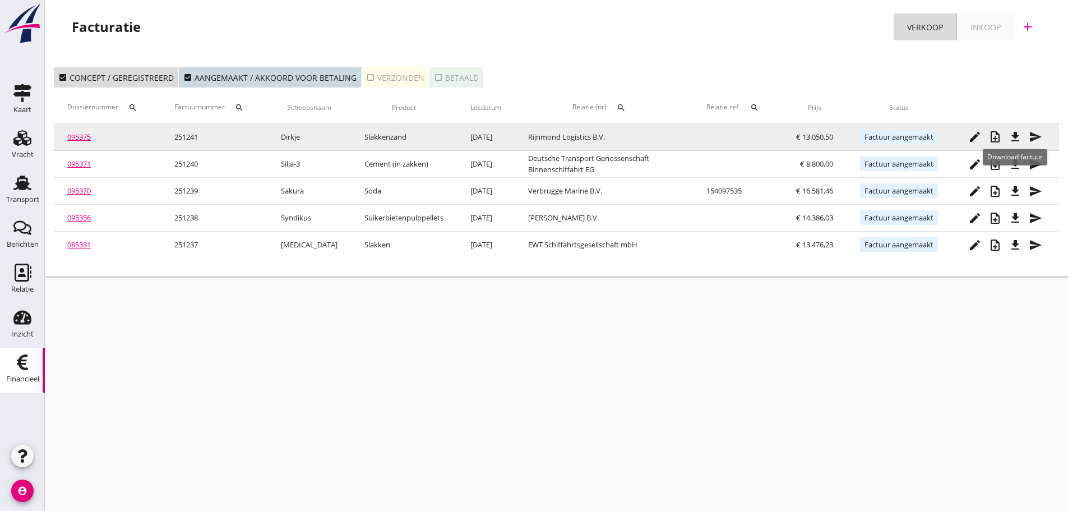
click at [528, 136] on icon "file_download" at bounding box center [1015, 136] width 13 height 13
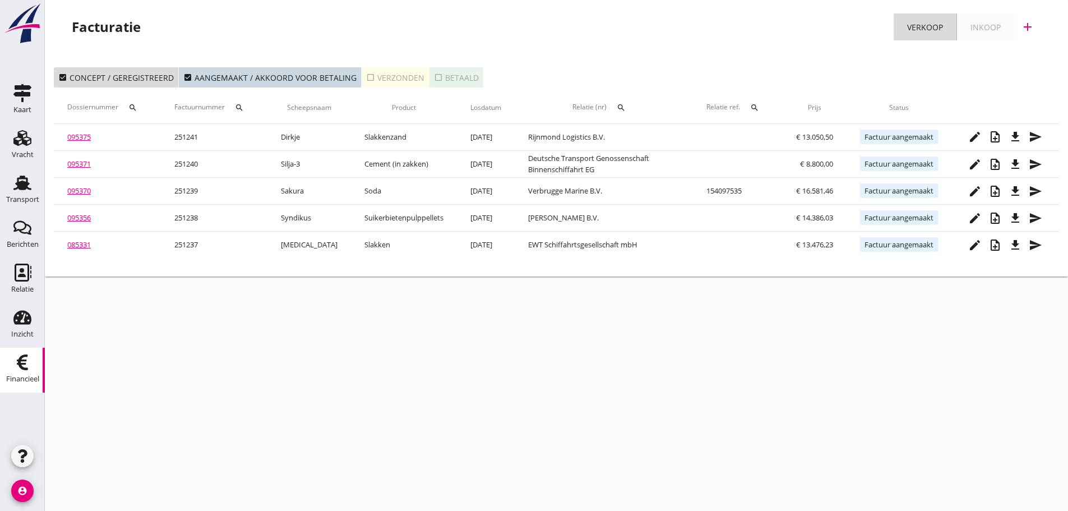
drag, startPoint x: 22, startPoint y: 201, endPoint x: 637, endPoint y: 252, distance: 616.5
click at [21, 201] on div "Transport" at bounding box center [22, 199] width 33 height 7
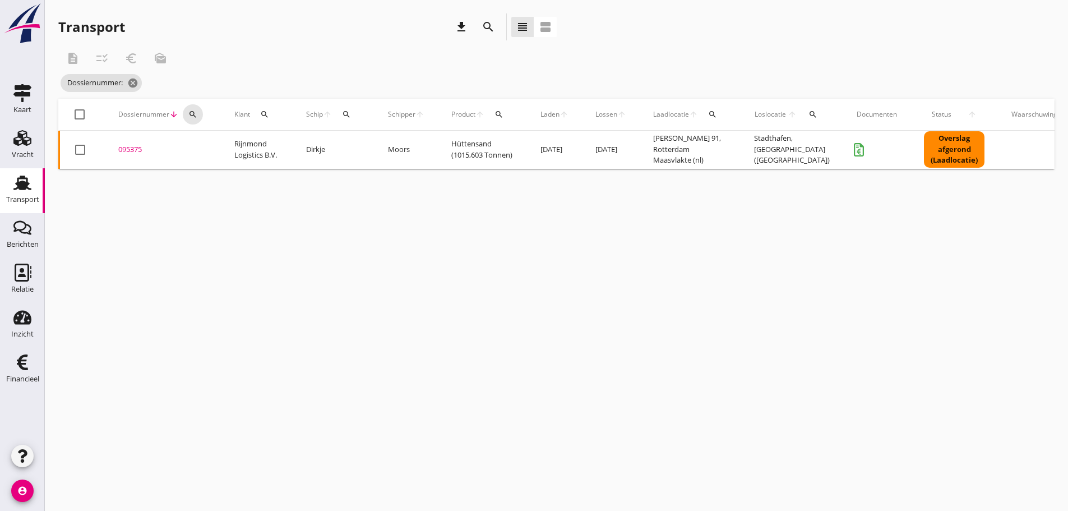
drag, startPoint x: 196, startPoint y: 112, endPoint x: 198, endPoint y: 132, distance: 20.9
click at [196, 115] on icon "search" at bounding box center [192, 114] width 9 height 9
click at [198, 142] on input "Zoeken op dossiernummer..." at bounding box center [245, 147] width 117 height 18
type input "."
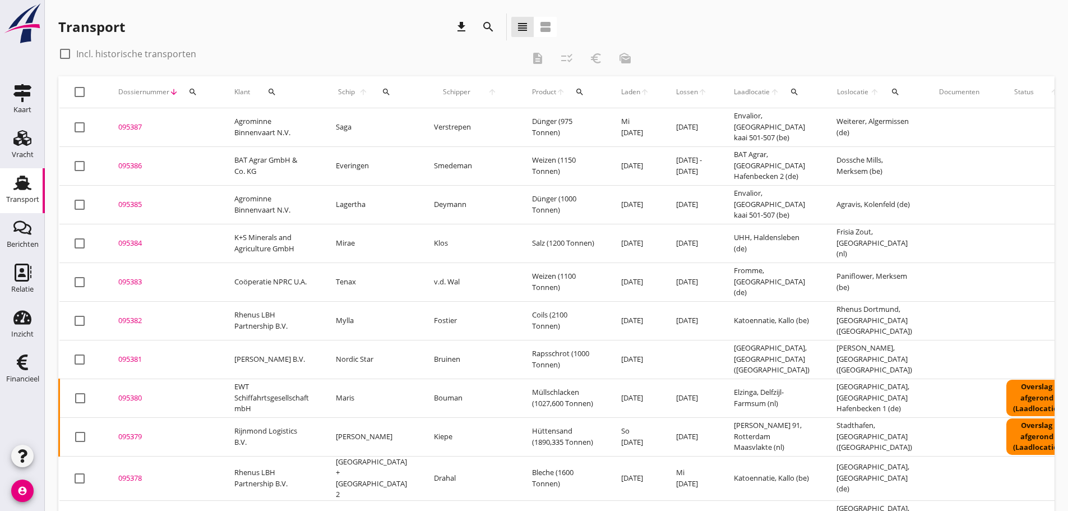
click at [191, 90] on icon "search" at bounding box center [192, 91] width 9 height 9
click at [199, 126] on input "Zoeken op dossiernummer..." at bounding box center [245, 124] width 117 height 18
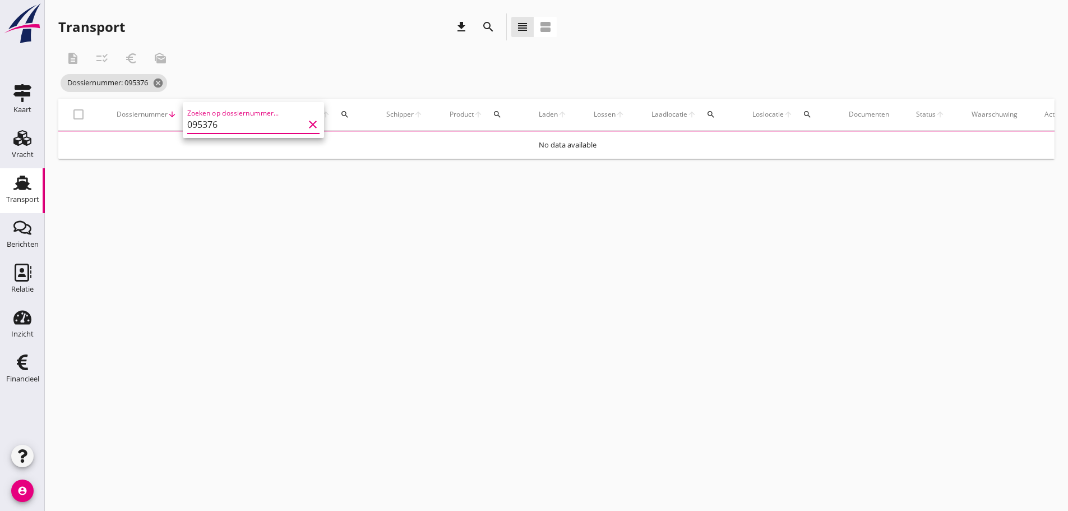
type input "095376"
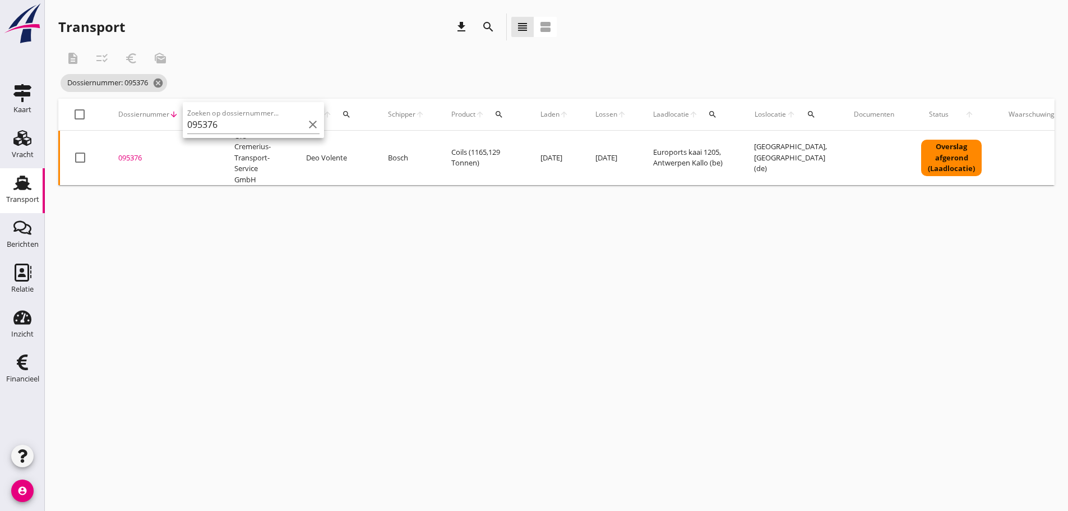
click at [128, 156] on div "095376" at bounding box center [162, 157] width 89 height 11
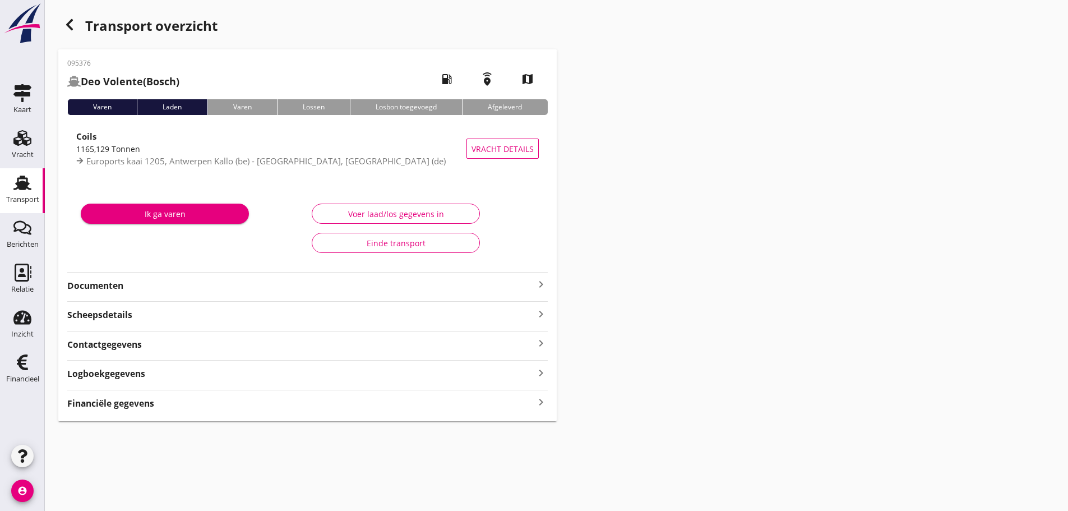
drag, startPoint x: 121, startPoint y: 403, endPoint x: 244, endPoint y: 380, distance: 126.0
click at [122, 403] on strong "Financiële gegevens" at bounding box center [110, 403] width 87 height 13
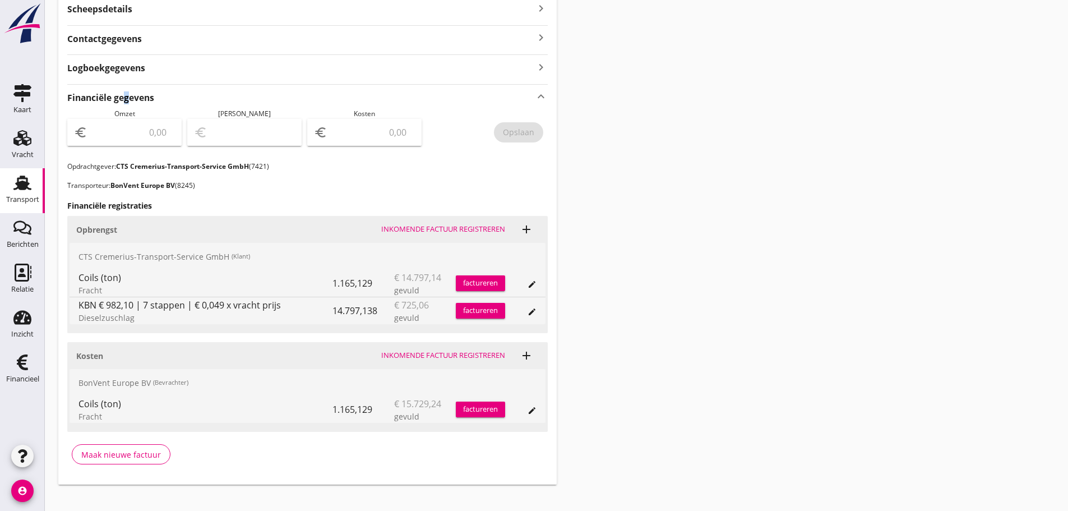
scroll to position [320, 0]
